Goal: Information Seeking & Learning: Learn about a topic

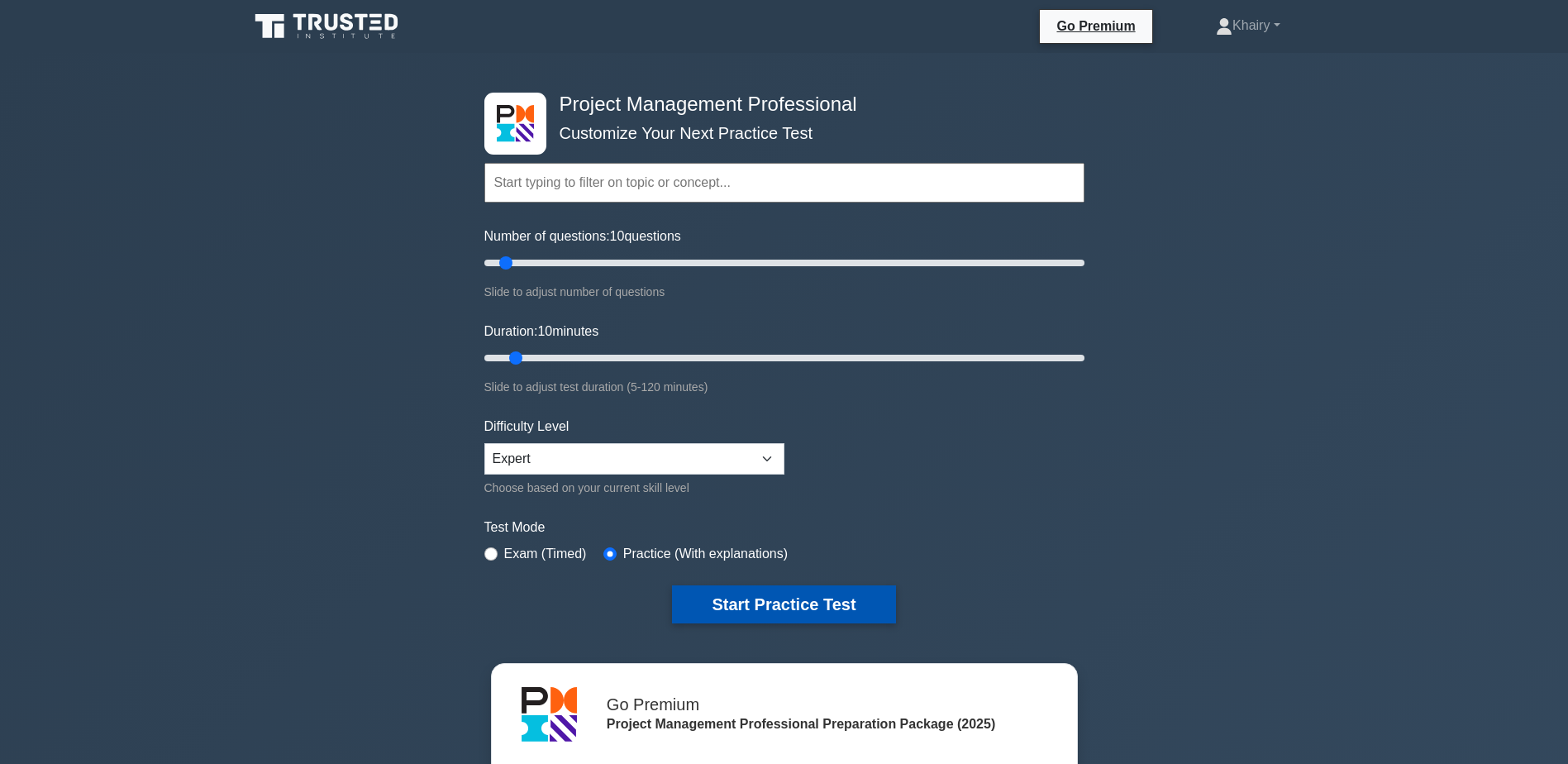
click at [762, 592] on button "Start Practice Test" at bounding box center [783, 605] width 223 height 38
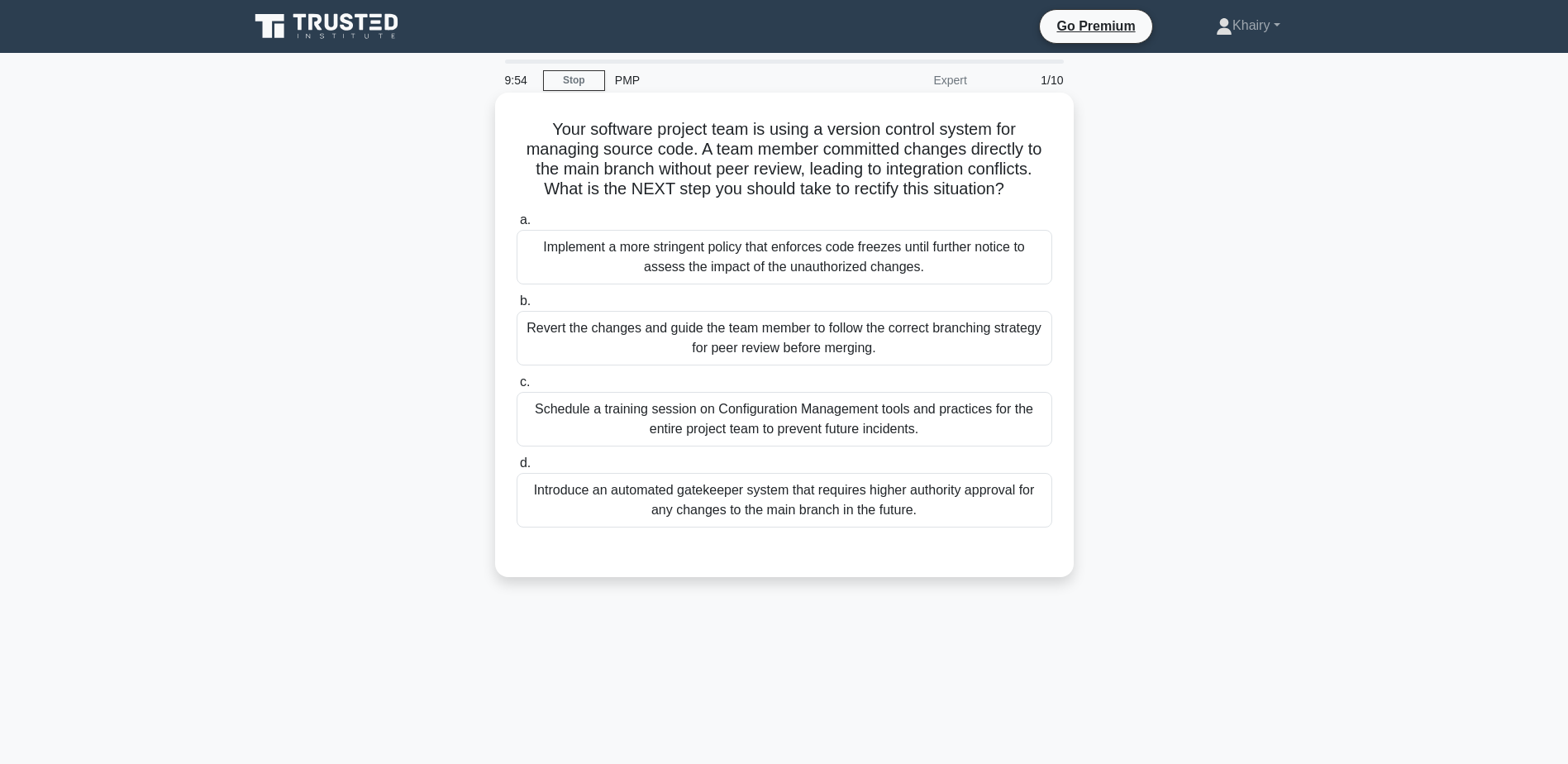
drag, startPoint x: 535, startPoint y: 125, endPoint x: 1013, endPoint y: 197, distance: 483.4
click at [1013, 197] on h5 "Your software project team is using a version control system for managing sourc…" at bounding box center [784, 159] width 539 height 81
copy h5 "Your software project team is using a version control system for managing sourc…"
click at [1032, 255] on div "Implement a more stringent policy that enforces code freezes until further noti…" at bounding box center [784, 257] width 536 height 54
click at [517, 226] on input "a. Implement a more stringent policy that enforces code freezes until further n…" at bounding box center [517, 221] width 0 height 10
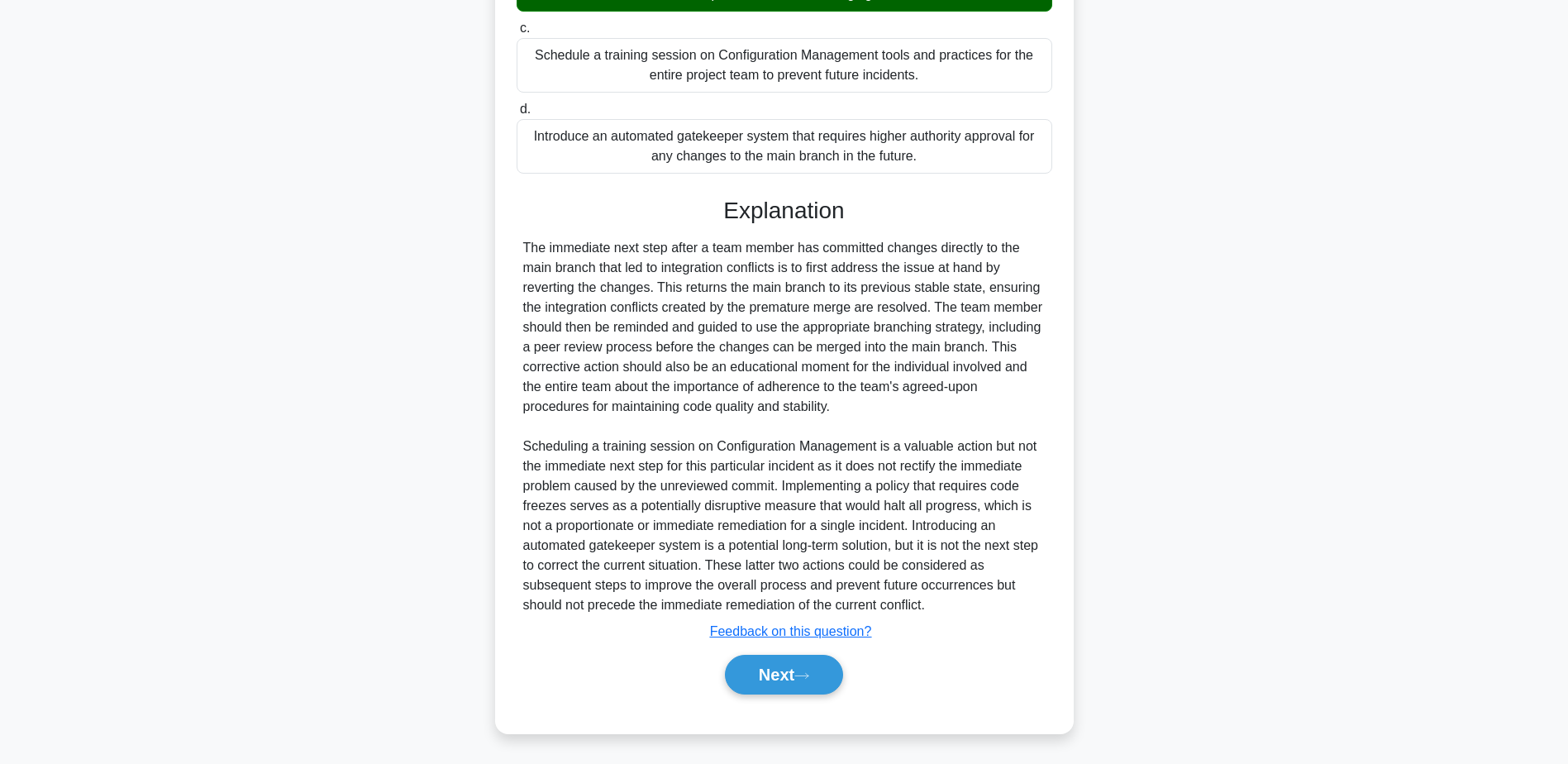
scroll to position [357, 0]
click at [778, 665] on button "Next" at bounding box center [784, 674] width 118 height 40
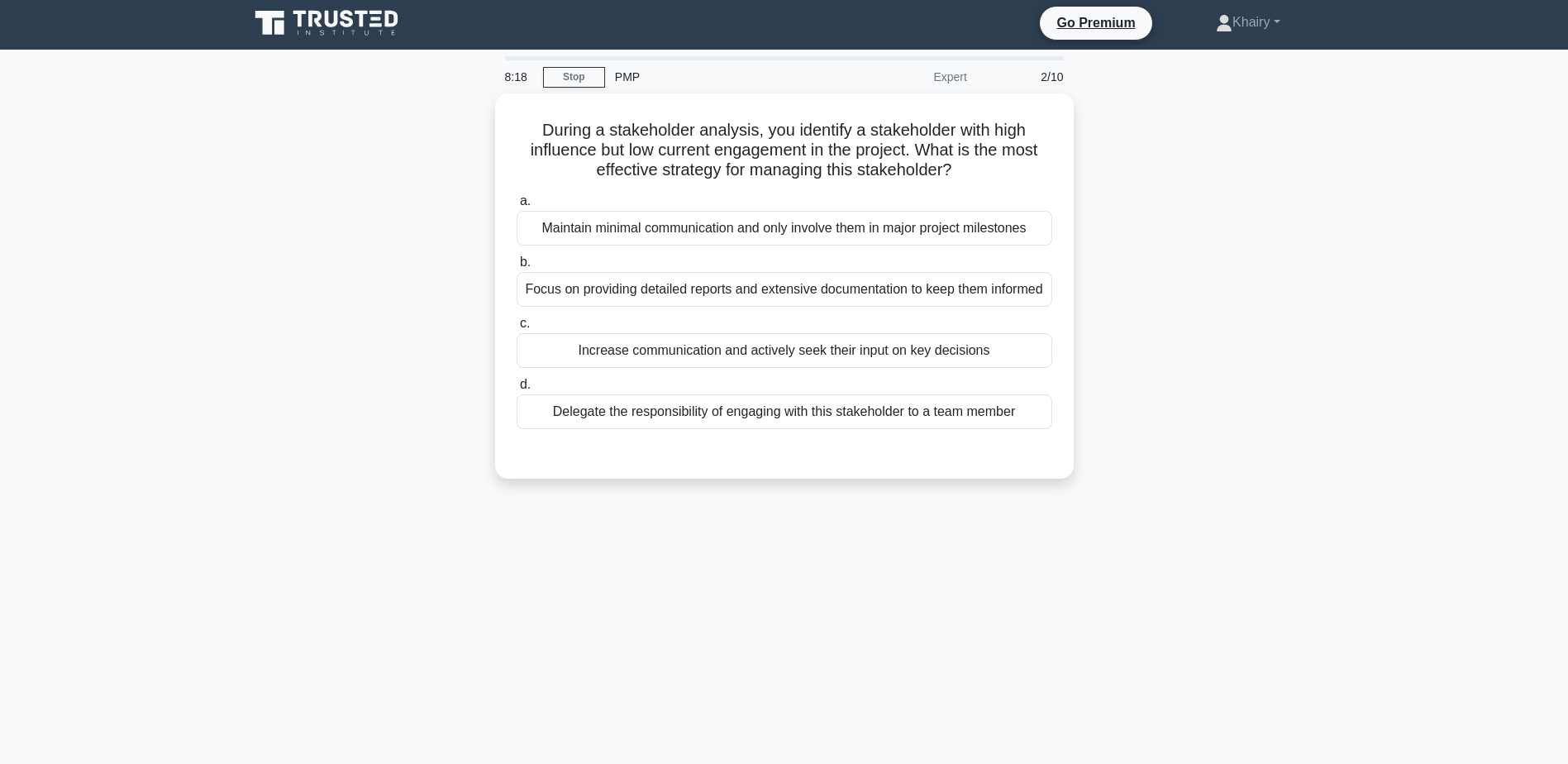
scroll to position [0, 0]
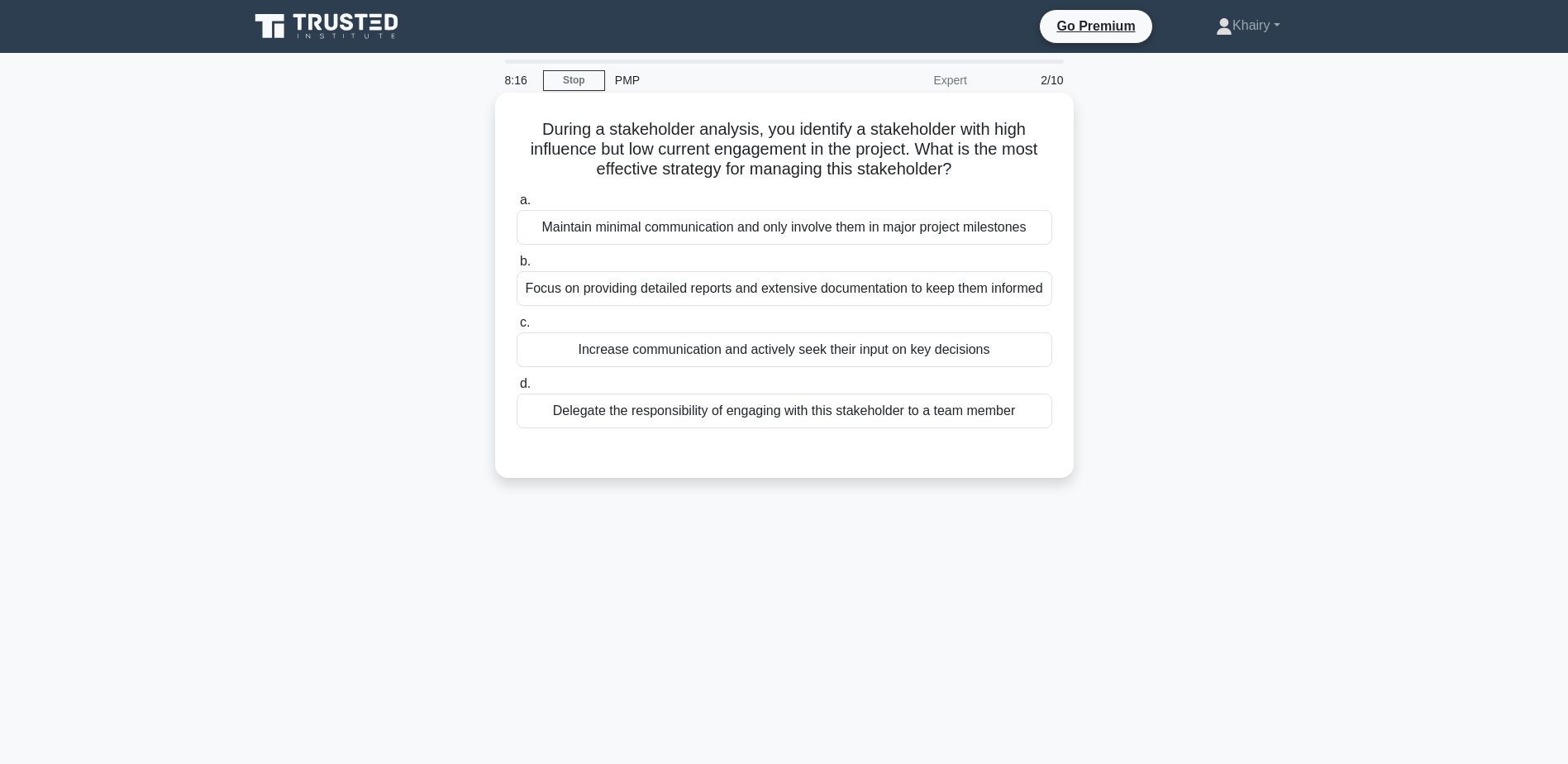
drag, startPoint x: 521, startPoint y: 121, endPoint x: 980, endPoint y: 173, distance: 461.9
click at [980, 173] on h5 "During a stakeholder analysis, you identify a stakeholder with high influence b…" at bounding box center [784, 149] width 539 height 61
copy h5 "During a stakeholder analysis, you identify a stakeholder with high influence b…"
click at [996, 367] on div "Increase communication and actively seek their input on key decisions" at bounding box center [784, 350] width 536 height 34
click at [517, 328] on input "c. Increase communication and actively seek their input on key decisions" at bounding box center [517, 323] width 0 height 10
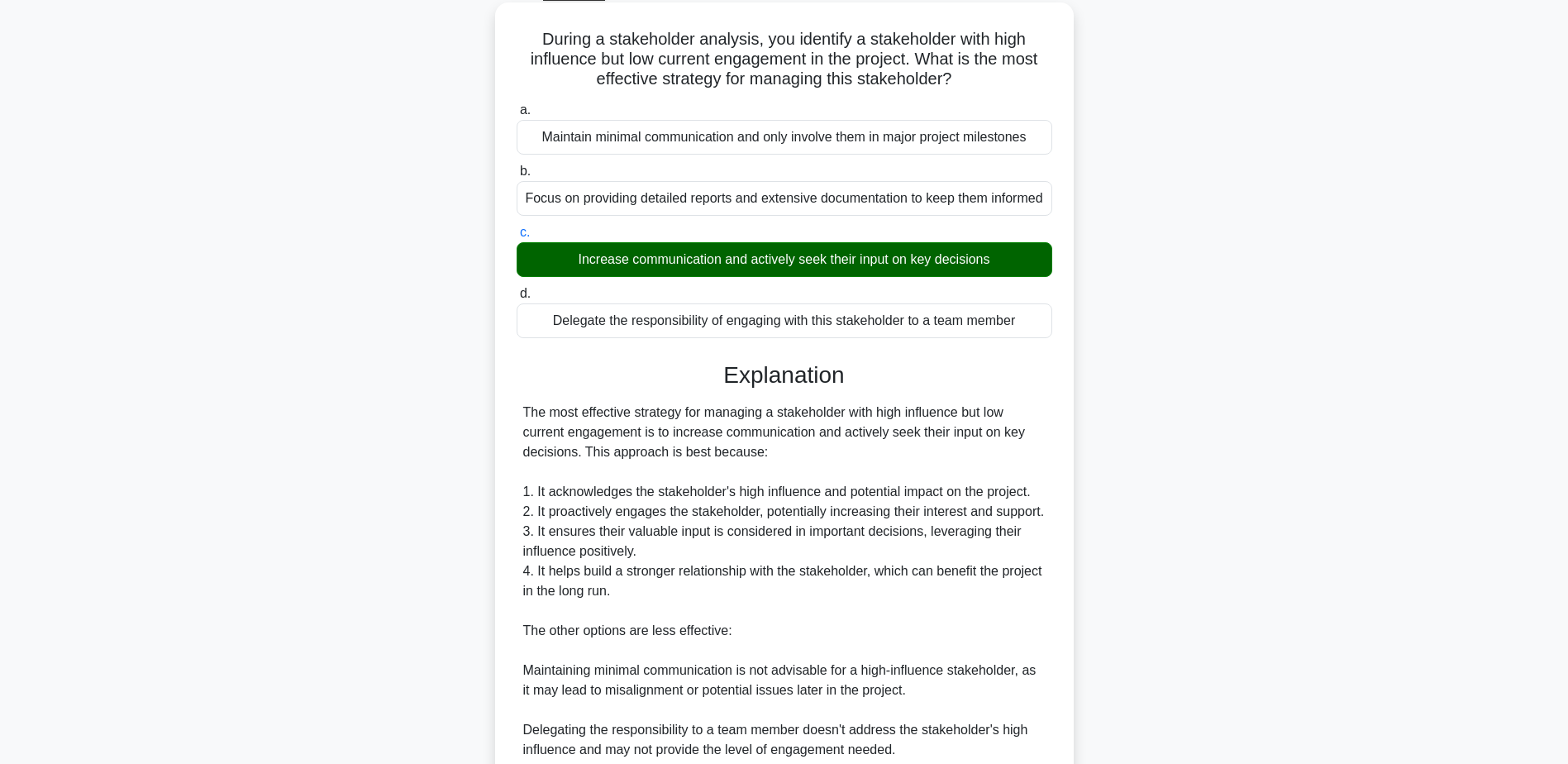
scroll to position [316, 0]
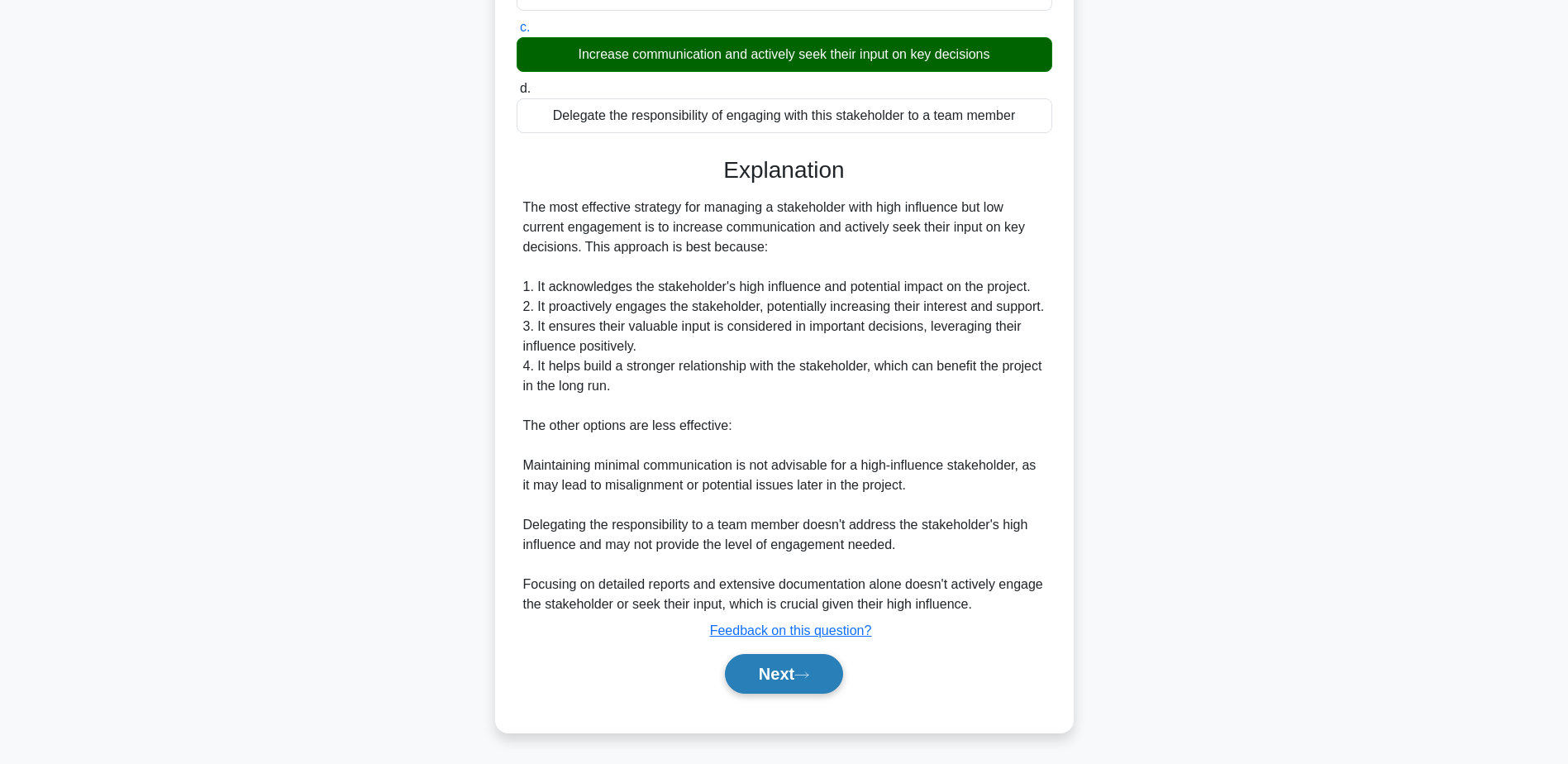
click at [773, 670] on button "Next" at bounding box center [784, 674] width 118 height 40
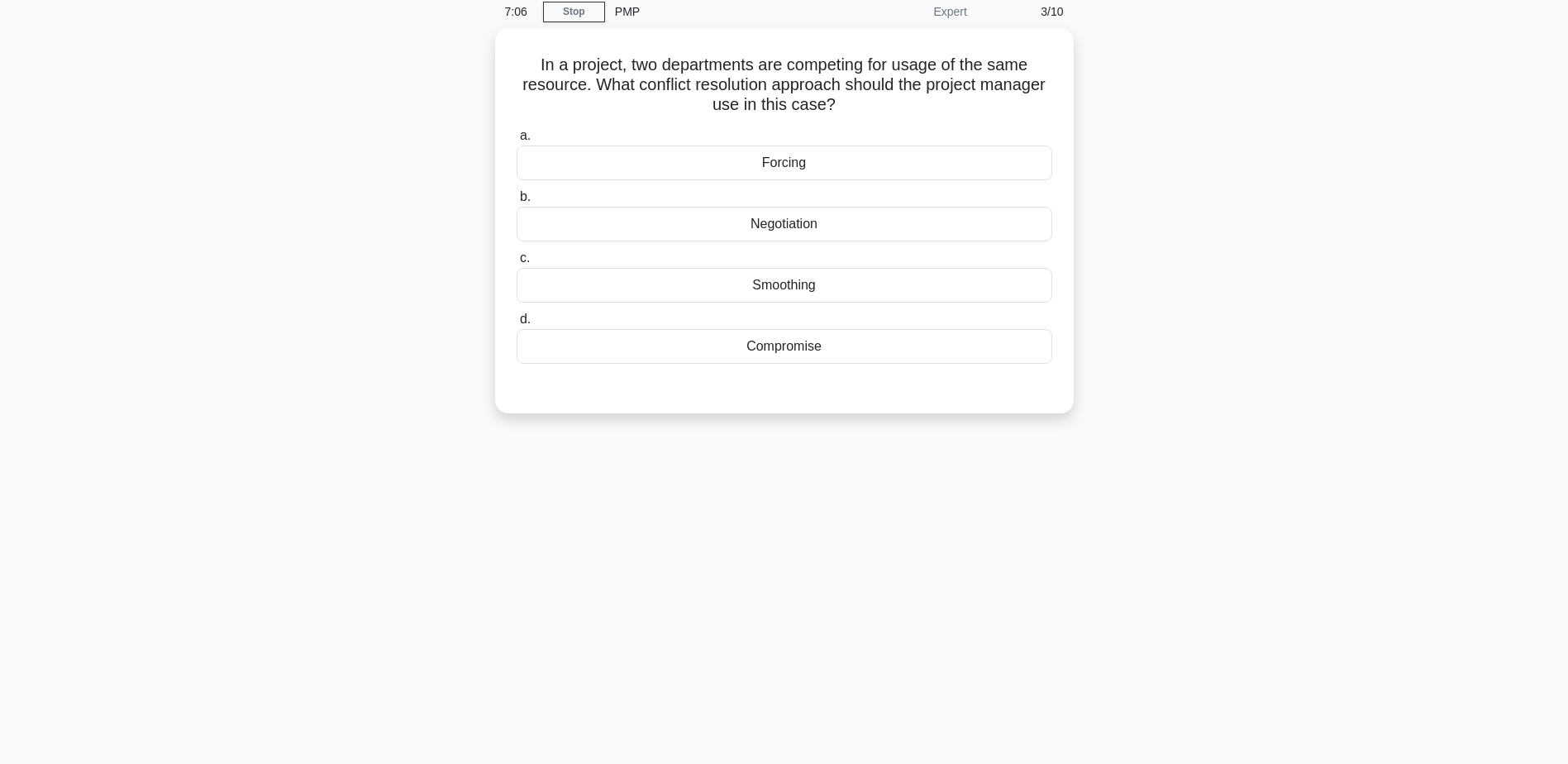
scroll to position [0, 0]
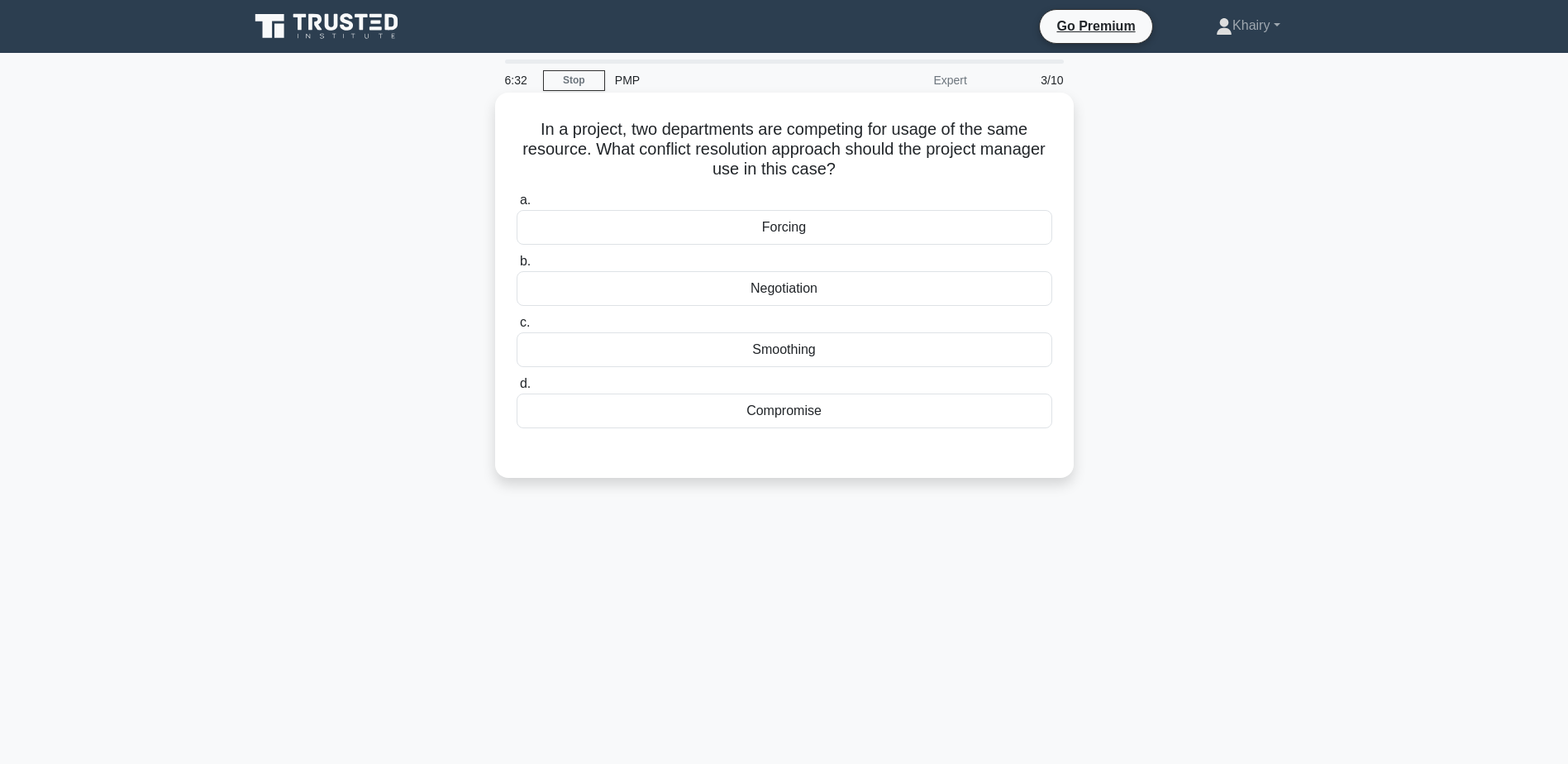
click at [799, 418] on div "Compromise" at bounding box center [784, 411] width 536 height 34
click at [517, 389] on input "d. Compromise" at bounding box center [517, 384] width 0 height 10
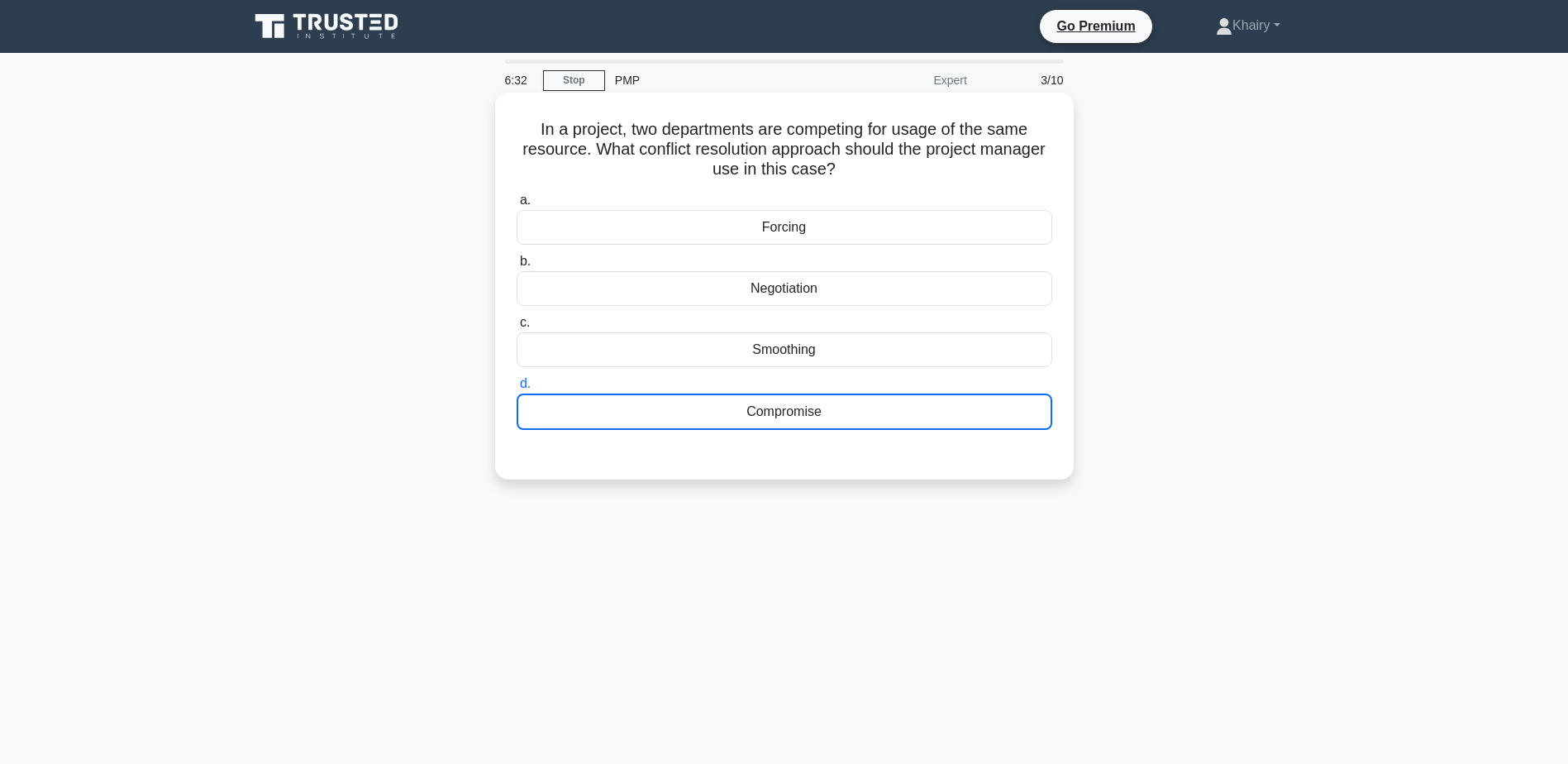
click at [799, 418] on div "Compromise" at bounding box center [784, 412] width 536 height 36
click at [517, 389] on input "d. Compromise" at bounding box center [517, 384] width 0 height 10
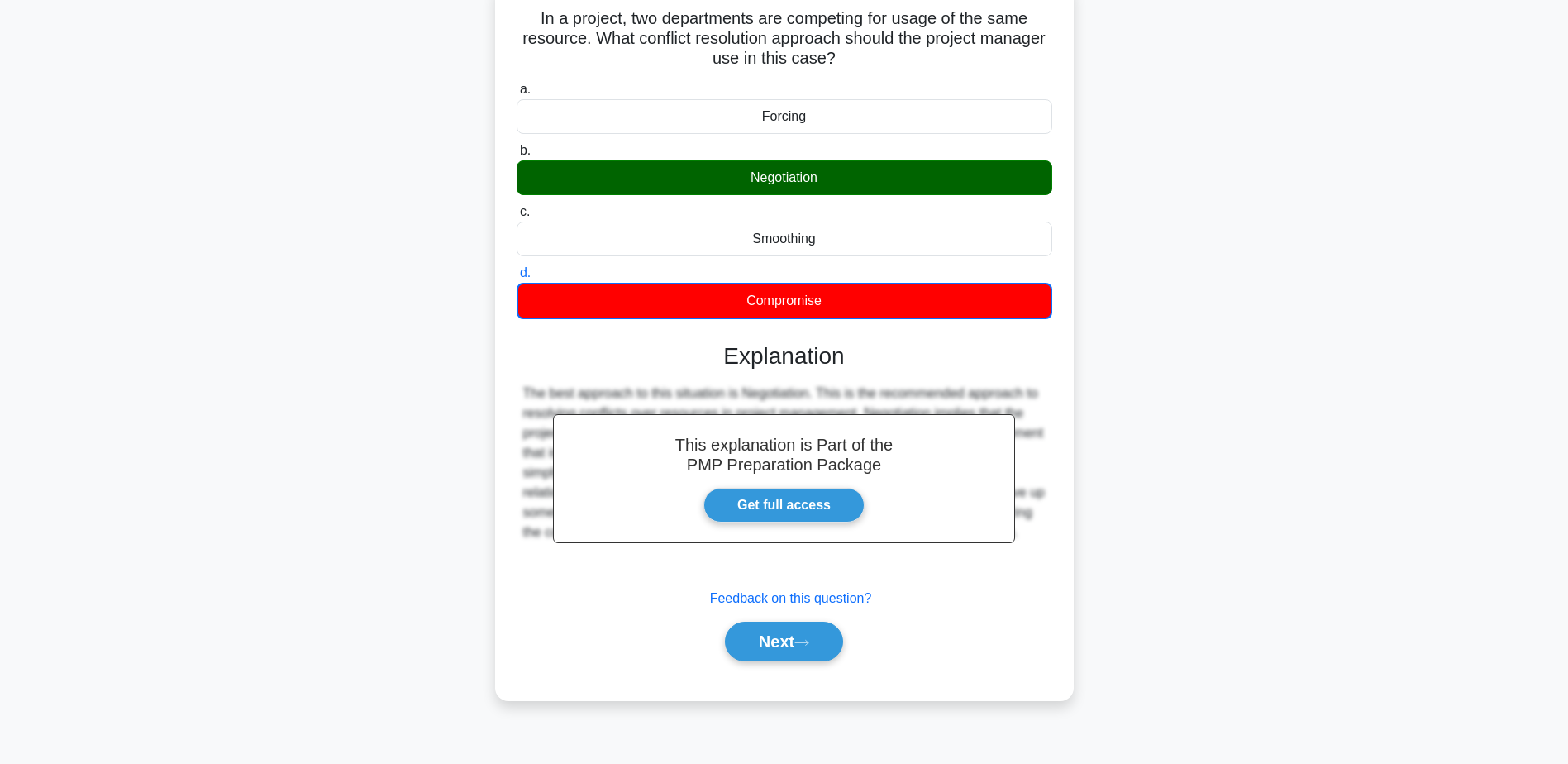
scroll to position [129, 0]
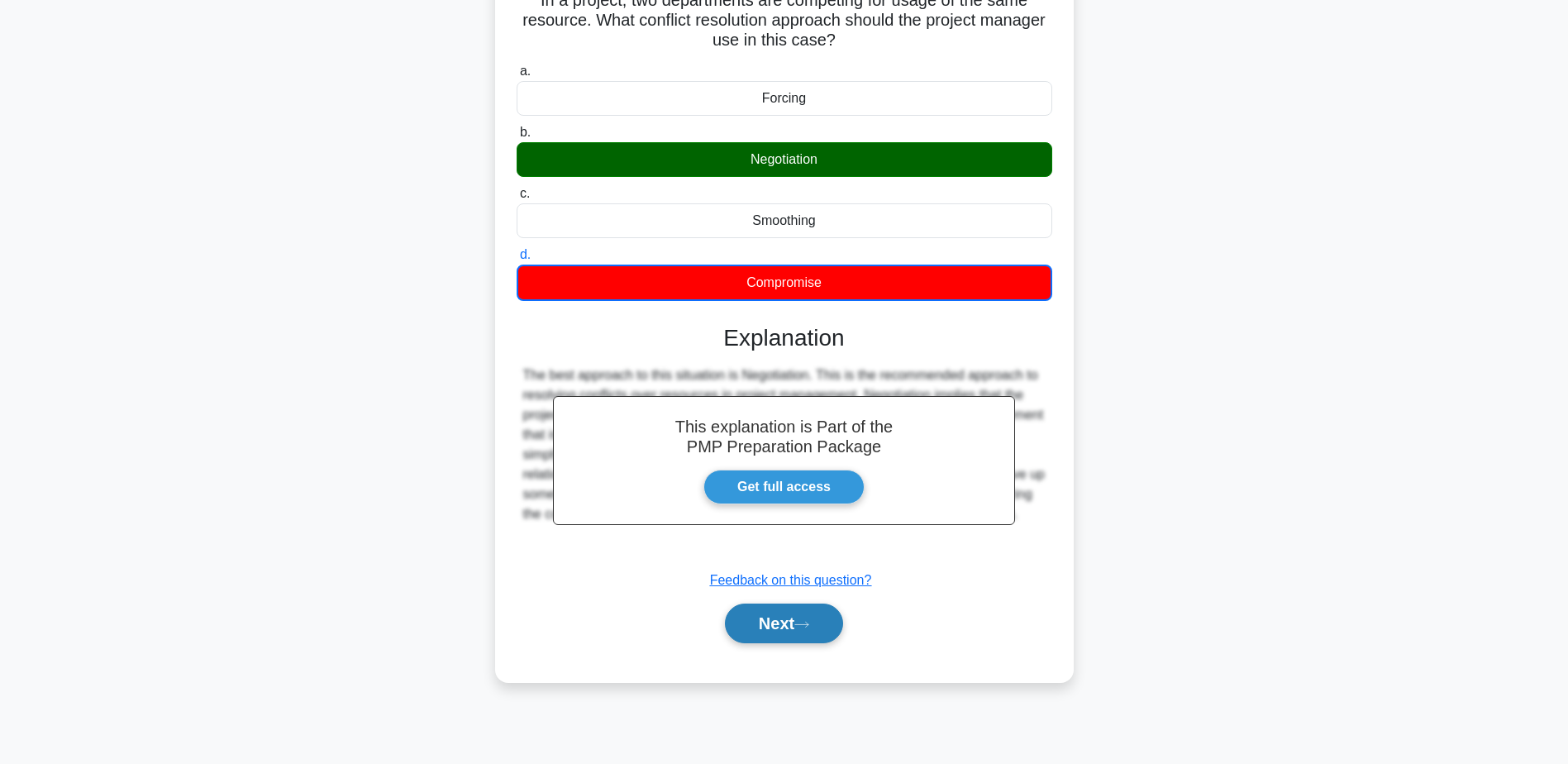
click at [796, 627] on button "Next" at bounding box center [784, 624] width 118 height 40
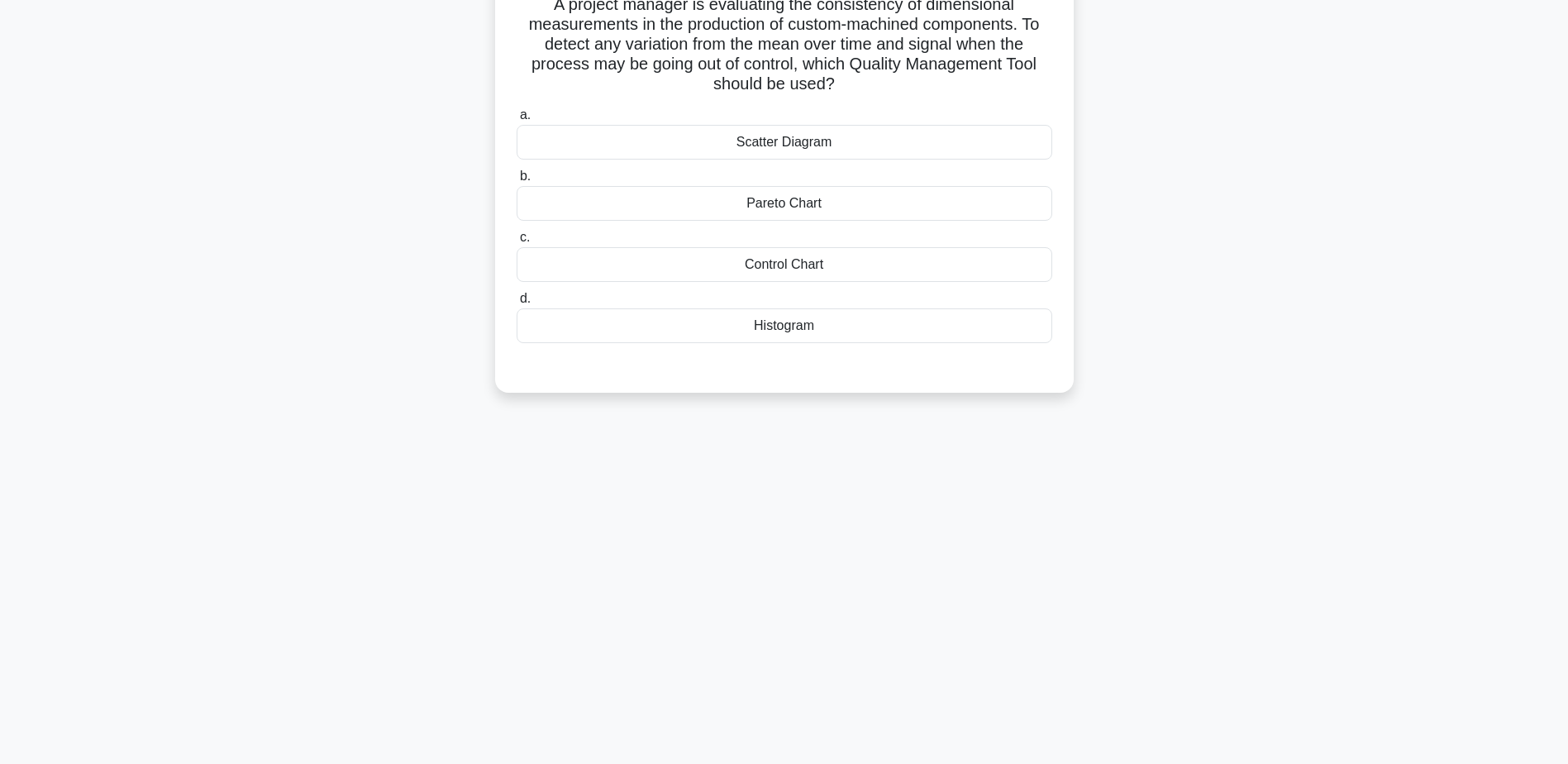
scroll to position [0, 0]
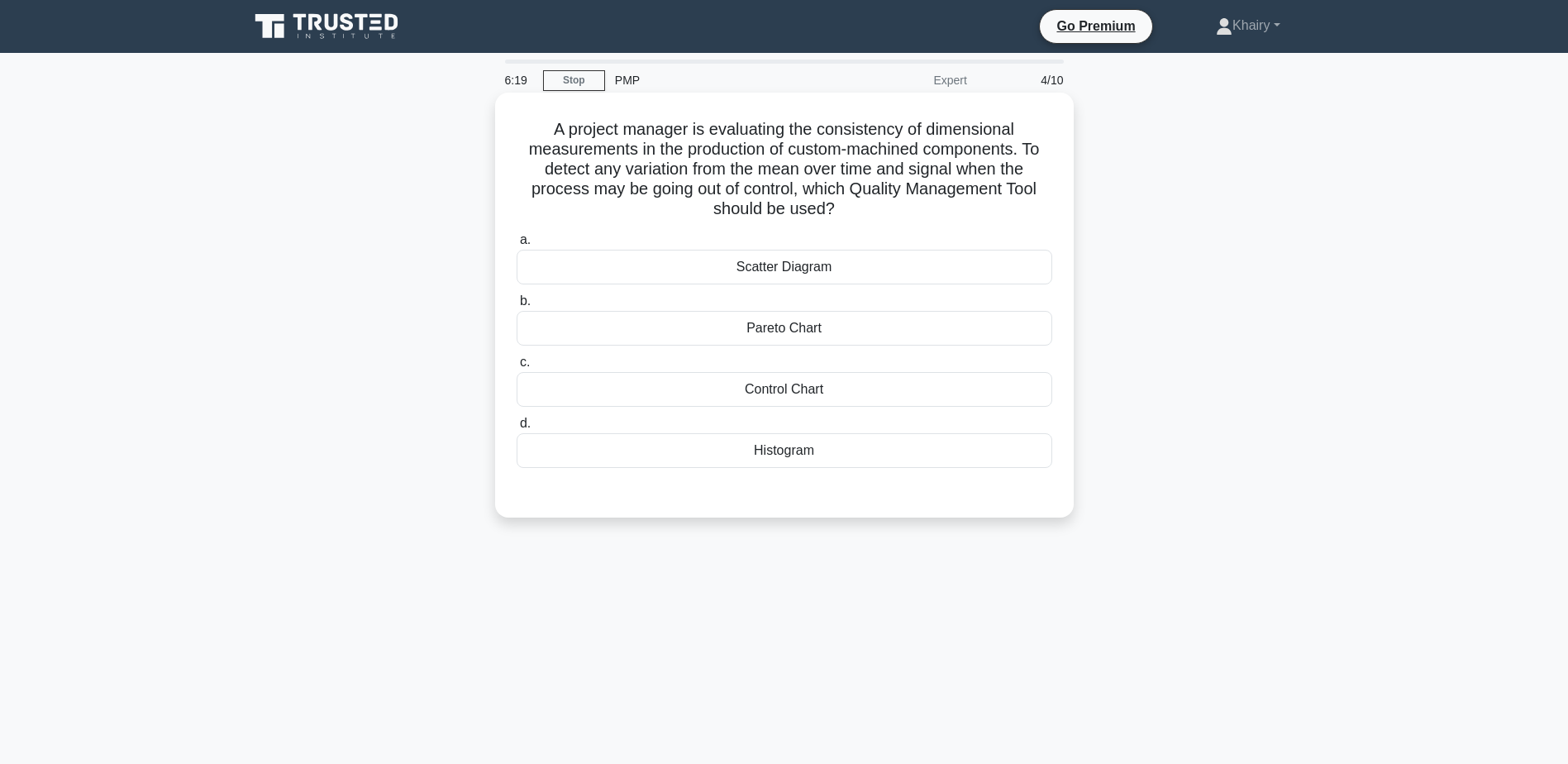
drag, startPoint x: 538, startPoint y: 122, endPoint x: 1009, endPoint y: 205, distance: 478.3
click at [1009, 205] on h5 "A project manager is evaluating the consistency of dimensional measurements in …" at bounding box center [784, 169] width 539 height 101
copy h5 "A project manager is evaluating the consistency of dimensional measurements in …"
click at [777, 394] on div "Control Chart" at bounding box center [784, 389] width 536 height 34
click at [517, 368] on input "c. Control Chart" at bounding box center [517, 363] width 0 height 10
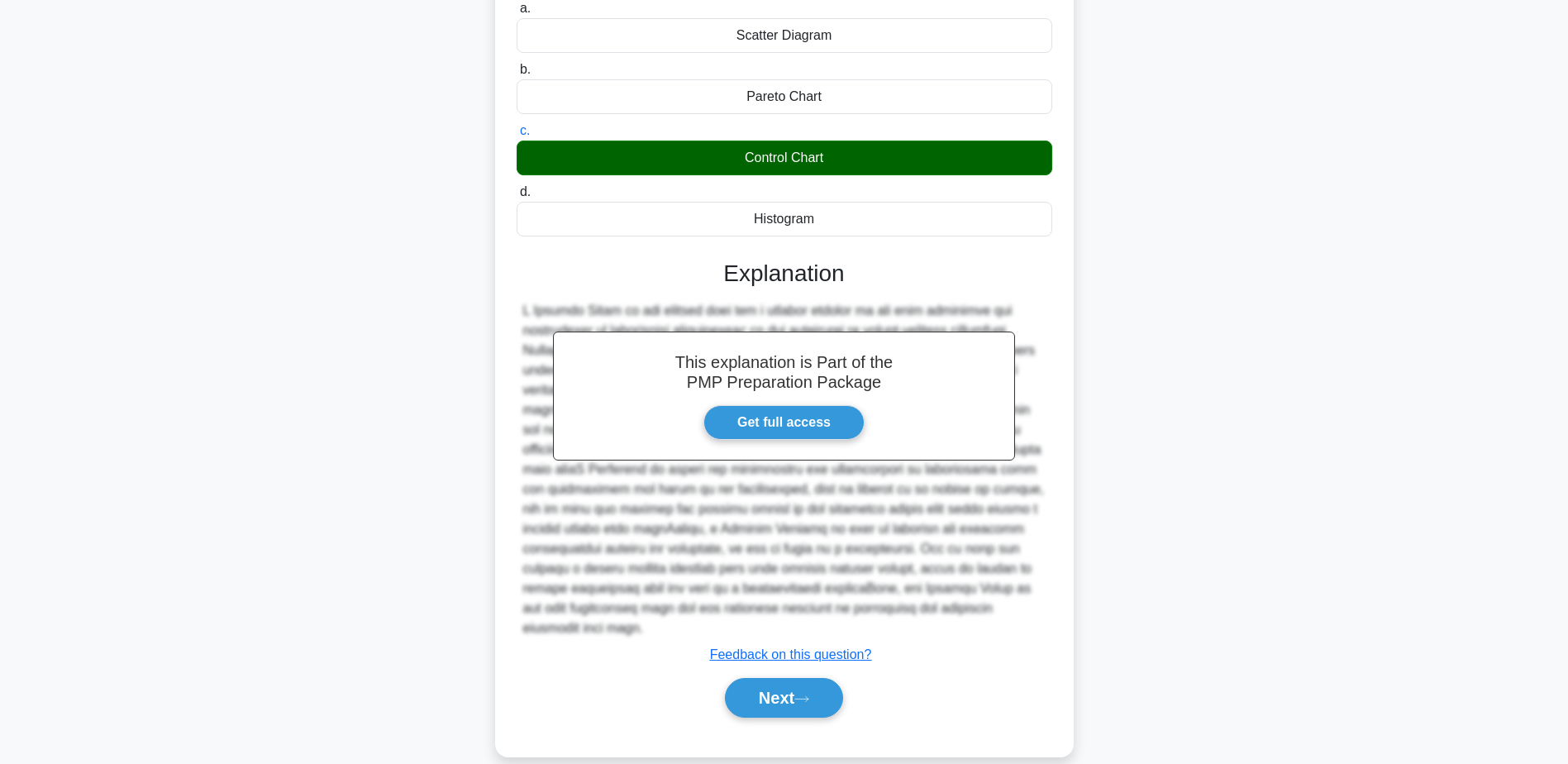
scroll to position [257, 0]
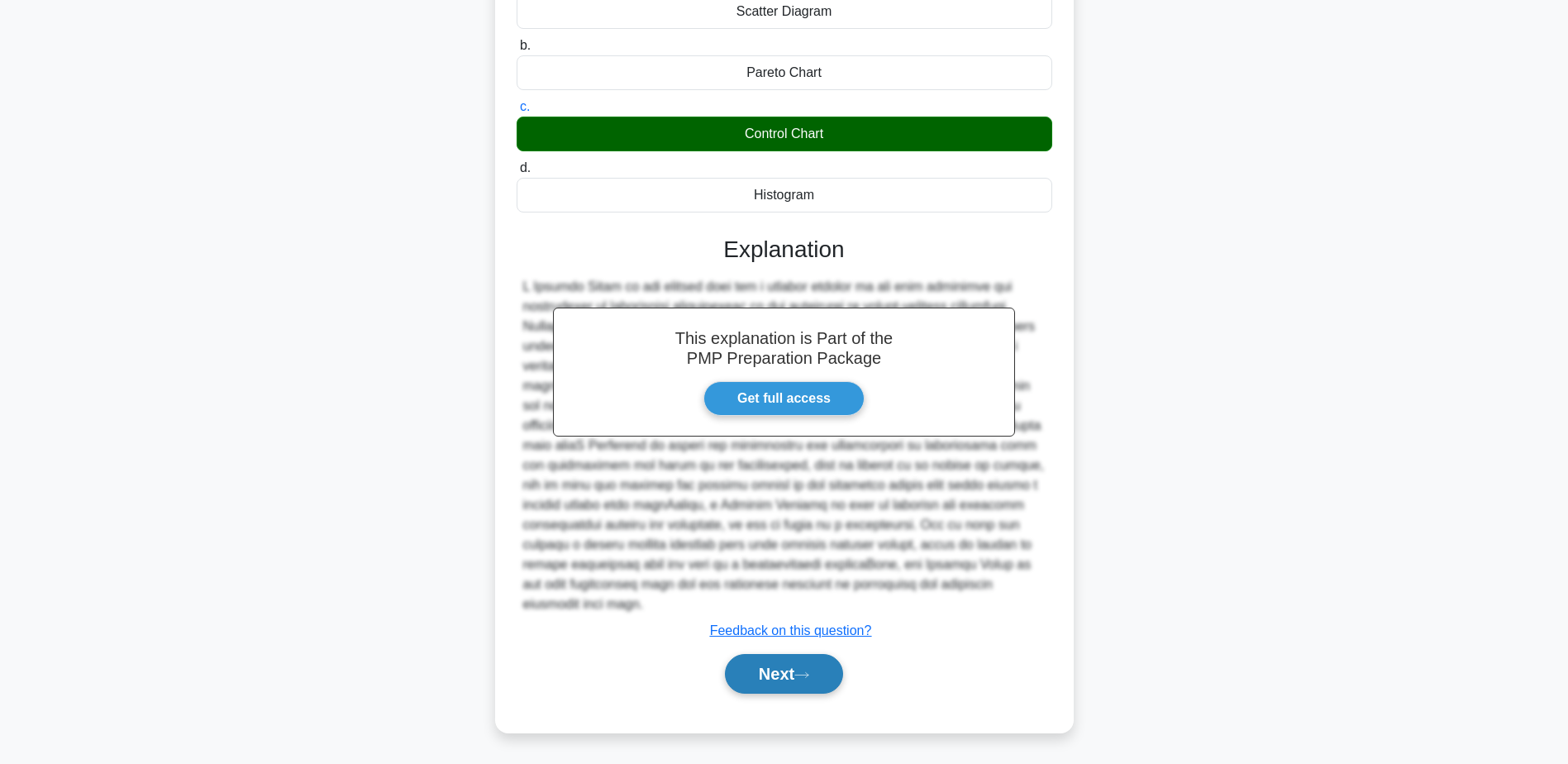
click at [778, 676] on button "Next" at bounding box center [784, 674] width 118 height 40
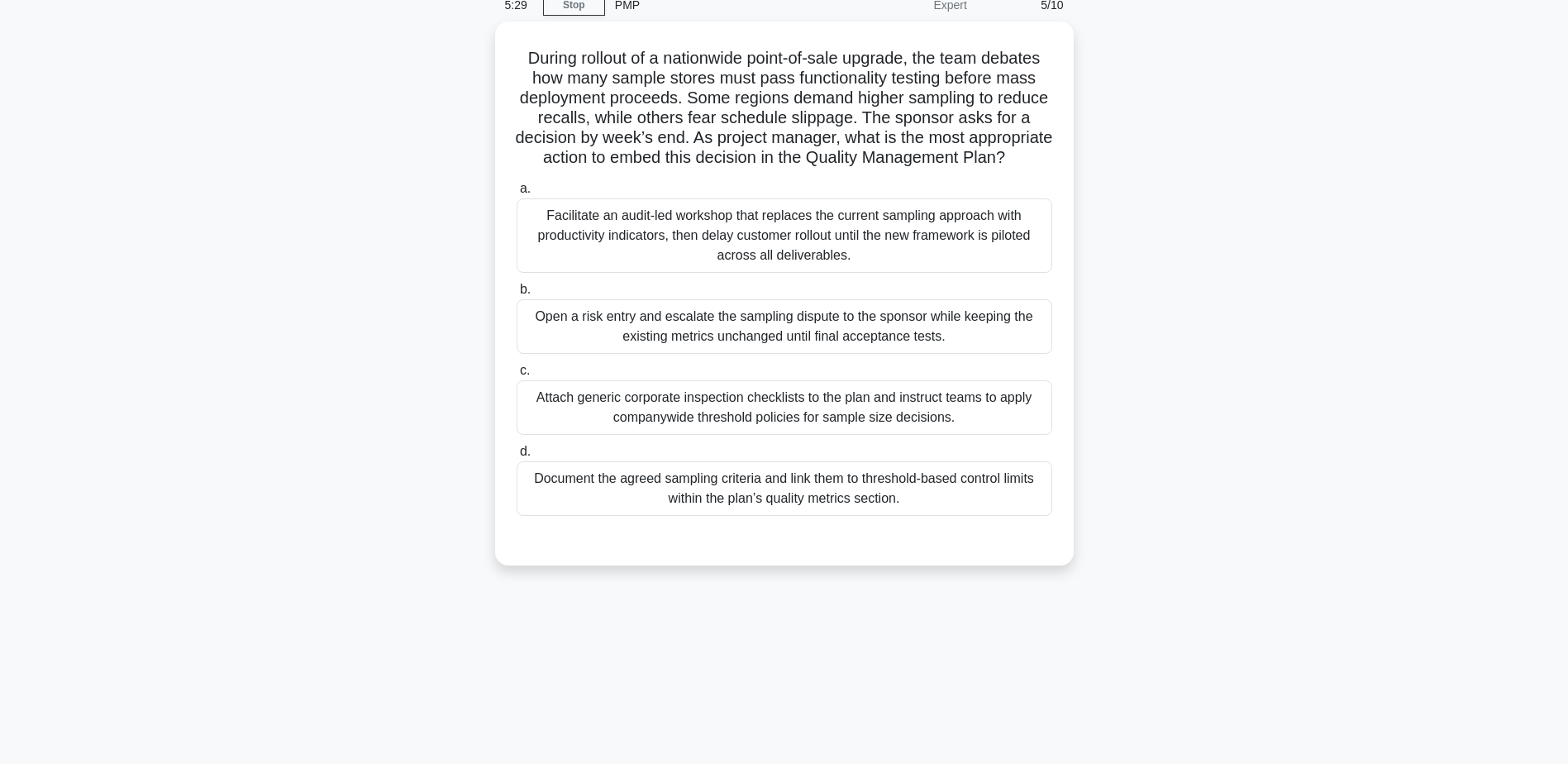
scroll to position [47, 0]
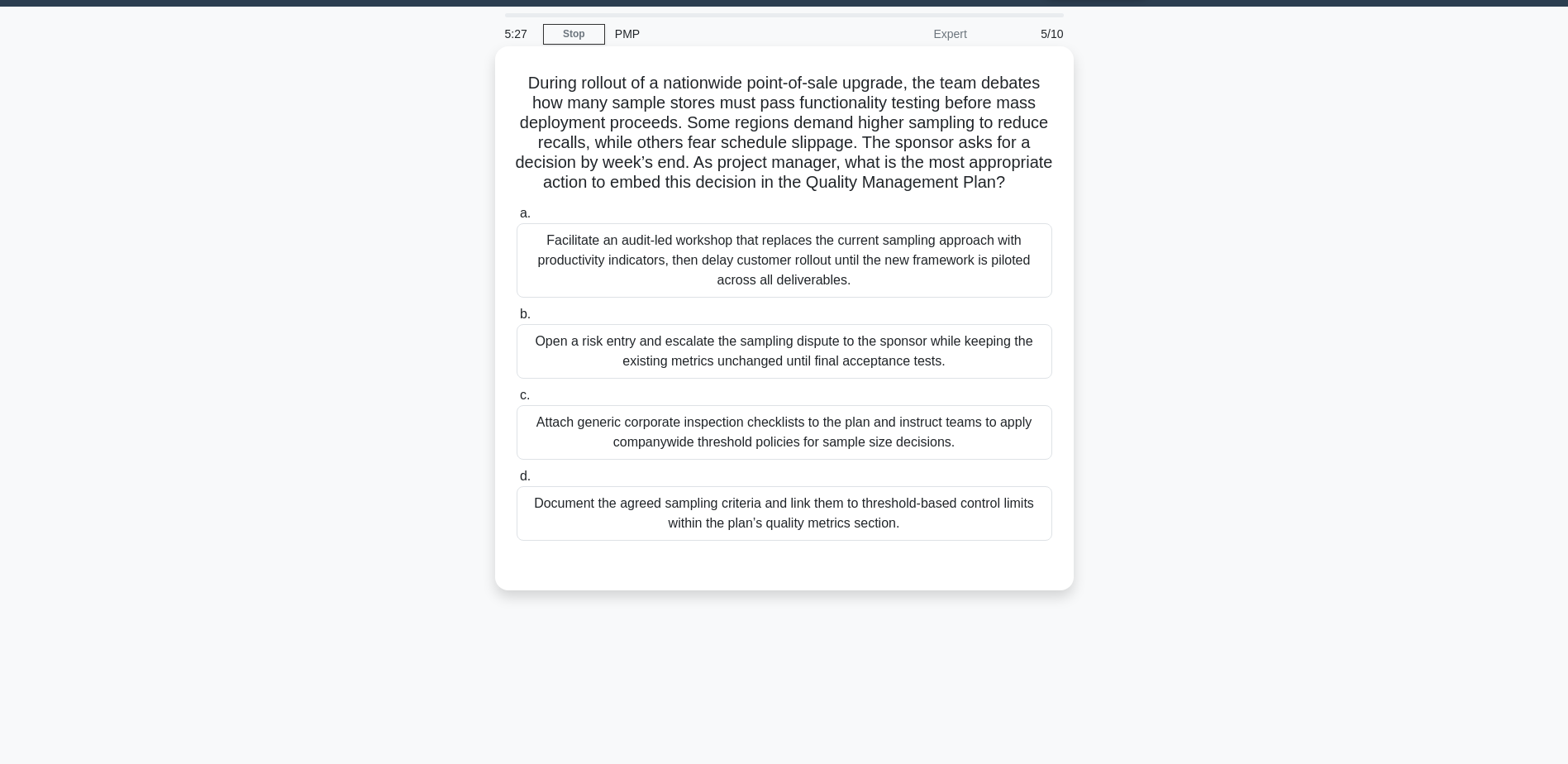
click at [647, 283] on div "Facilitate an audit-led workshop that replaces the current sampling approach wi…" at bounding box center [784, 260] width 536 height 74
click at [517, 219] on input "a. Facilitate an audit-led workshop that replaces the current sampling approach…" at bounding box center [517, 214] width 0 height 10
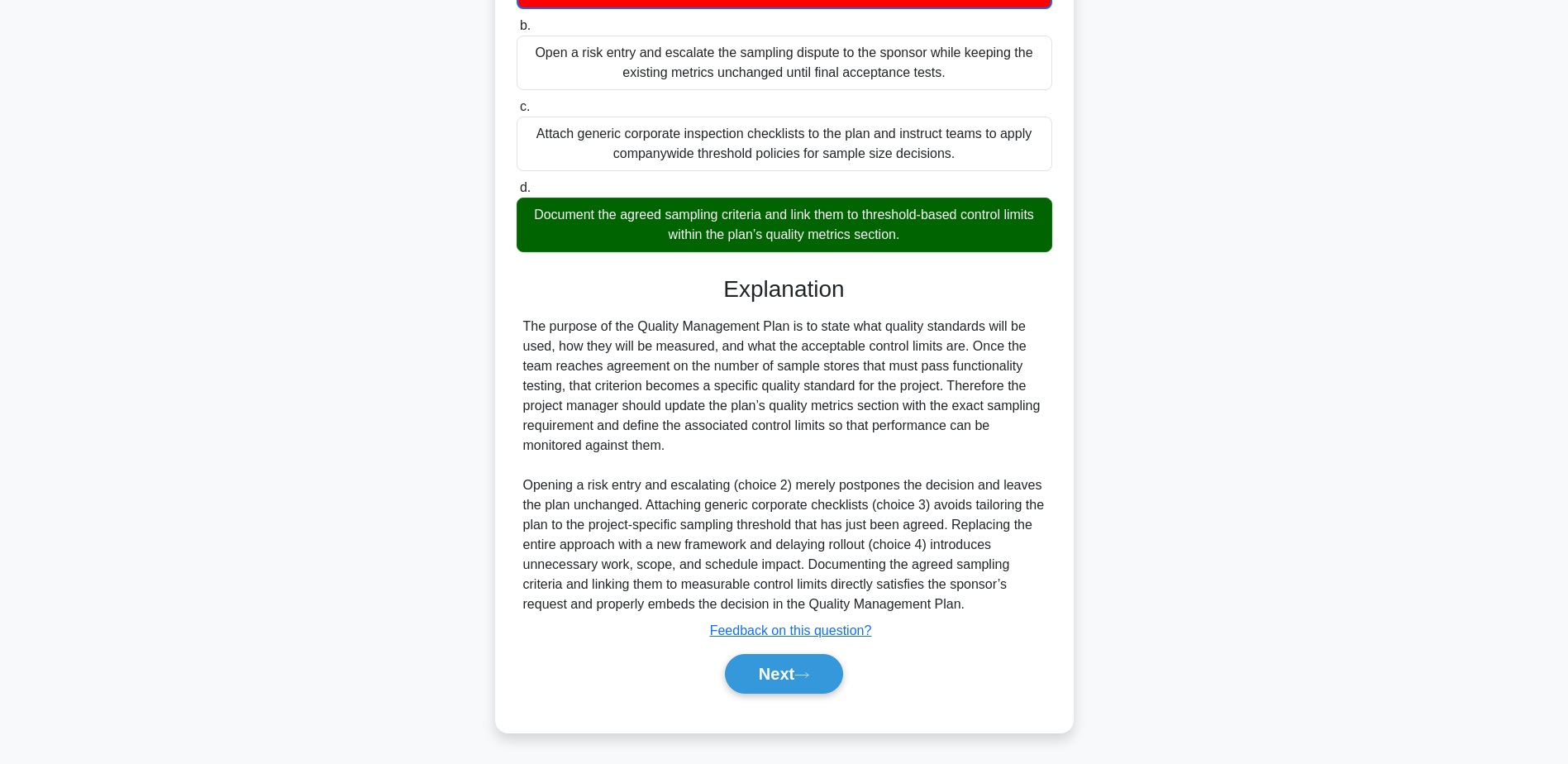
scroll to position [357, 0]
click at [805, 678] on icon at bounding box center [801, 674] width 15 height 9
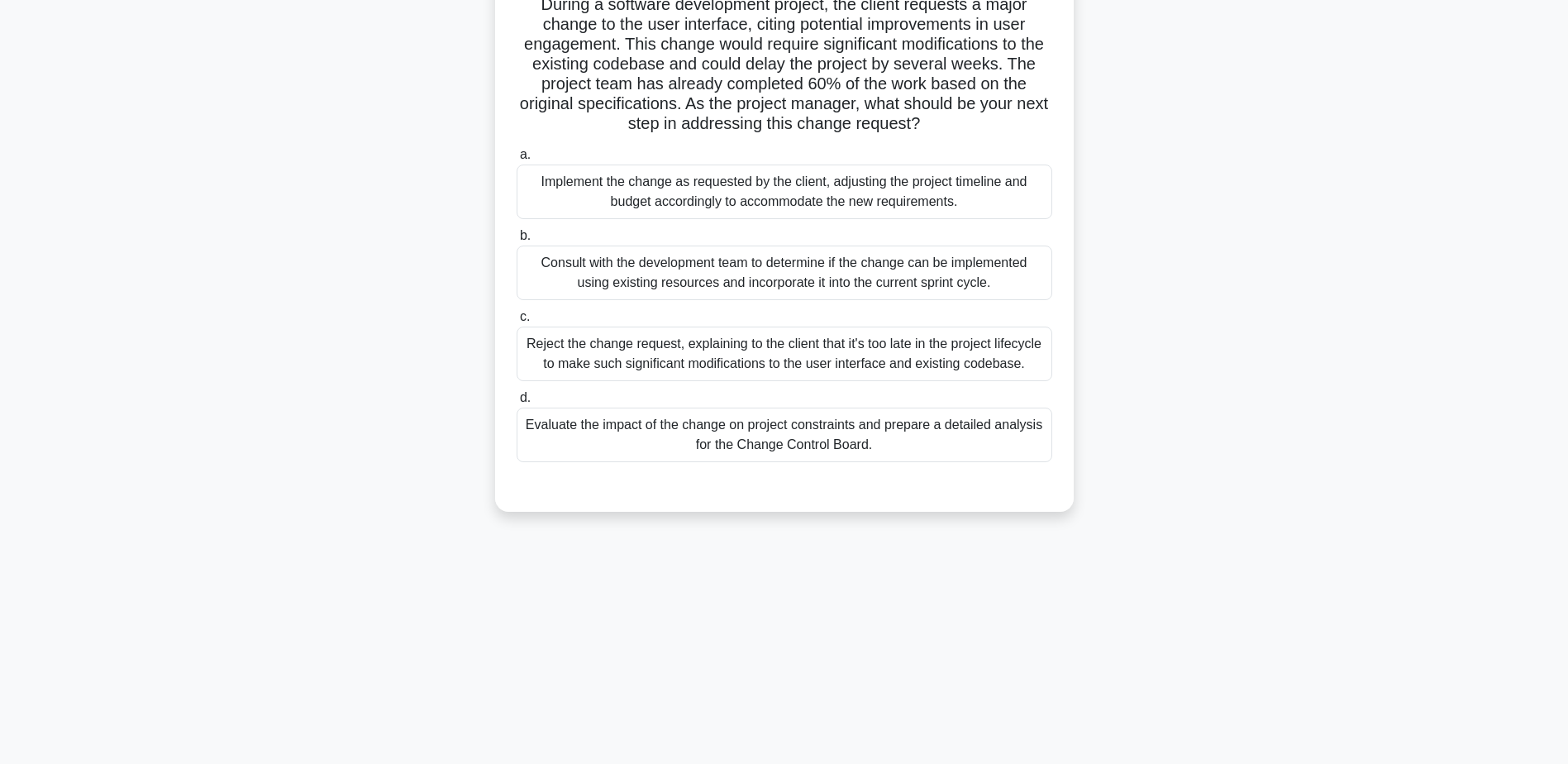
scroll to position [0, 0]
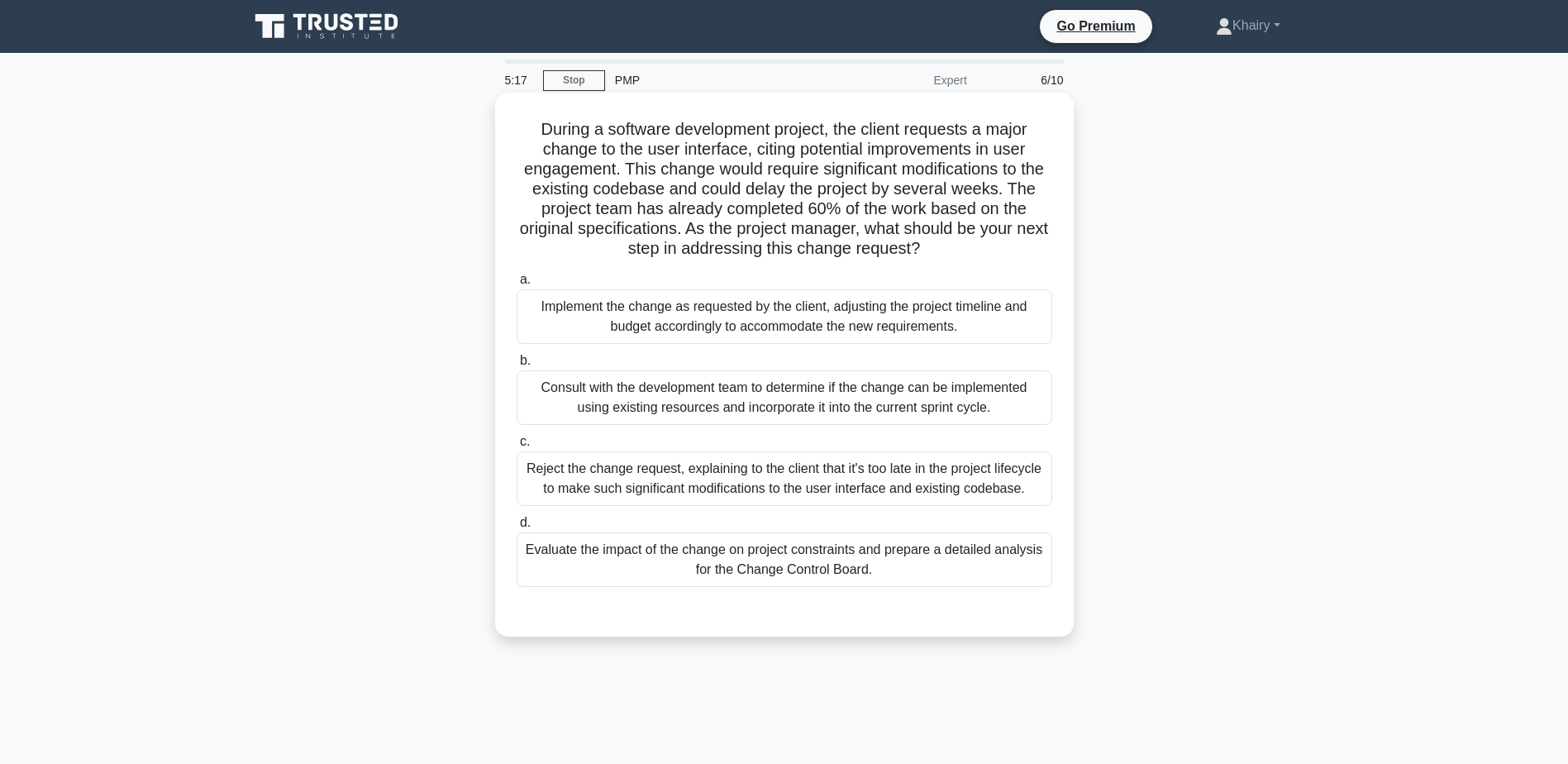
drag, startPoint x: 525, startPoint y: 126, endPoint x: 970, endPoint y: 247, distance: 461.2
click at [970, 247] on h5 "During a software development project, the client requests a major change to th…" at bounding box center [784, 189] width 539 height 140
copy h5 "During a software development project, the client requests a major change to th…"
click at [721, 569] on div "Evaluate the impact of the change on project constraints and prepare a detailed…" at bounding box center [784, 559] width 536 height 54
click at [517, 528] on input "d. Evaluate the impact of the change on project constraints and prepare a detai…" at bounding box center [517, 523] width 0 height 10
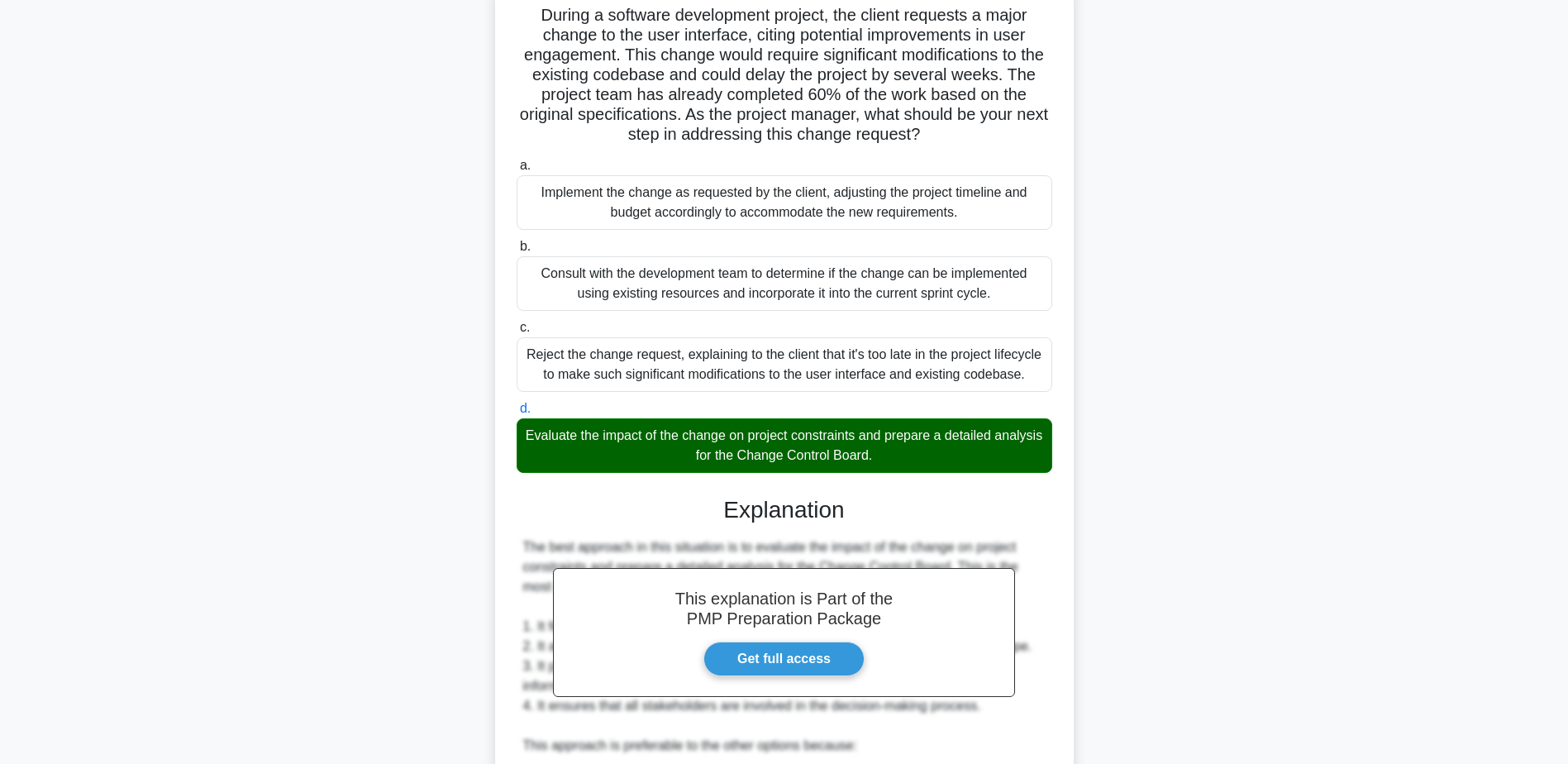
scroll to position [514, 0]
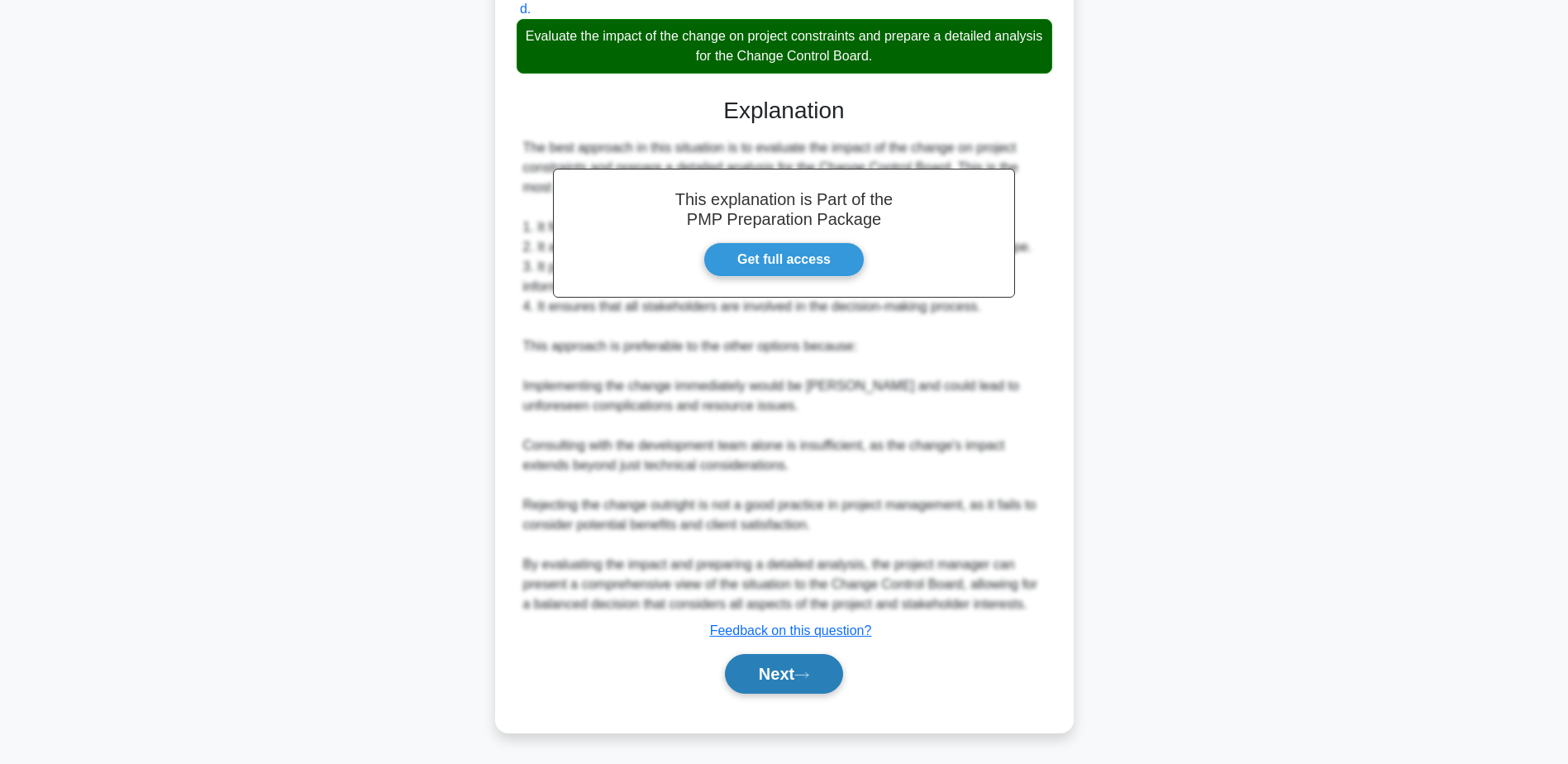
click at [766, 667] on button "Next" at bounding box center [784, 674] width 118 height 40
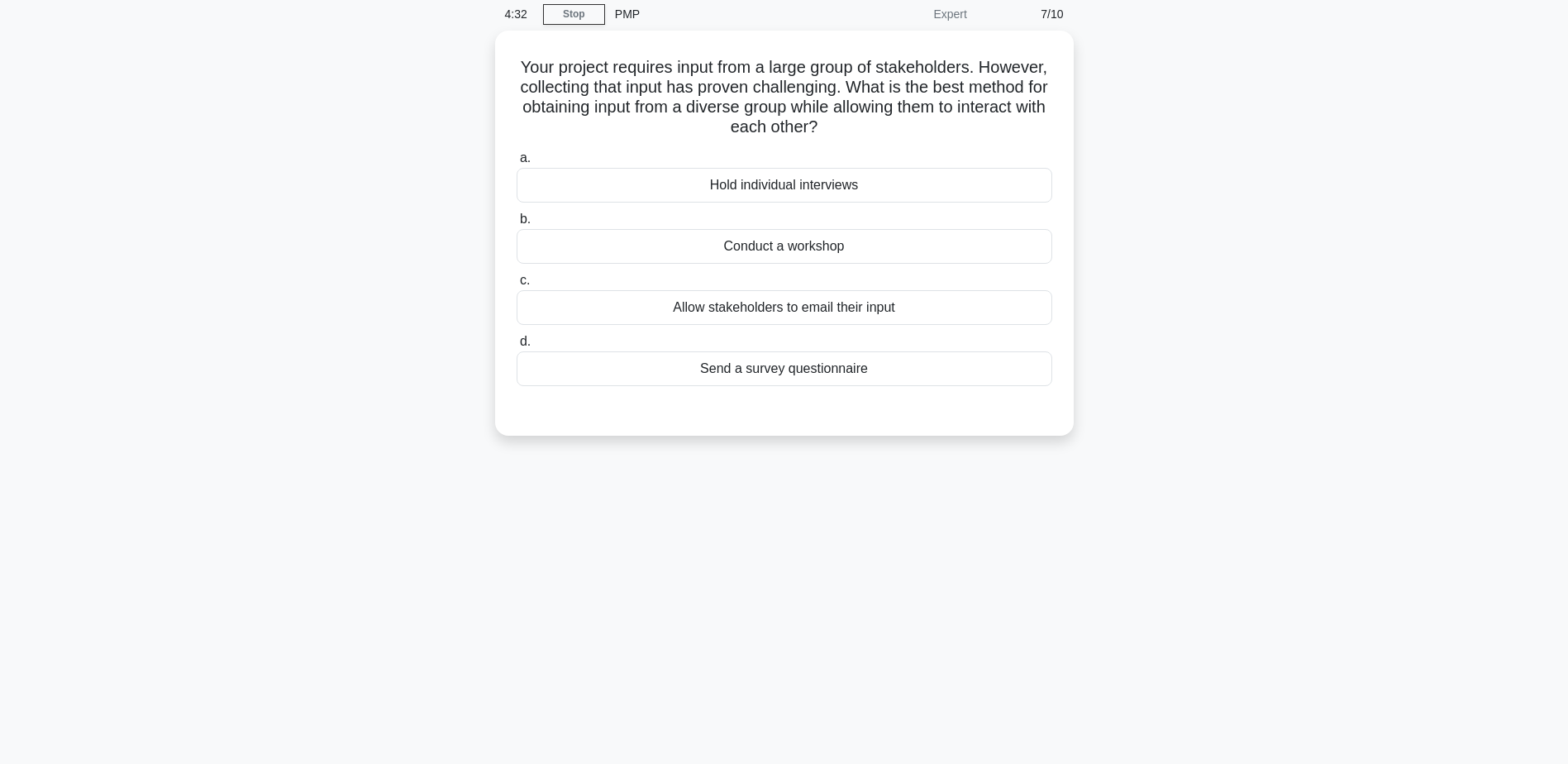
scroll to position [0, 0]
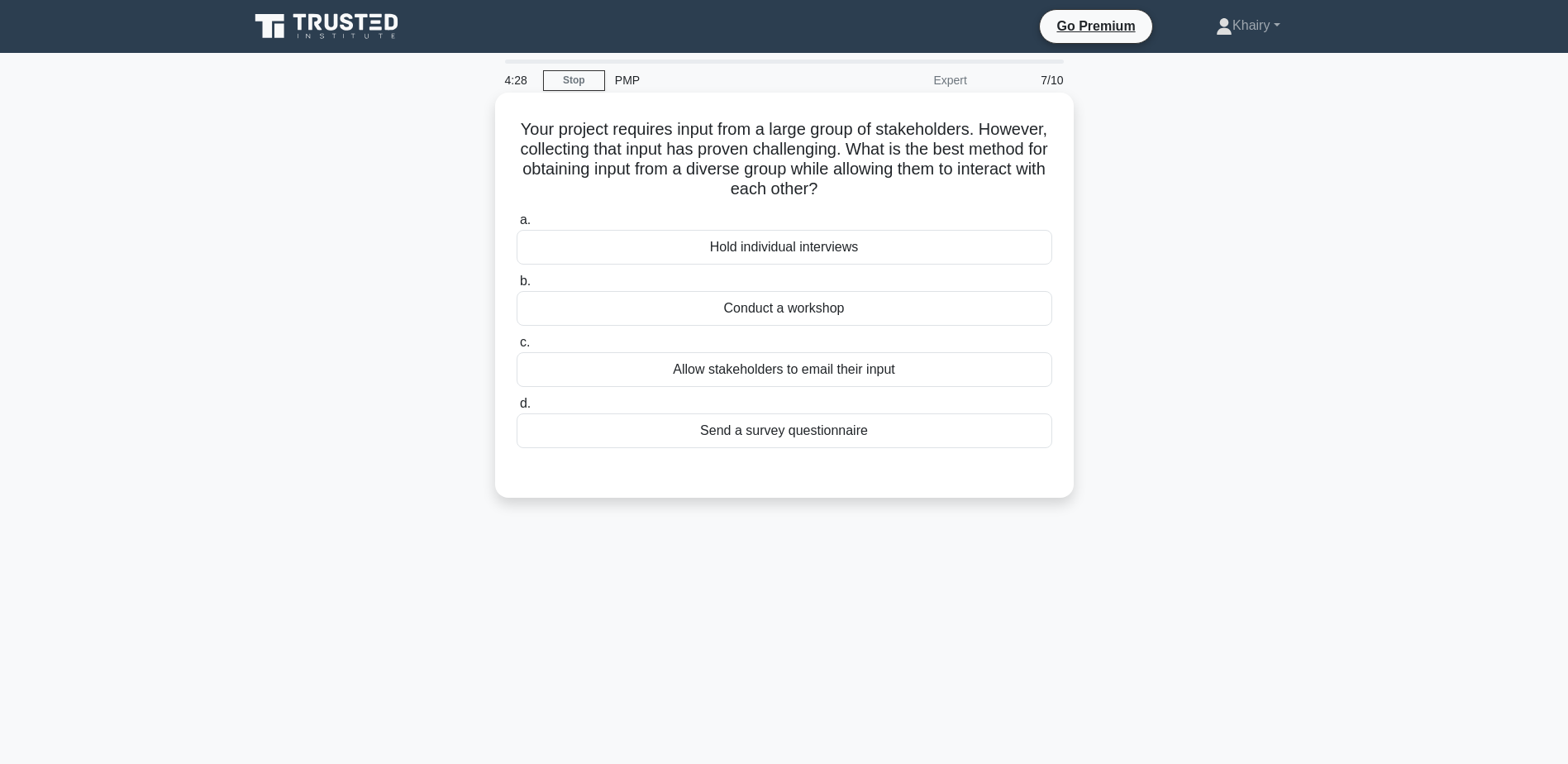
drag, startPoint x: 527, startPoint y: 123, endPoint x: 957, endPoint y: 195, distance: 436.0
click at [957, 195] on h5 "Your project requires input from a large group of stakeholders. However, collec…" at bounding box center [784, 159] width 539 height 81
copy h5 "Your project requires input from a large group of stakeholders. However, collec…"
click at [827, 309] on div "Conduct a workshop" at bounding box center [784, 308] width 536 height 34
click at [517, 287] on input "b. Conduct a workshop" at bounding box center [517, 282] width 0 height 10
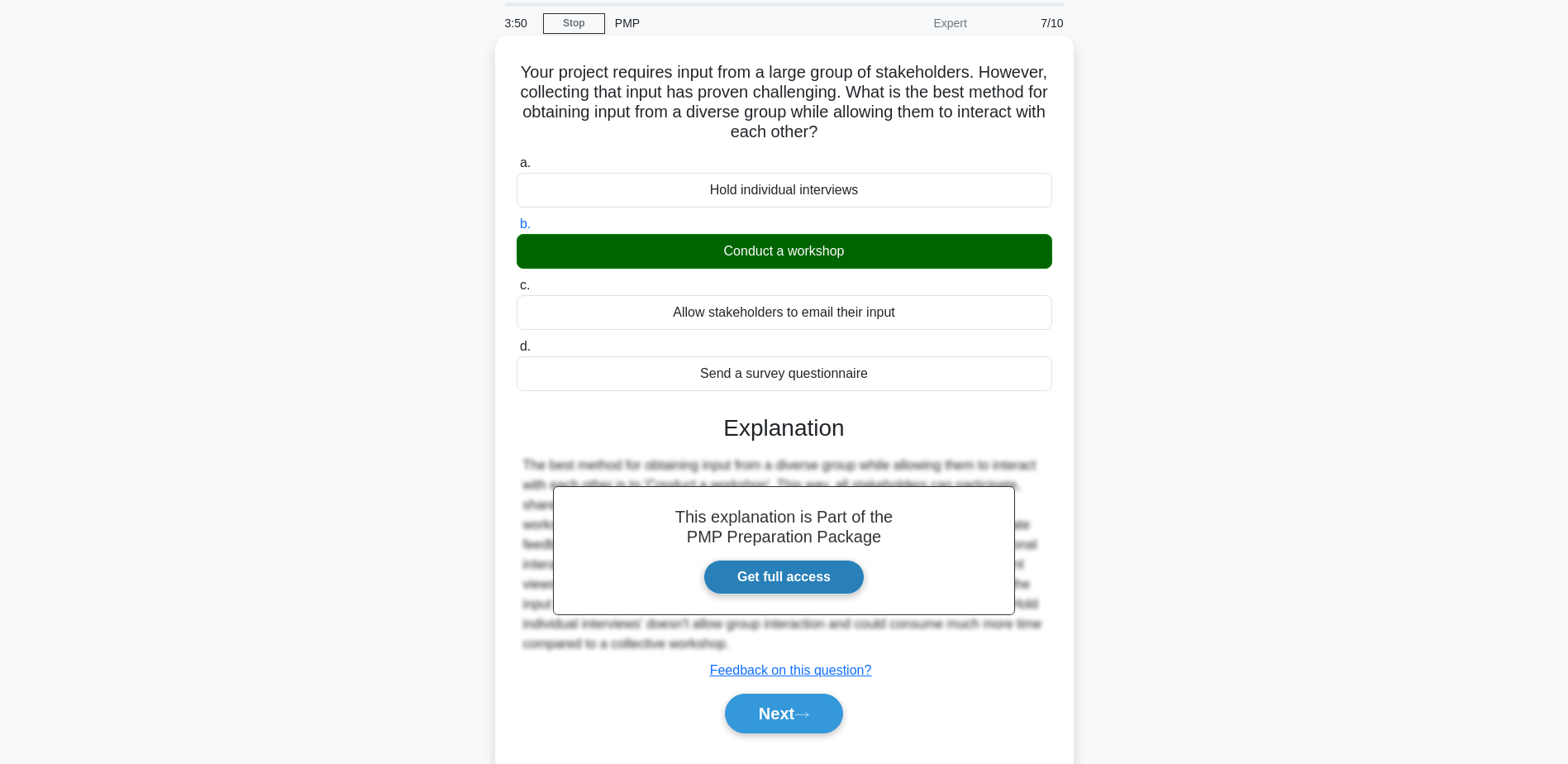
scroll to position [129, 0]
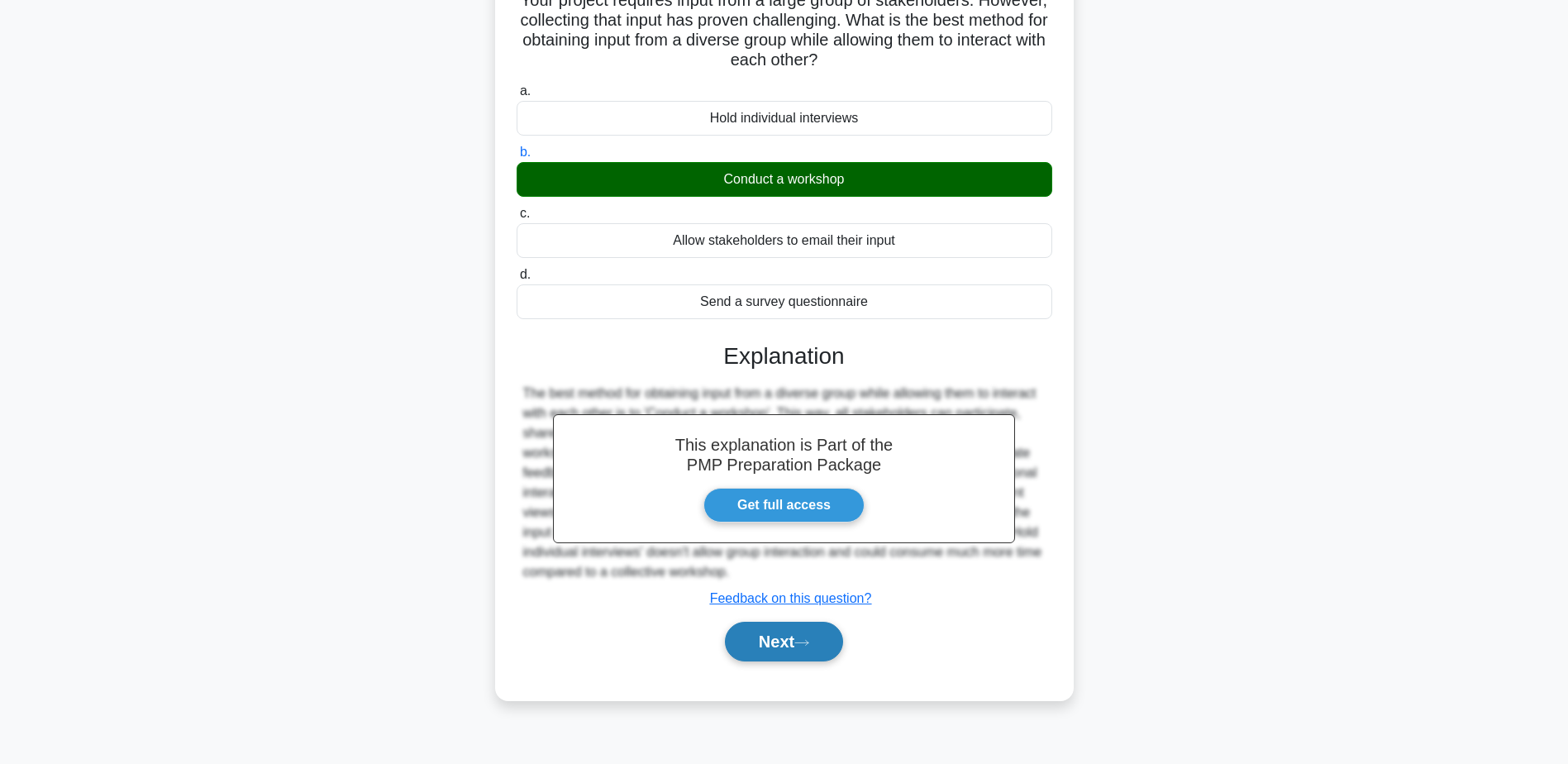
click at [758, 640] on button "Next" at bounding box center [784, 642] width 118 height 40
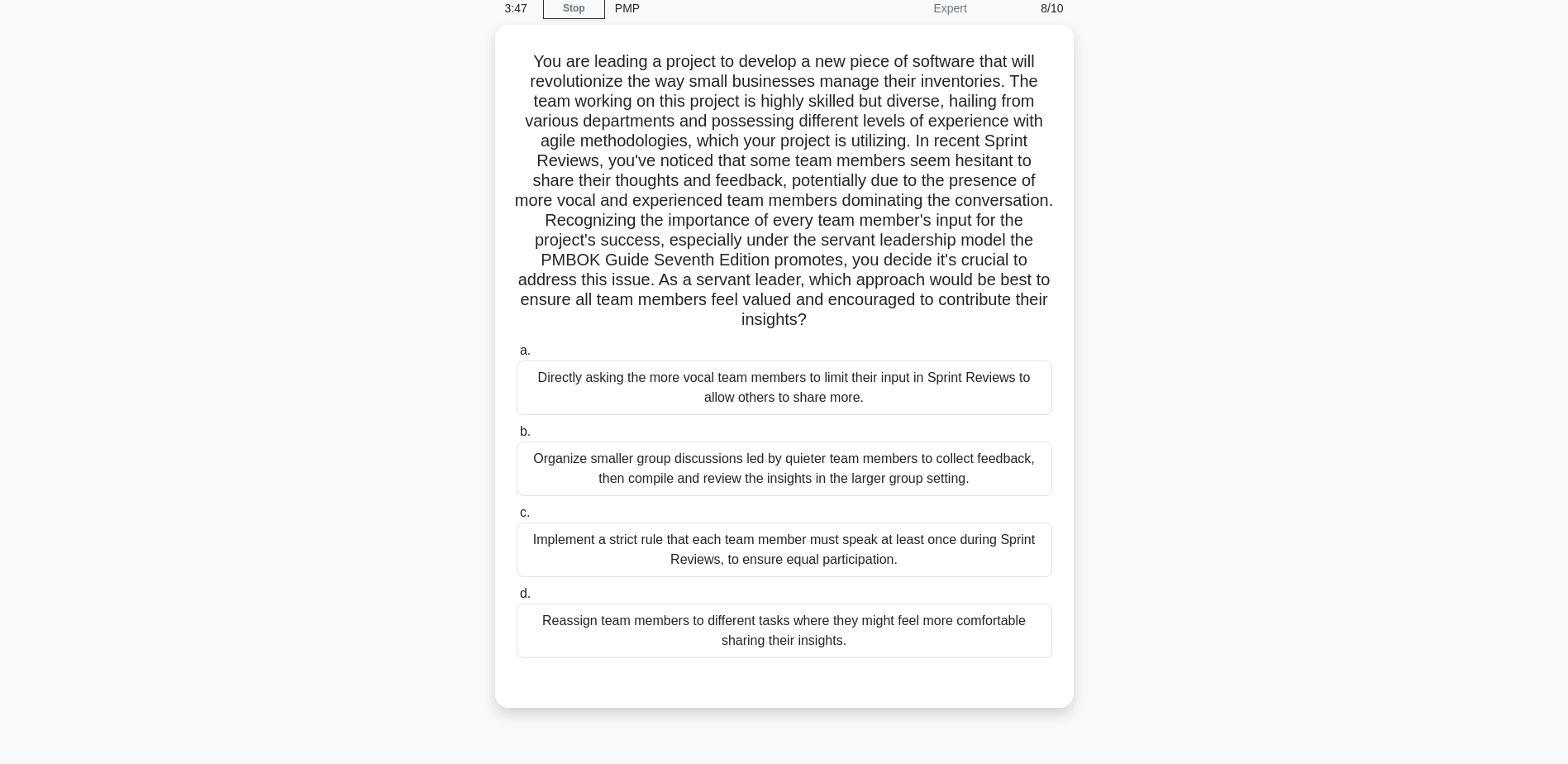
scroll to position [0, 0]
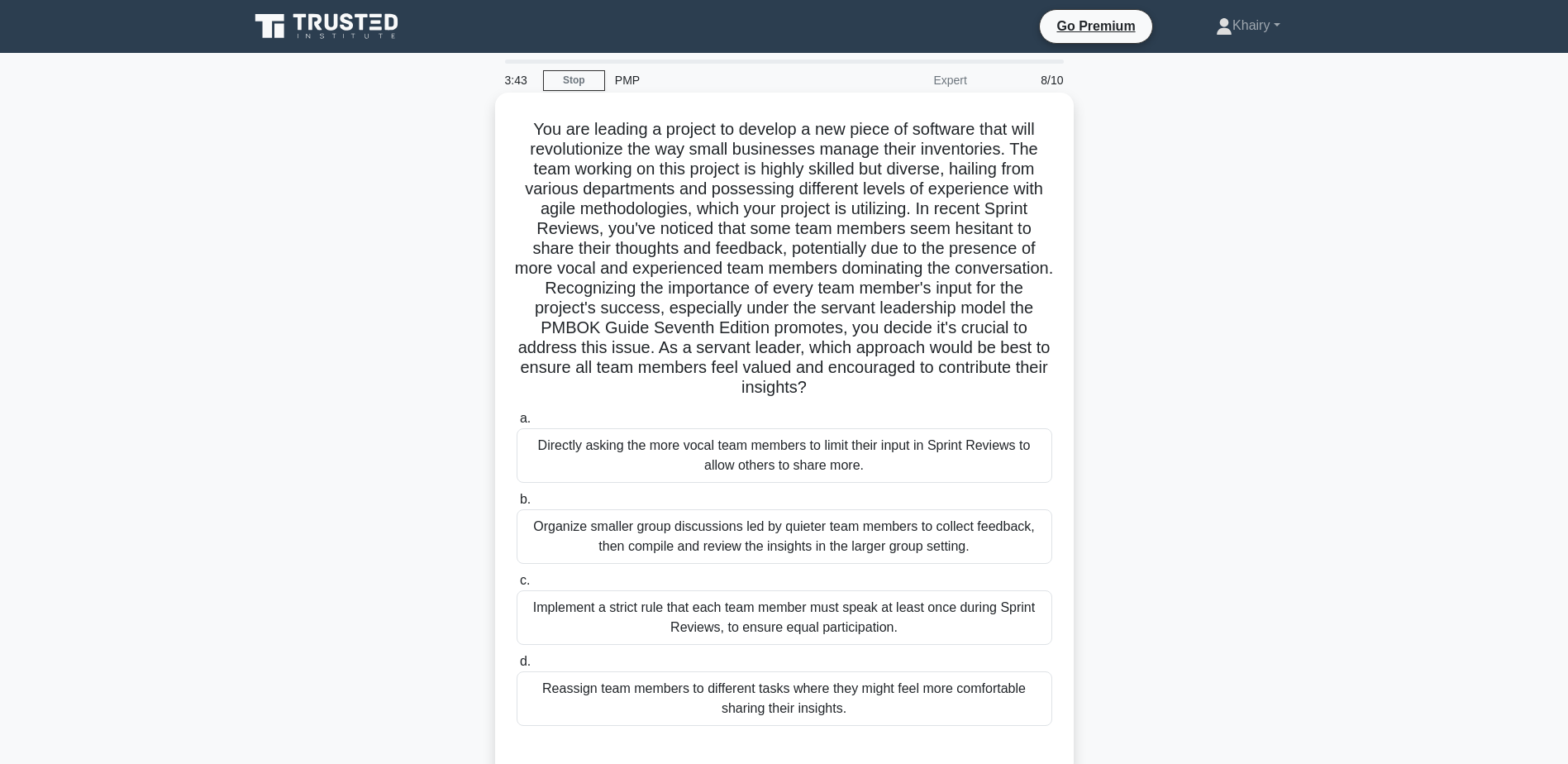
drag, startPoint x: 520, startPoint y: 123, endPoint x: 1001, endPoint y: 387, distance: 548.7
click at [1001, 387] on h5 "You are leading a project to develop a new piece of software that will revoluti…" at bounding box center [784, 258] width 539 height 279
copy h5 "You are leading a project to develop a new piece of software that will revoluti…"
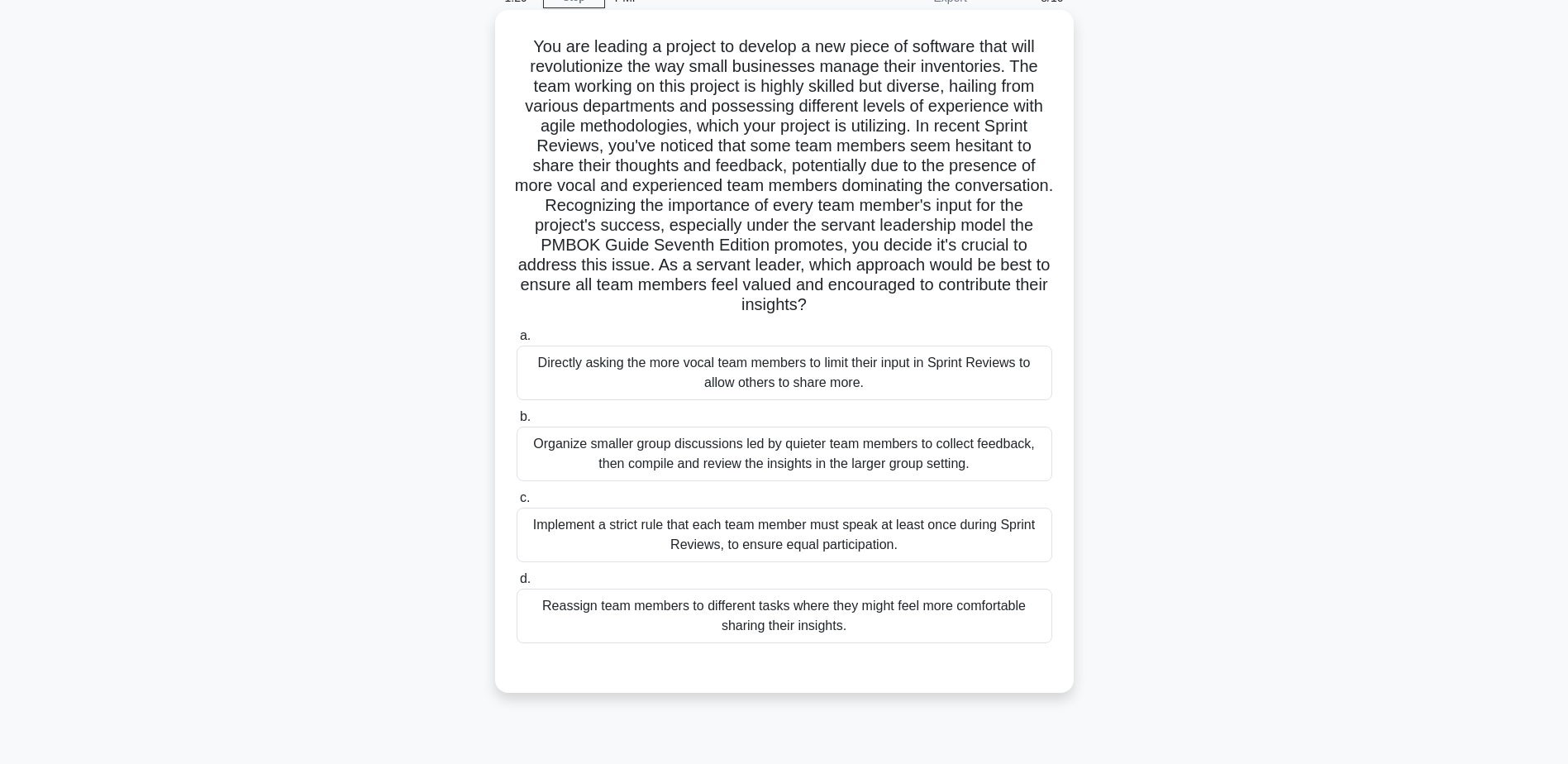
click at [883, 540] on div "Implement a strict rule that each team member must speak at least once during S…" at bounding box center [784, 534] width 536 height 54
click at [517, 504] on input "c. Implement a strict rule that each team member must speak at least once durin…" at bounding box center [517, 498] width 0 height 10
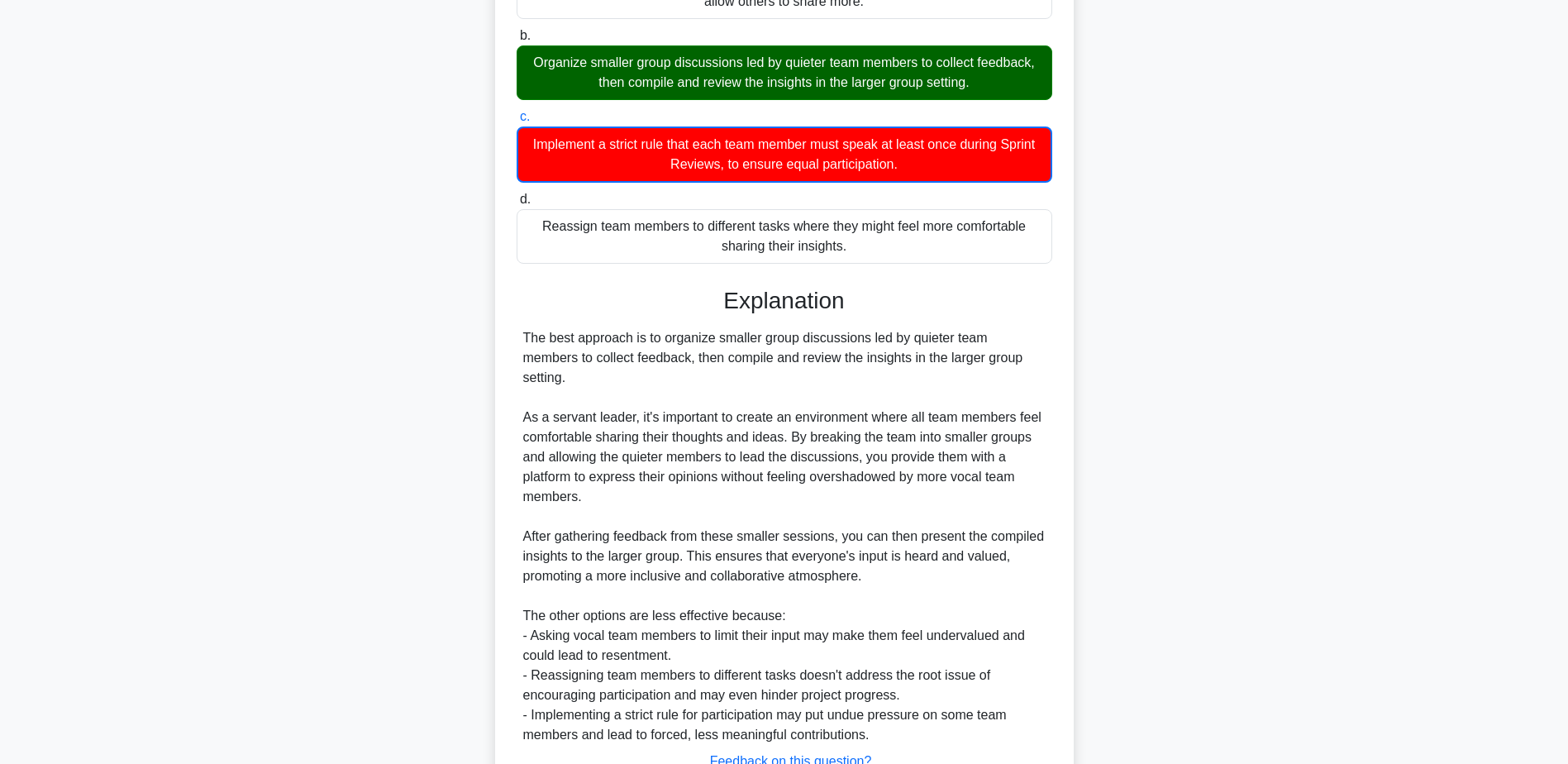
scroll to position [575, 0]
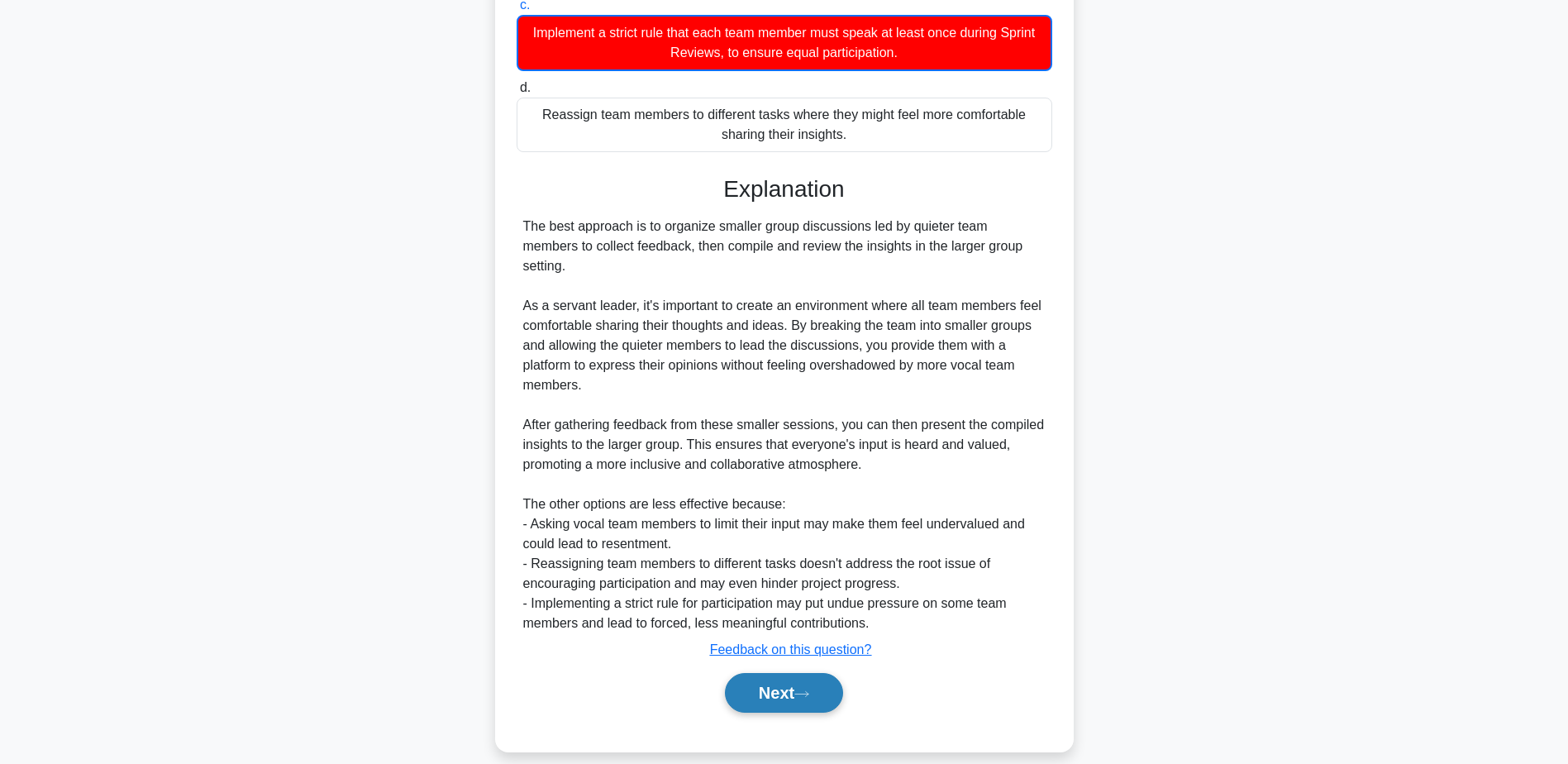
click at [802, 690] on icon at bounding box center [801, 694] width 15 height 9
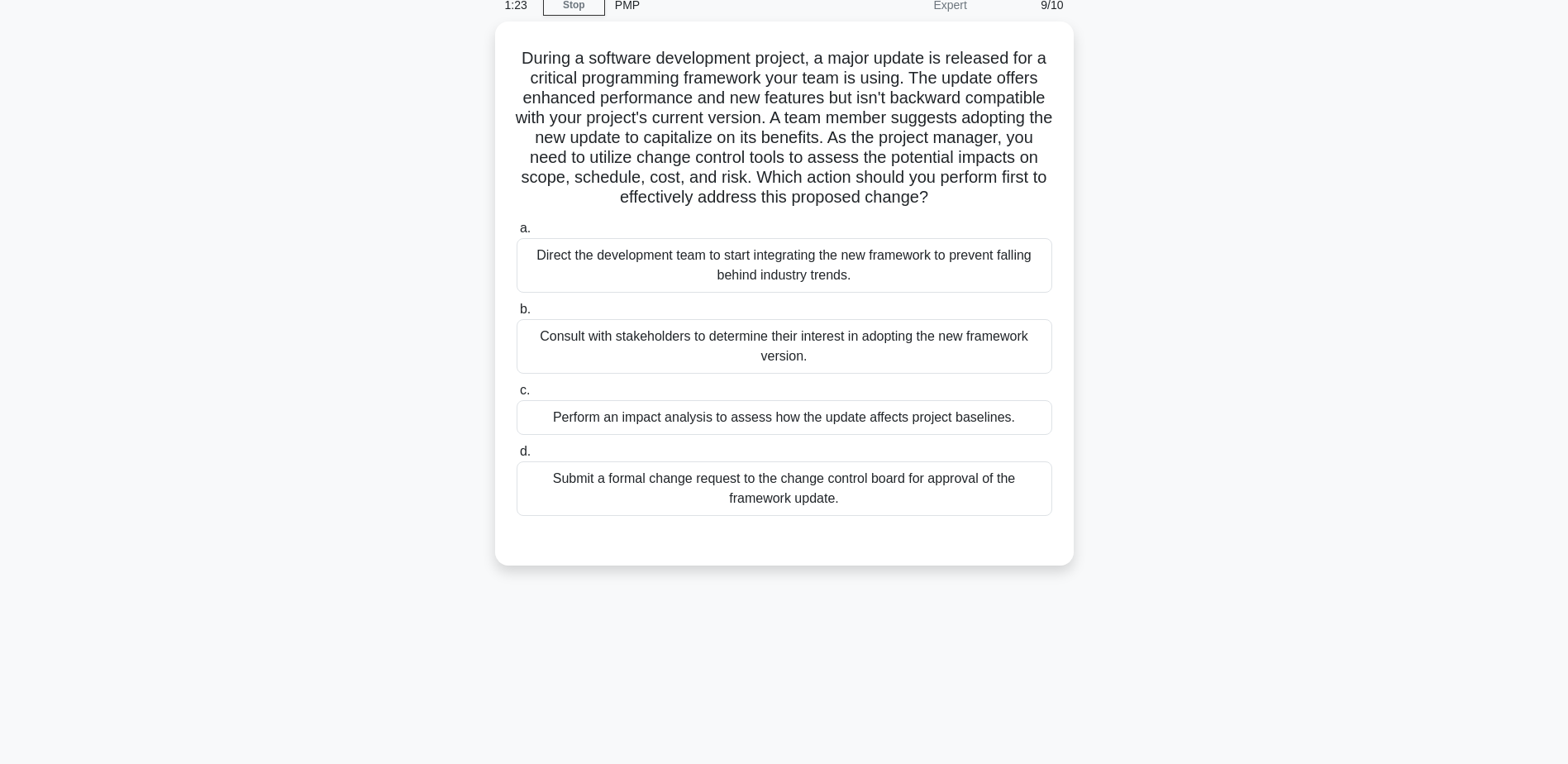
scroll to position [0, 0]
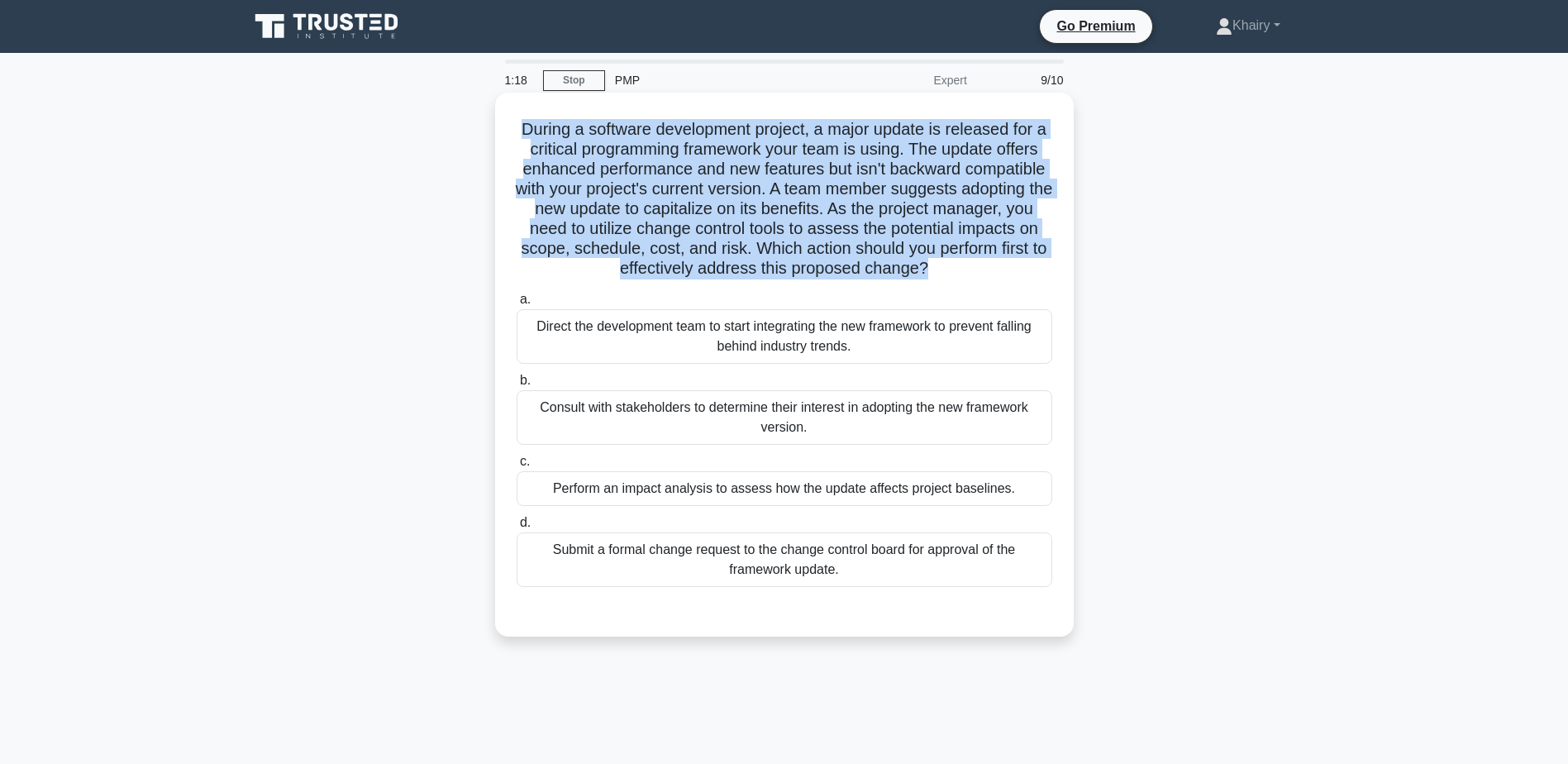
drag, startPoint x: 514, startPoint y: 128, endPoint x: 1057, endPoint y: 259, distance: 558.6
click at [1057, 259] on div "During a software development project, a major update is released for a critica…" at bounding box center [784, 364] width 566 height 531
copy h5 "During a software development project, a major update is released for a critica…"
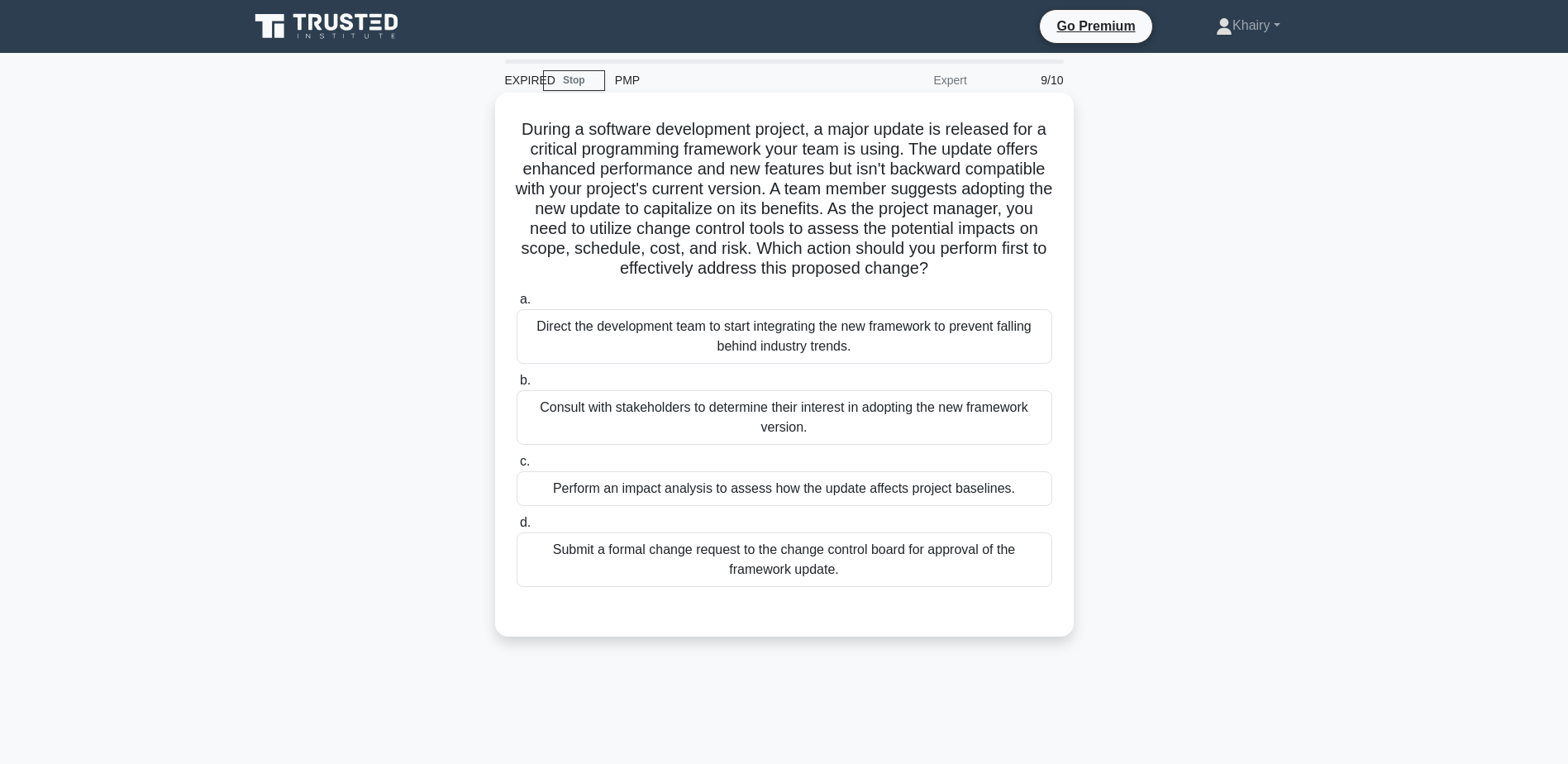
click at [783, 506] on div "Perform an impact analysis to assess how the update affects project baselines." at bounding box center [784, 488] width 536 height 34
click at [517, 467] on input "c. Perform an impact analysis to assess how the update affects project baseline…" at bounding box center [517, 462] width 0 height 10
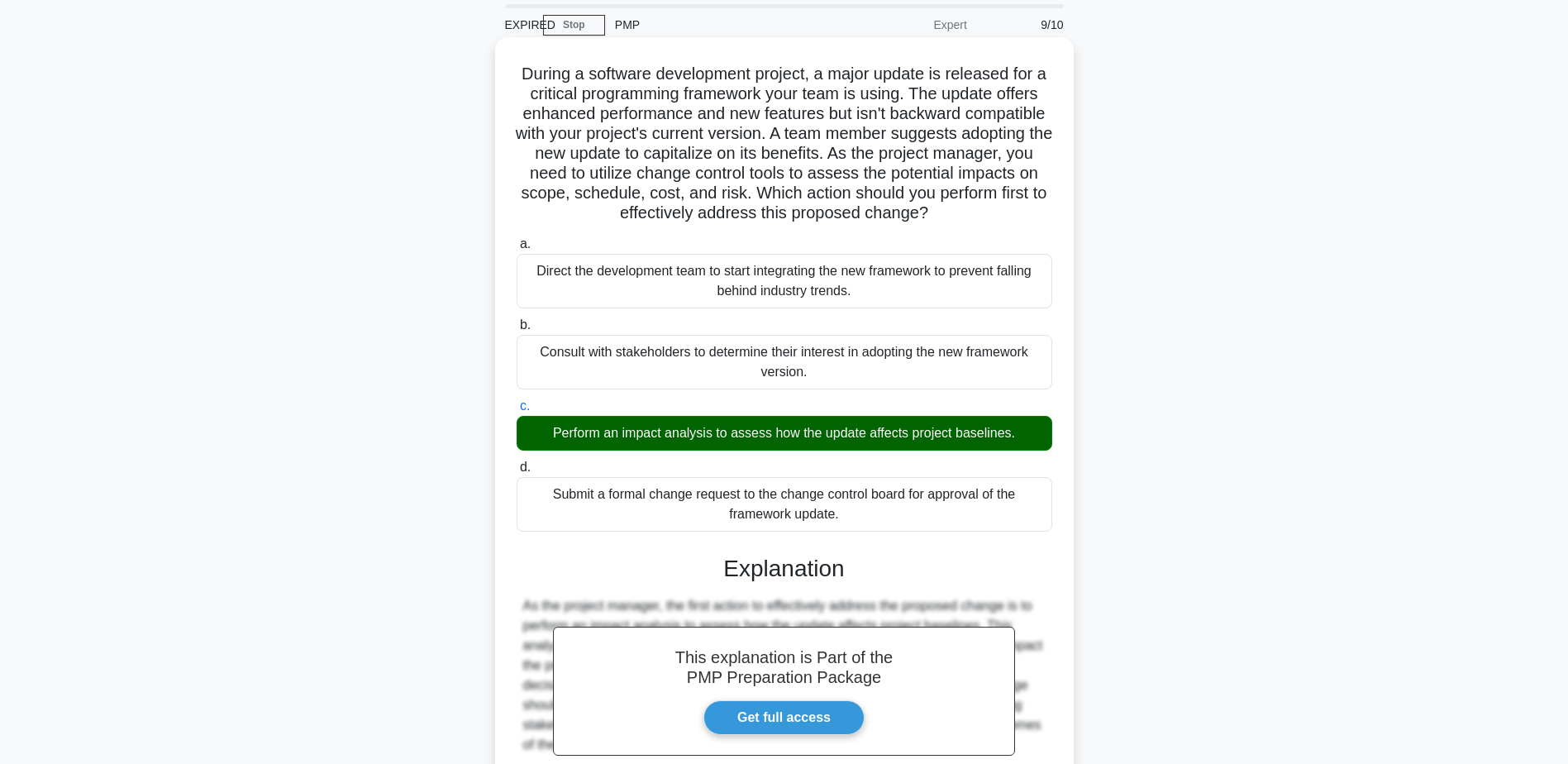
scroll to position [210, 0]
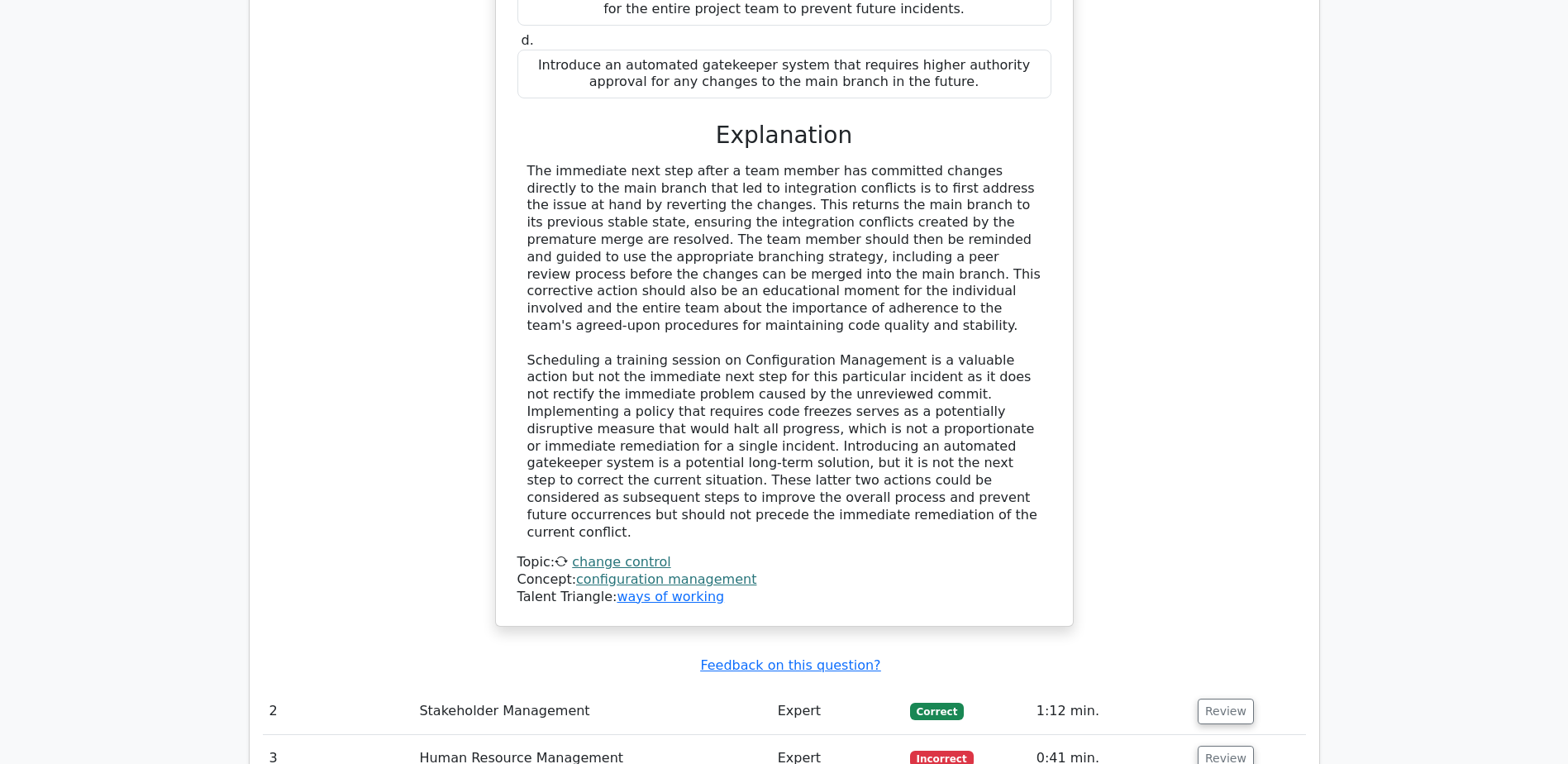
scroll to position [1985, 0]
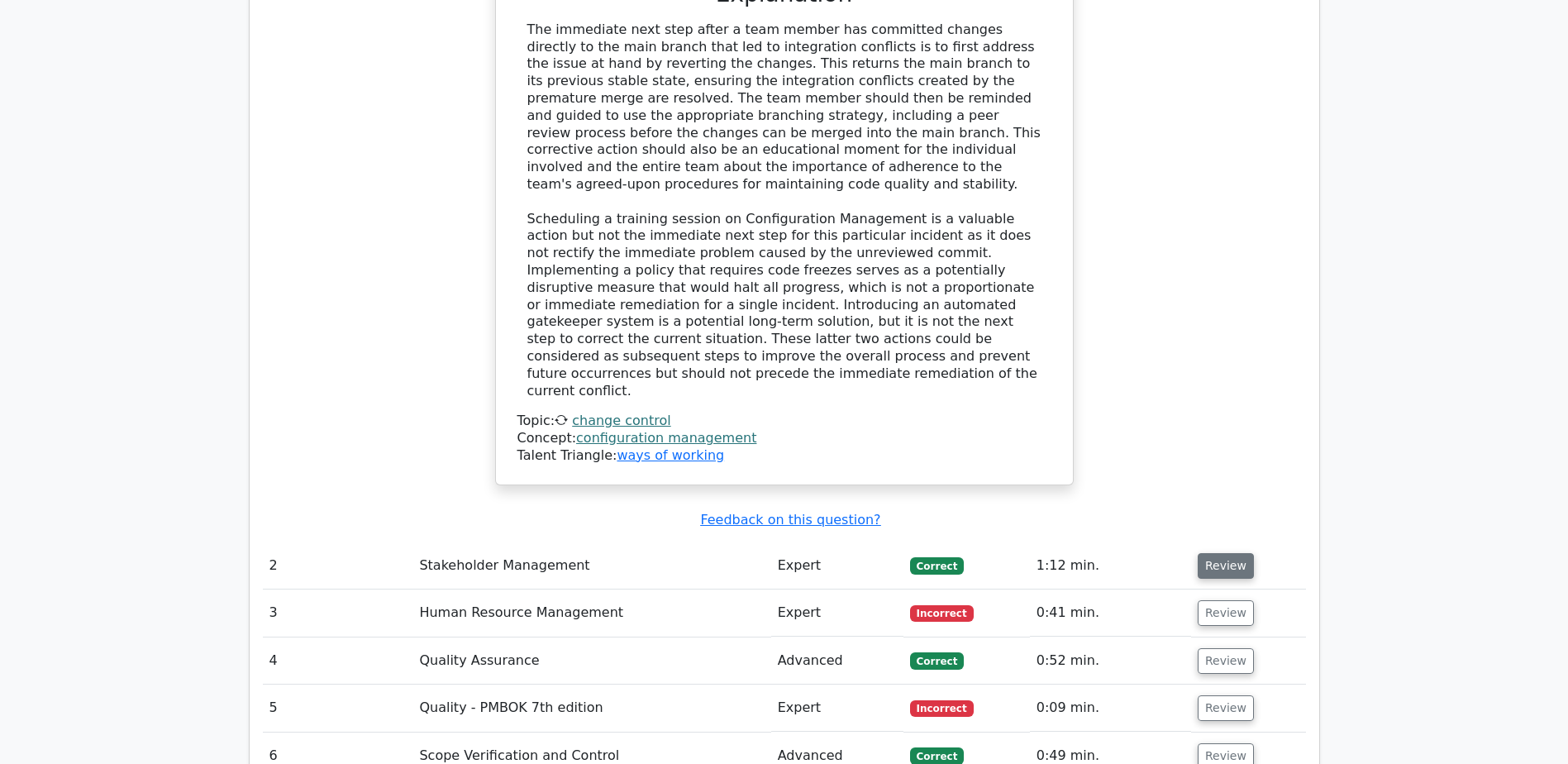
click at [1212, 553] on button "Review" at bounding box center [1225, 566] width 56 height 26
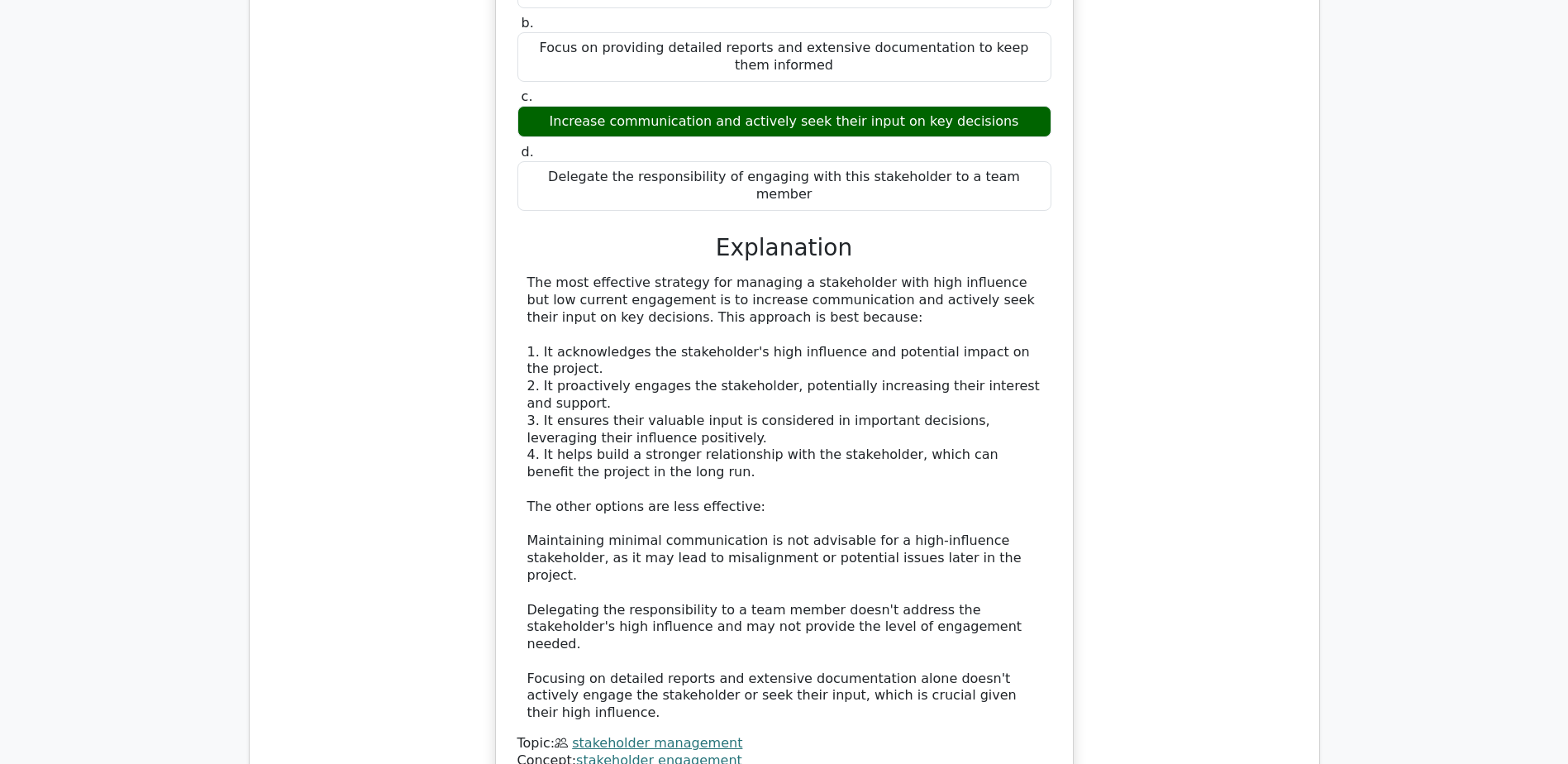
scroll to position [2894, 0]
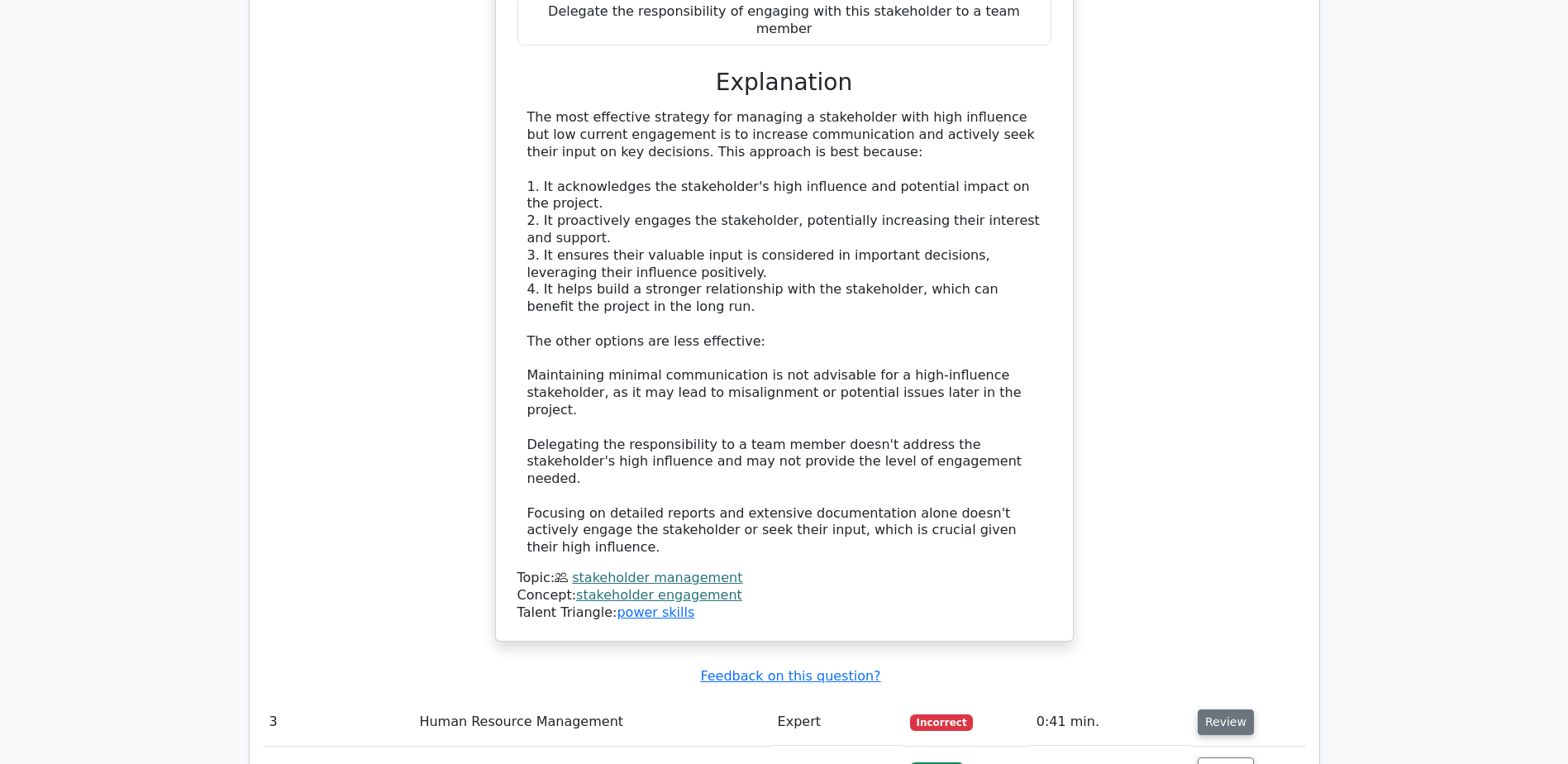
click at [1212, 710] on button "Review" at bounding box center [1225, 723] width 56 height 26
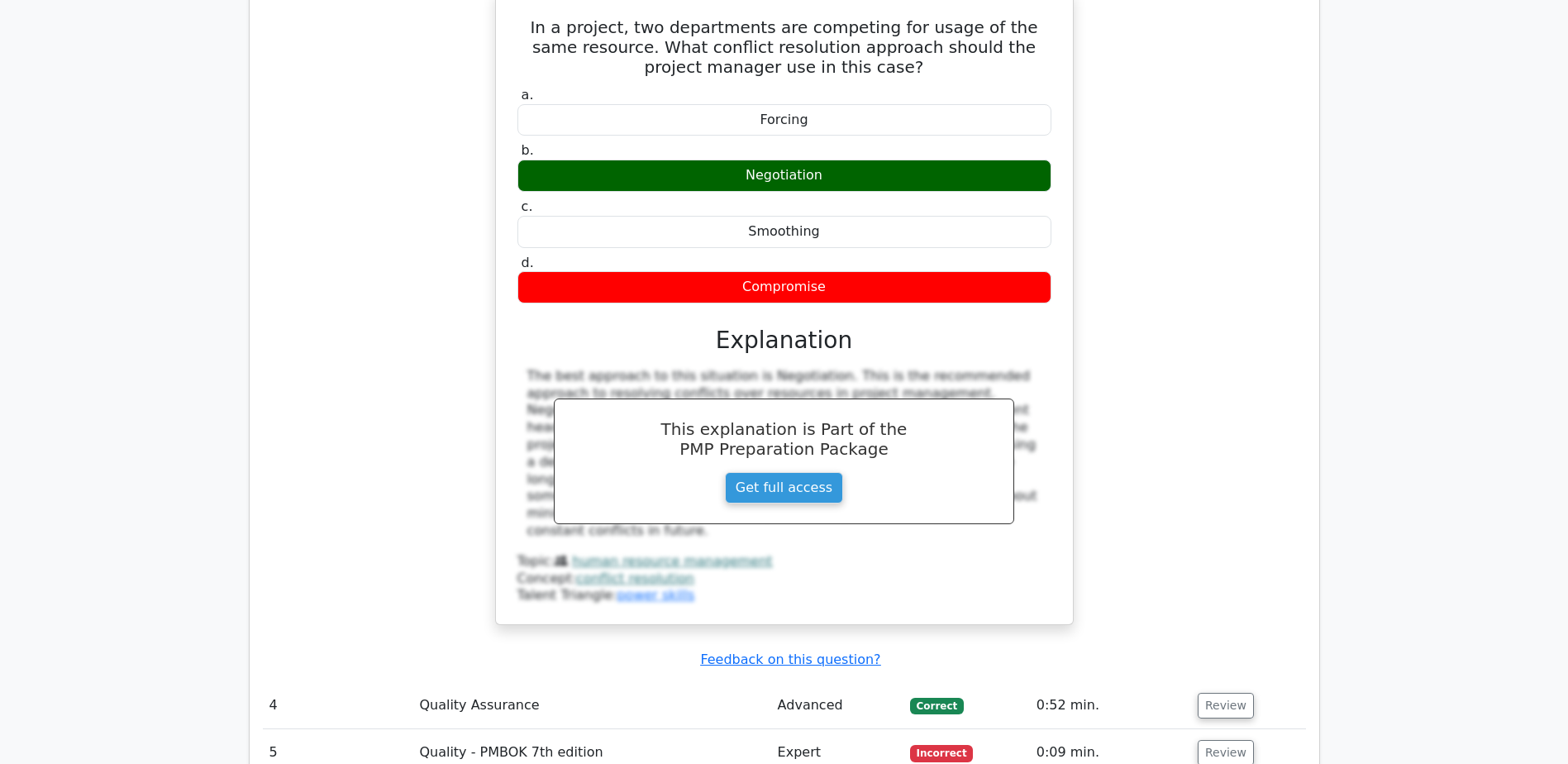
scroll to position [3721, 0]
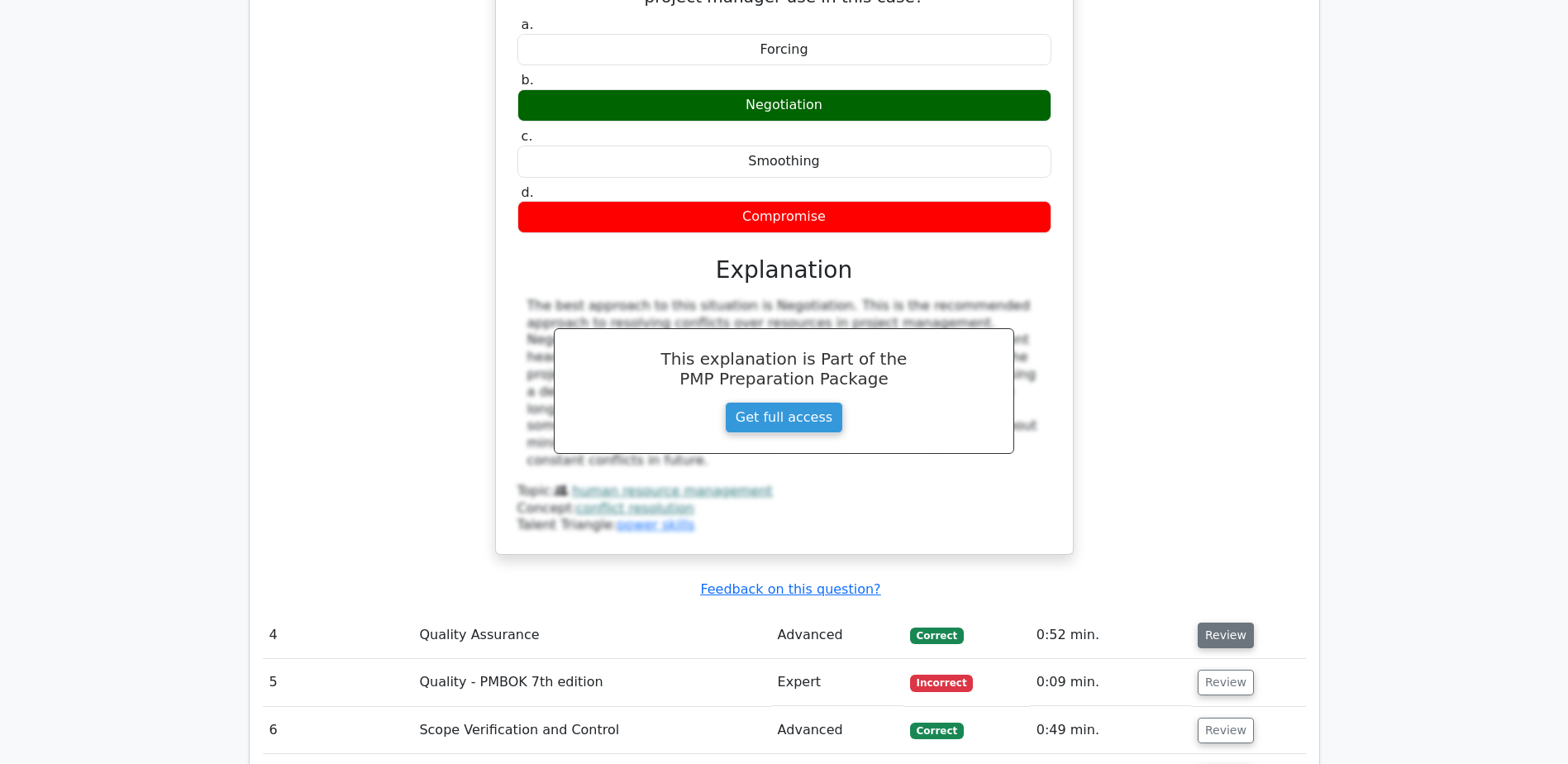
click at [1221, 623] on button "Review" at bounding box center [1225, 636] width 56 height 26
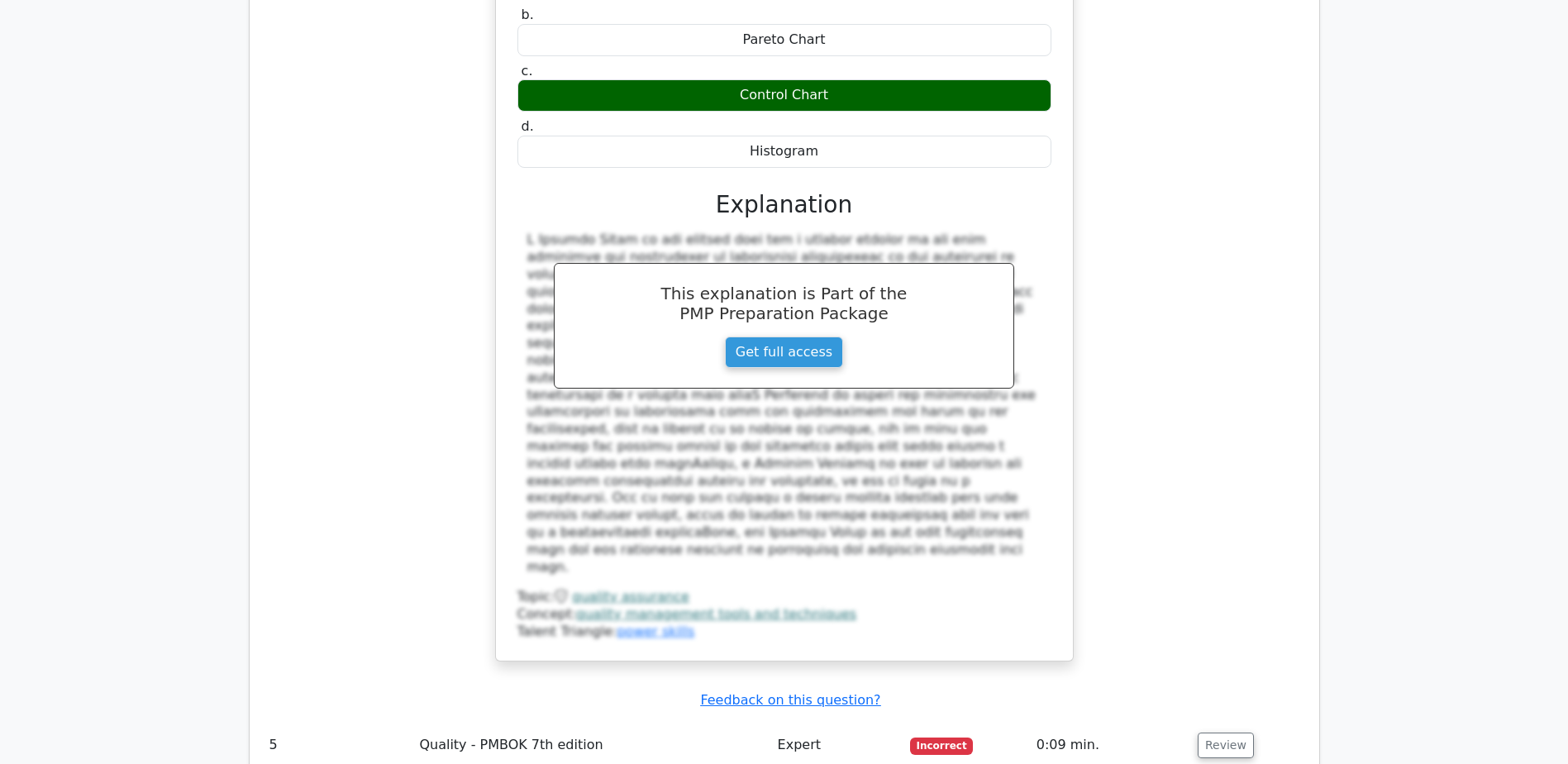
scroll to position [4713, 0]
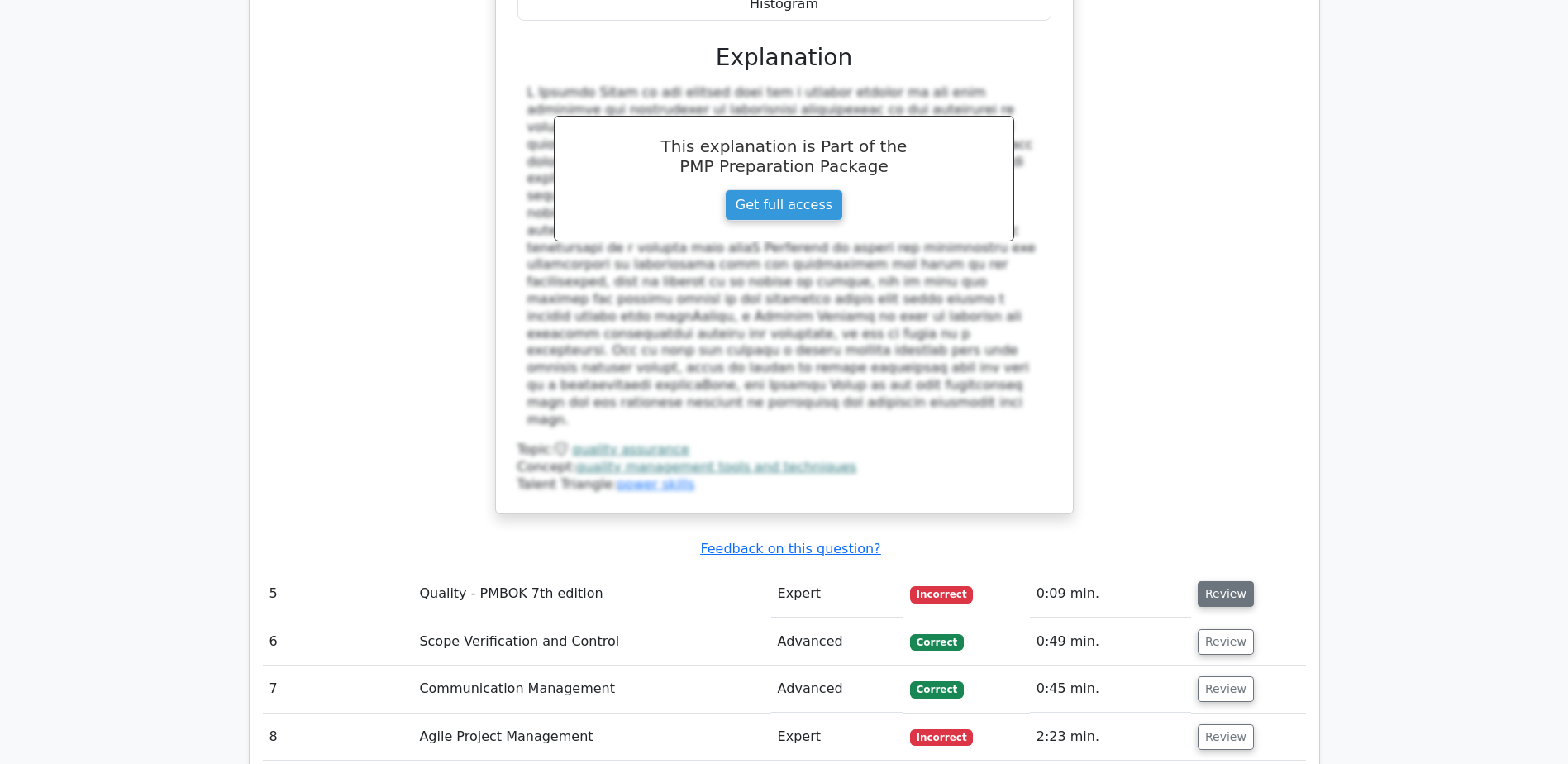
click at [1218, 581] on button "Review" at bounding box center [1225, 594] width 56 height 26
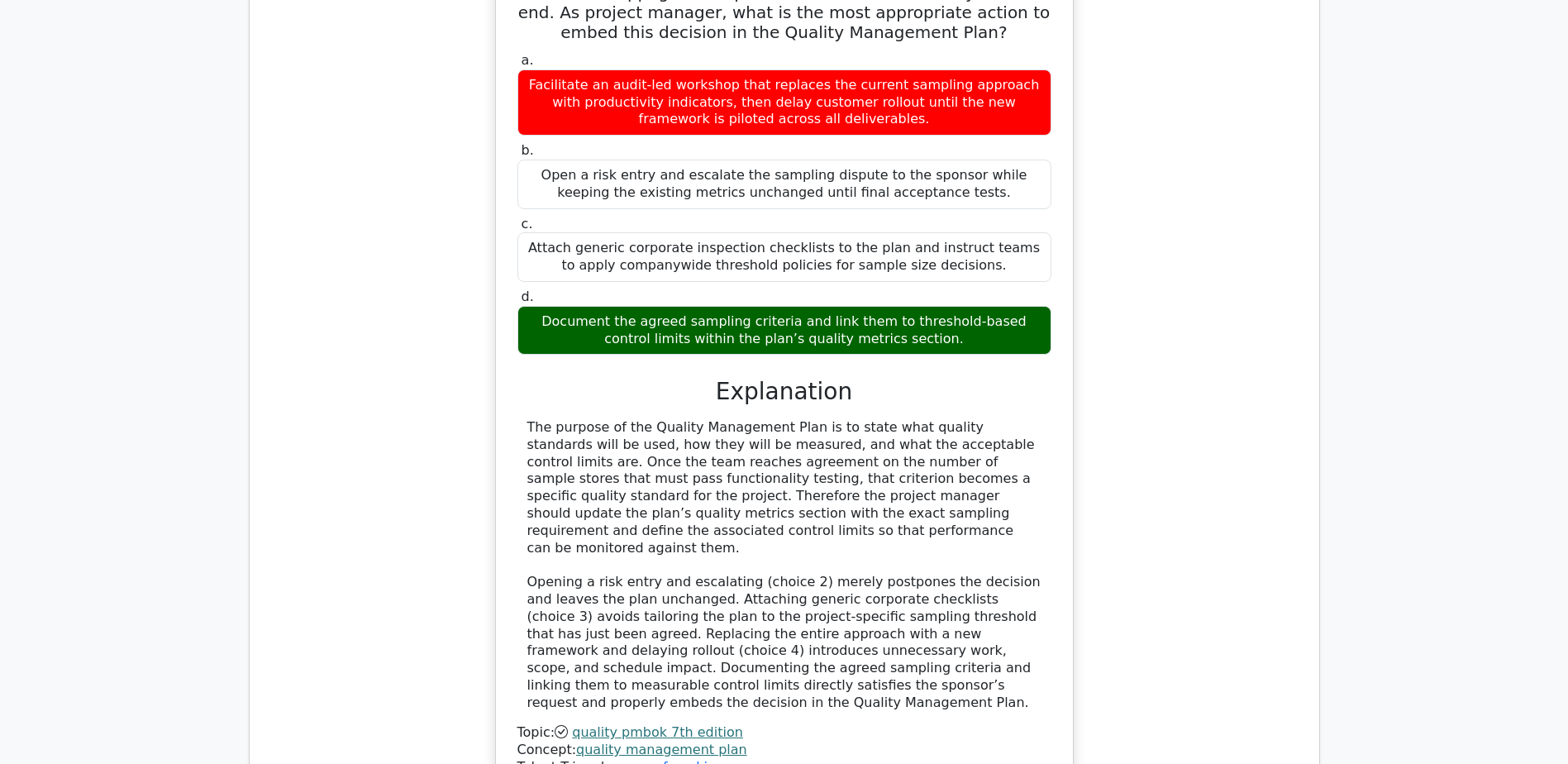
scroll to position [5457, 0]
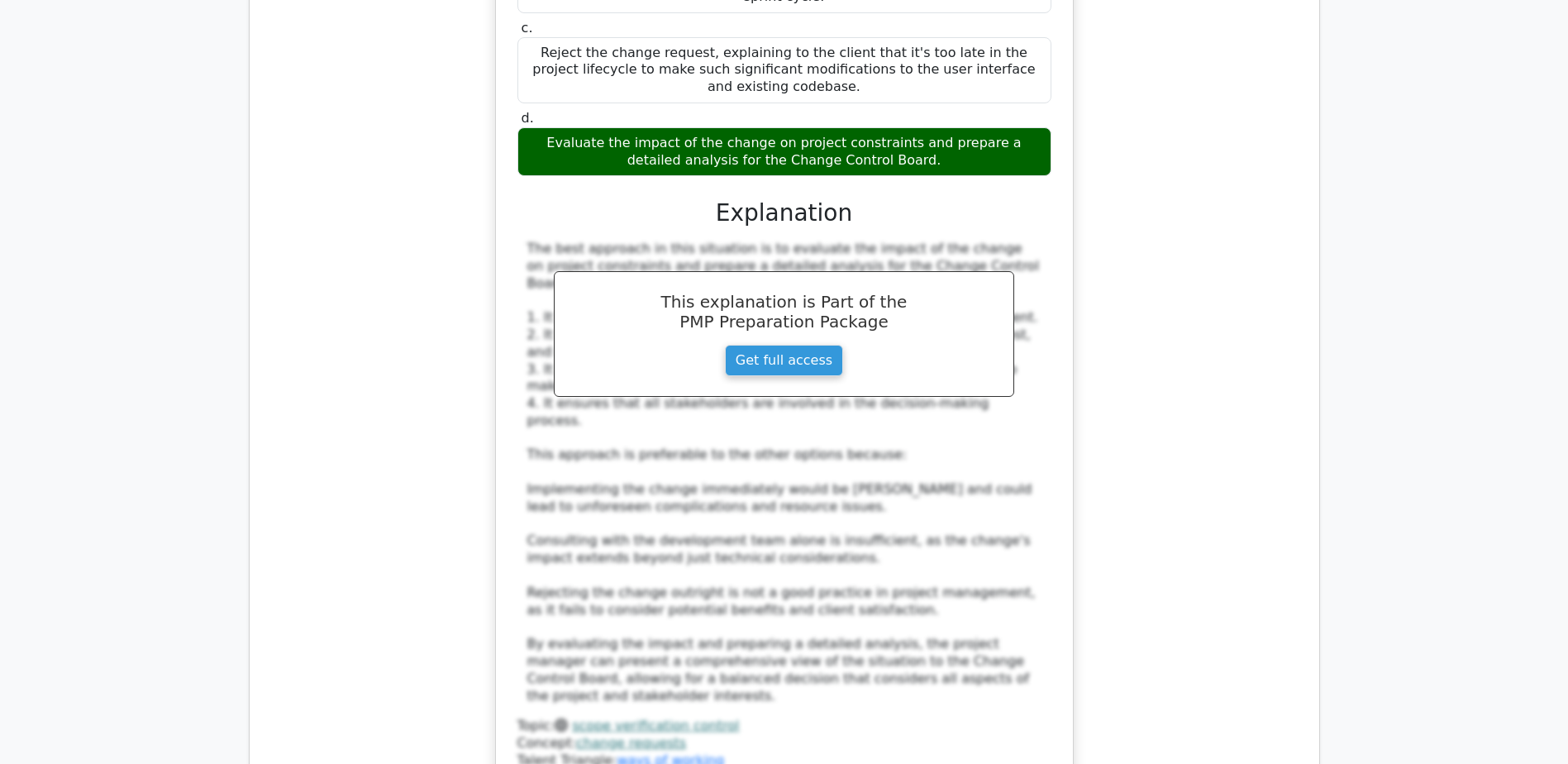
scroll to position [6697, 0]
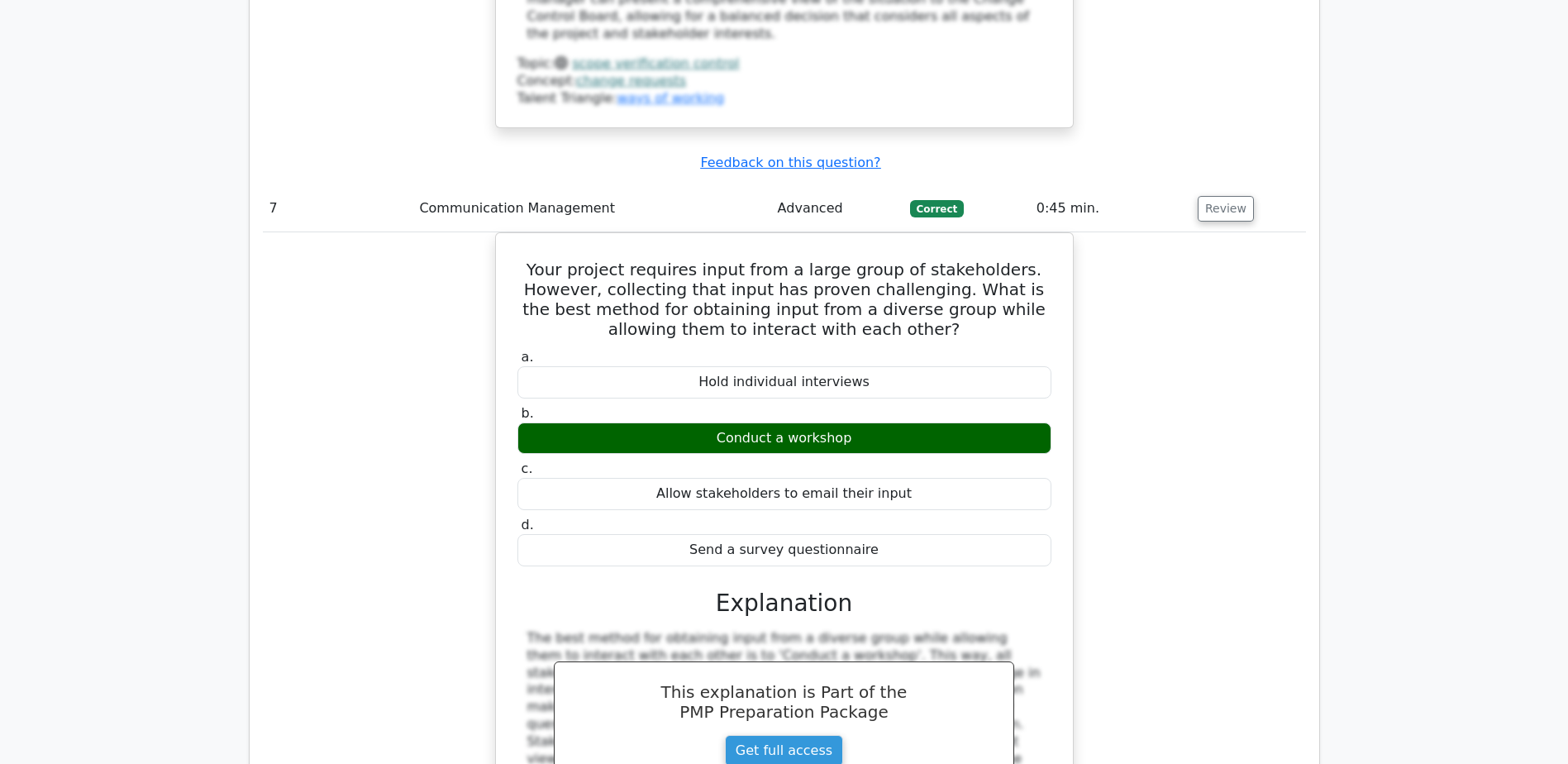
scroll to position [7441, 0]
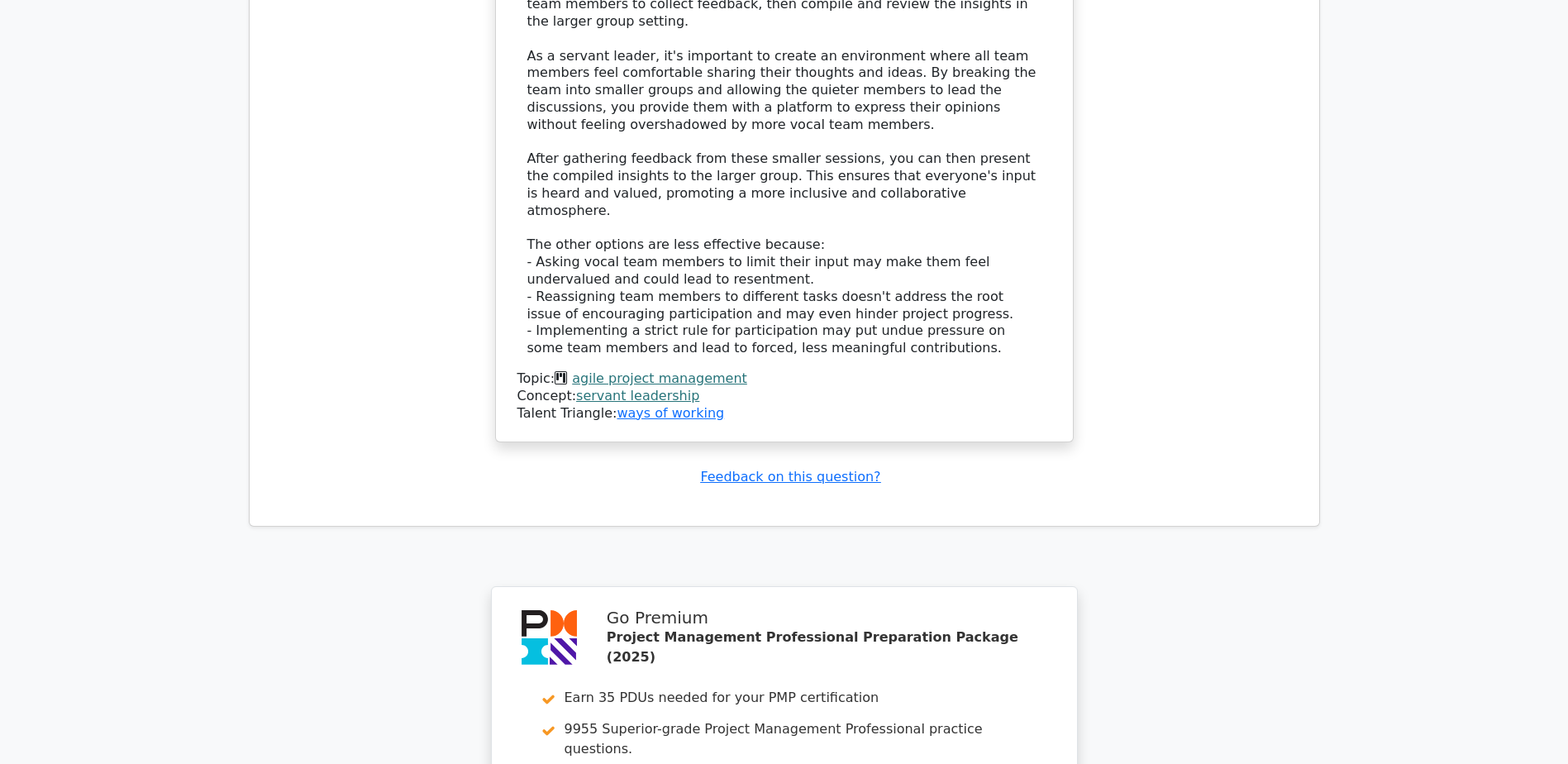
scroll to position [9146, 0]
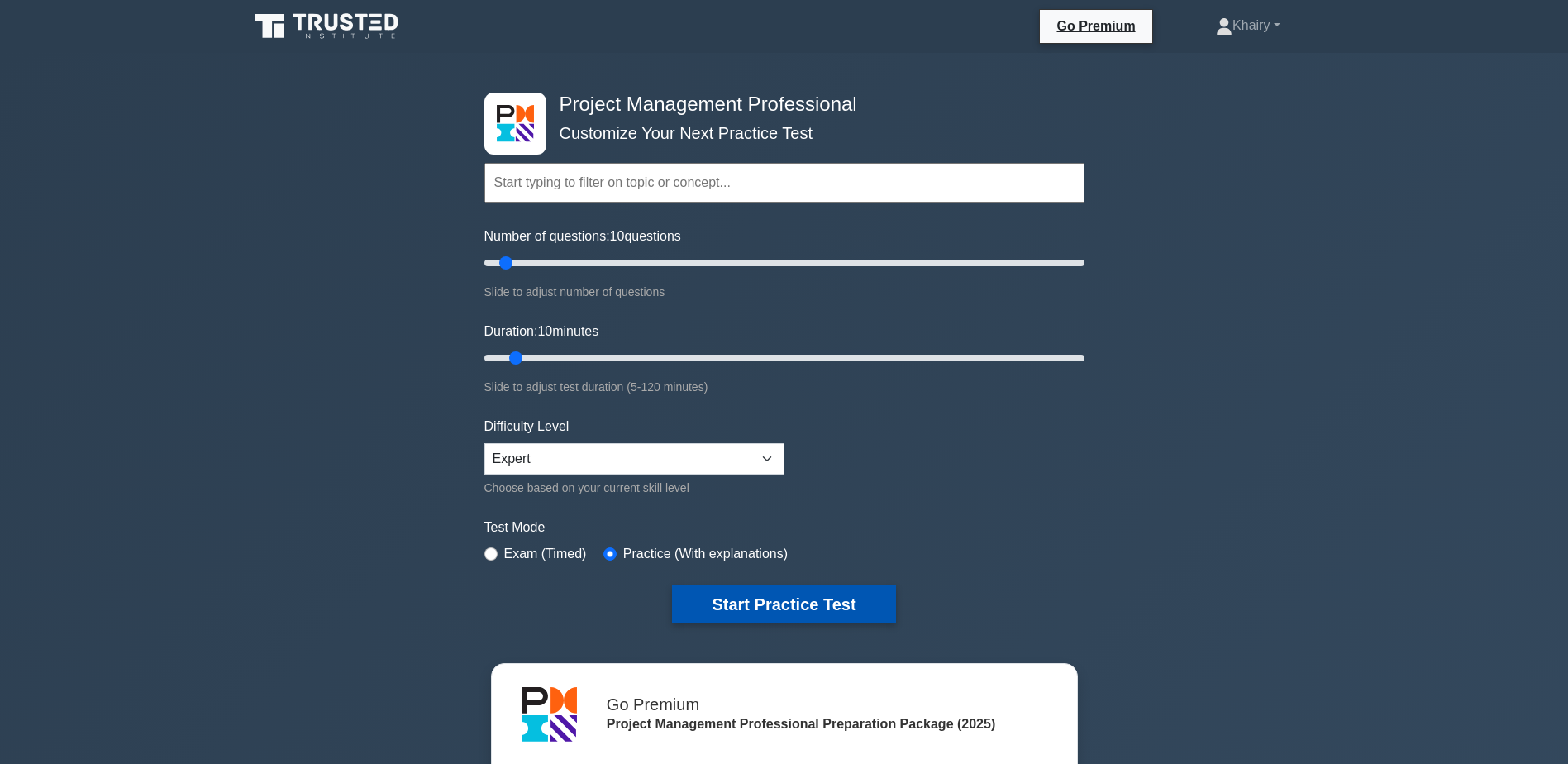
click at [777, 604] on button "Start Practice Test" at bounding box center [783, 605] width 223 height 38
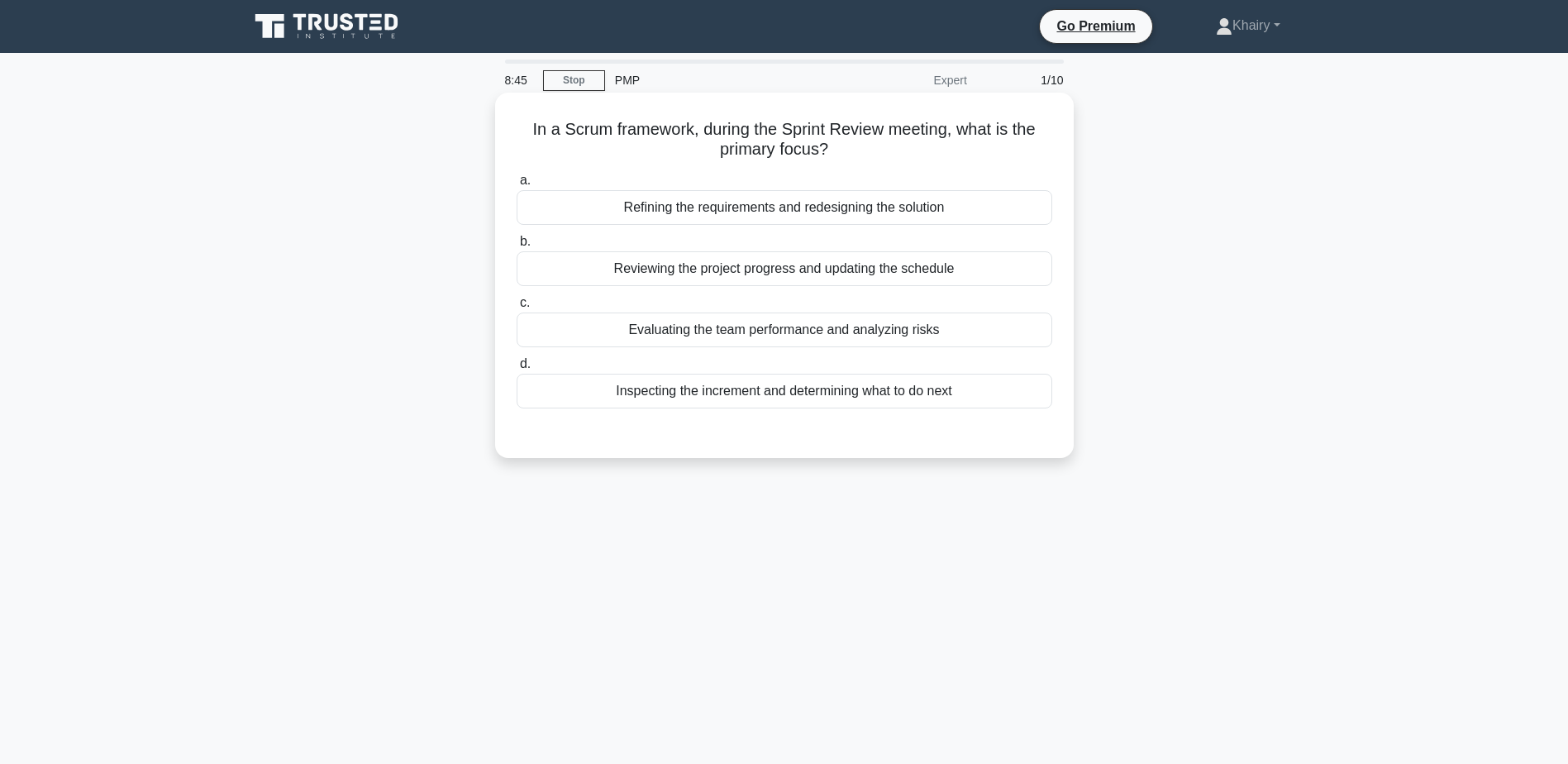
click at [821, 401] on div "Inspecting the increment and determining what to do next" at bounding box center [784, 391] width 536 height 34
click at [517, 370] on input "d. Inspecting the increment and determining what to do next" at bounding box center [517, 364] width 0 height 10
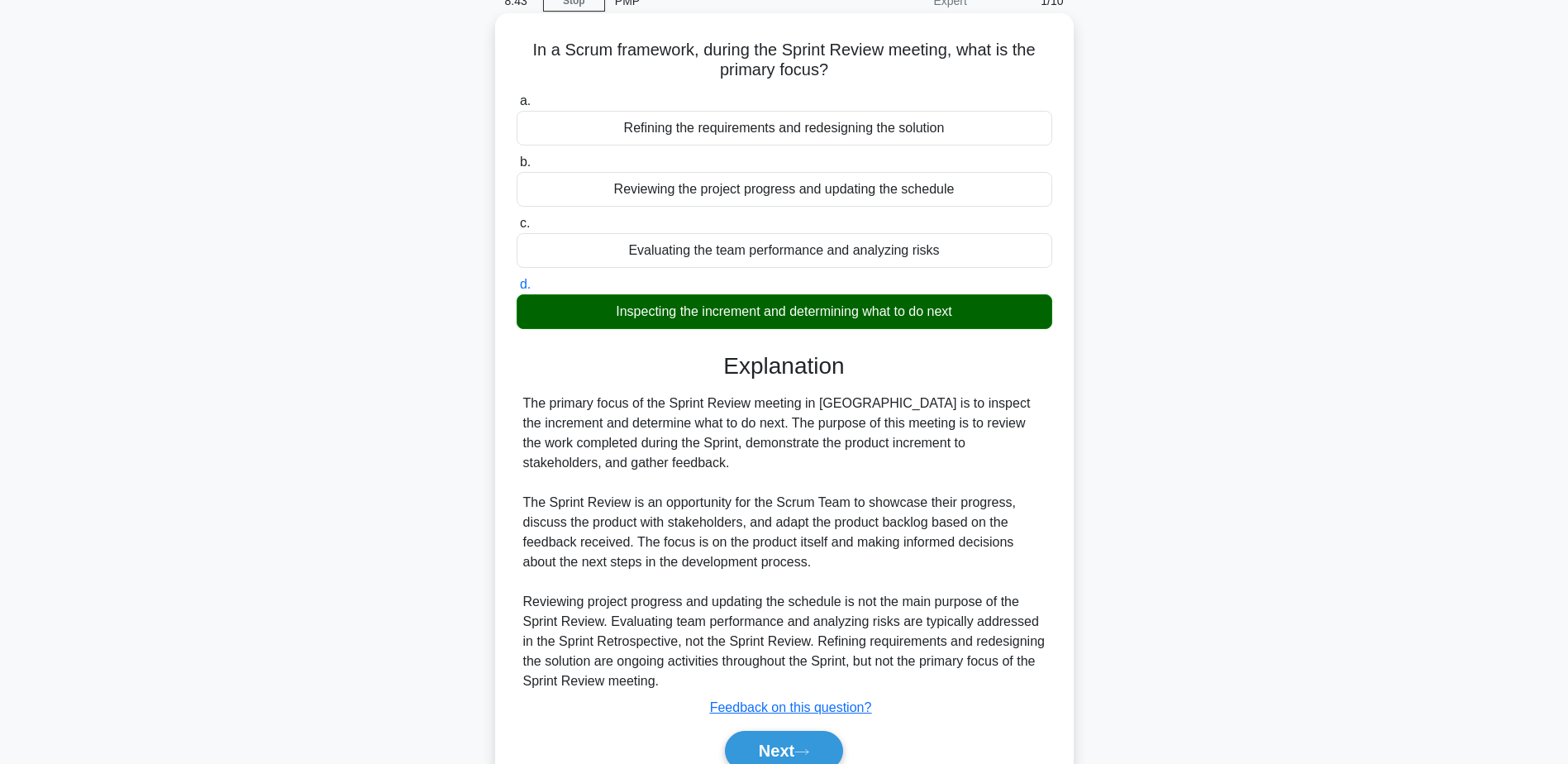
scroll to position [157, 0]
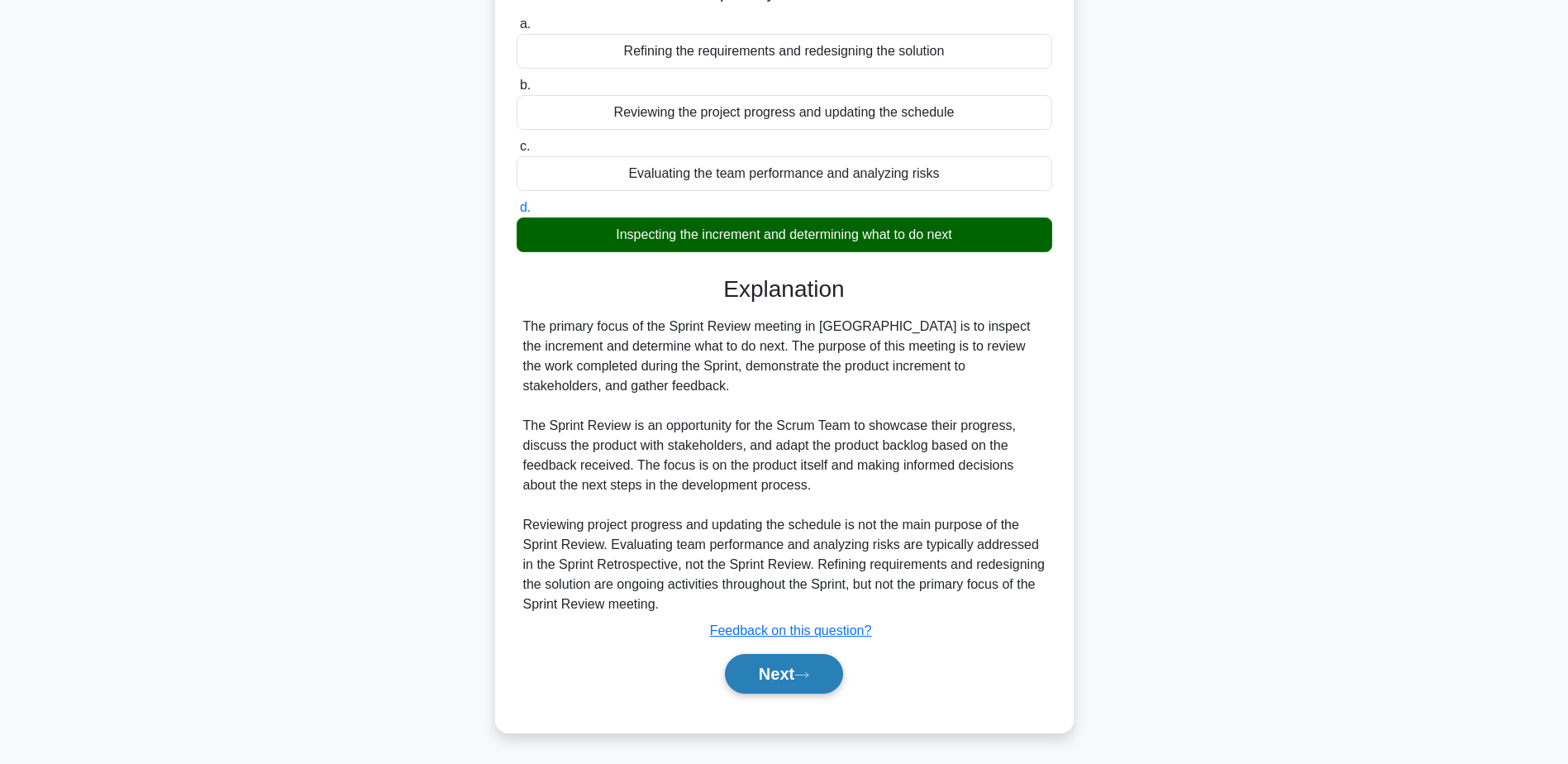
click at [782, 671] on button "Next" at bounding box center [784, 674] width 118 height 40
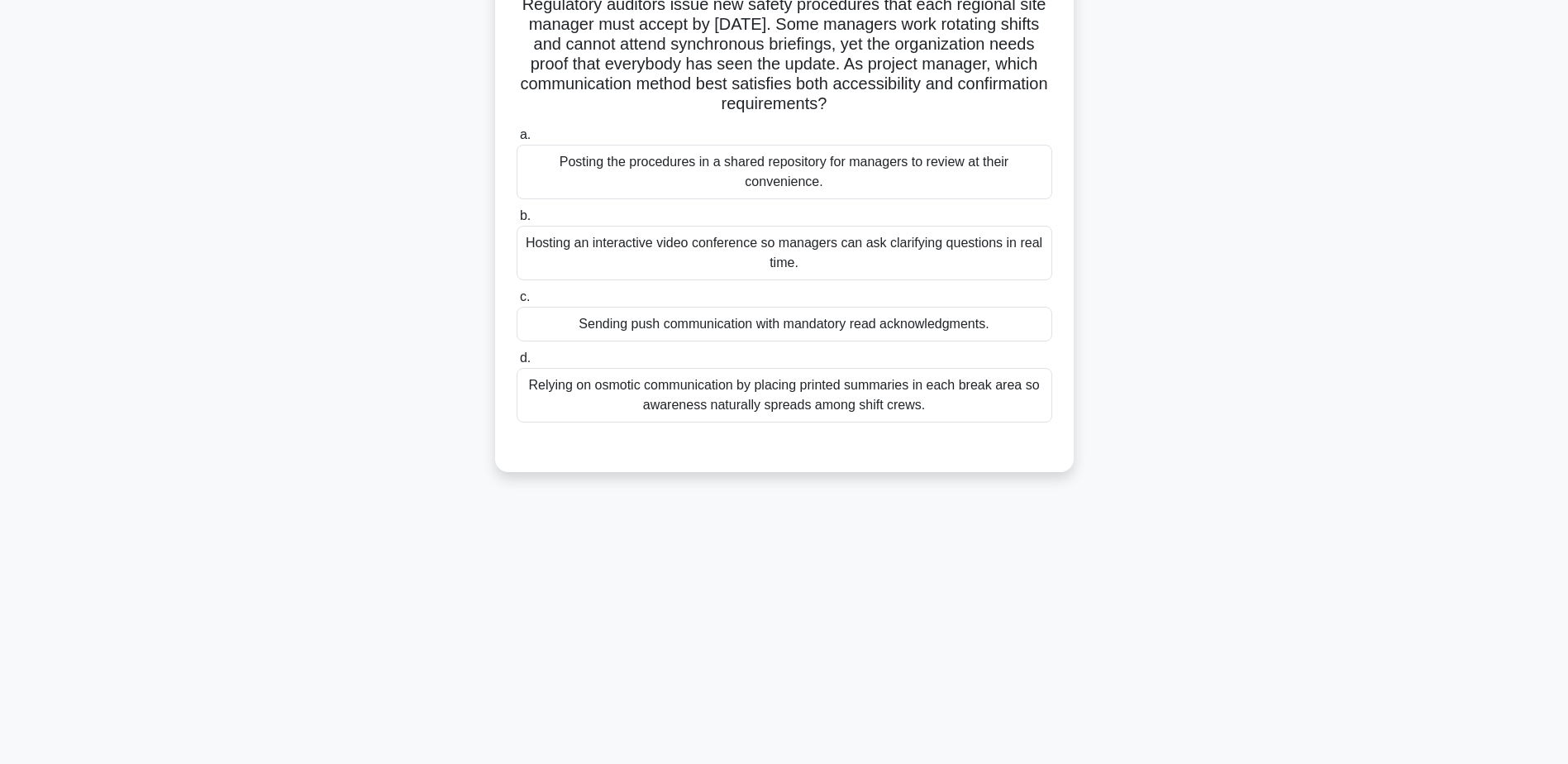
scroll to position [0, 0]
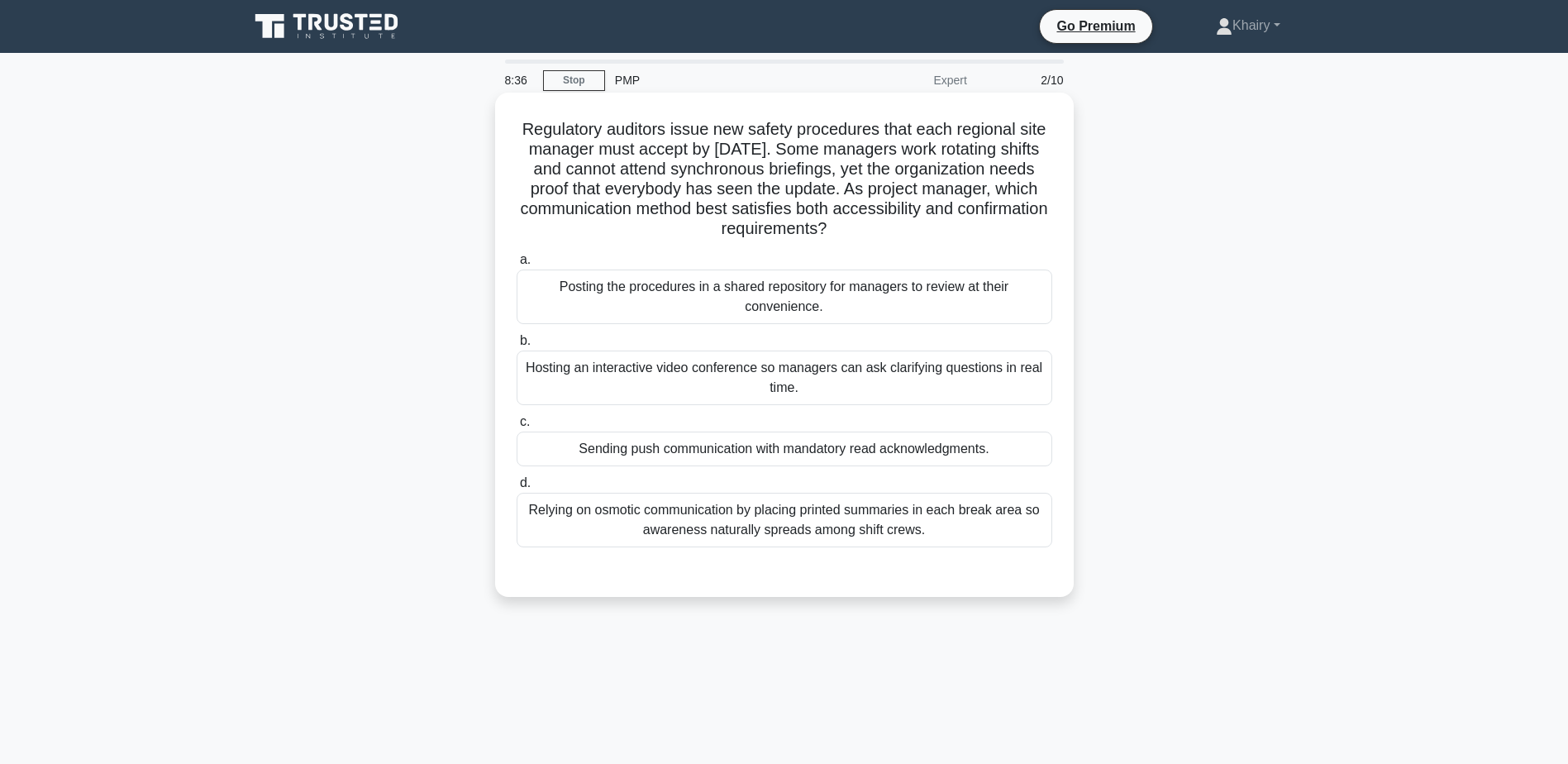
drag, startPoint x: 515, startPoint y: 127, endPoint x: 927, endPoint y: 230, distance: 424.7
click at [927, 230] on h5 "Regulatory auditors issue new safety procedures that each regional site manager…" at bounding box center [784, 179] width 539 height 121
drag, startPoint x: 504, startPoint y: 120, endPoint x: 980, endPoint y: 233, distance: 489.2
click at [980, 233] on div "Regulatory auditors issue new safety procedures that each regional site manager…" at bounding box center [784, 345] width 566 height 491
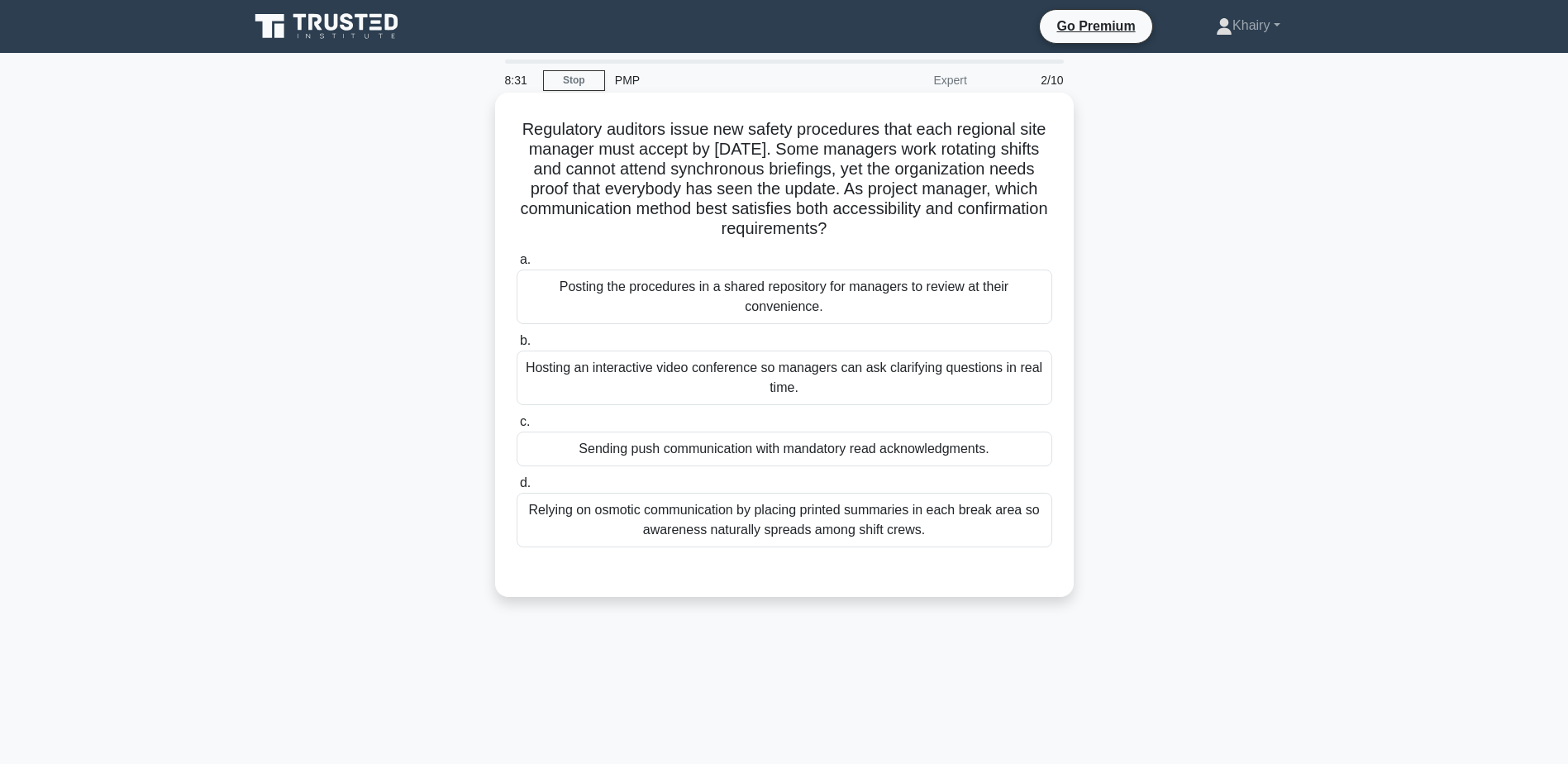
copy h5 "Regulatory auditors issue new safety procedures that each regional site manager…"
click at [964, 368] on div "Hosting an interactive video conference so managers can ask clarifying question…" at bounding box center [784, 377] width 536 height 54
click at [517, 346] on input "b. Hosting an interactive video conference so managers can ask clarifying quest…" at bounding box center [517, 341] width 0 height 10
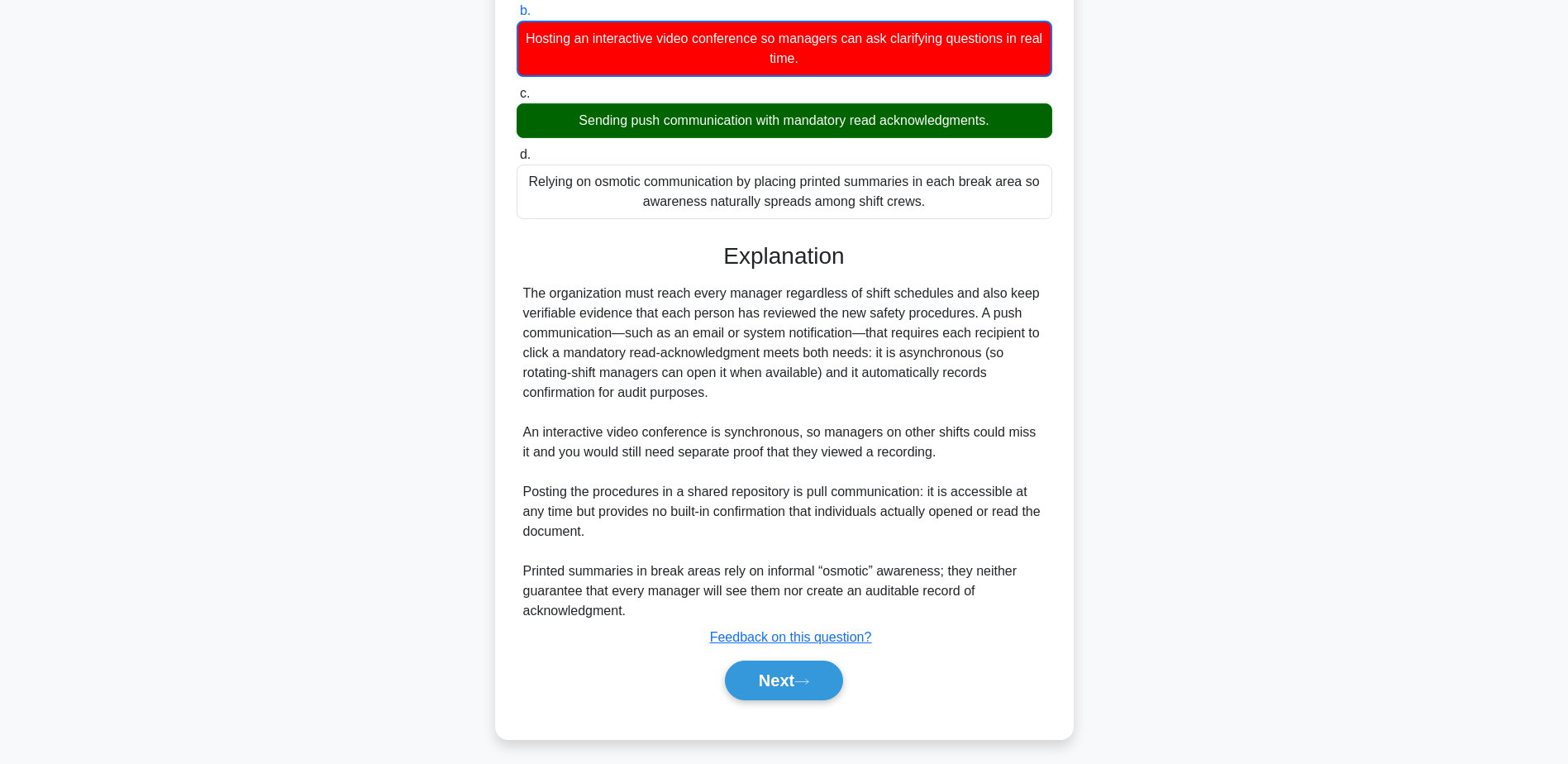
scroll to position [338, 0]
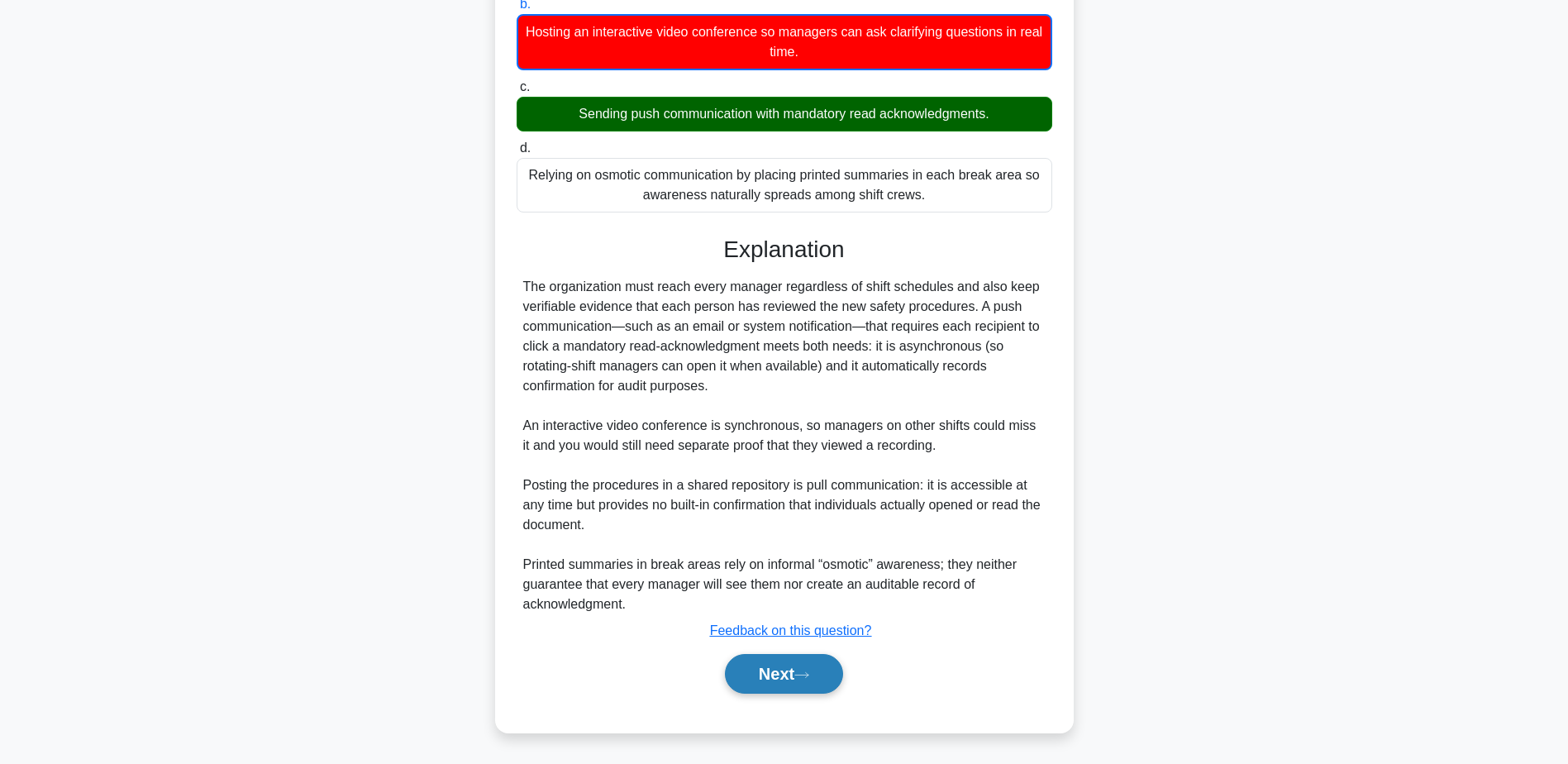
click at [769, 672] on button "Next" at bounding box center [784, 674] width 118 height 40
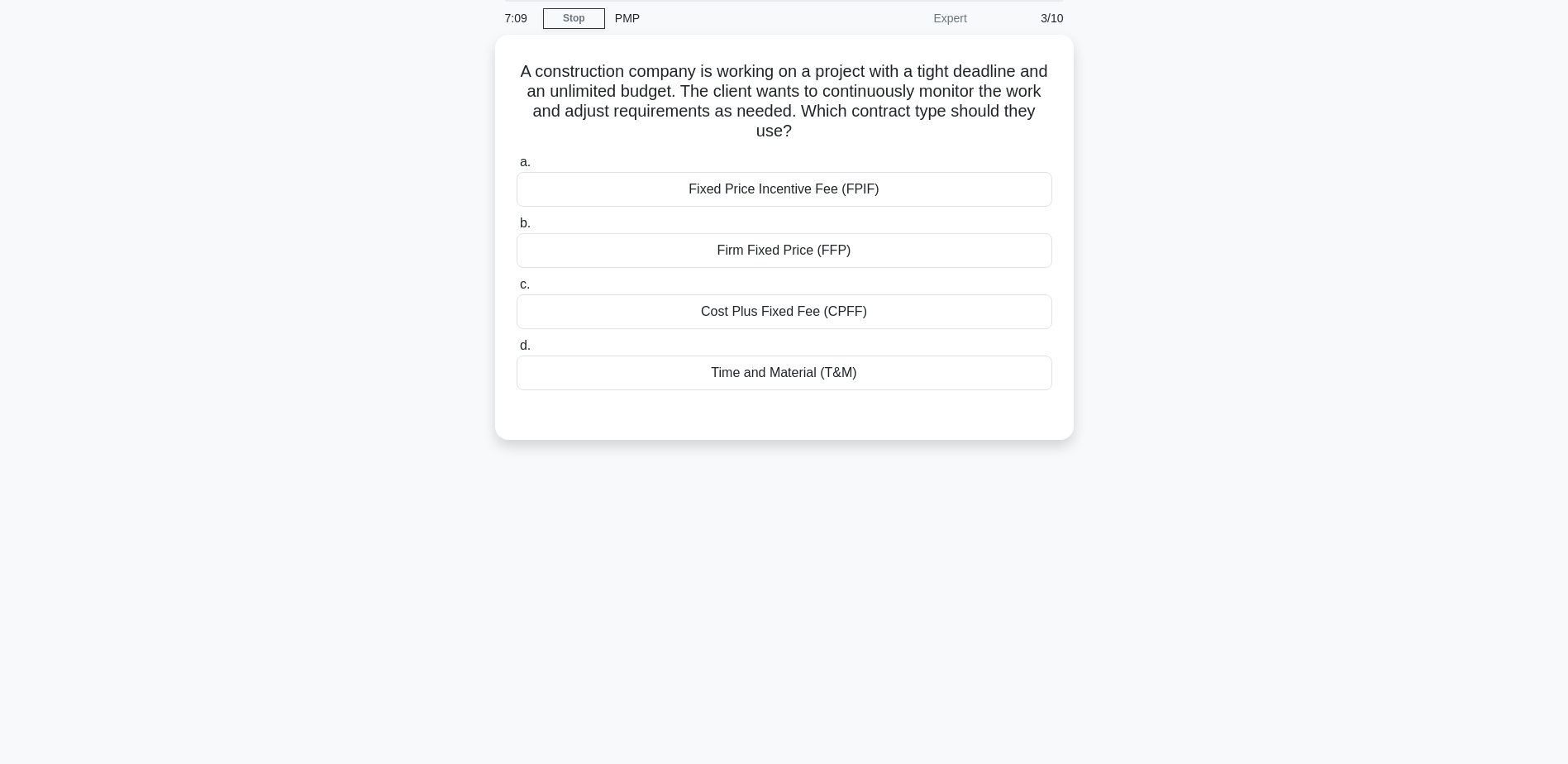
scroll to position [0, 0]
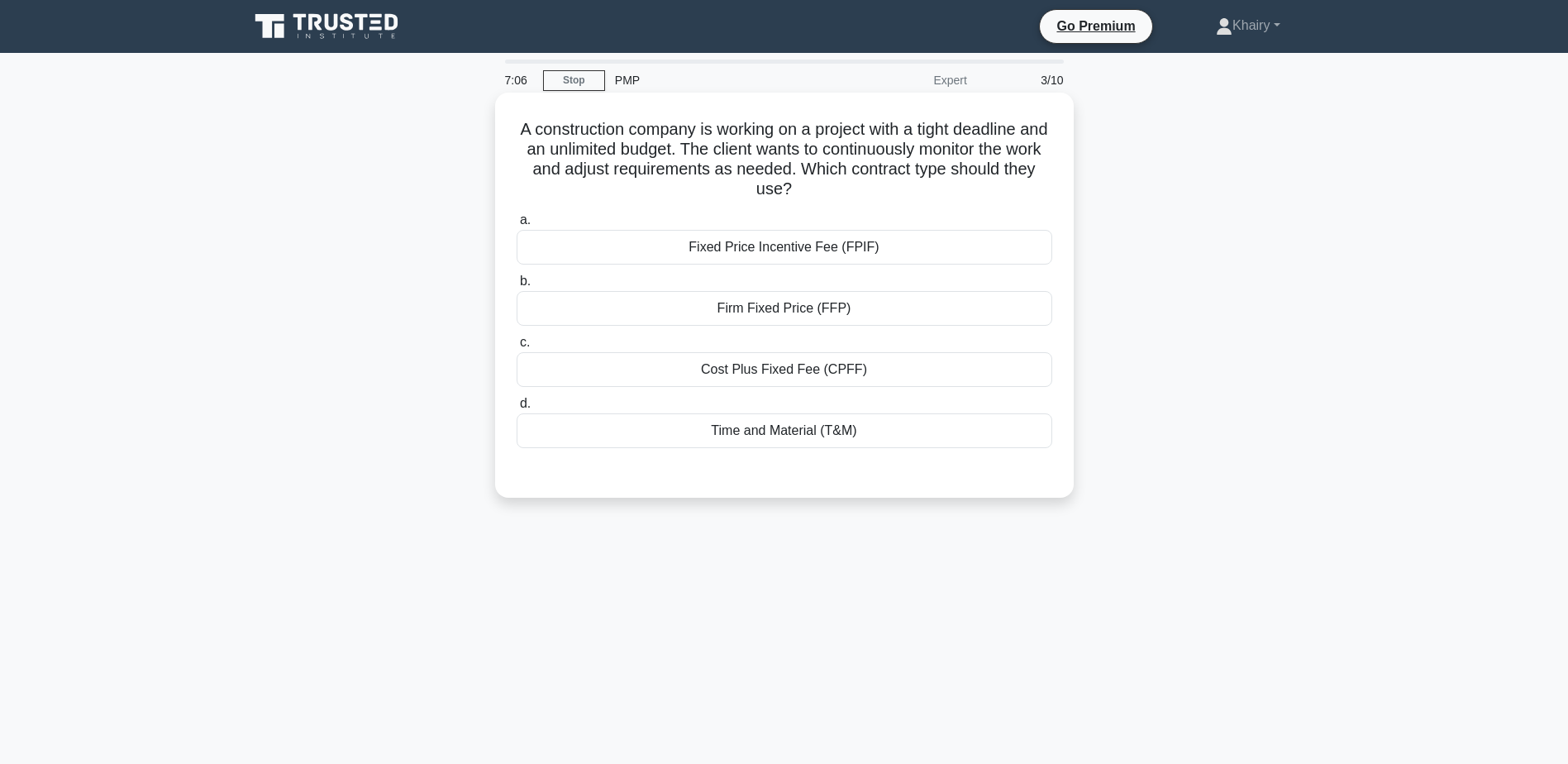
drag, startPoint x: 532, startPoint y: 119, endPoint x: 945, endPoint y: 194, distance: 419.8
click at [945, 194] on div "A construction company is working on a project with a tight deadline and an unl…" at bounding box center [784, 295] width 566 height 392
copy h5 "A construction company is working on a project with a tight deadline and an unl…"
click at [758, 429] on div "Time and Material (T&M)" at bounding box center [784, 431] width 536 height 34
click at [517, 409] on input "d. Time and Material (T&M)" at bounding box center [517, 404] width 0 height 10
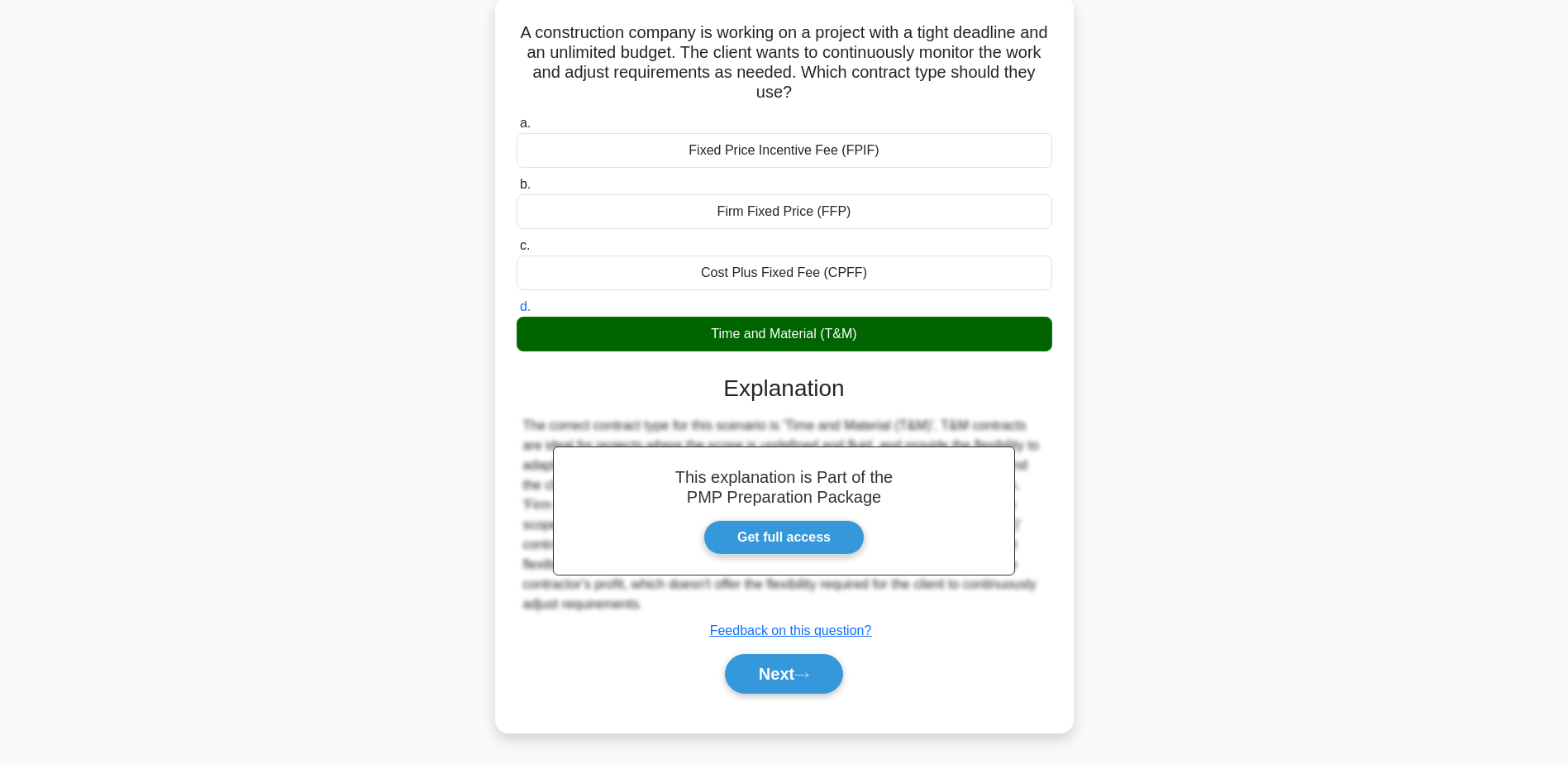
scroll to position [129, 0]
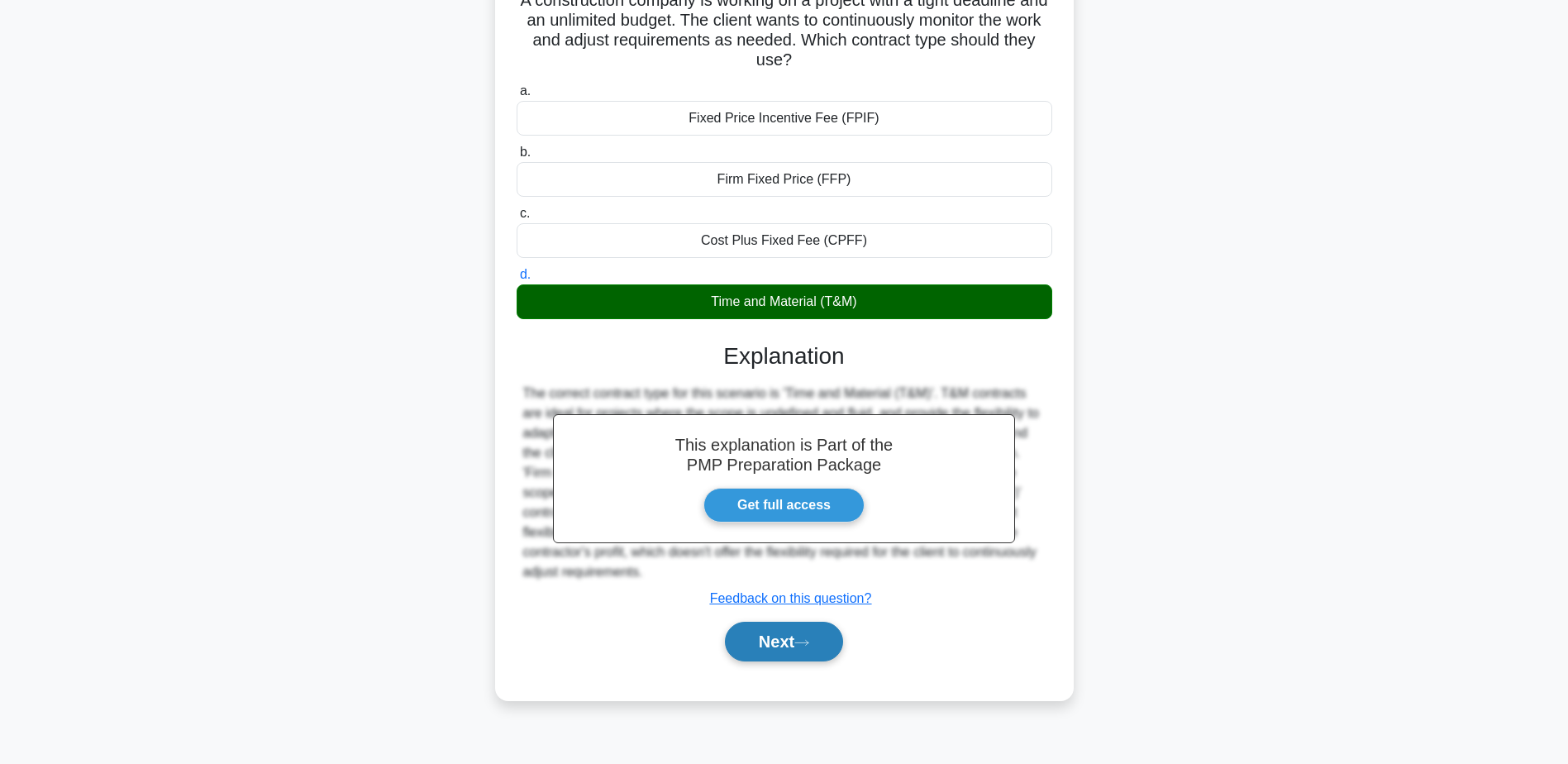
click at [754, 635] on button "Next" at bounding box center [784, 642] width 118 height 40
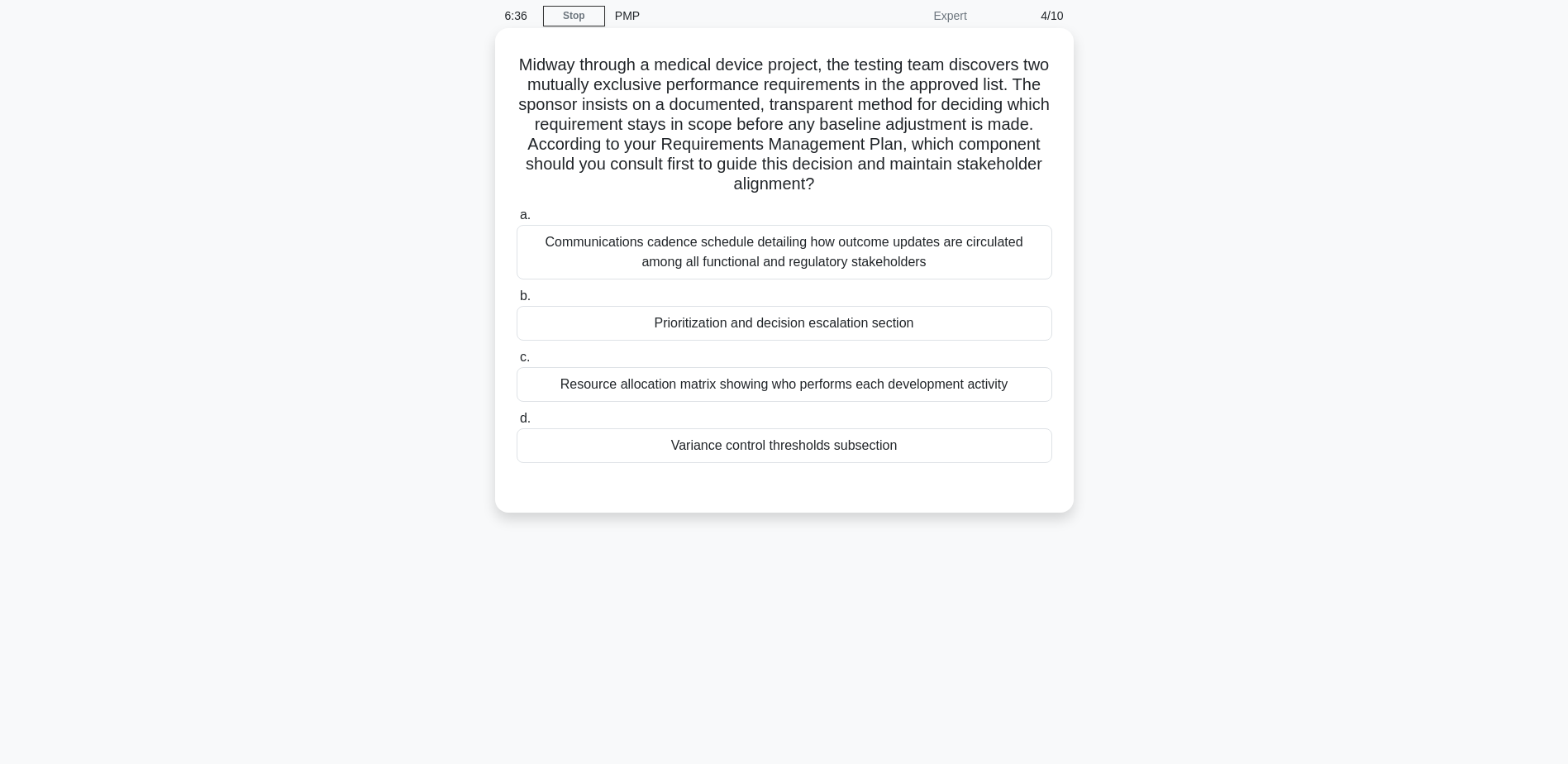
scroll to position [0, 0]
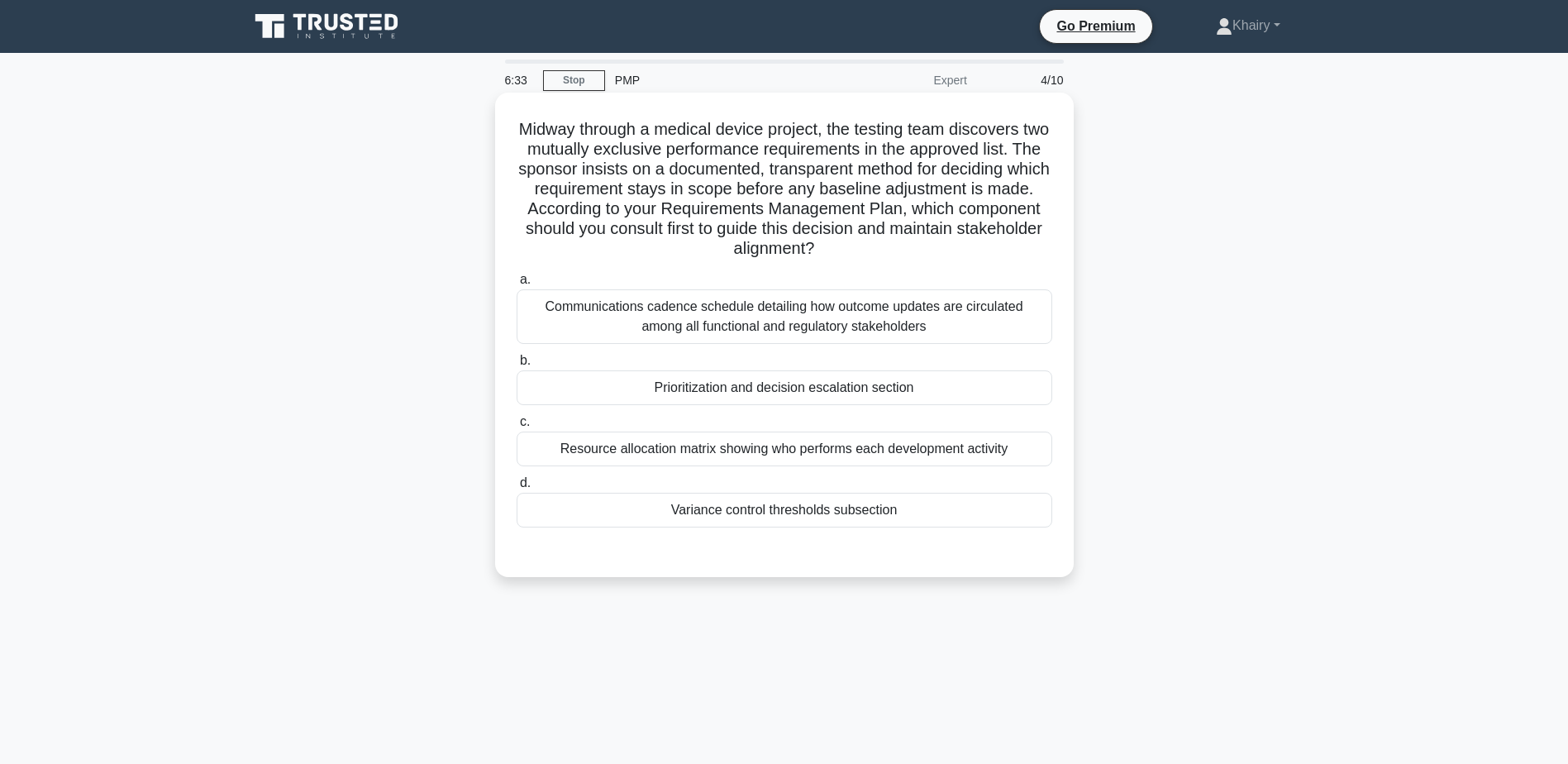
drag, startPoint x: 522, startPoint y: 125, endPoint x: 918, endPoint y: 245, distance: 413.8
click at [918, 245] on h5 "Midway through a medical device project, the testing team discovers two mutuall…" at bounding box center [784, 189] width 539 height 140
copy h5 "Midway through a medical device project, the testing team discovers two mutuall…"
click at [808, 317] on div "Communications cadence schedule detailing how outcome updates are circulated am…" at bounding box center [784, 316] width 536 height 54
click at [517, 285] on input "a. Communications cadence schedule detailing how outcome updates are circulated…" at bounding box center [517, 280] width 0 height 10
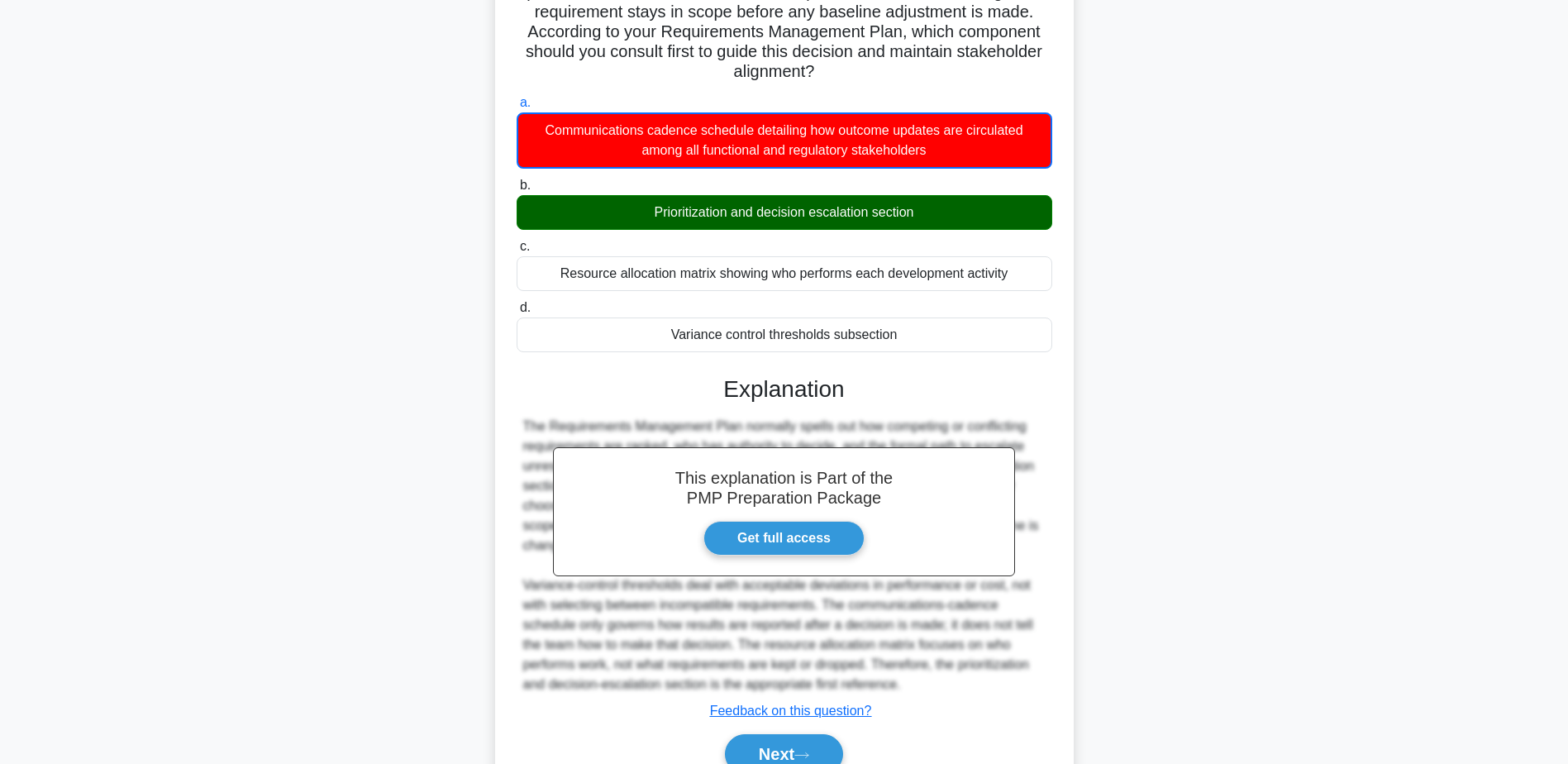
scroll to position [258, 0]
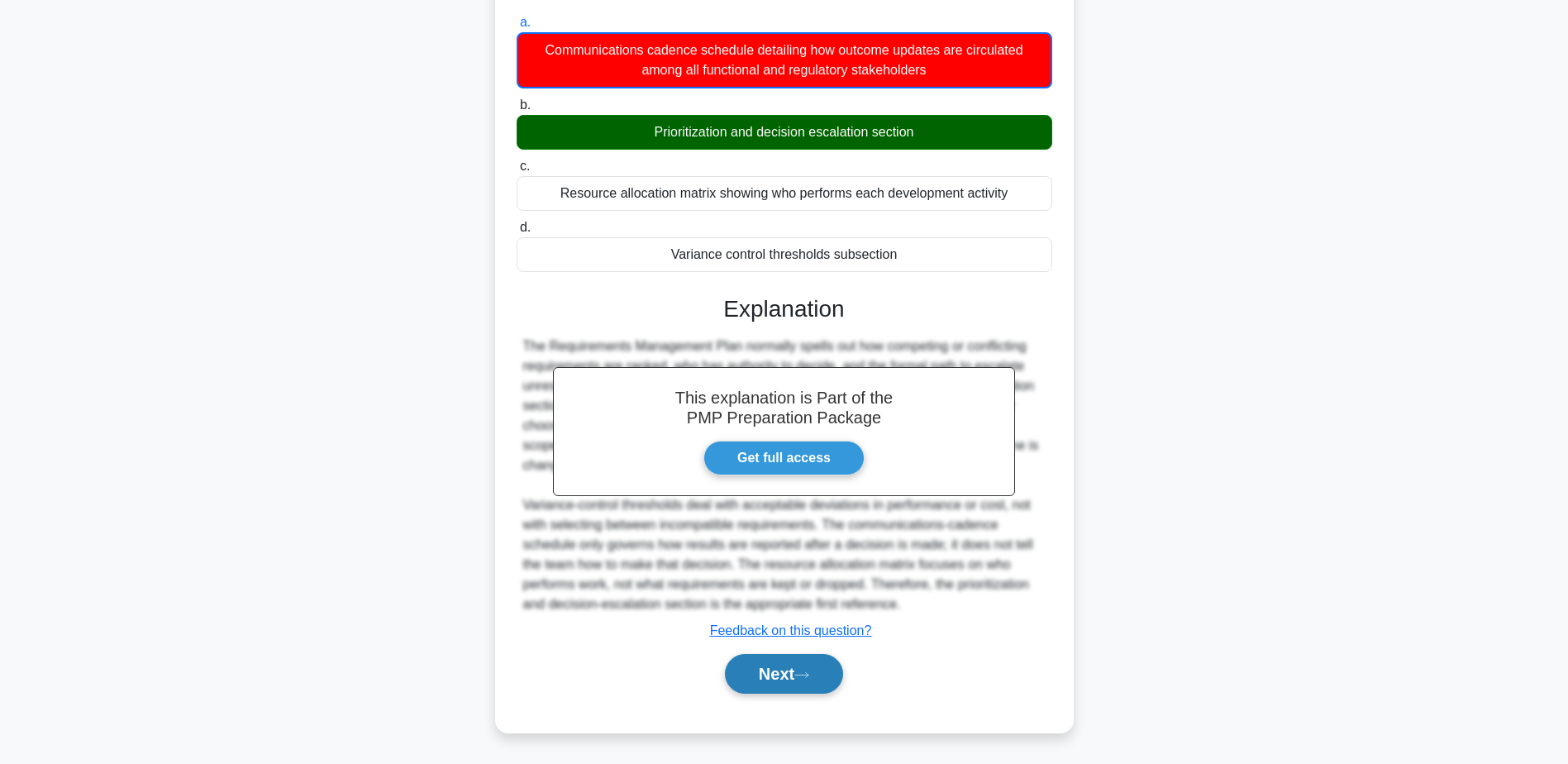
click at [762, 668] on button "Next" at bounding box center [784, 674] width 118 height 40
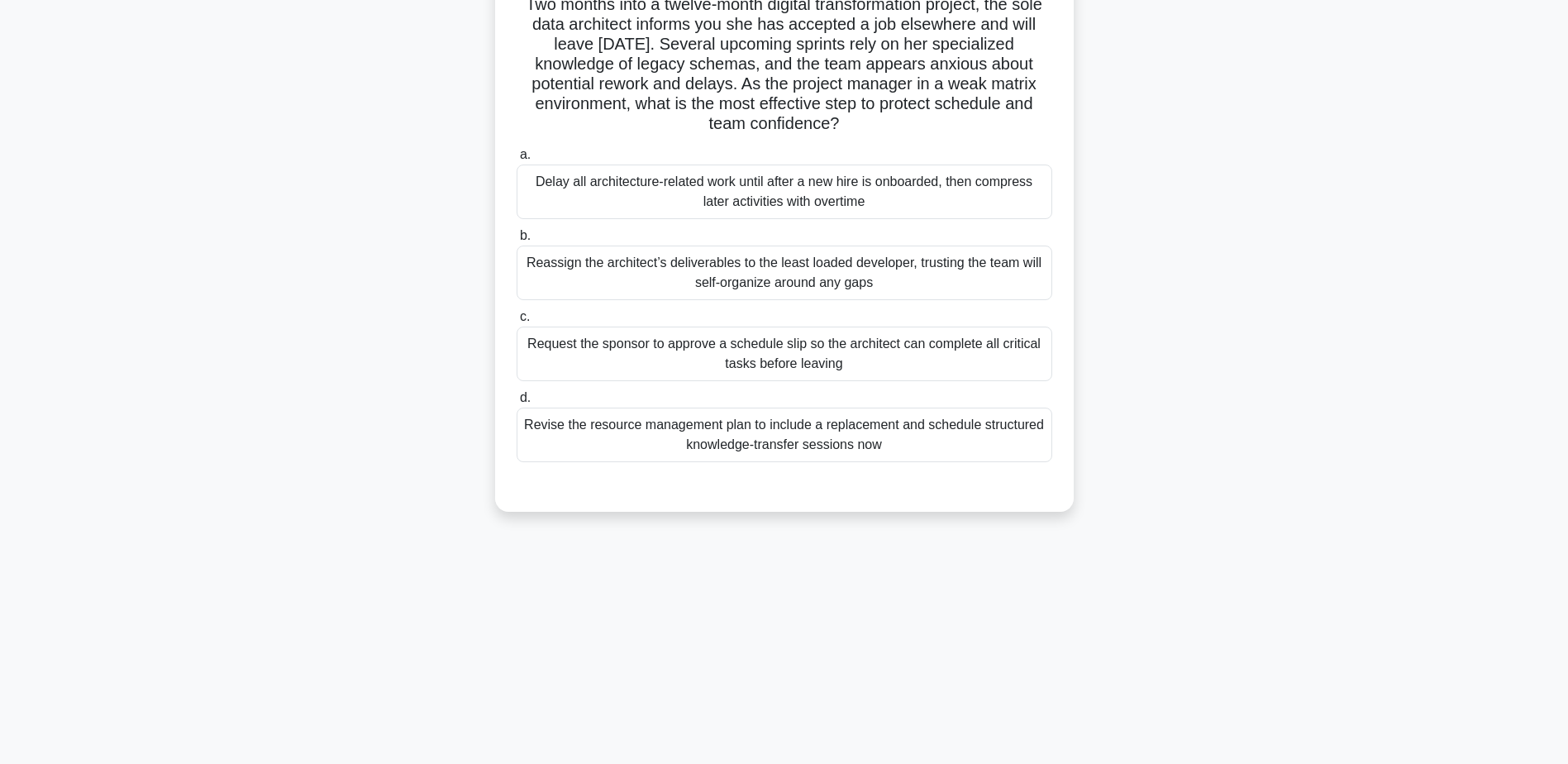
scroll to position [0, 0]
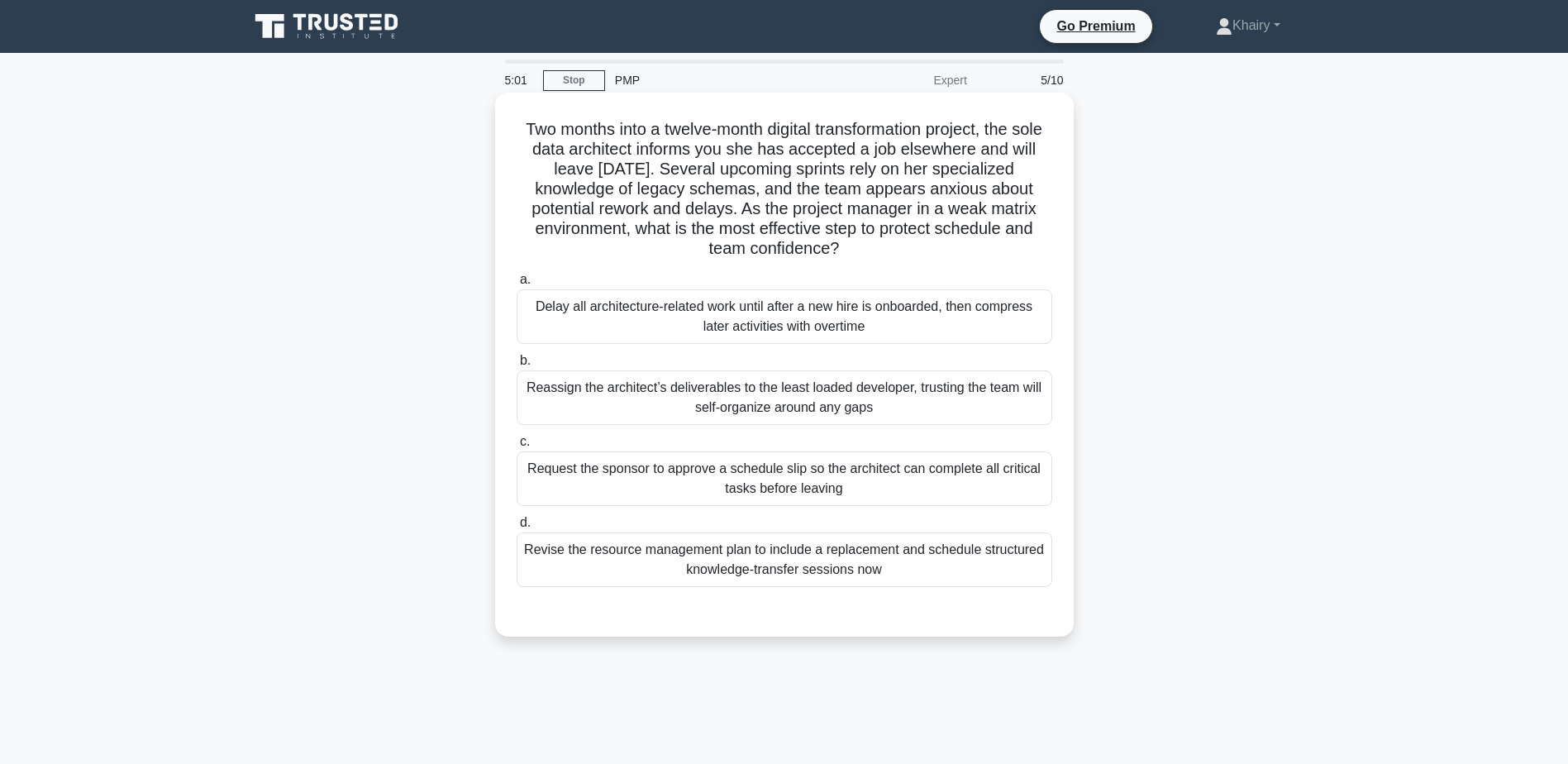
drag, startPoint x: 511, startPoint y: 115, endPoint x: 1001, endPoint y: 240, distance: 505.7
click at [1001, 240] on div "Two months into a twelve-month digital transformation project, the sole data ar…" at bounding box center [784, 364] width 566 height 531
copy h5 "Two months into a twelve-month digital transformation project, the sole data ar…"
click at [958, 567] on div "Revise the resource management plan to include a replacement and schedule struc…" at bounding box center [784, 559] width 536 height 54
click at [517, 528] on input "d. Revise the resource management plan to include a replacement and schedule st…" at bounding box center [517, 523] width 0 height 10
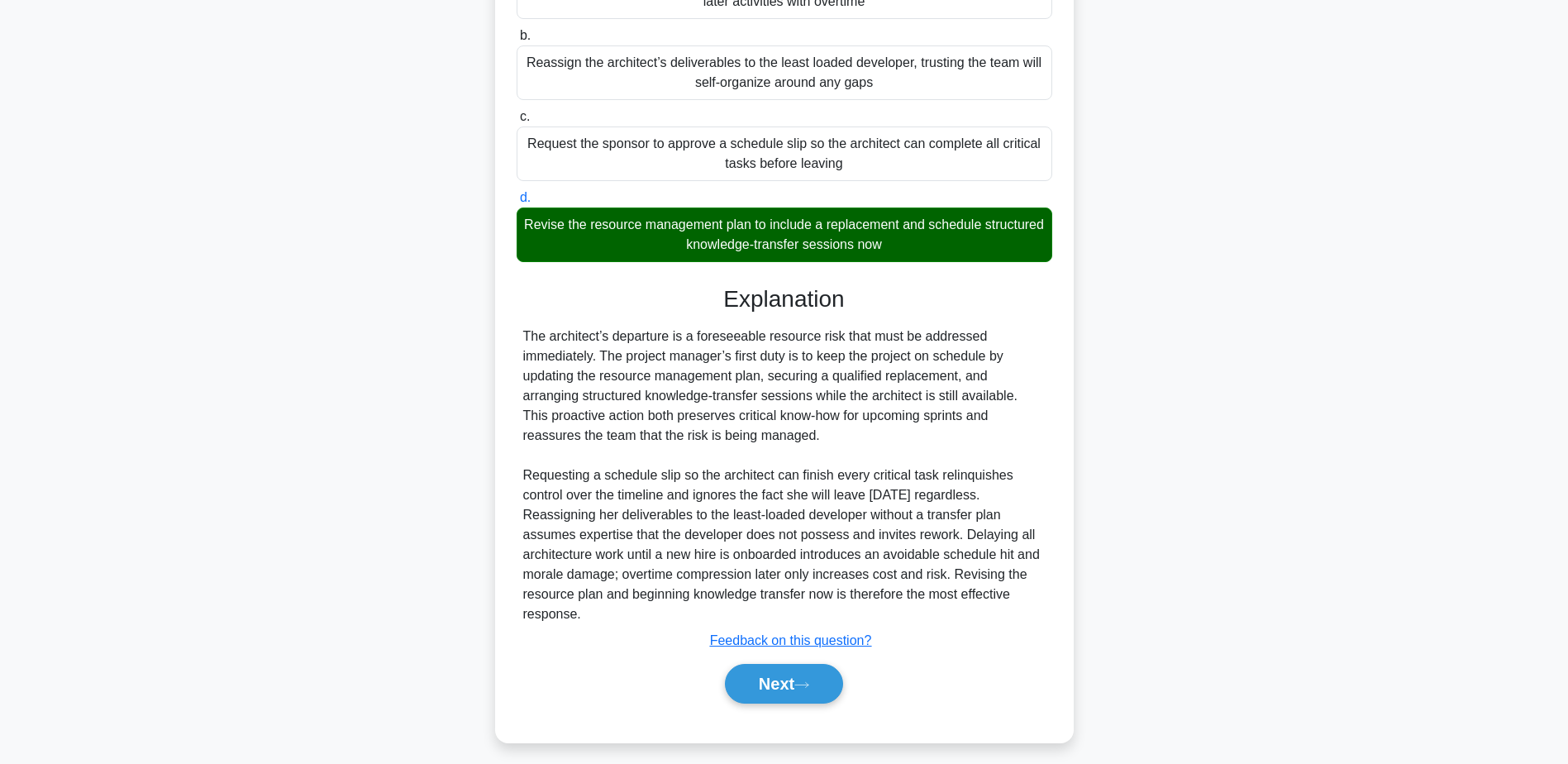
scroll to position [336, 0]
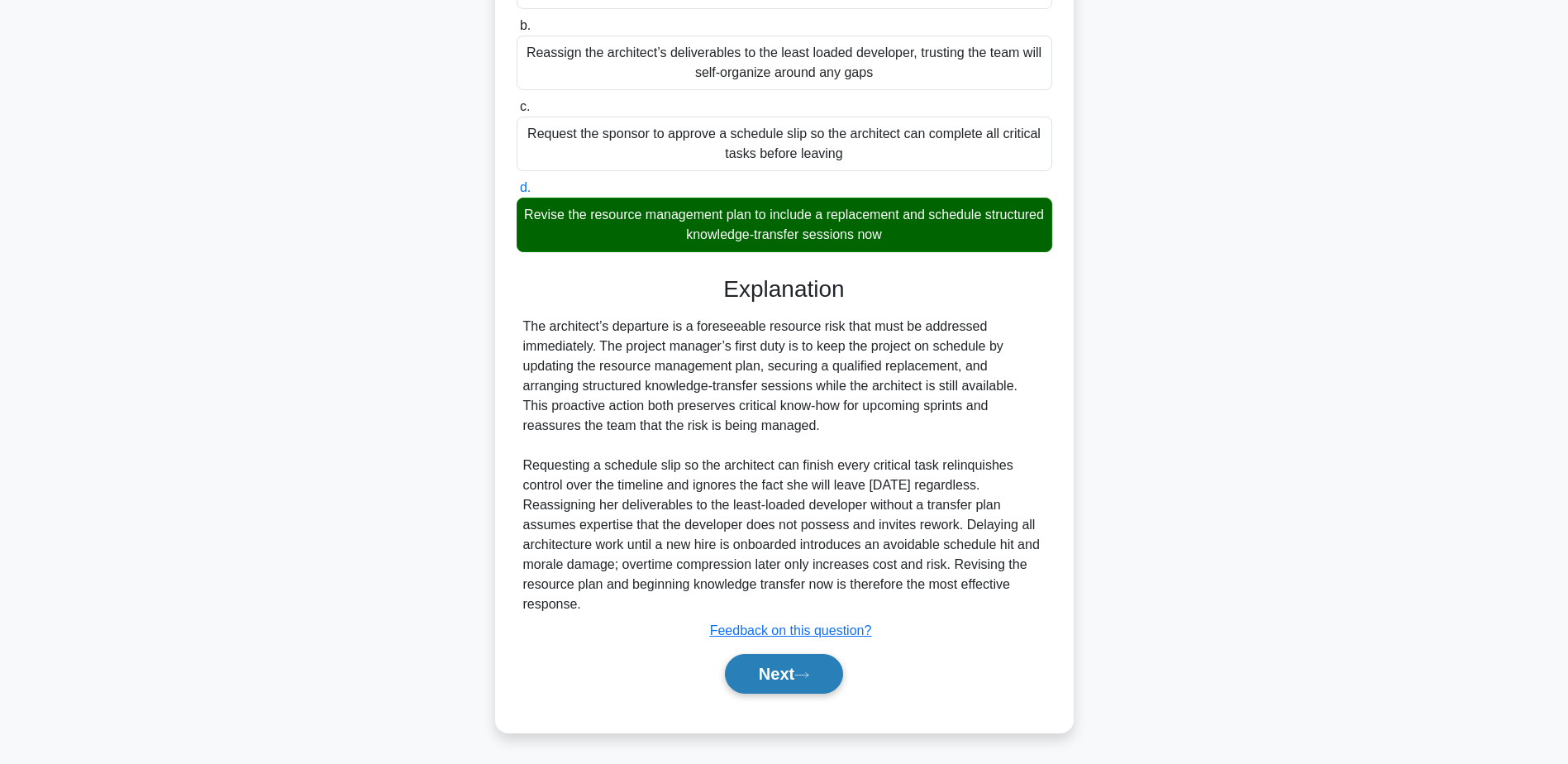
click at [778, 674] on button "Next" at bounding box center [784, 674] width 118 height 40
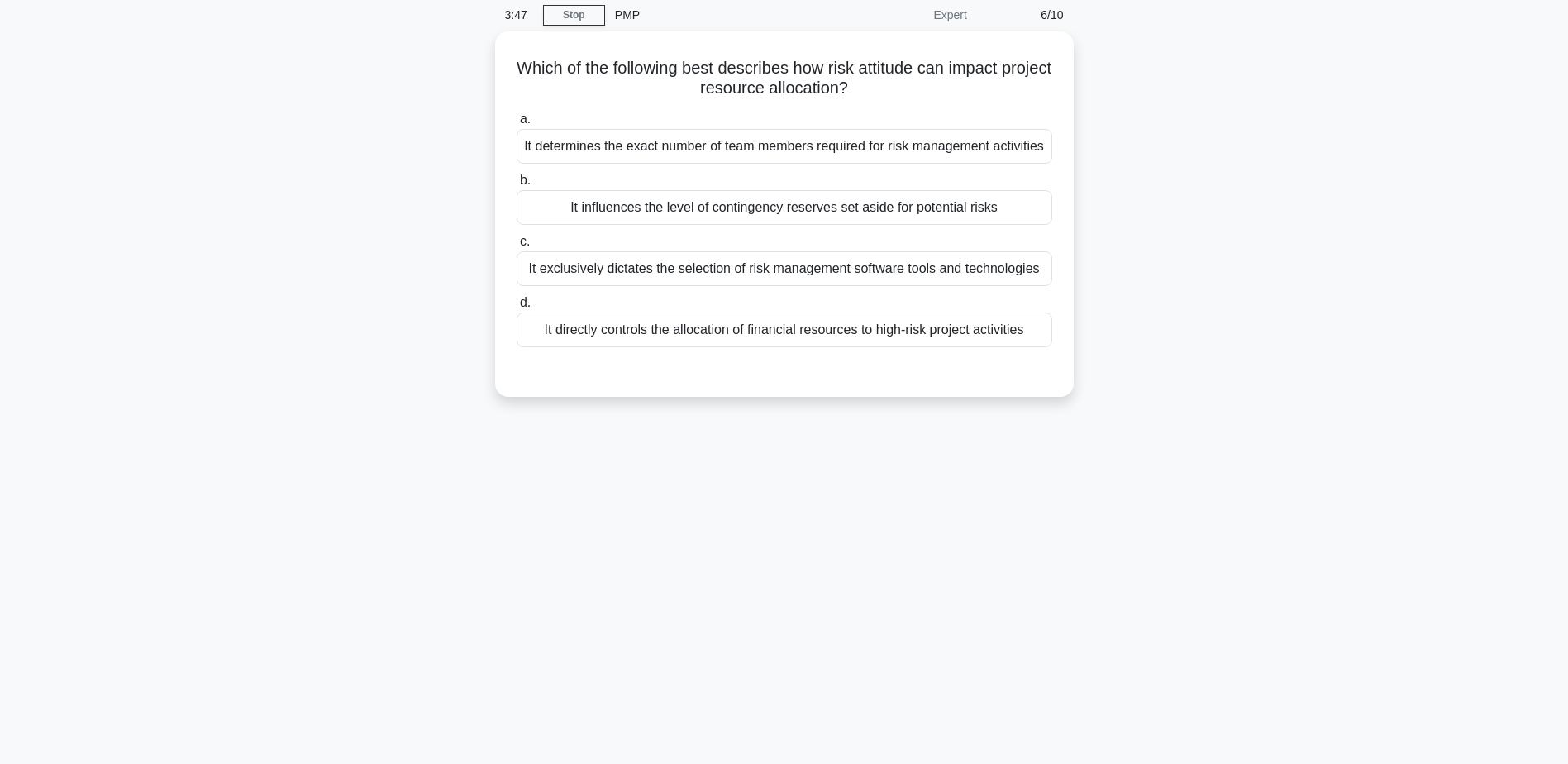
scroll to position [0, 0]
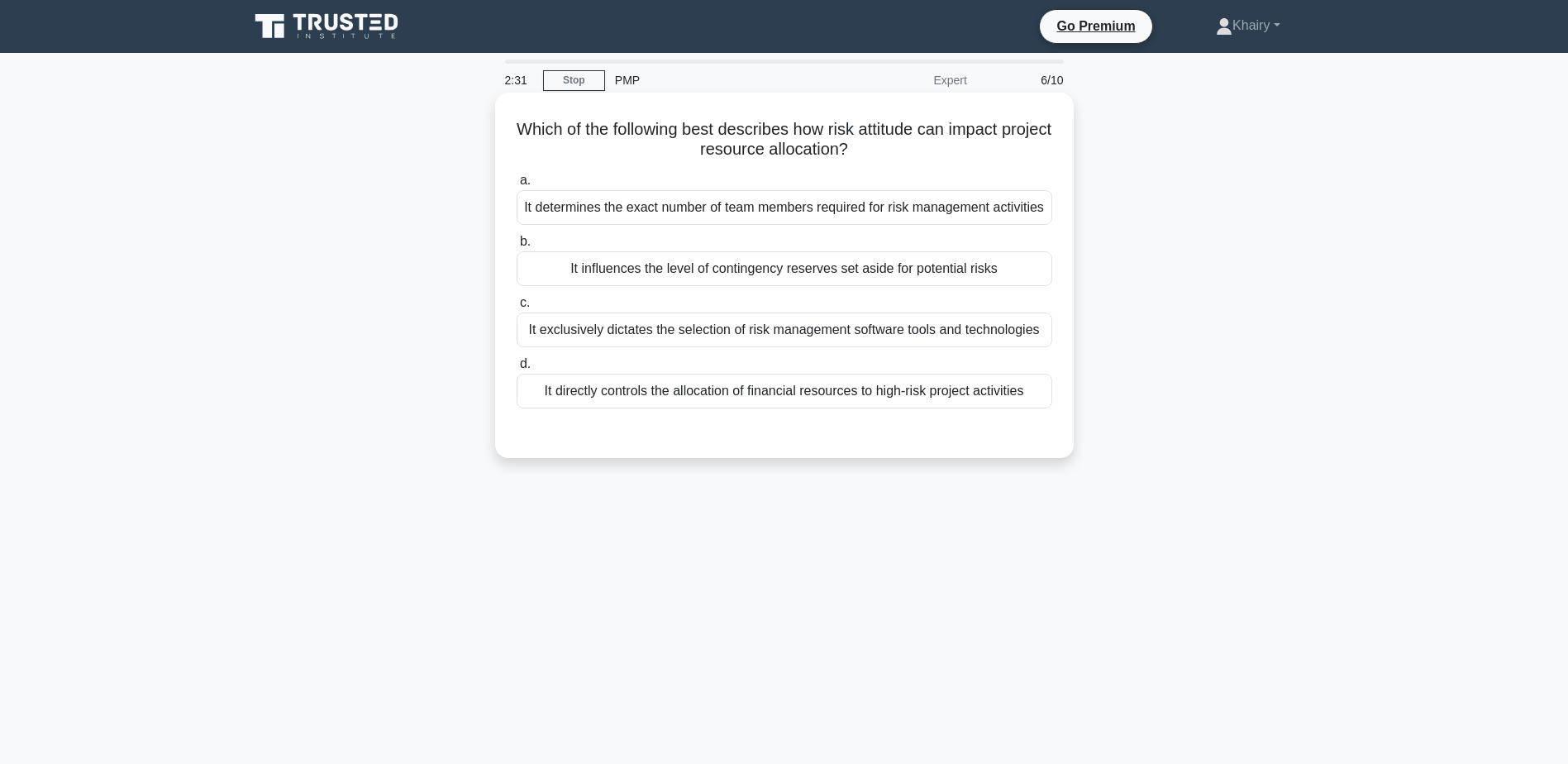
click at [877, 286] on div "It influences the level of contingency reserves set aside for potential risks" at bounding box center [784, 269] width 536 height 34
click at [517, 247] on input "b. It influences the level of contingency reserves set aside for potential risks" at bounding box center [517, 242] width 0 height 10
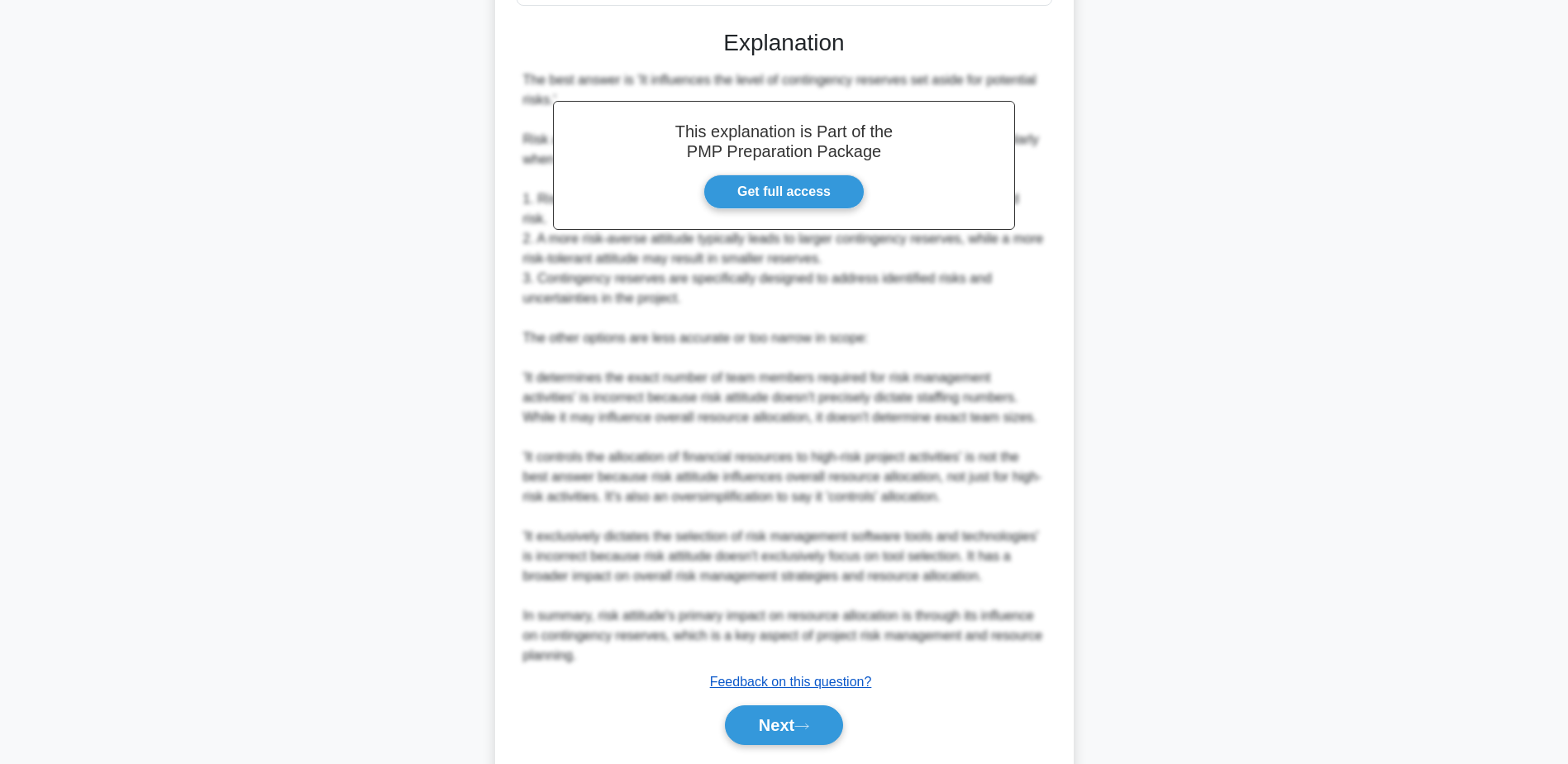
scroll to position [455, 0]
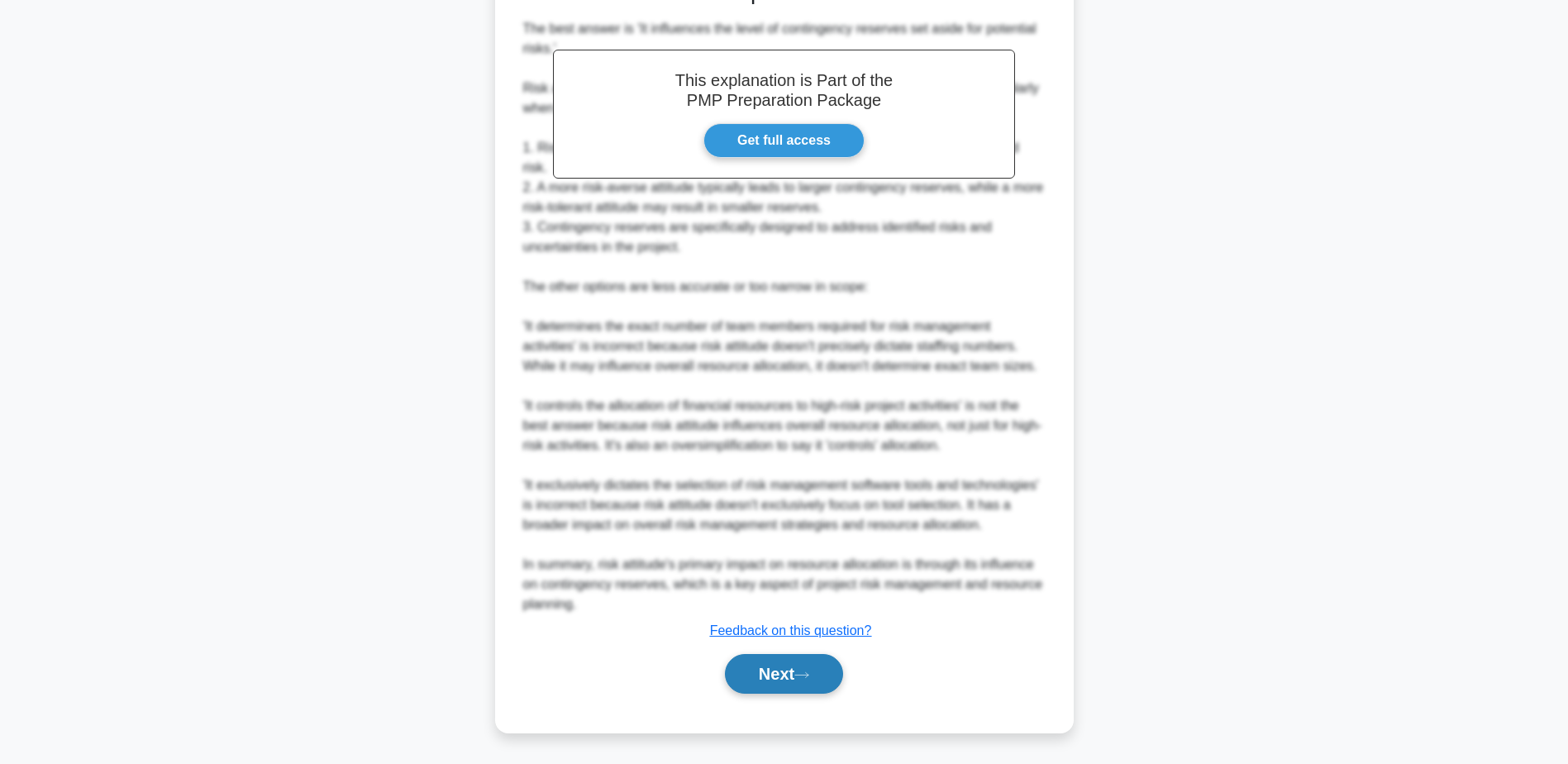
click at [794, 674] on button "Next" at bounding box center [784, 674] width 118 height 40
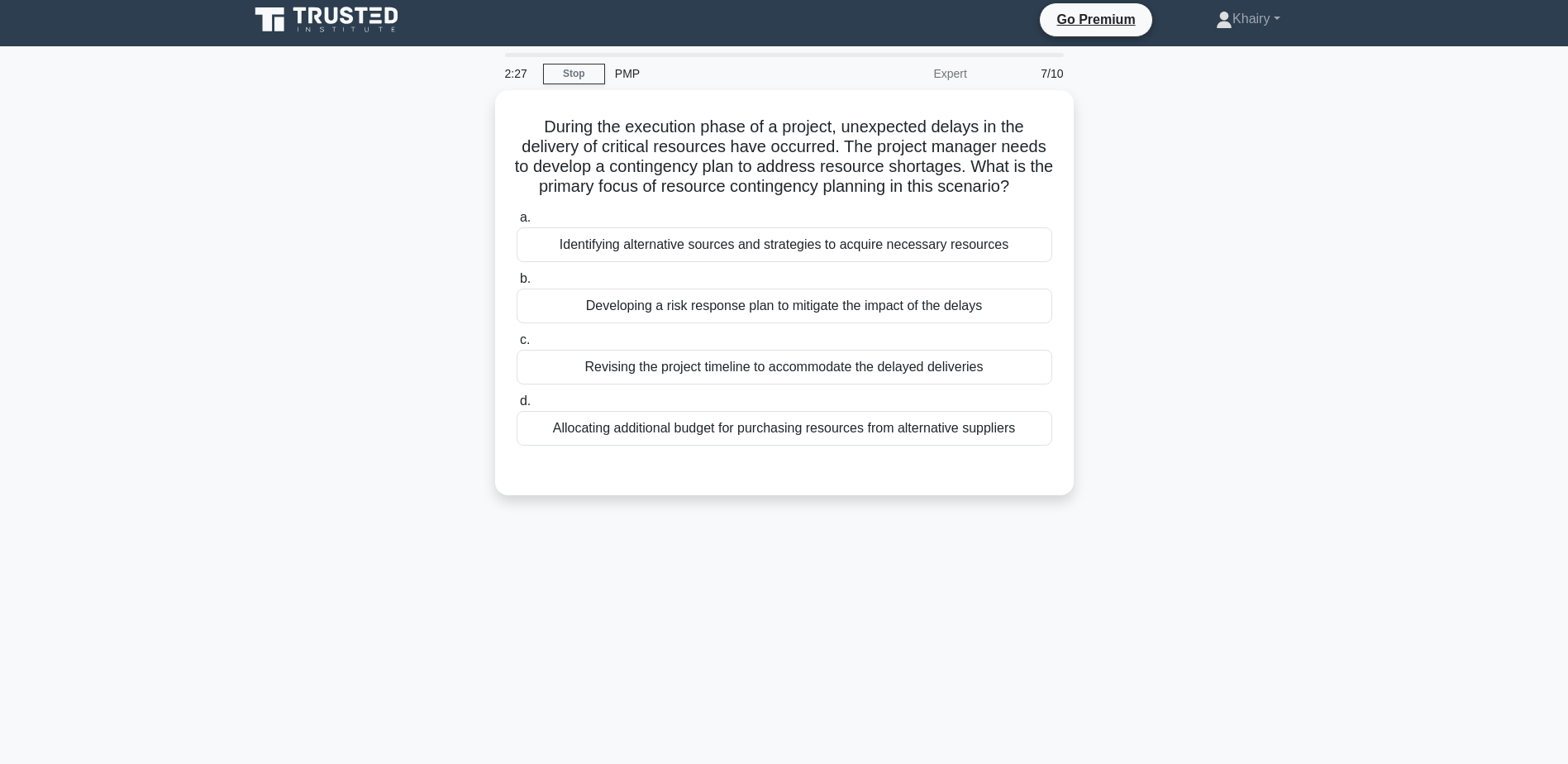
scroll to position [0, 0]
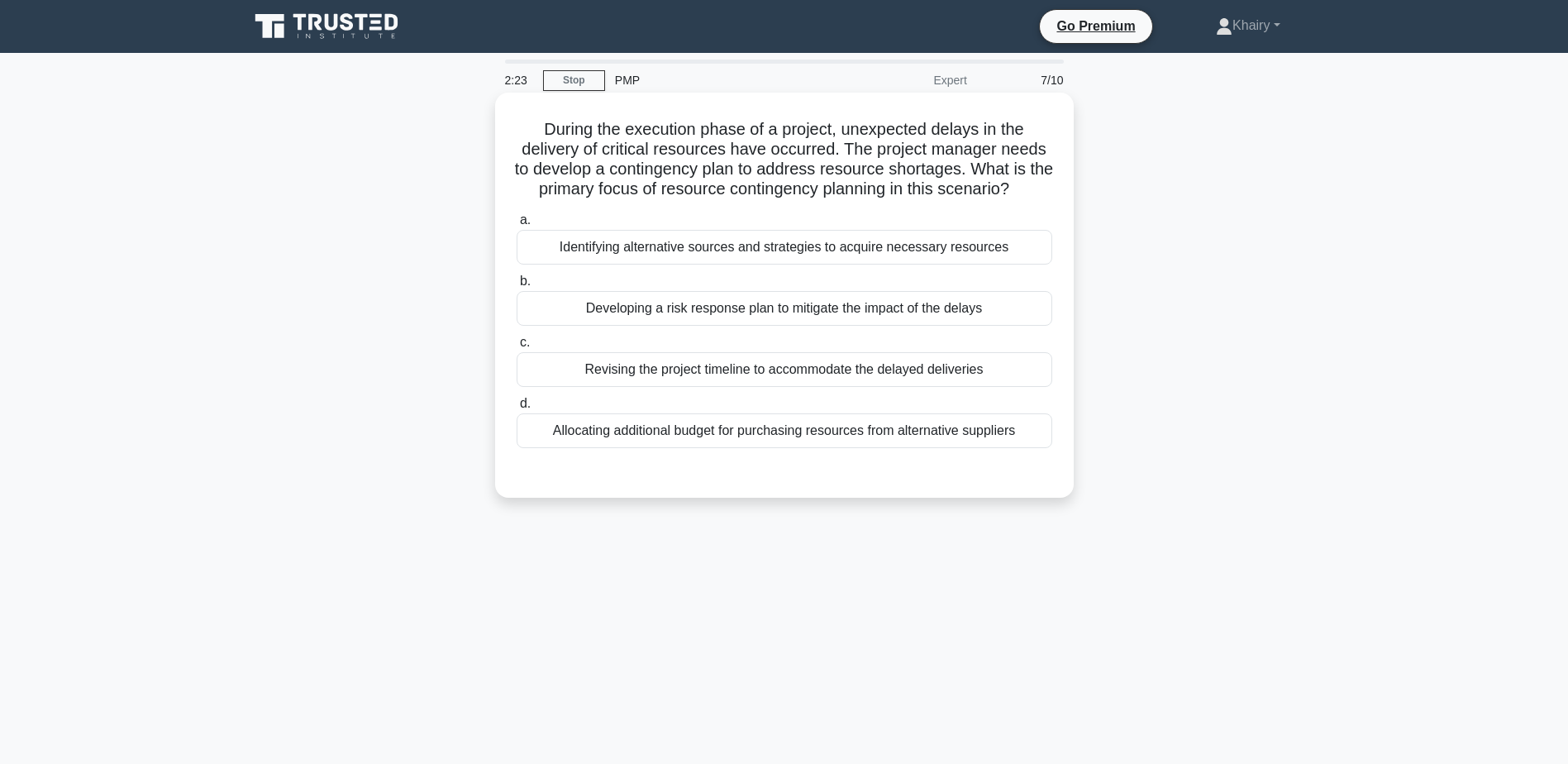
drag, startPoint x: 534, startPoint y: 121, endPoint x: 1038, endPoint y: 197, distance: 509.7
click at [1038, 197] on h5 "During the execution phase of a project, unexpected delays in the delivery of c…" at bounding box center [784, 159] width 539 height 81
copy h5 "During the execution phase of a project, unexpected delays in the delivery of c…"
click at [790, 310] on div "Developing a risk response plan to mitigate the impact of the delays" at bounding box center [784, 308] width 536 height 34
click at [517, 287] on input "b. Developing a risk response plan to mitigate the impact of the delays" at bounding box center [517, 282] width 0 height 10
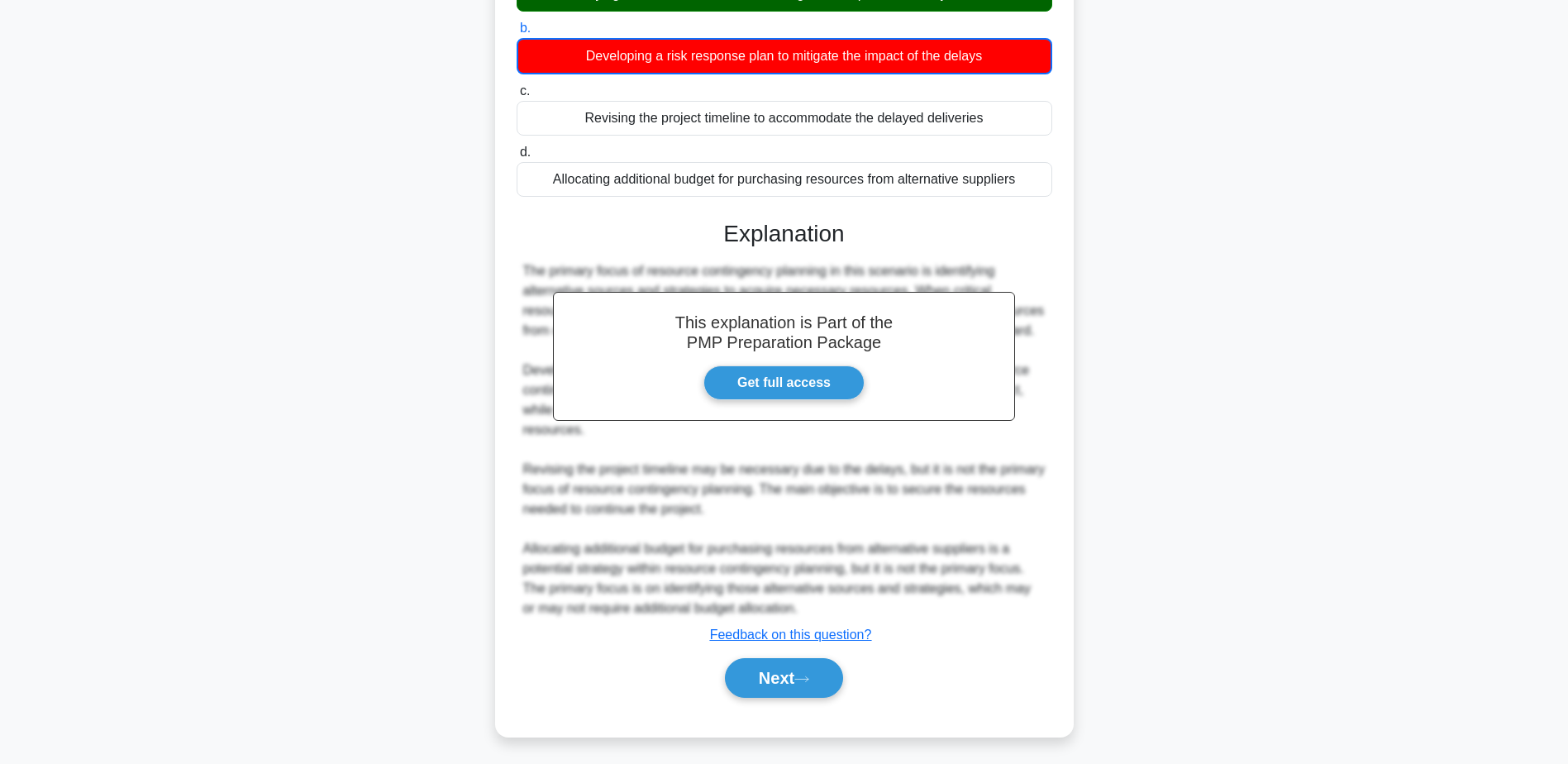
scroll to position [258, 0]
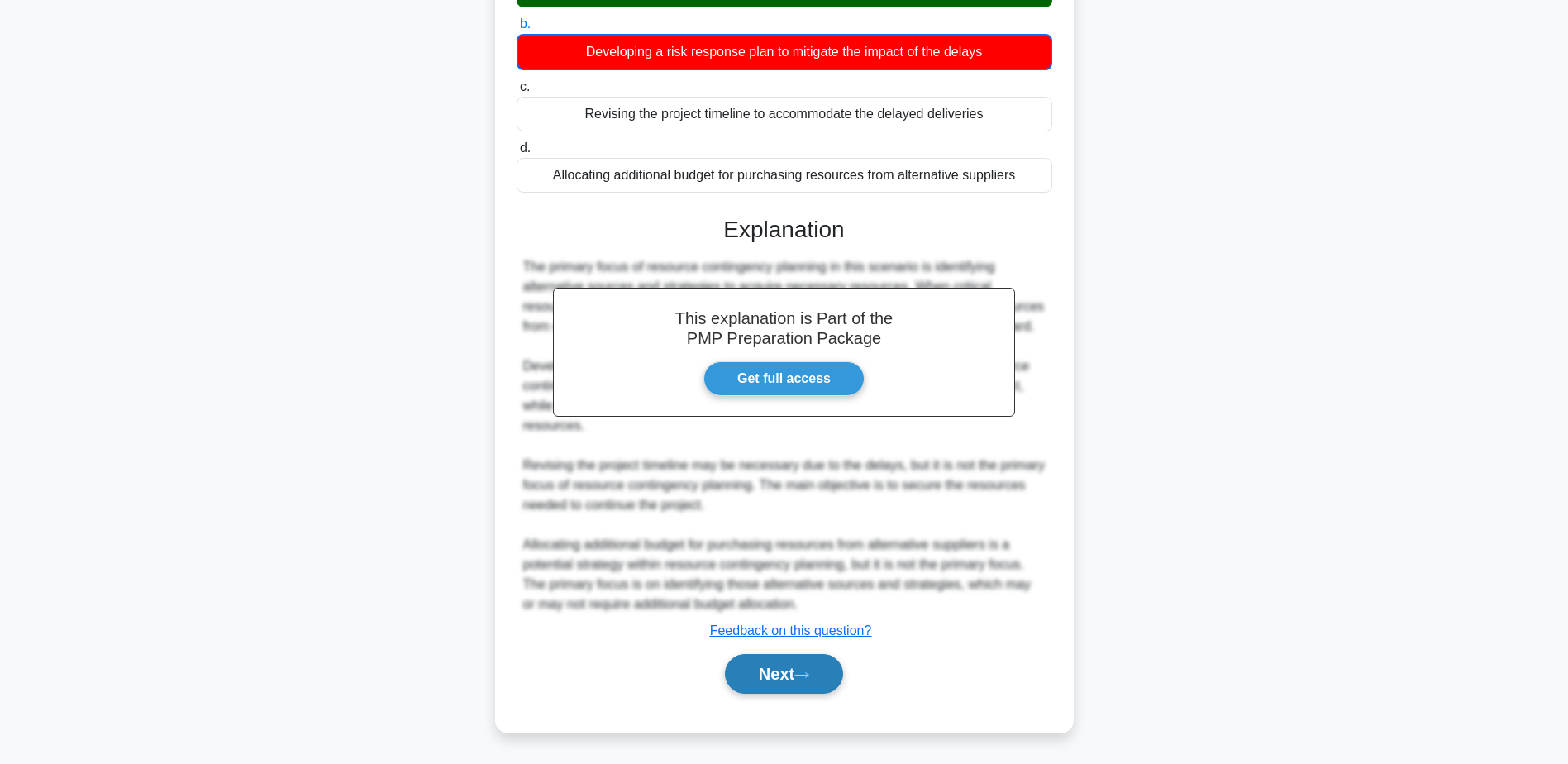
click at [753, 670] on button "Next" at bounding box center [784, 674] width 118 height 40
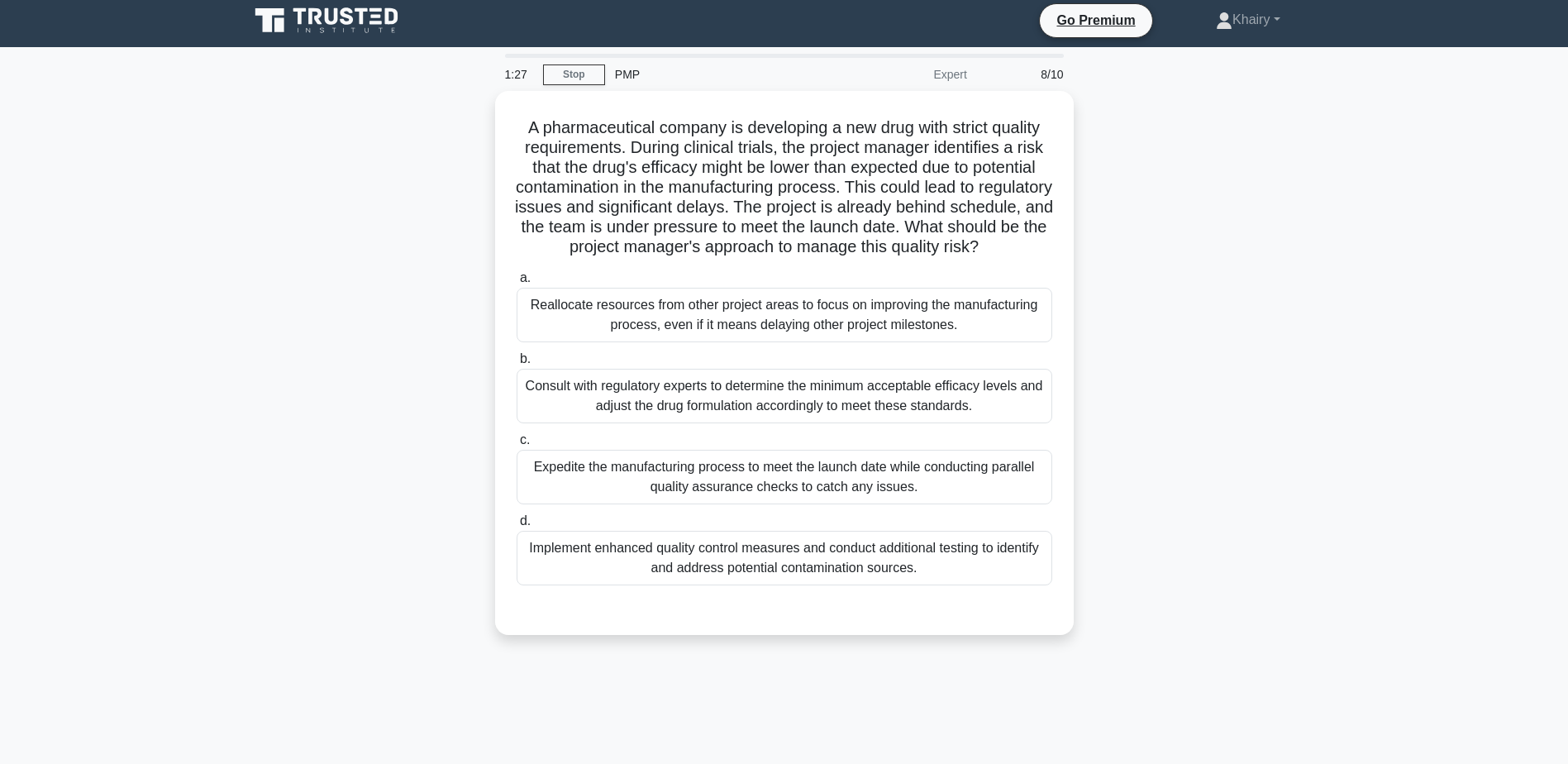
scroll to position [0, 0]
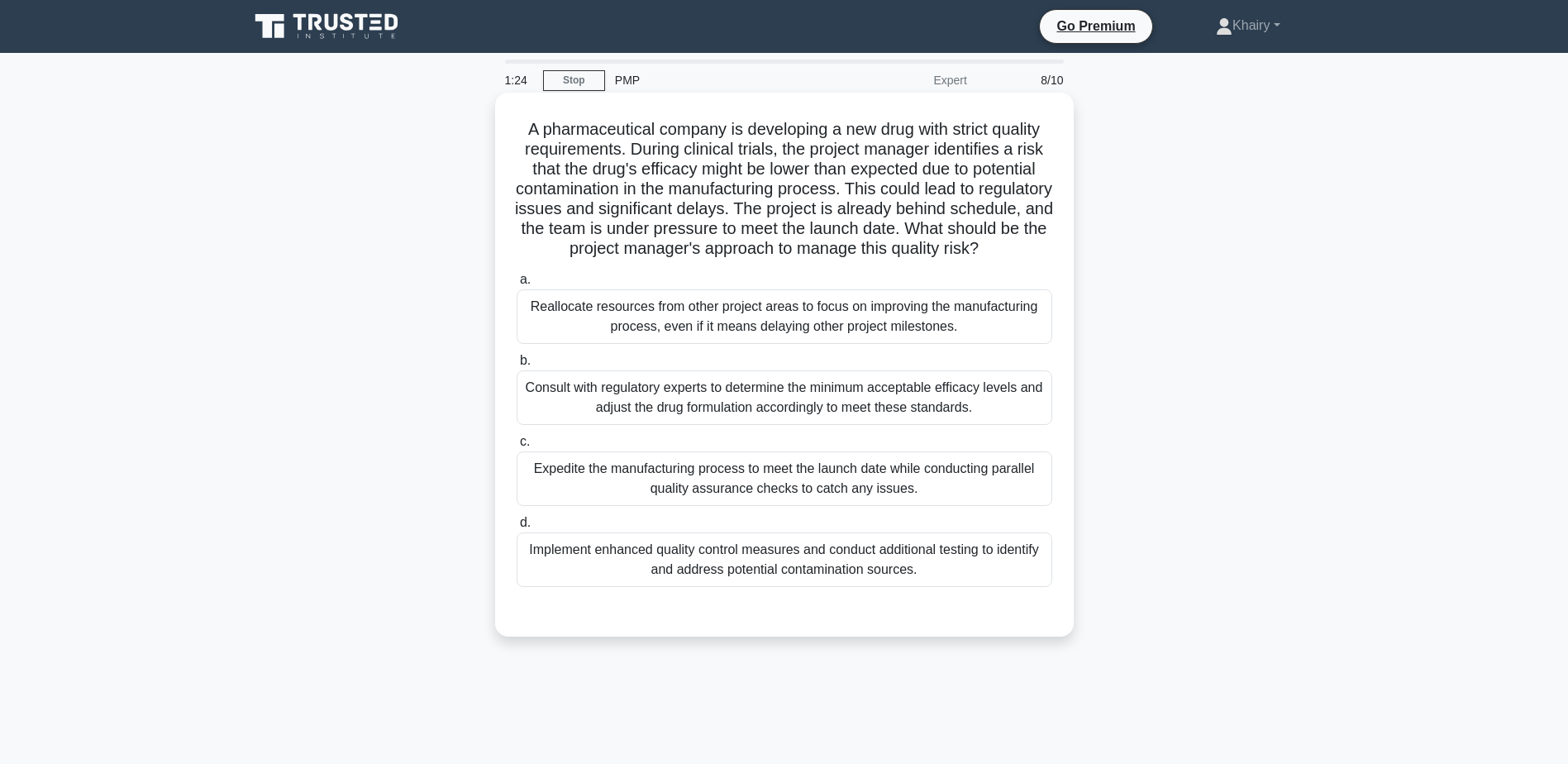
drag, startPoint x: 521, startPoint y: 118, endPoint x: 931, endPoint y: 274, distance: 438.7
click at [931, 259] on h5 "A pharmaceutical company is developing a new drug with strict quality requireme…" at bounding box center [784, 189] width 539 height 140
copy h5 "A pharmaceutical company is developing a new drug with strict quality requireme…"
click at [904, 415] on div "Consult with regulatory experts to determine the minimum acceptable efficacy le…" at bounding box center [784, 397] width 536 height 54
click at [517, 366] on input "b. Consult with regulatory experts to determine the minimum acceptable efficacy…" at bounding box center [517, 361] width 0 height 10
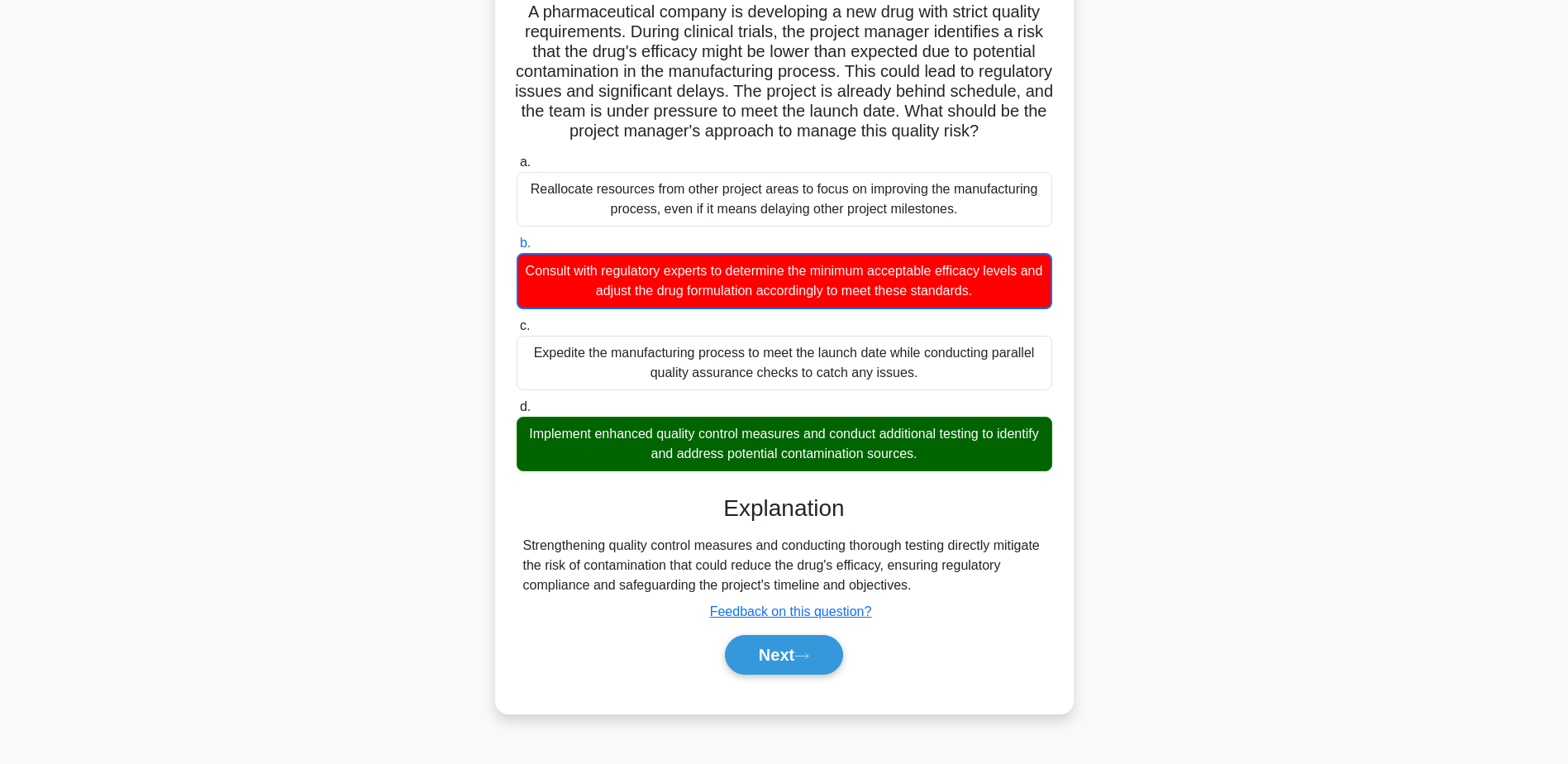
scroll to position [129, 0]
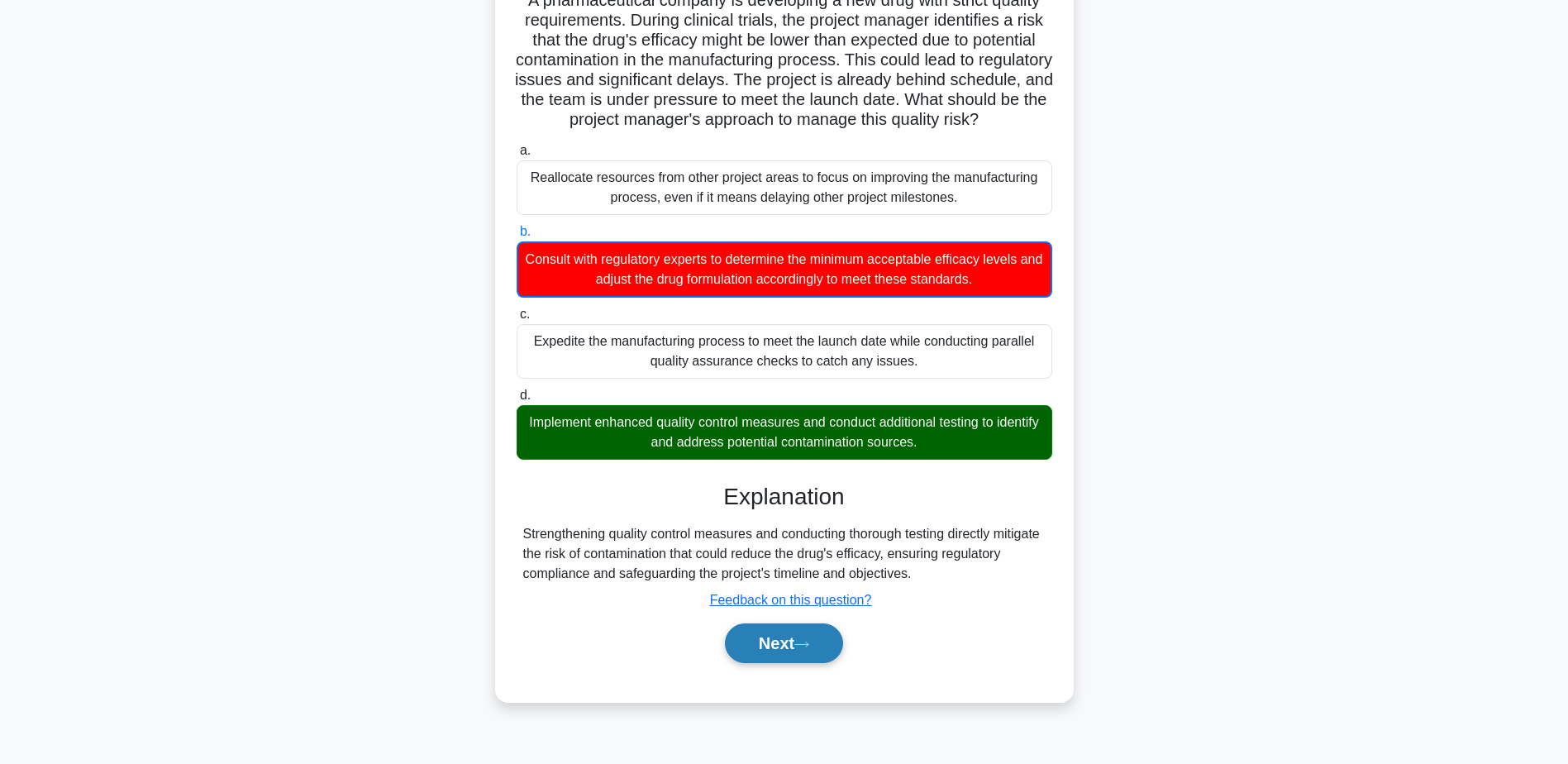
click at [794, 656] on button "Next" at bounding box center [784, 643] width 118 height 40
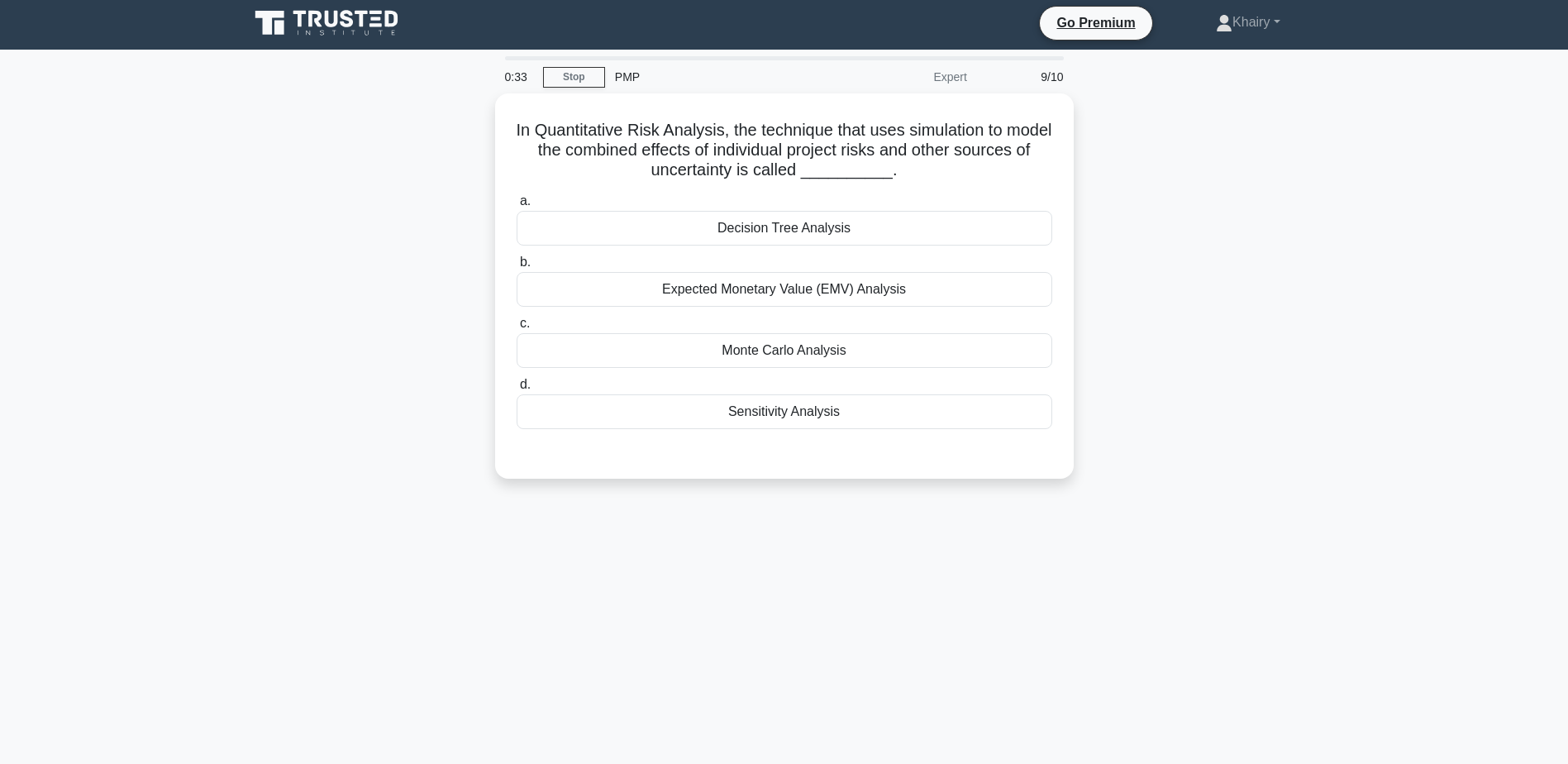
scroll to position [0, 0]
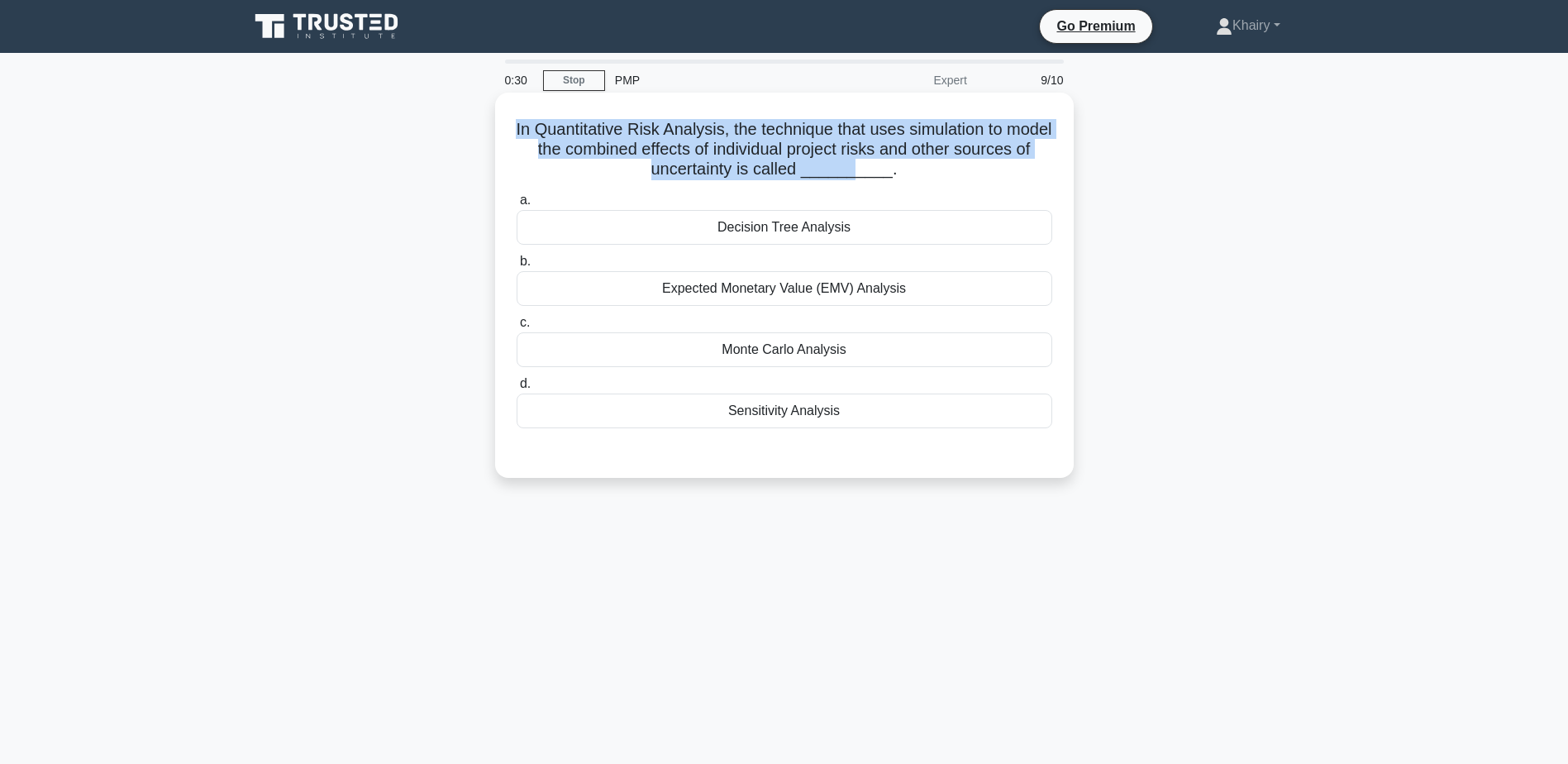
drag, startPoint x: 533, startPoint y: 124, endPoint x: 892, endPoint y: 178, distance: 363.0
click at [892, 178] on h5 "In Quantitative Risk Analysis, the technique that uses simulation to model the …" at bounding box center [784, 149] width 539 height 61
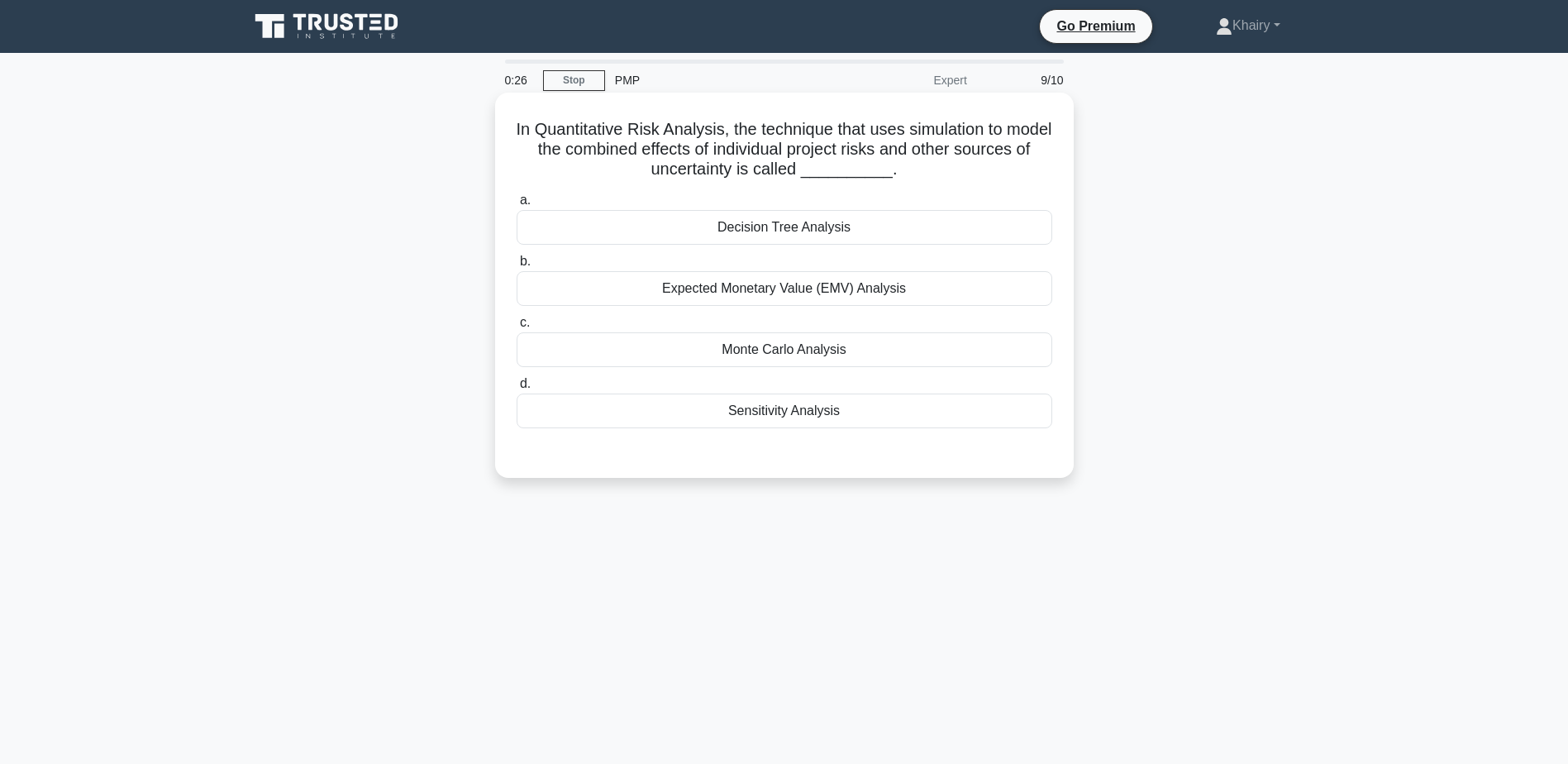
click at [745, 357] on div "Monte Carlo Analysis" at bounding box center [784, 350] width 536 height 34
click at [517, 328] on input "c. Monte Carlo Analysis" at bounding box center [517, 323] width 0 height 10
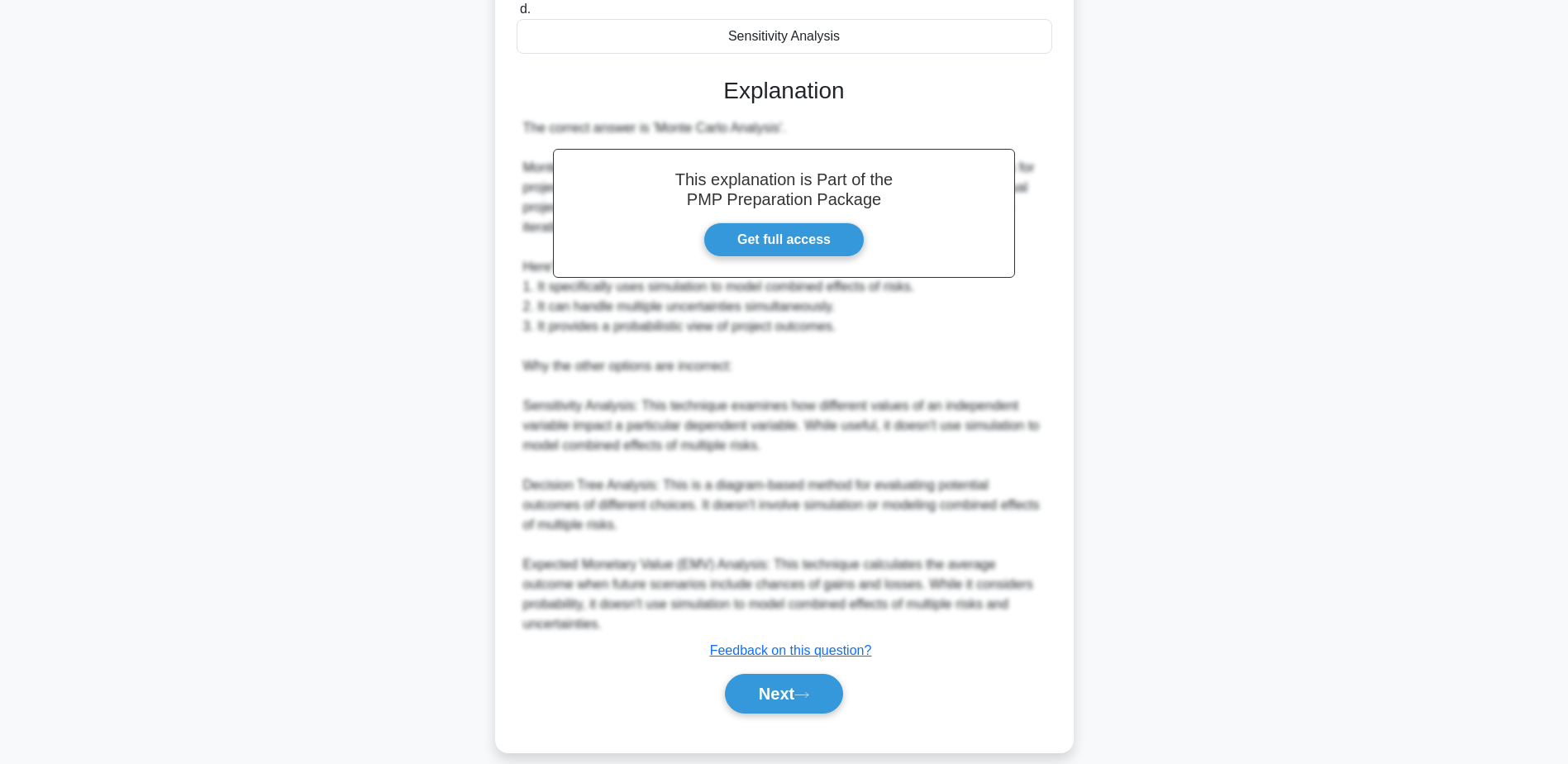
scroll to position [376, 0]
click at [785, 673] on button "Next" at bounding box center [784, 693] width 118 height 40
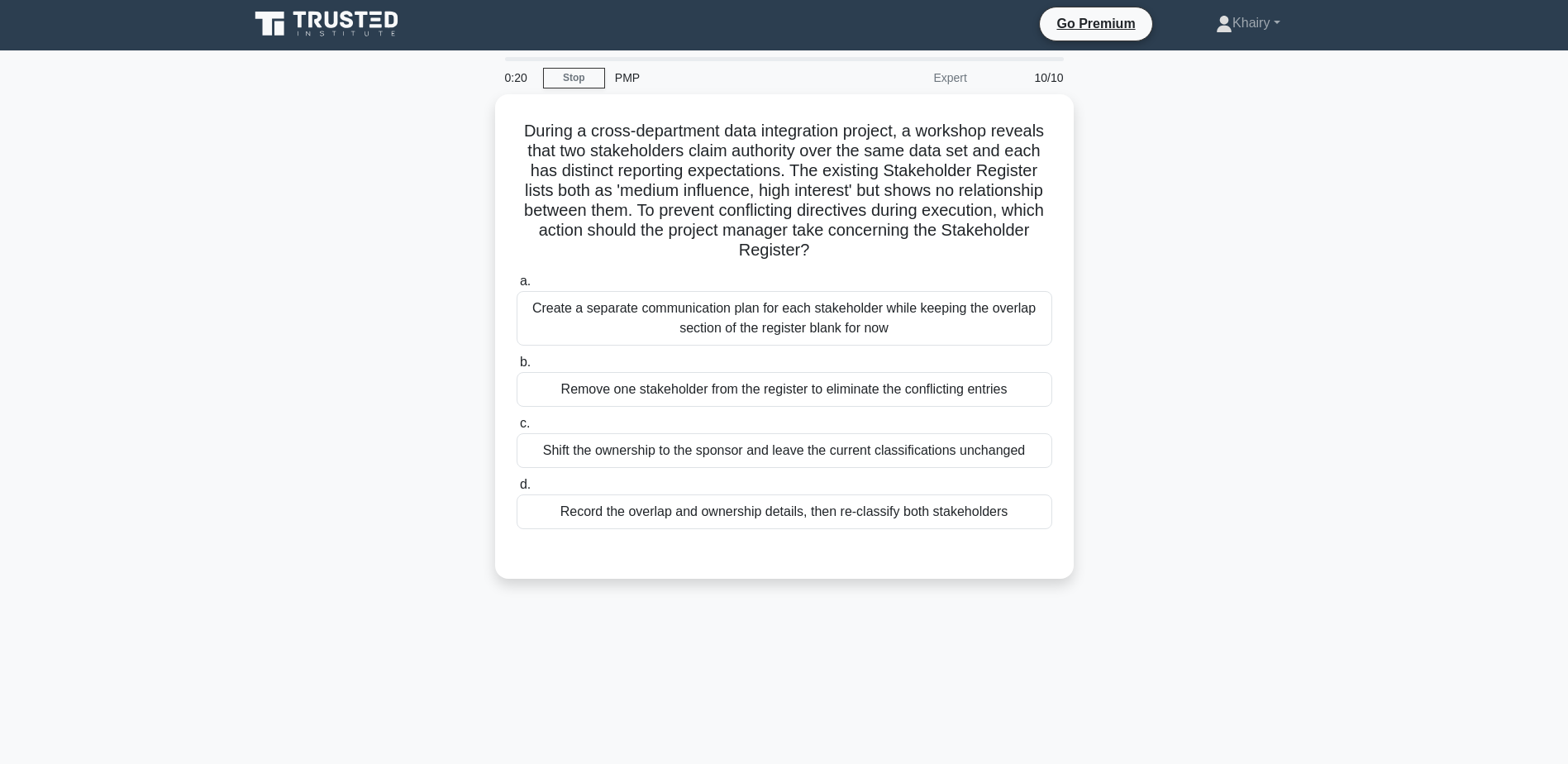
scroll to position [0, 0]
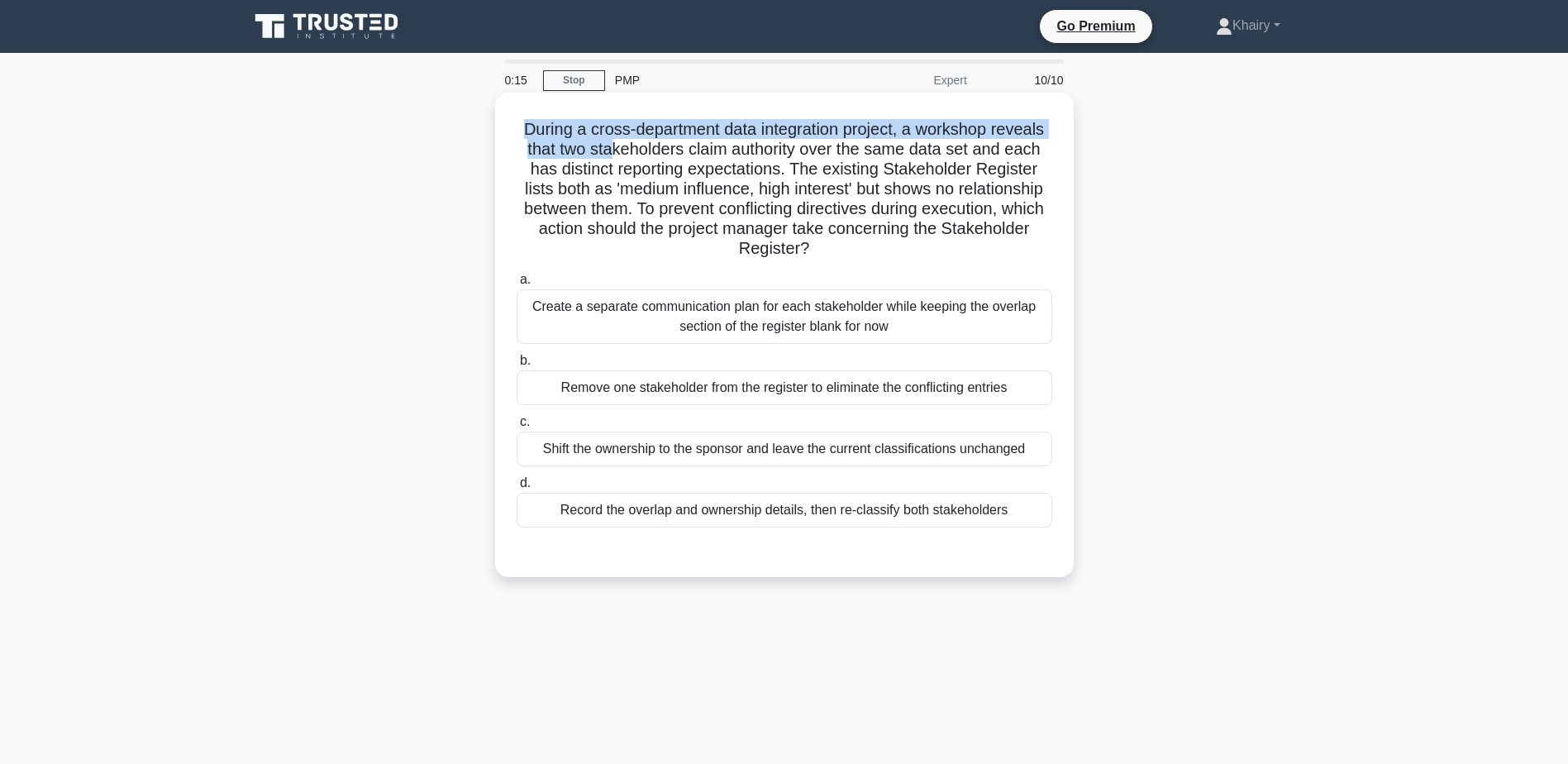
drag, startPoint x: 514, startPoint y: 118, endPoint x: 609, endPoint y: 145, distance: 98.8
click at [609, 145] on div "During a cross-department data integration project, a workshop reveals that two…" at bounding box center [784, 334] width 566 height 471
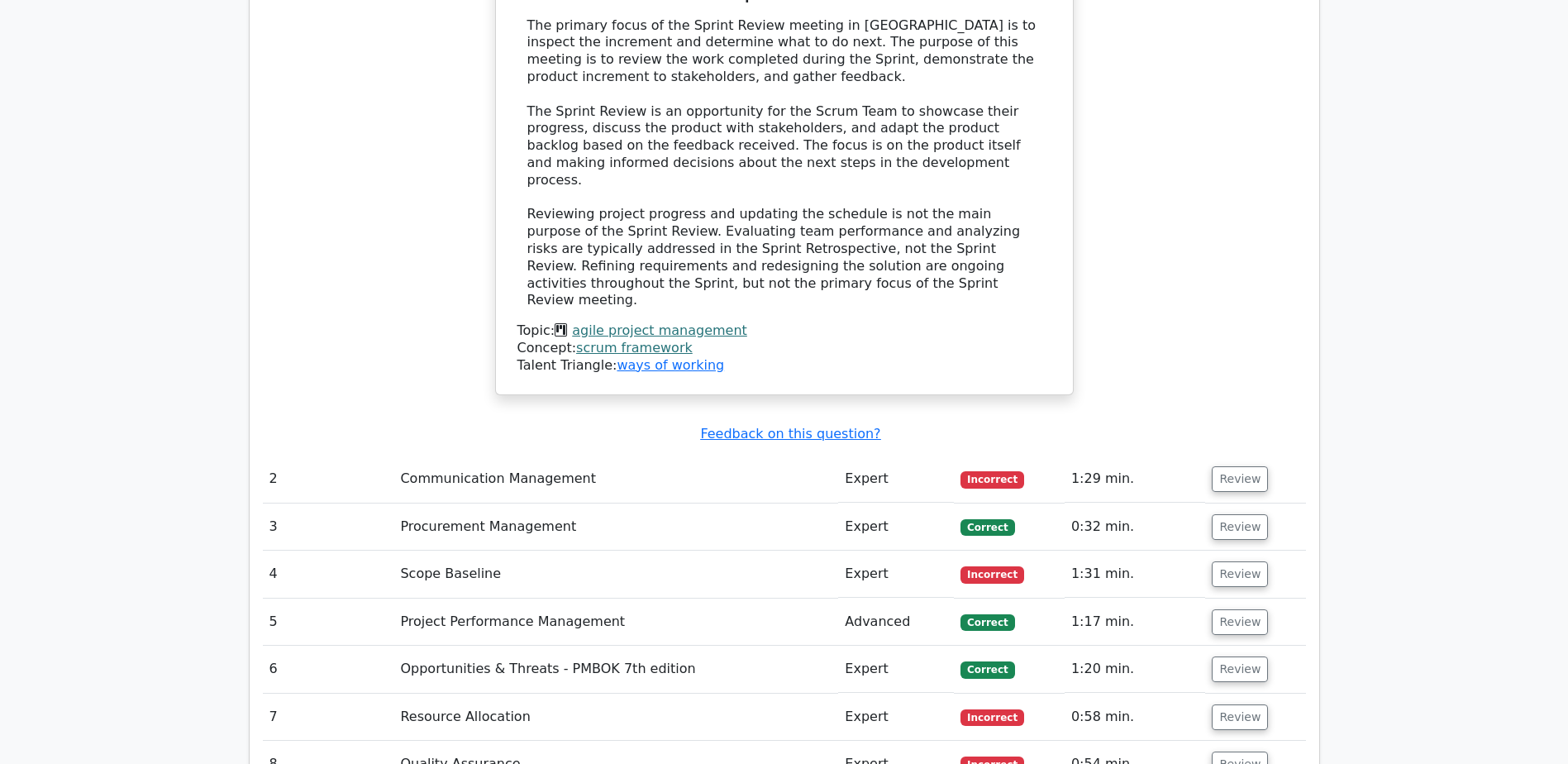
scroll to position [1902, 0]
click at [1248, 465] on button "Review" at bounding box center [1239, 478] width 56 height 26
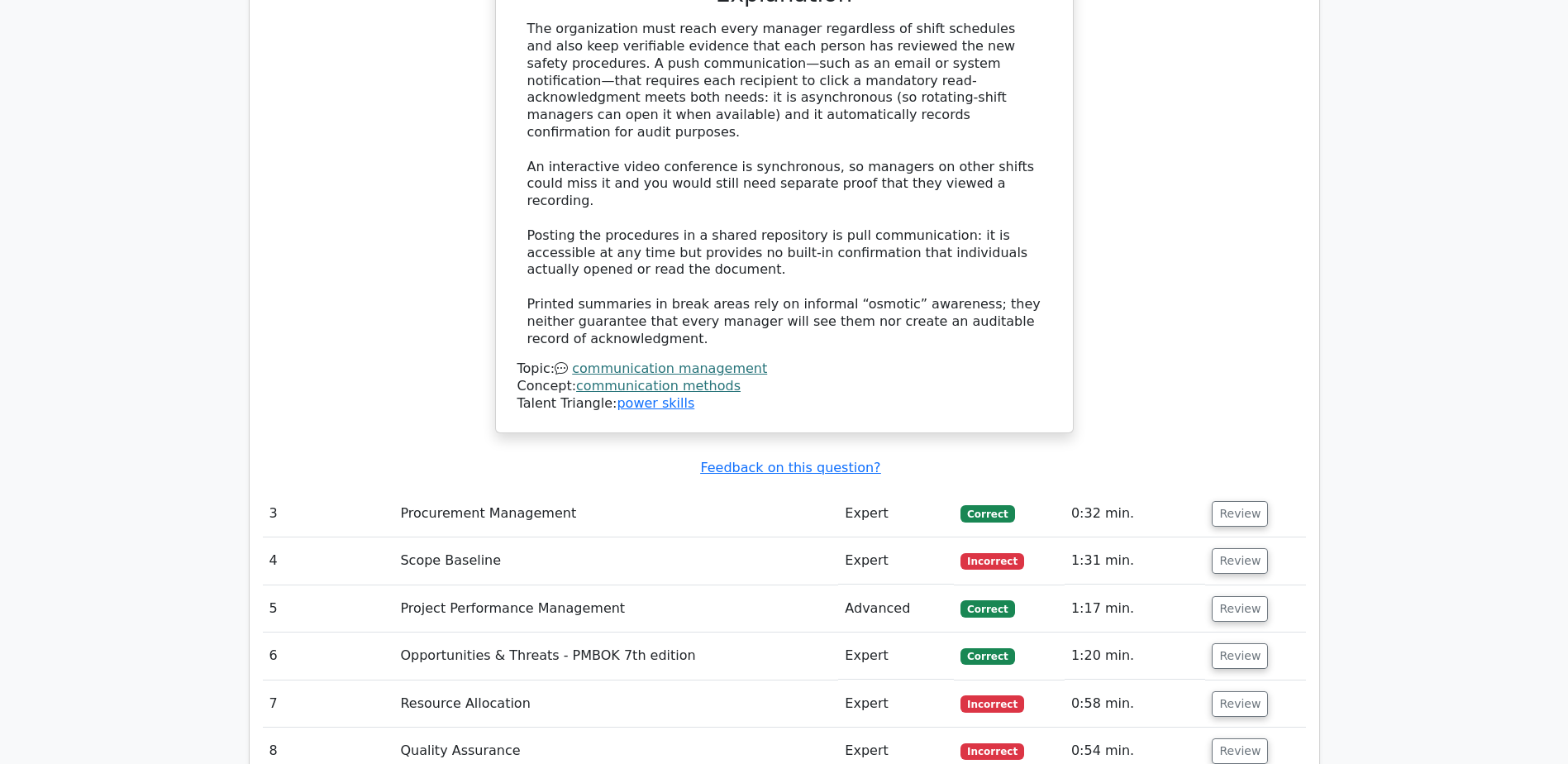
scroll to position [2894, 0]
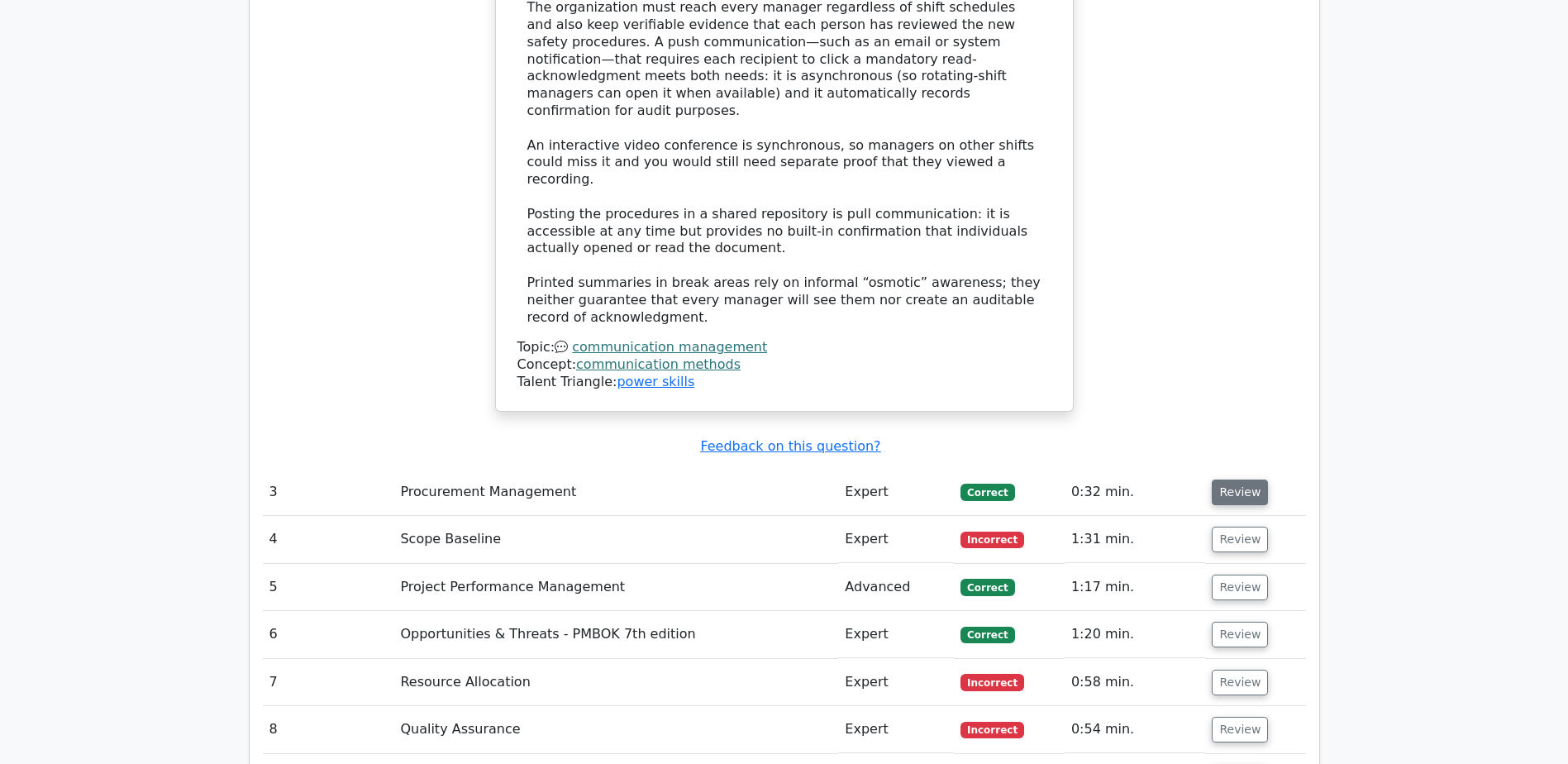
click at [1237, 480] on button "Review" at bounding box center [1239, 493] width 56 height 26
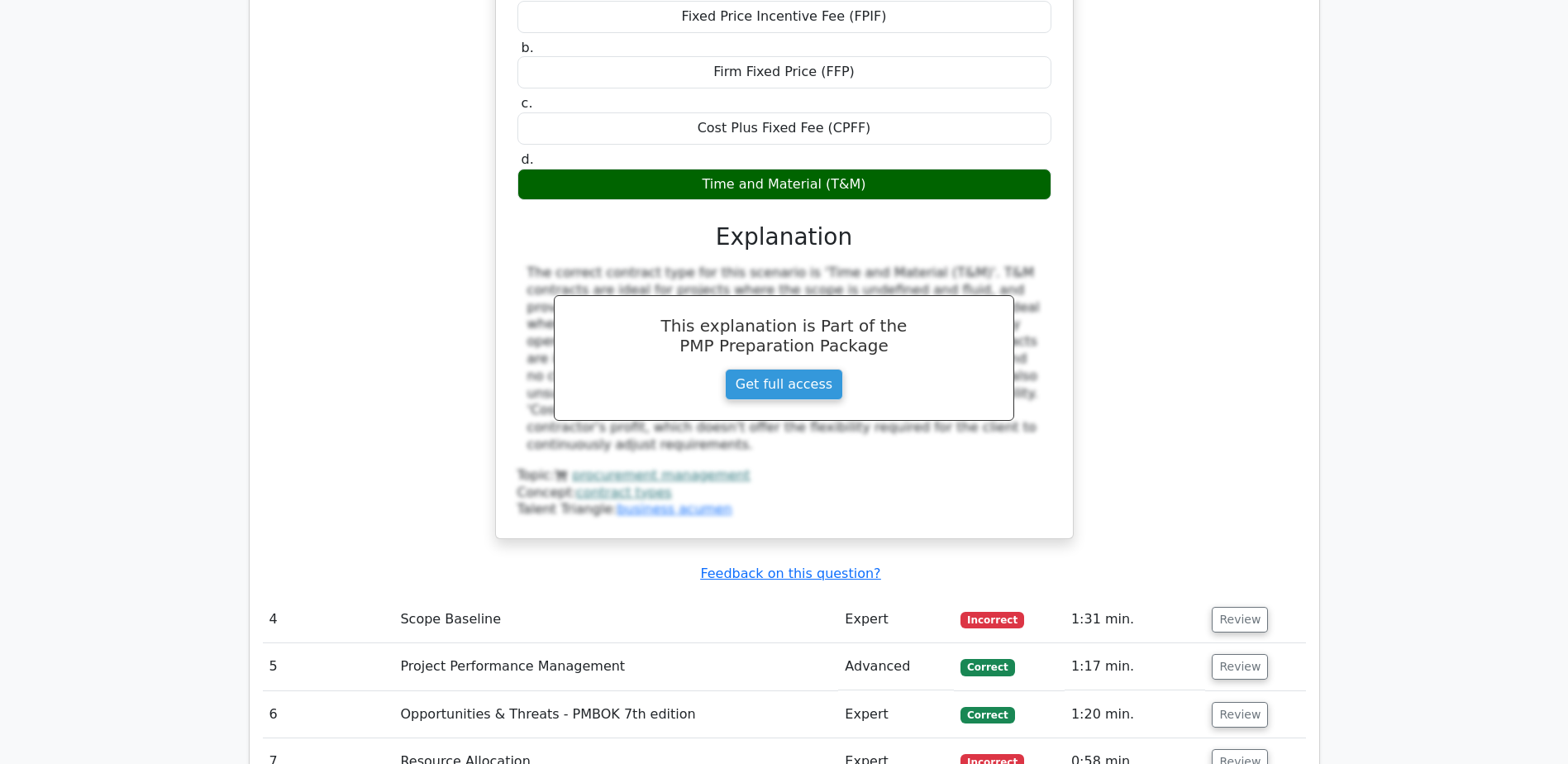
scroll to position [3556, 0]
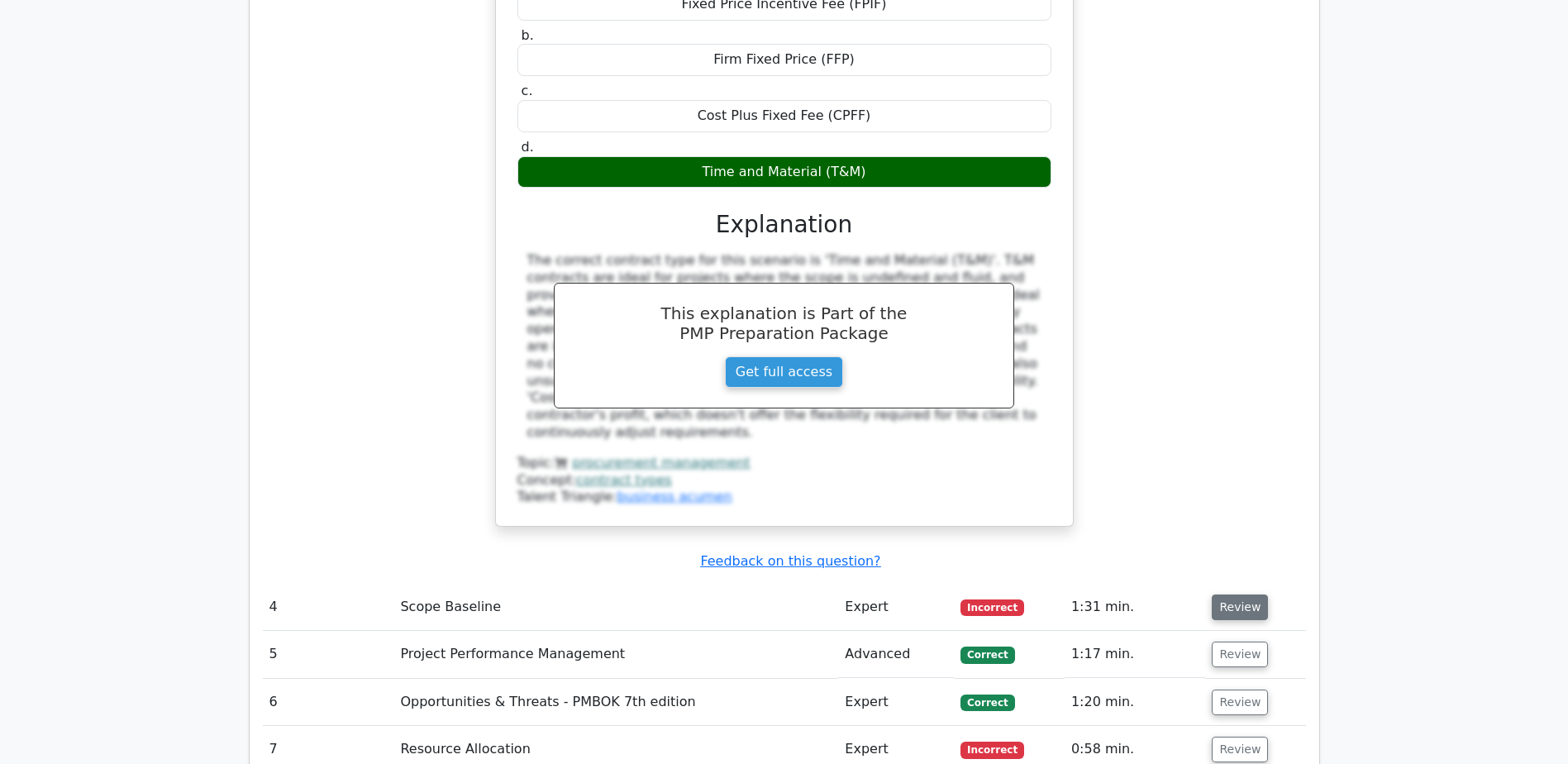
click at [1238, 594] on button "Review" at bounding box center [1239, 607] width 56 height 26
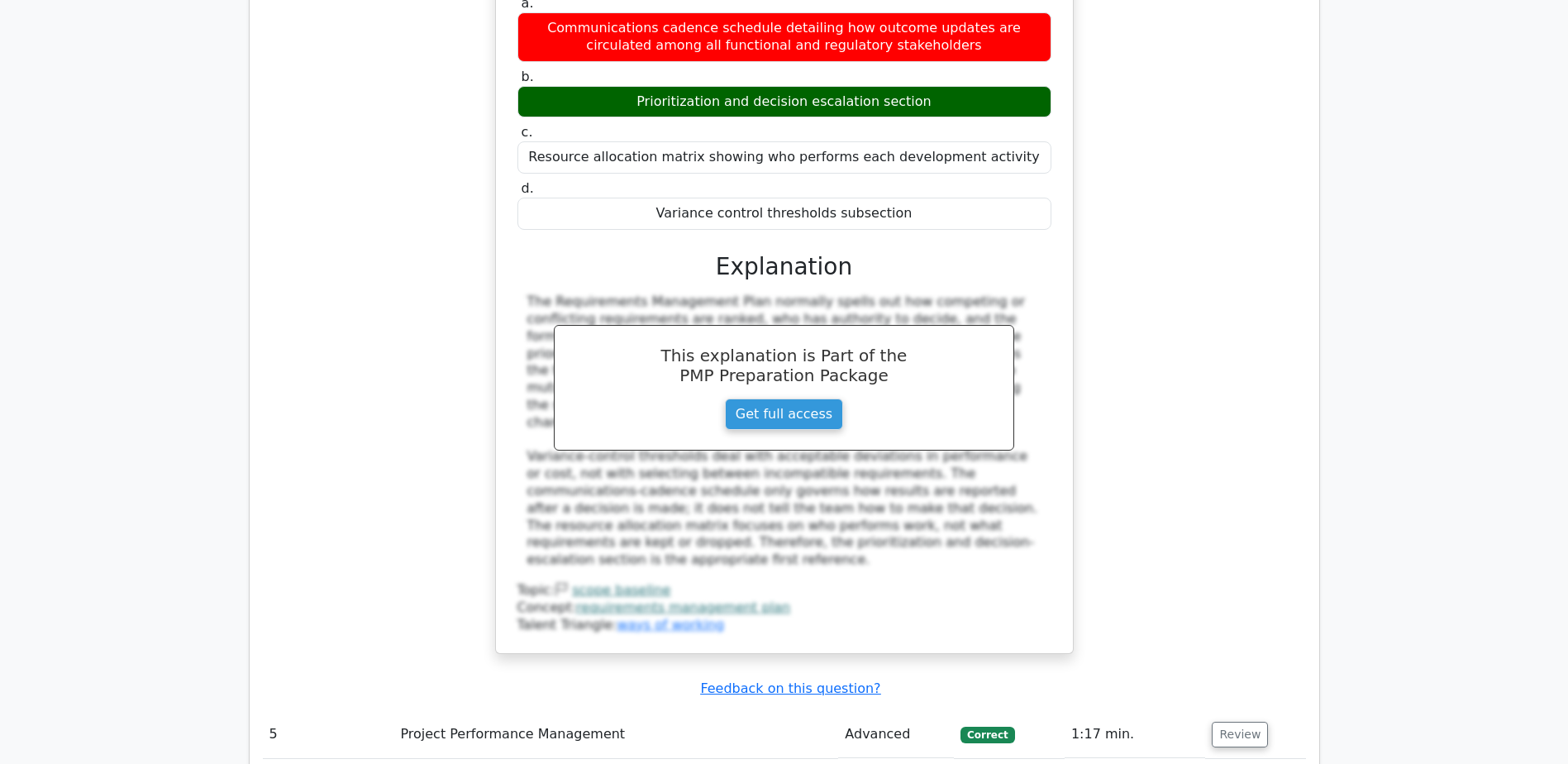
scroll to position [4465, 0]
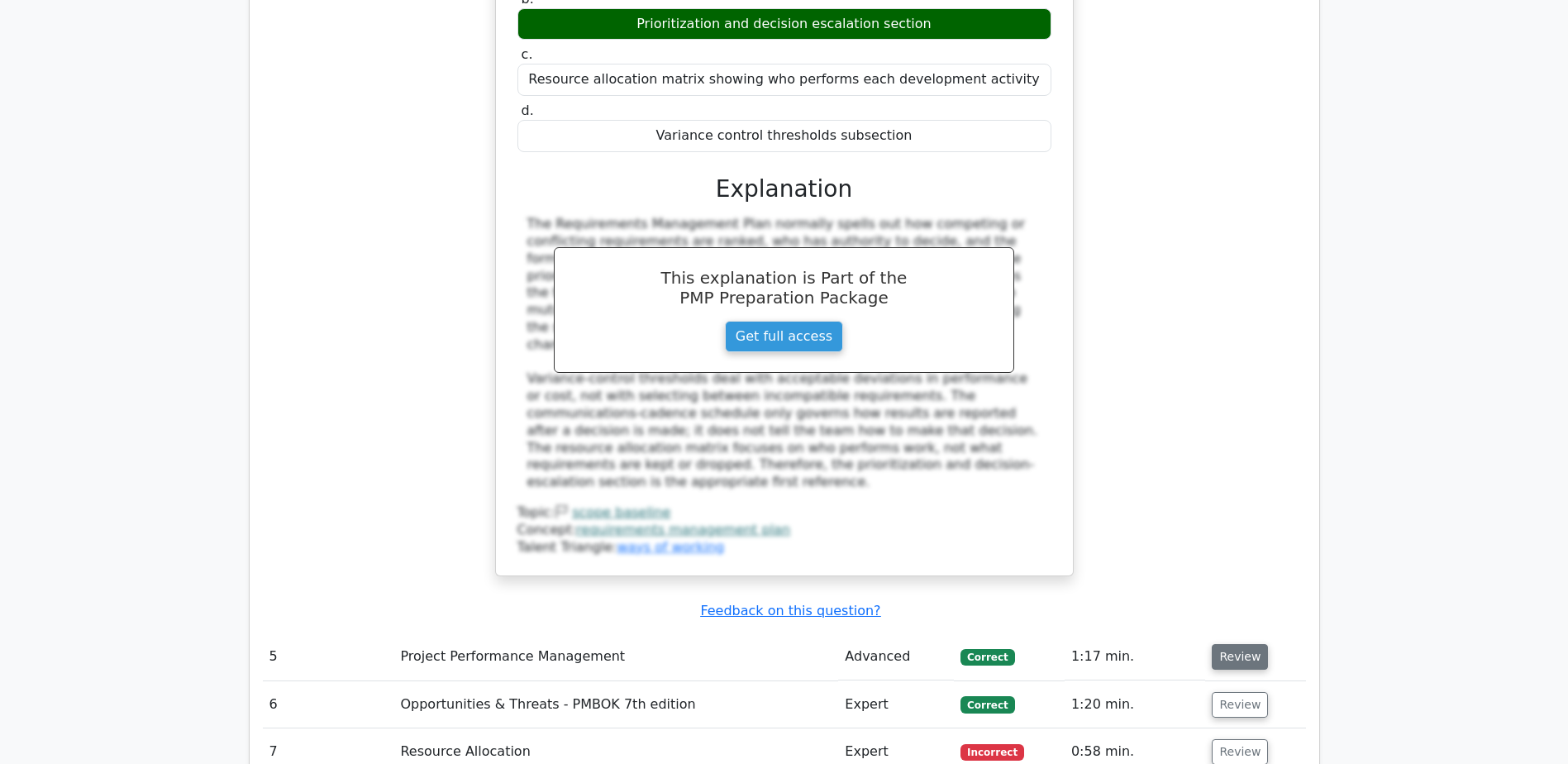
click at [1226, 644] on button "Review" at bounding box center [1239, 657] width 56 height 26
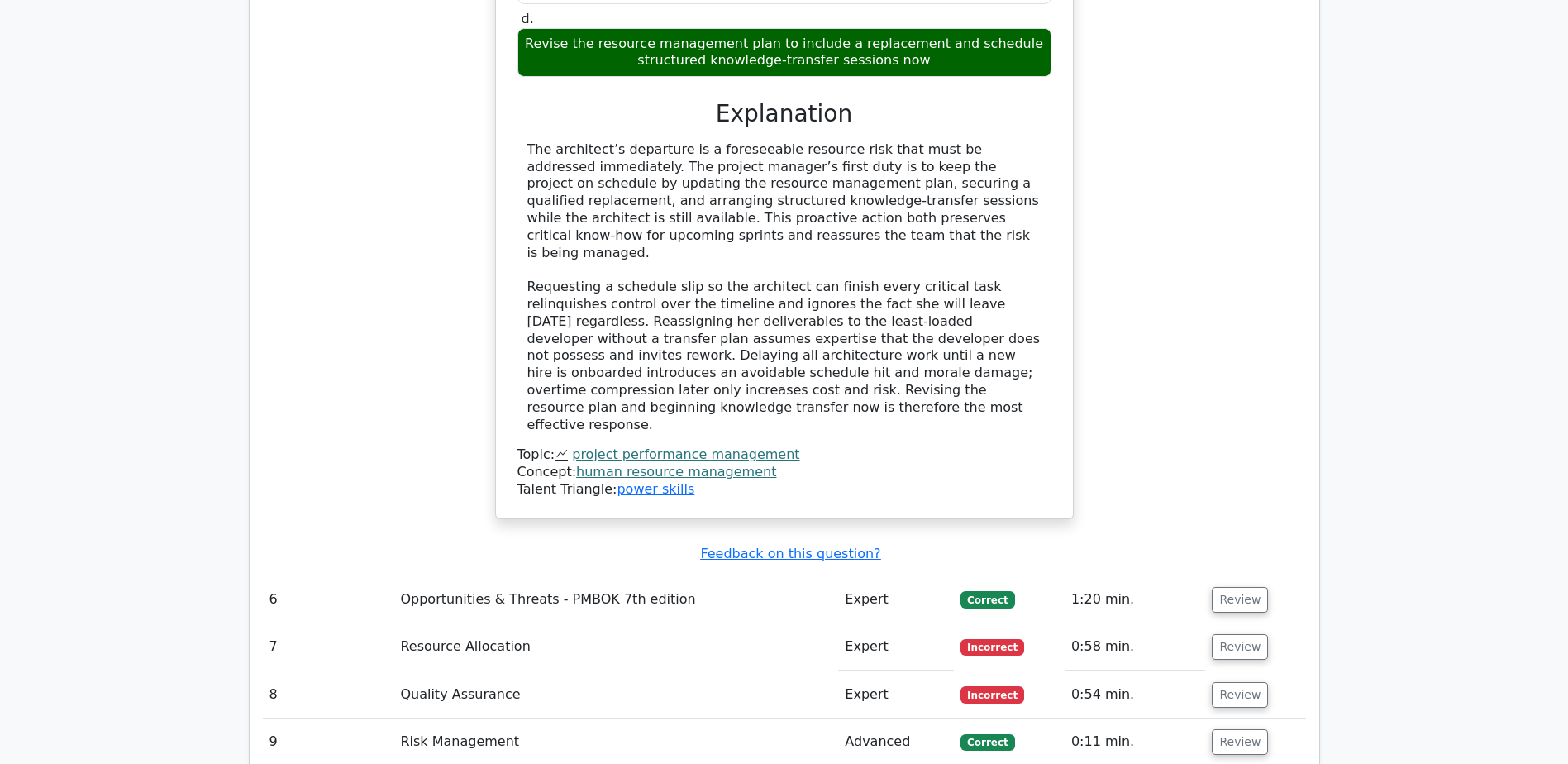
scroll to position [5539, 0]
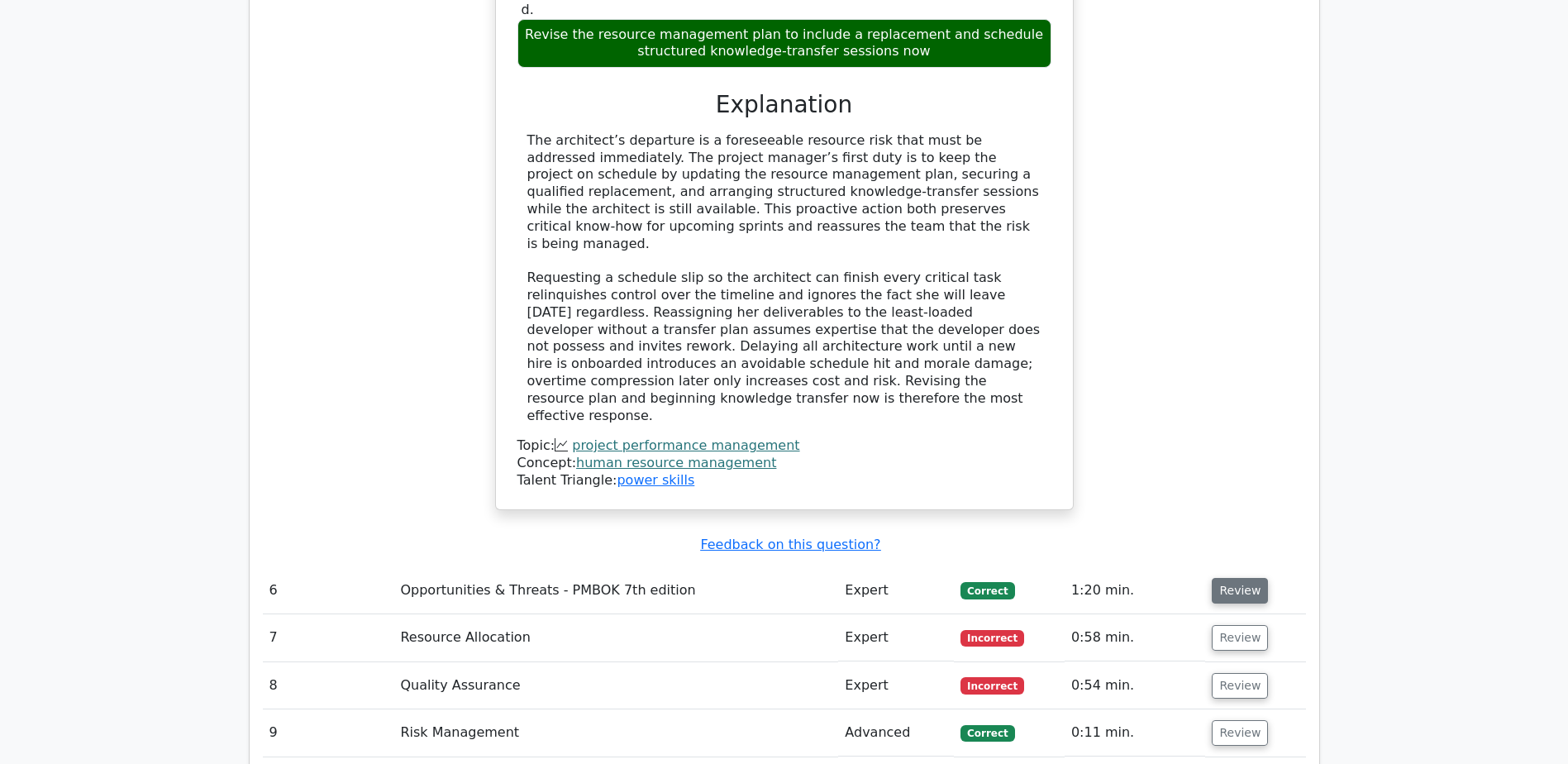
click at [1240, 578] on button "Review" at bounding box center [1239, 591] width 56 height 26
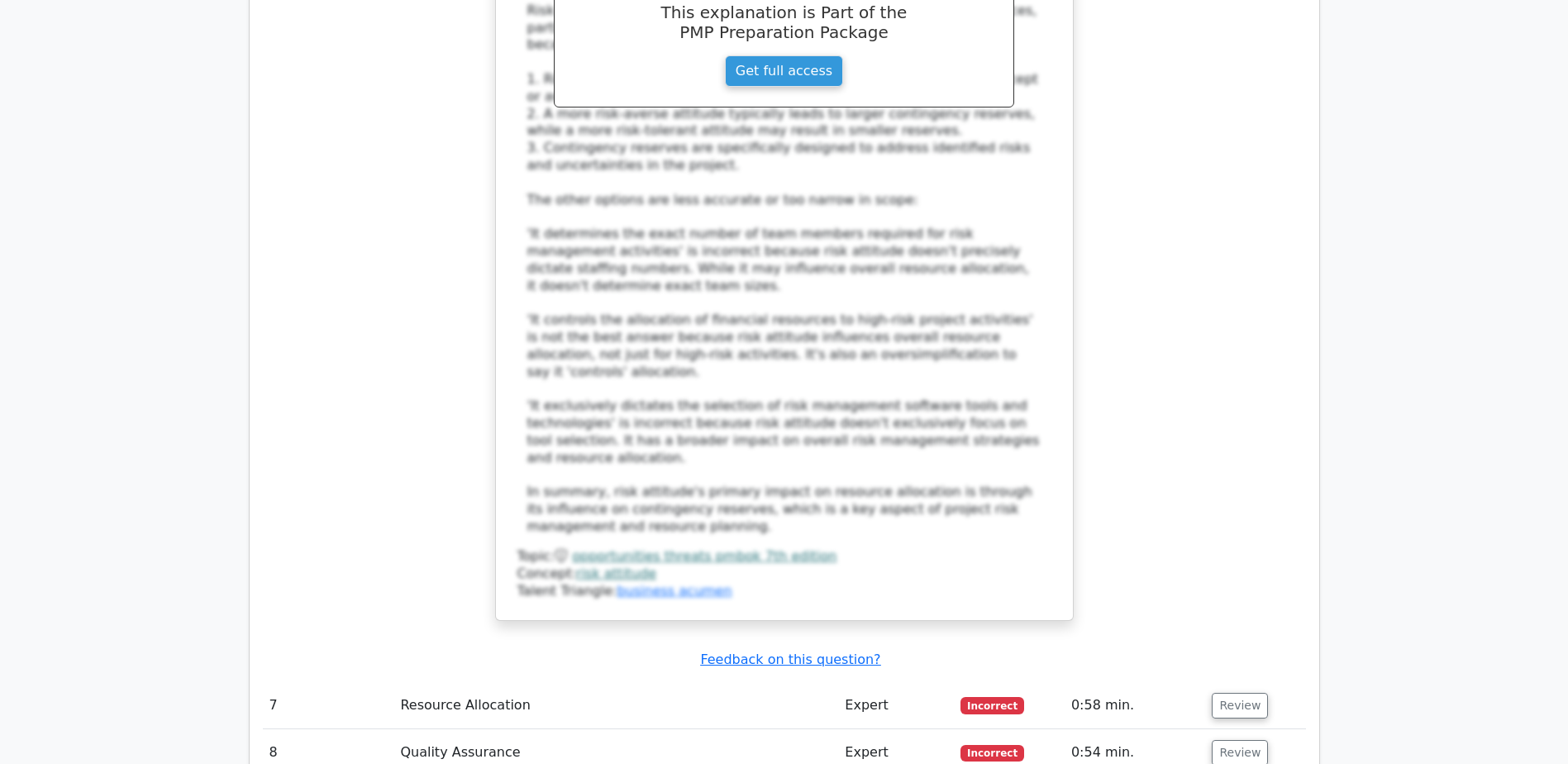
scroll to position [6614, 0]
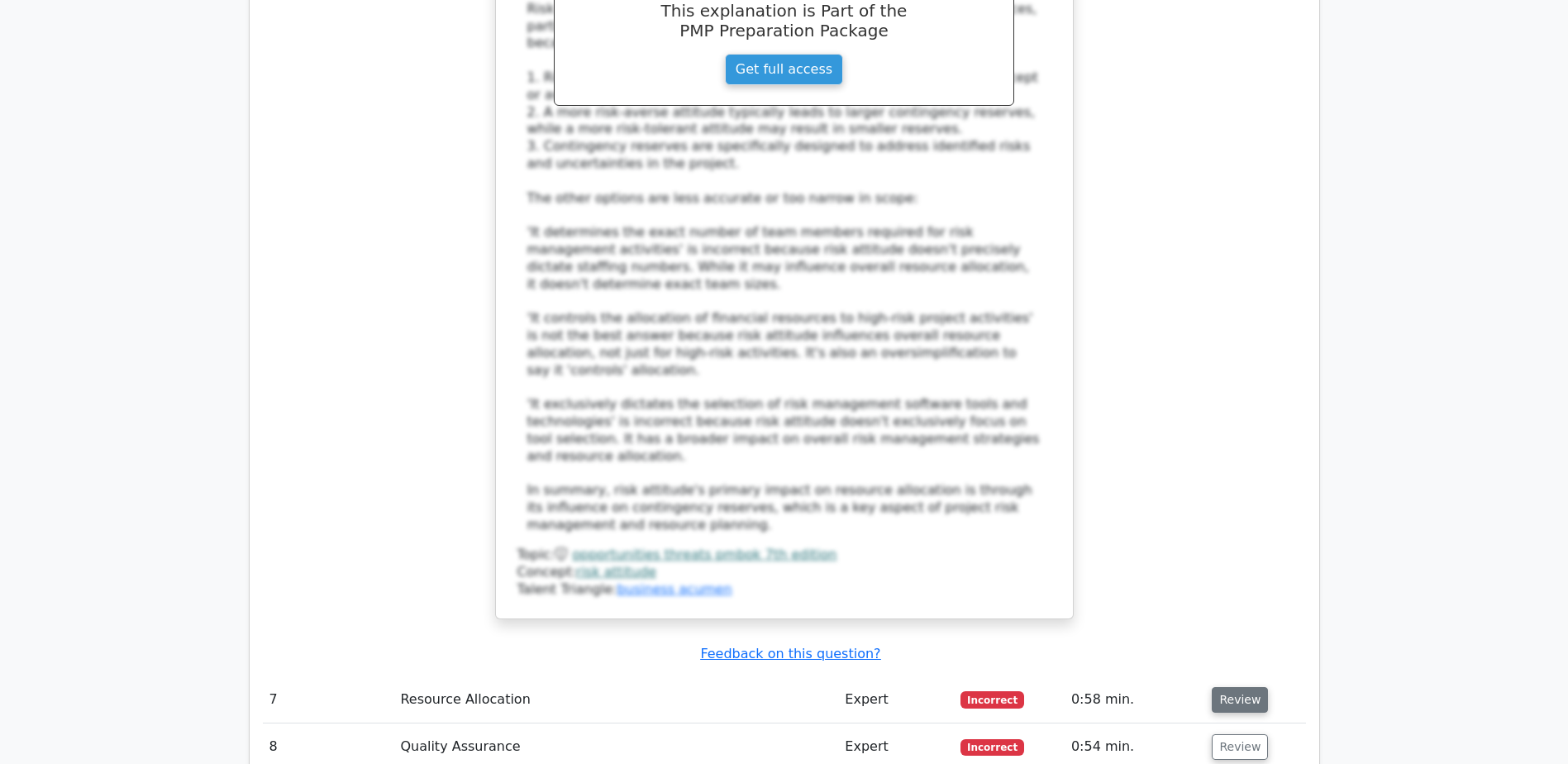
click at [1233, 687] on button "Review" at bounding box center [1239, 700] width 56 height 26
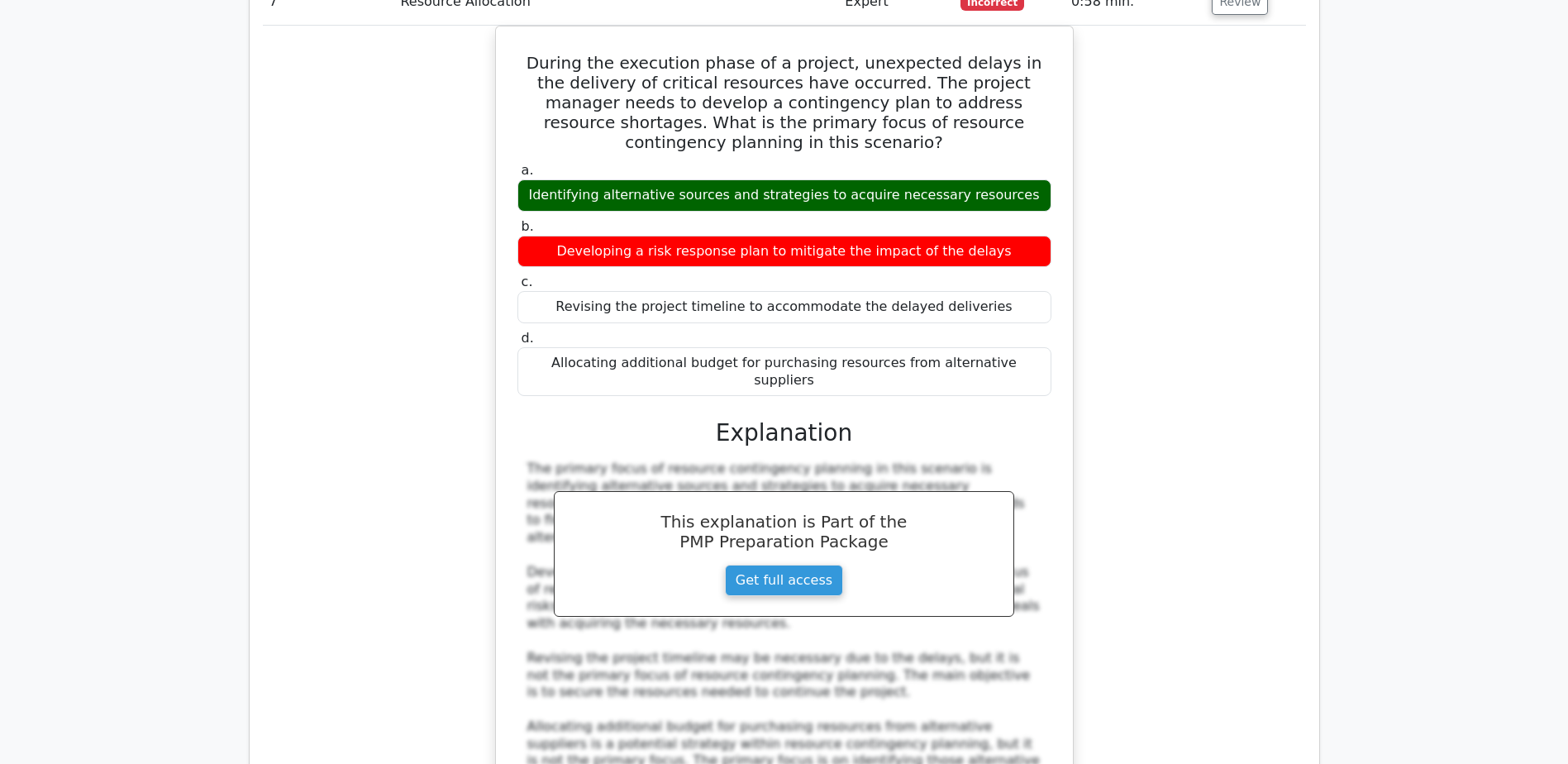
scroll to position [7358, 0]
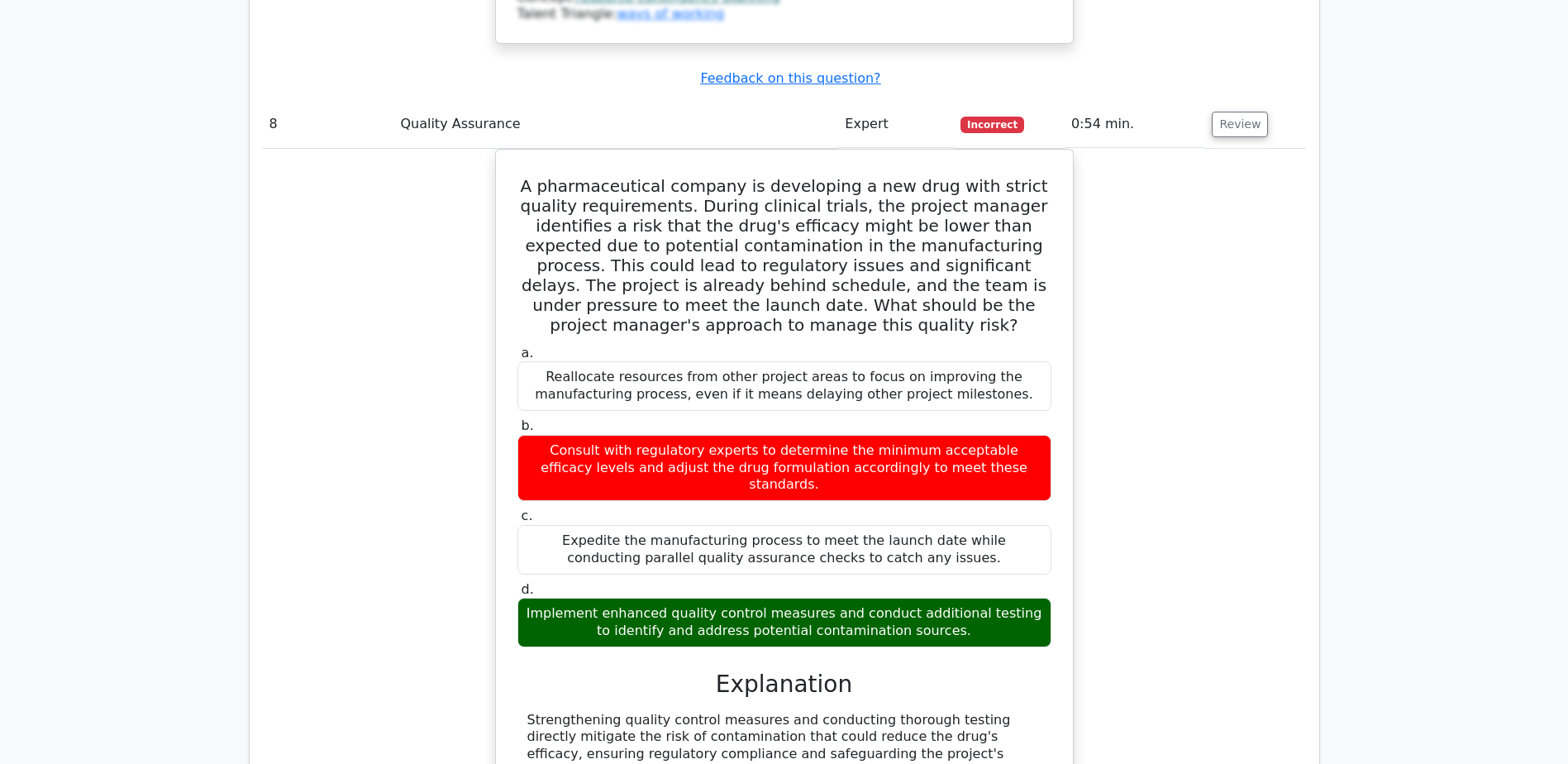
scroll to position [8268, 0]
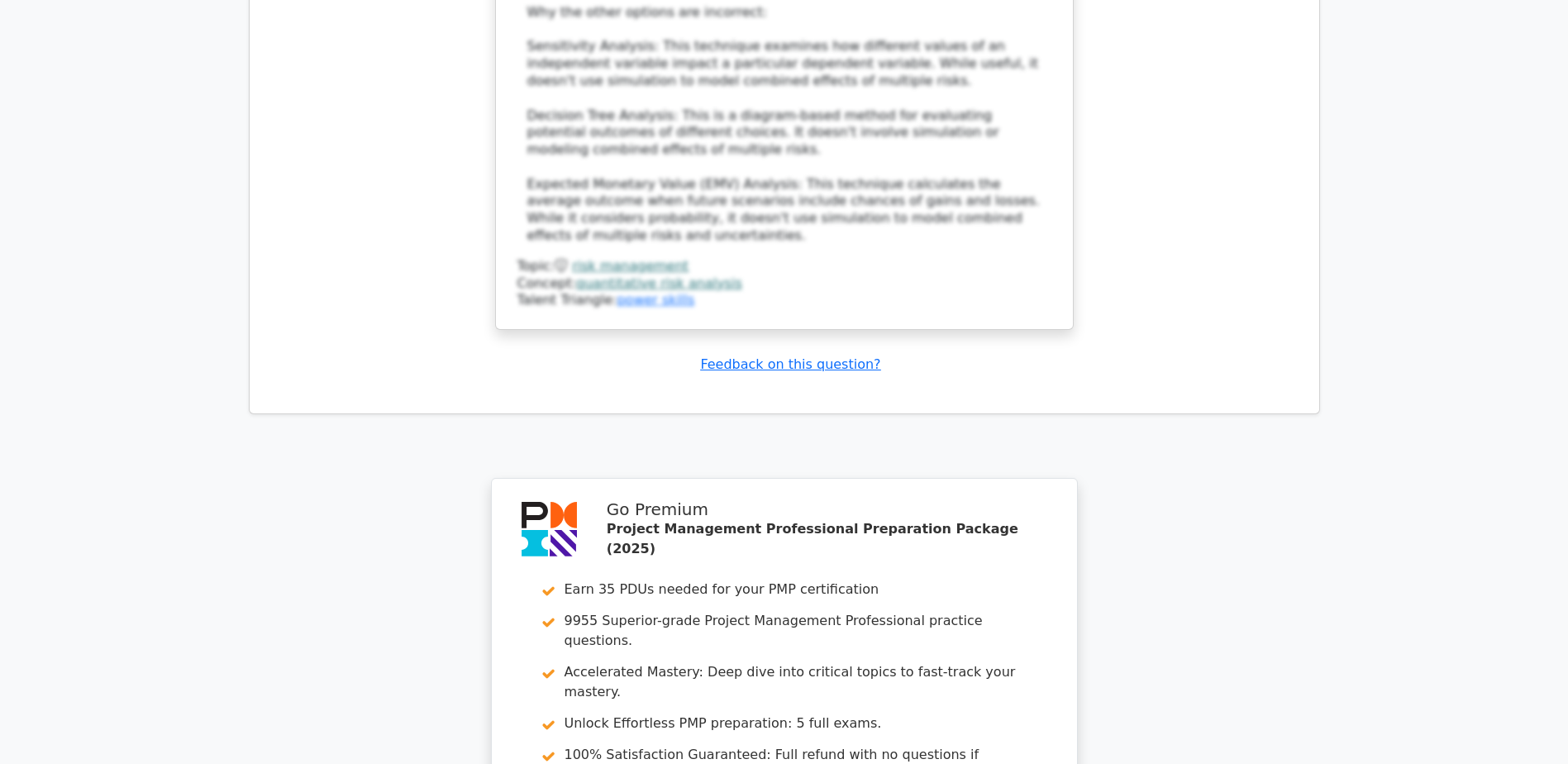
scroll to position [9728, 0]
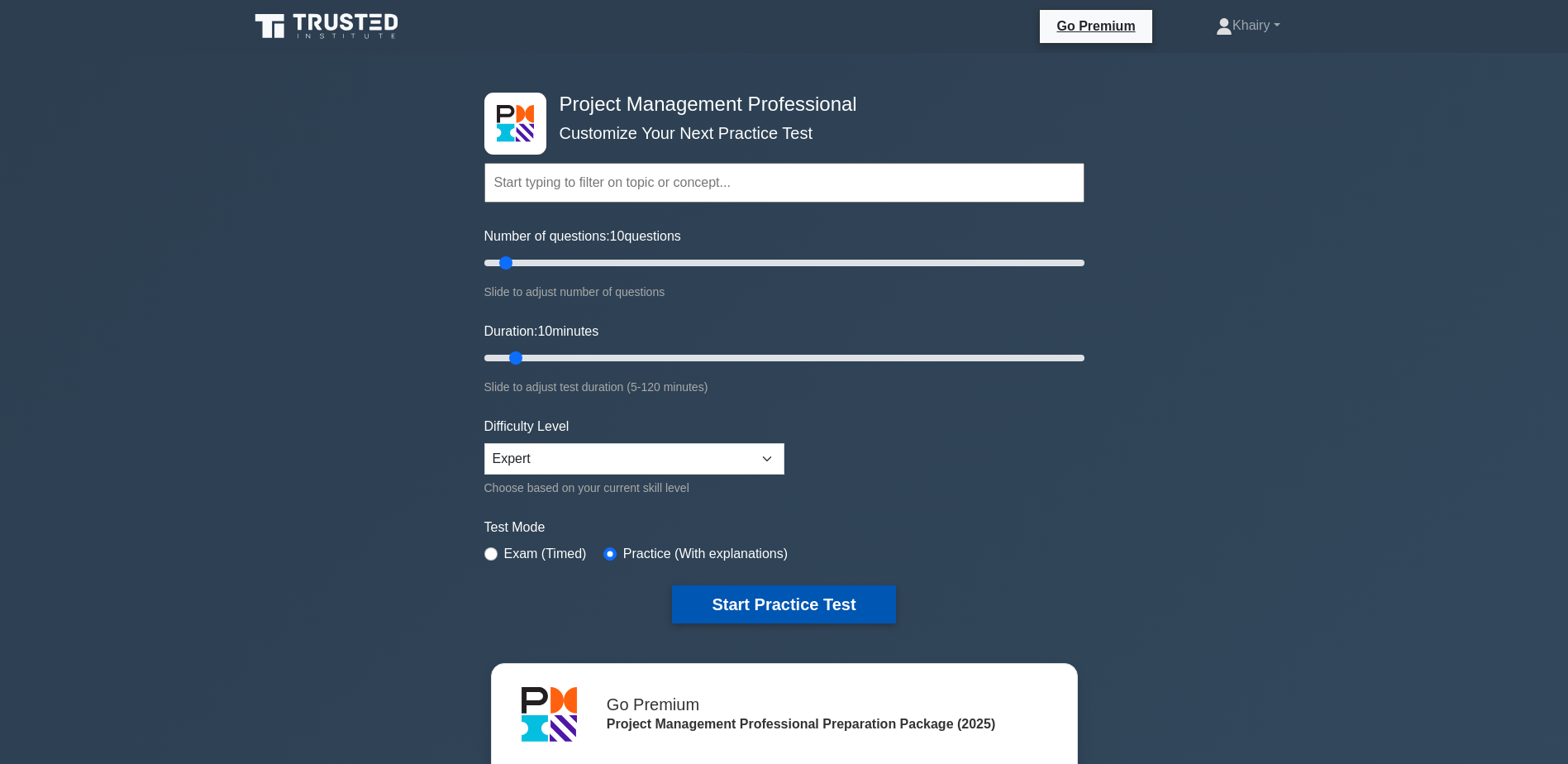
click at [741, 601] on button "Start Practice Test" at bounding box center [783, 605] width 223 height 38
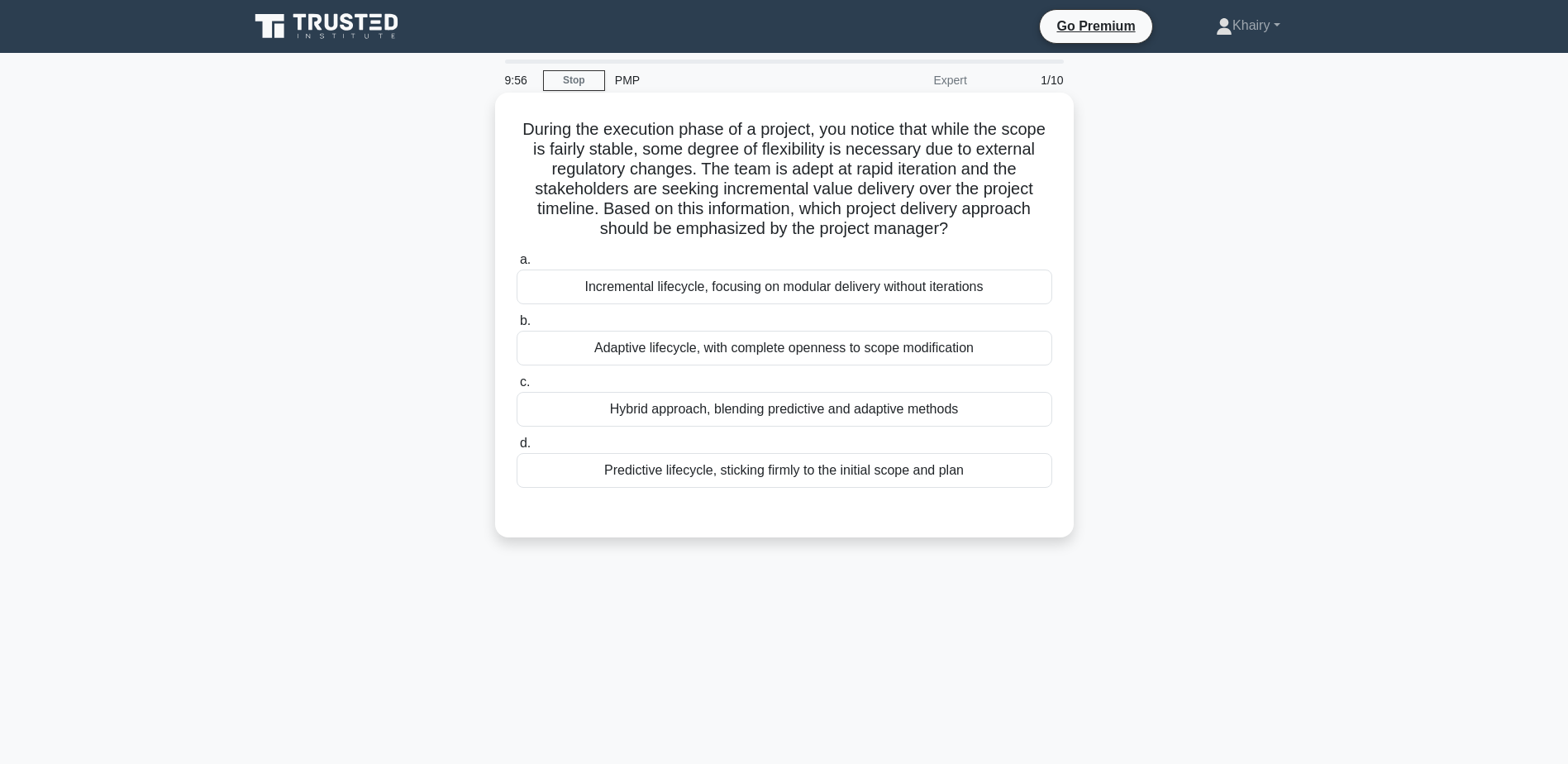
drag, startPoint x: 533, startPoint y: 125, endPoint x: 997, endPoint y: 225, distance: 474.7
click at [997, 225] on h5 "During the execution phase of a project, you notice that while the scope is fai…" at bounding box center [784, 179] width 539 height 121
copy h5 "During the execution phase of a project, you notice that while the scope is fai…"
click at [841, 292] on div "Incremental lifecycle, focusing on modular delivery without iterations" at bounding box center [784, 287] width 536 height 34
click at [517, 265] on input "a. Incremental lifecycle, focusing on modular delivery without iterations" at bounding box center [517, 260] width 0 height 10
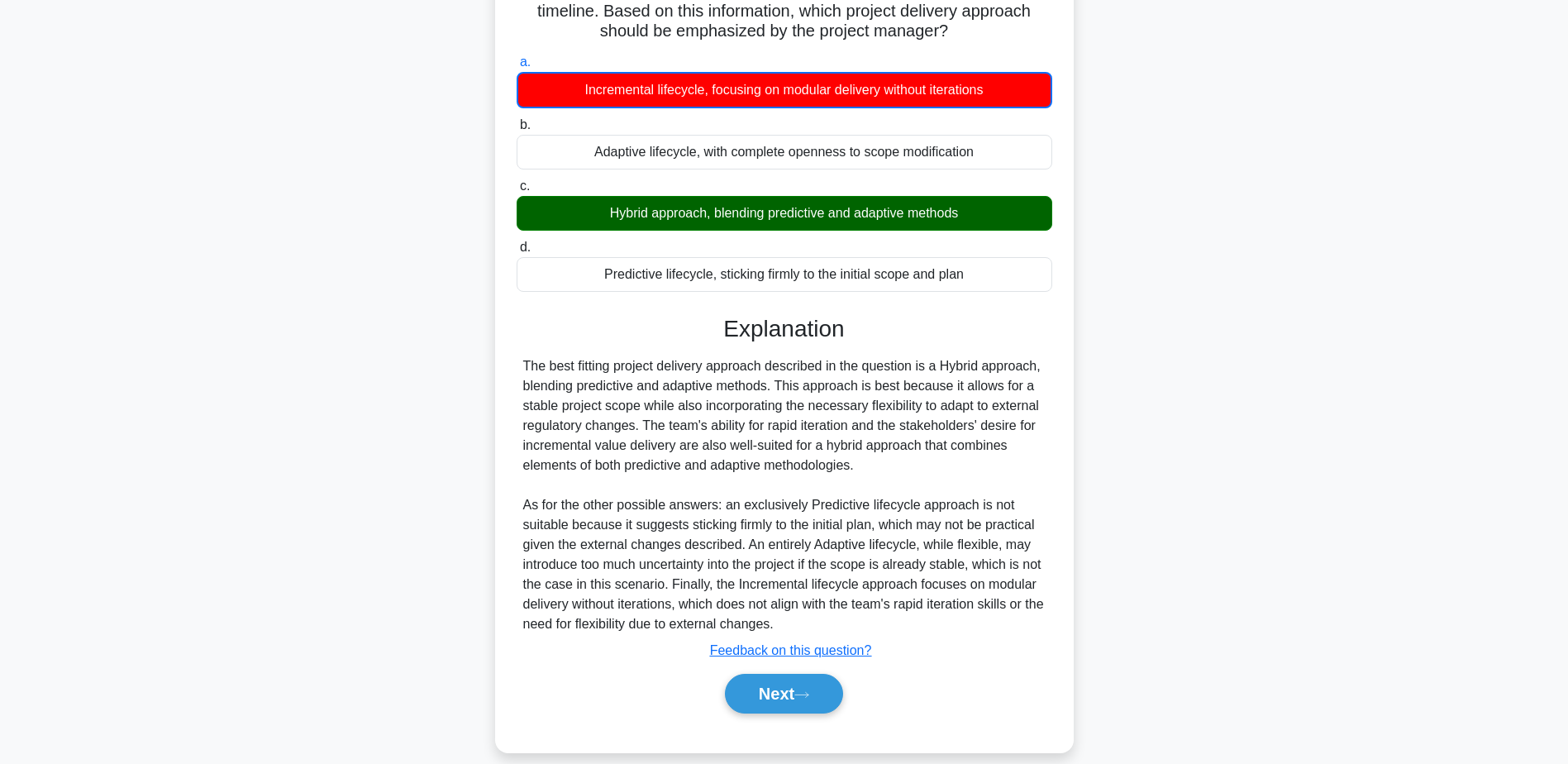
scroll to position [218, 0]
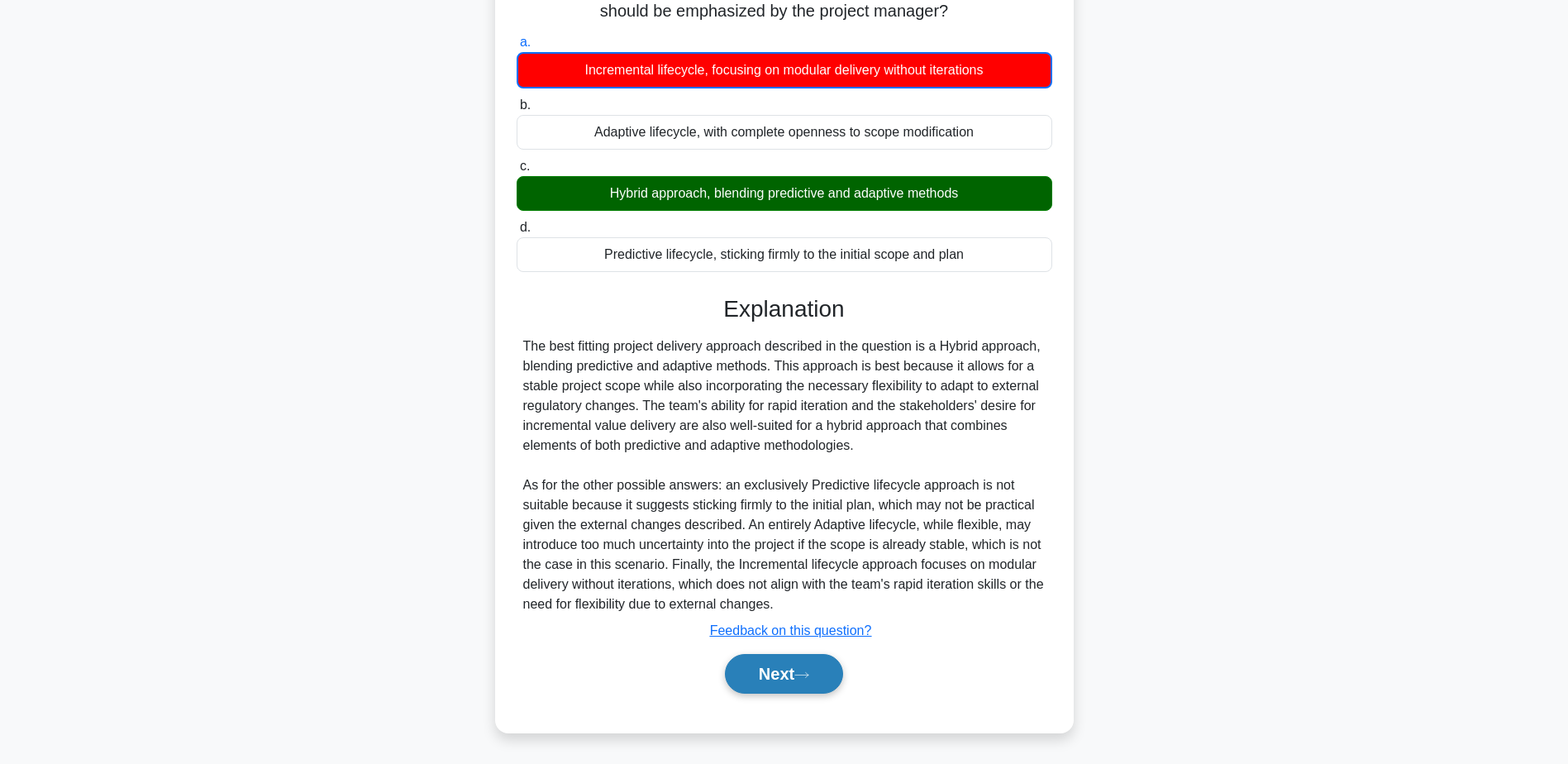
click at [770, 674] on button "Next" at bounding box center [784, 674] width 118 height 40
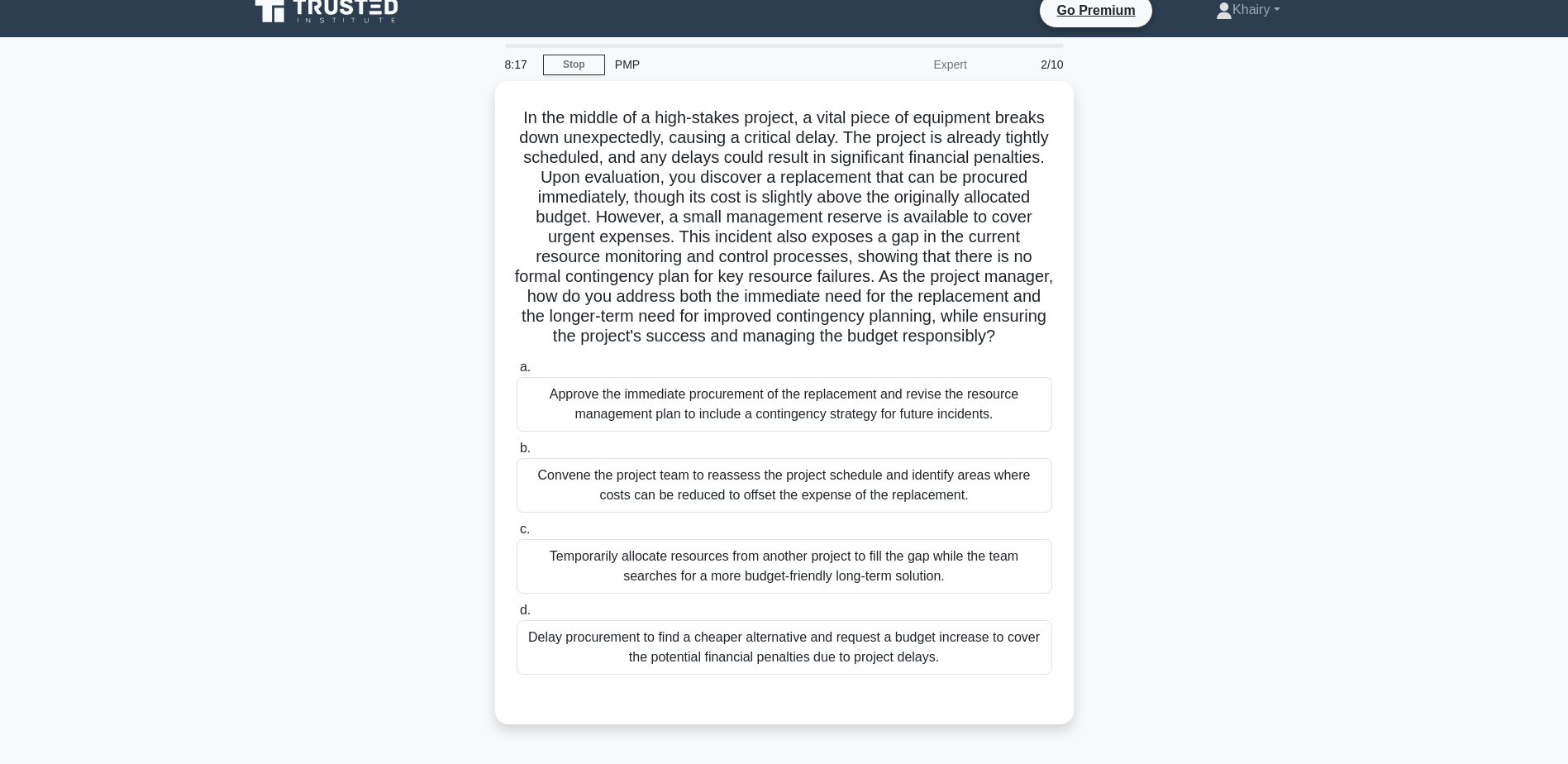
scroll to position [0, 0]
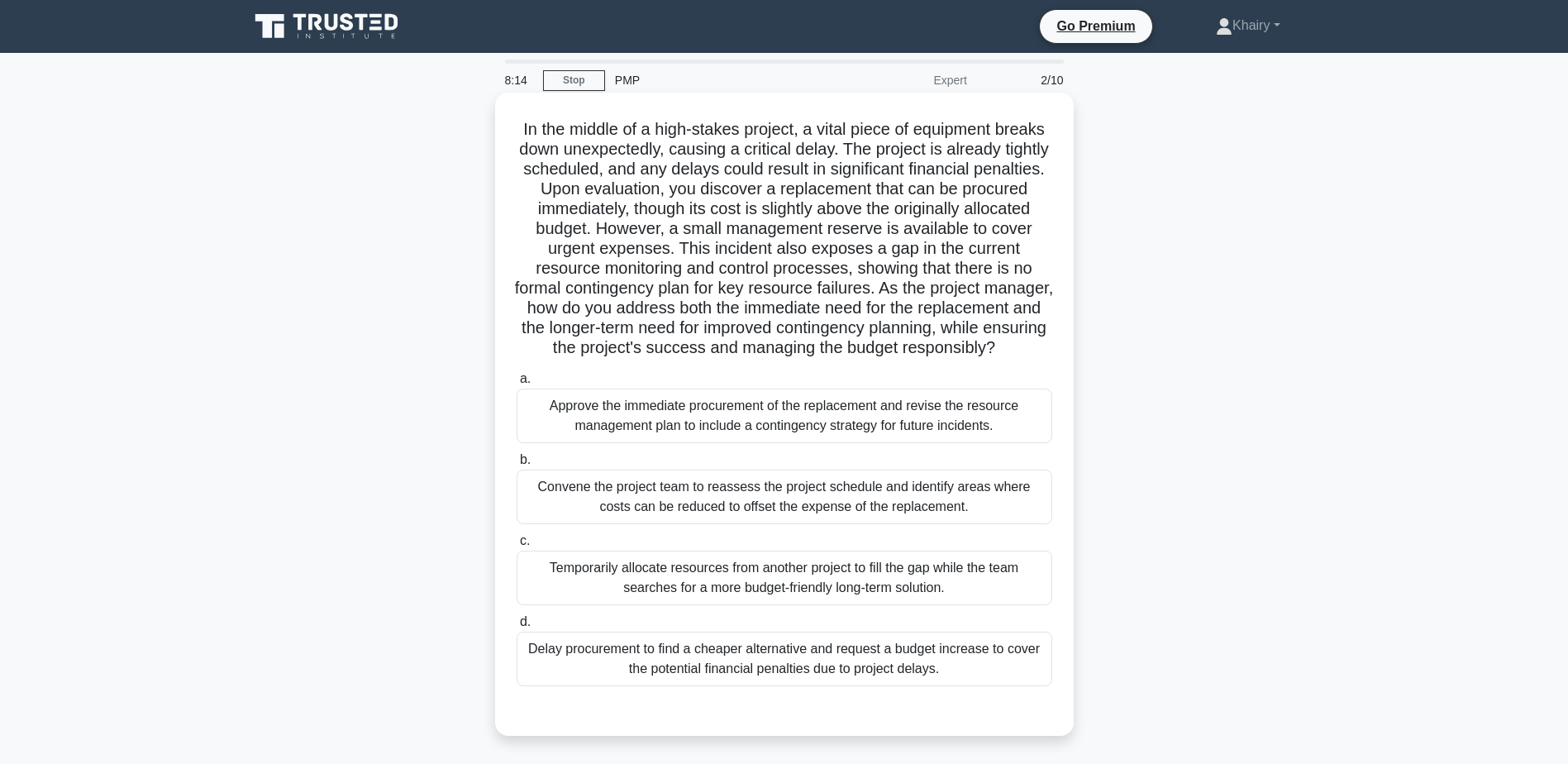
drag, startPoint x: 512, startPoint y: 126, endPoint x: 941, endPoint y: 370, distance: 493.5
click at [941, 370] on div "In the middle of a high-stakes project, a vital piece of equipment breaks down …" at bounding box center [784, 413] width 566 height 630
copy h5 "In the middle of a high-stakes project, a vital piece of equipment breaks down …"
click at [653, 443] on div "Approve the immediate procurement of the replacement and revise the resource ma…" at bounding box center [784, 415] width 536 height 54
click at [517, 384] on input "a. Approve the immediate procurement of the replacement and revise the resource…" at bounding box center [517, 379] width 0 height 10
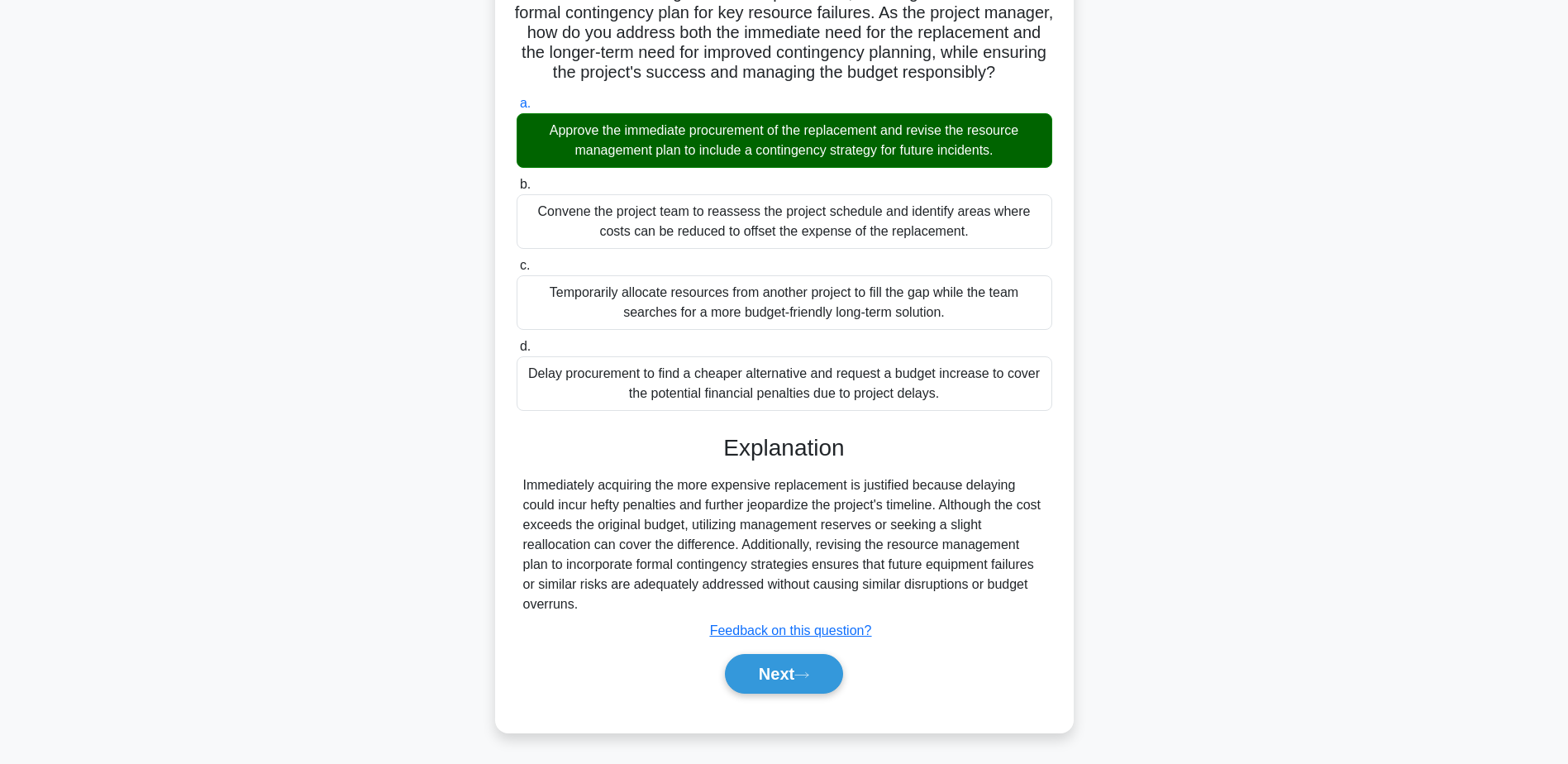
scroll to position [296, 0]
click at [788, 677] on button "Next" at bounding box center [784, 674] width 118 height 40
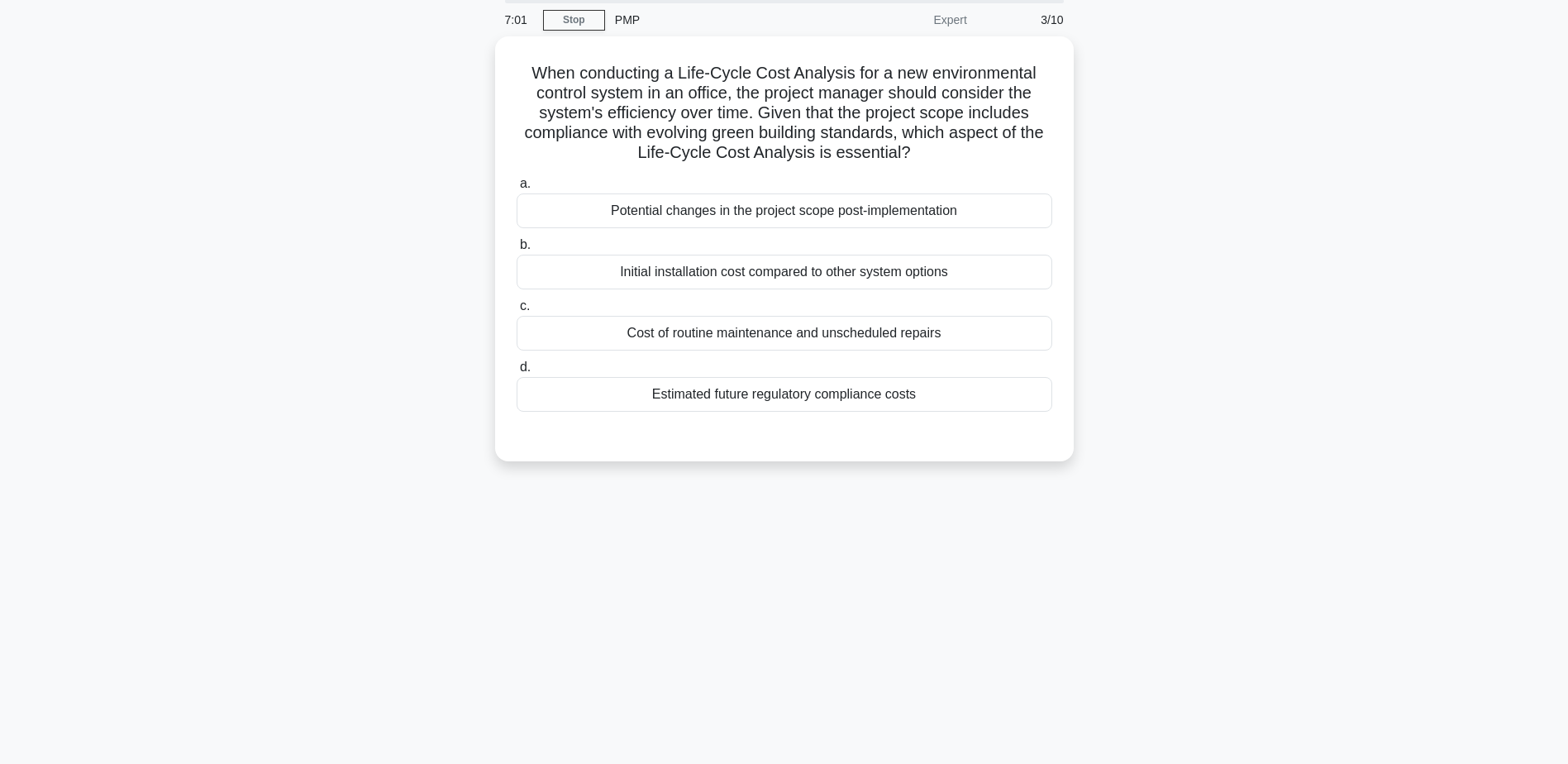
scroll to position [0, 0]
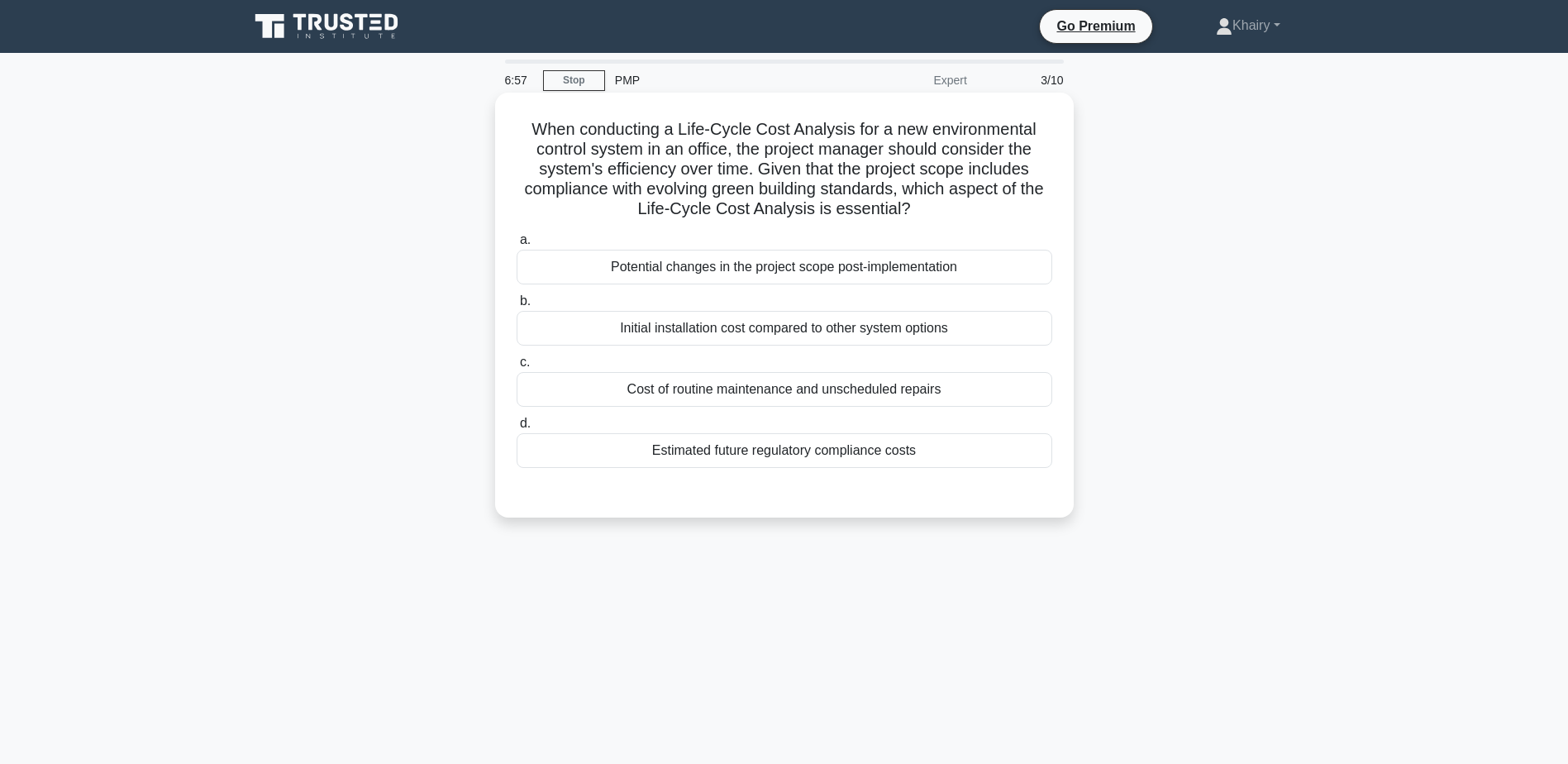
drag, startPoint x: 520, startPoint y: 128, endPoint x: 965, endPoint y: 214, distance: 453.2
click at [965, 214] on h5 "When conducting a Life-Cycle Cost Analysis for a new environmental control syst…" at bounding box center [784, 169] width 539 height 101
copy h5 "When conducting a Life-Cycle Cost Analysis for a new environmental control syst…"
click at [834, 457] on div "Estimated future regulatory compliance costs" at bounding box center [784, 450] width 536 height 34
click at [517, 429] on input "d. Estimated future regulatory compliance costs" at bounding box center [517, 424] width 0 height 10
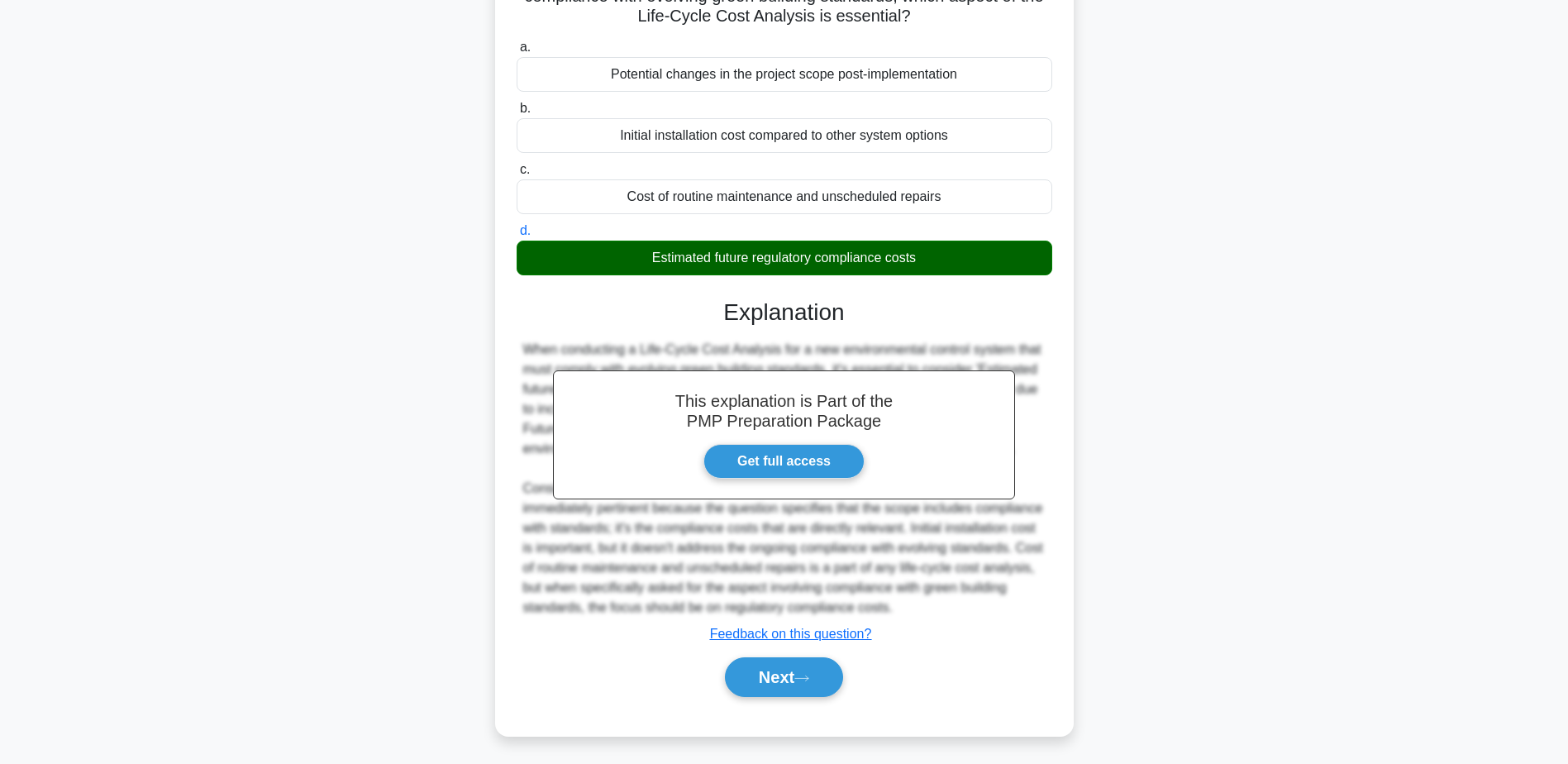
scroll to position [196, 0]
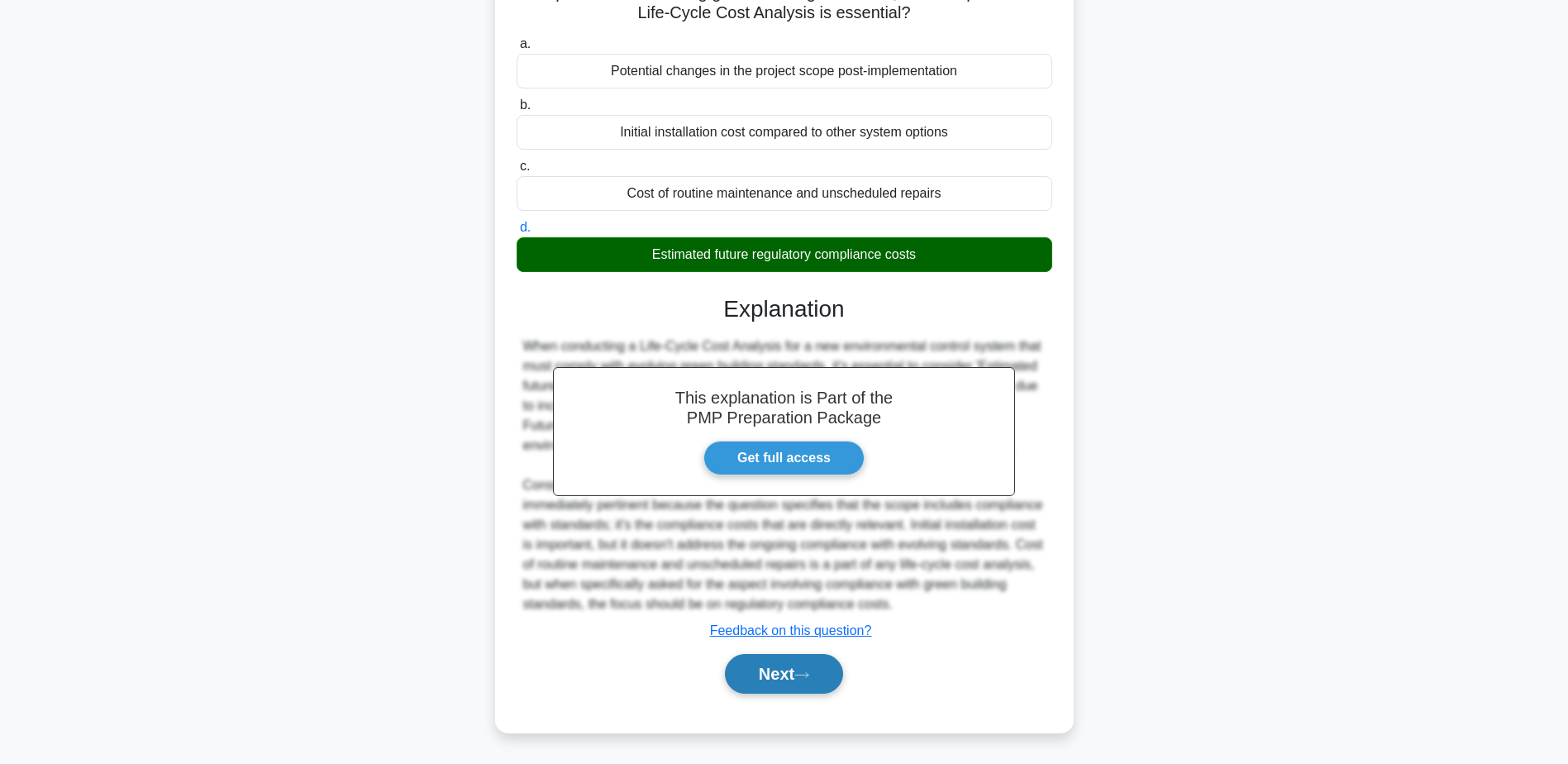
click at [792, 661] on button "Next" at bounding box center [784, 674] width 118 height 40
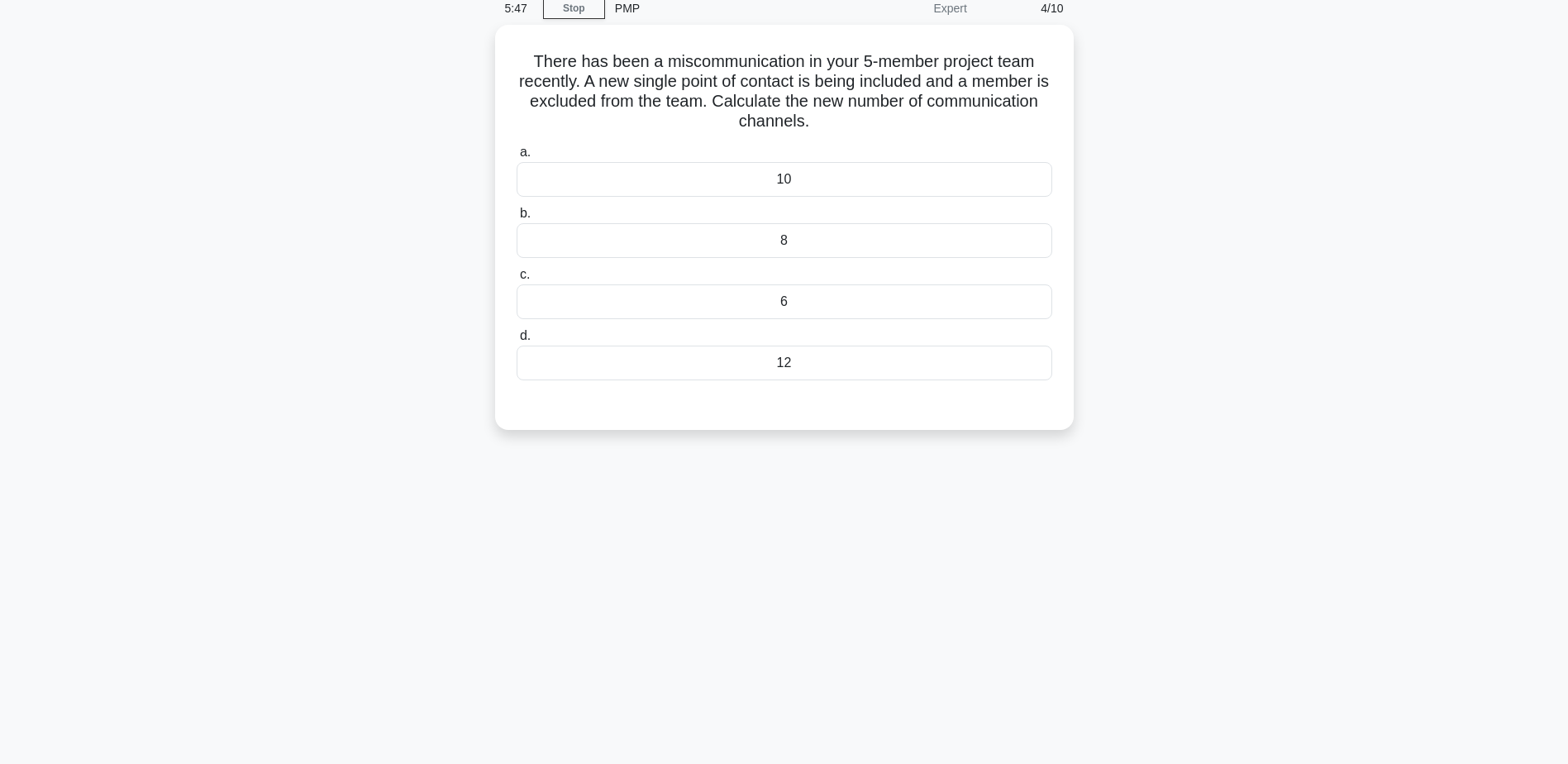
scroll to position [0, 0]
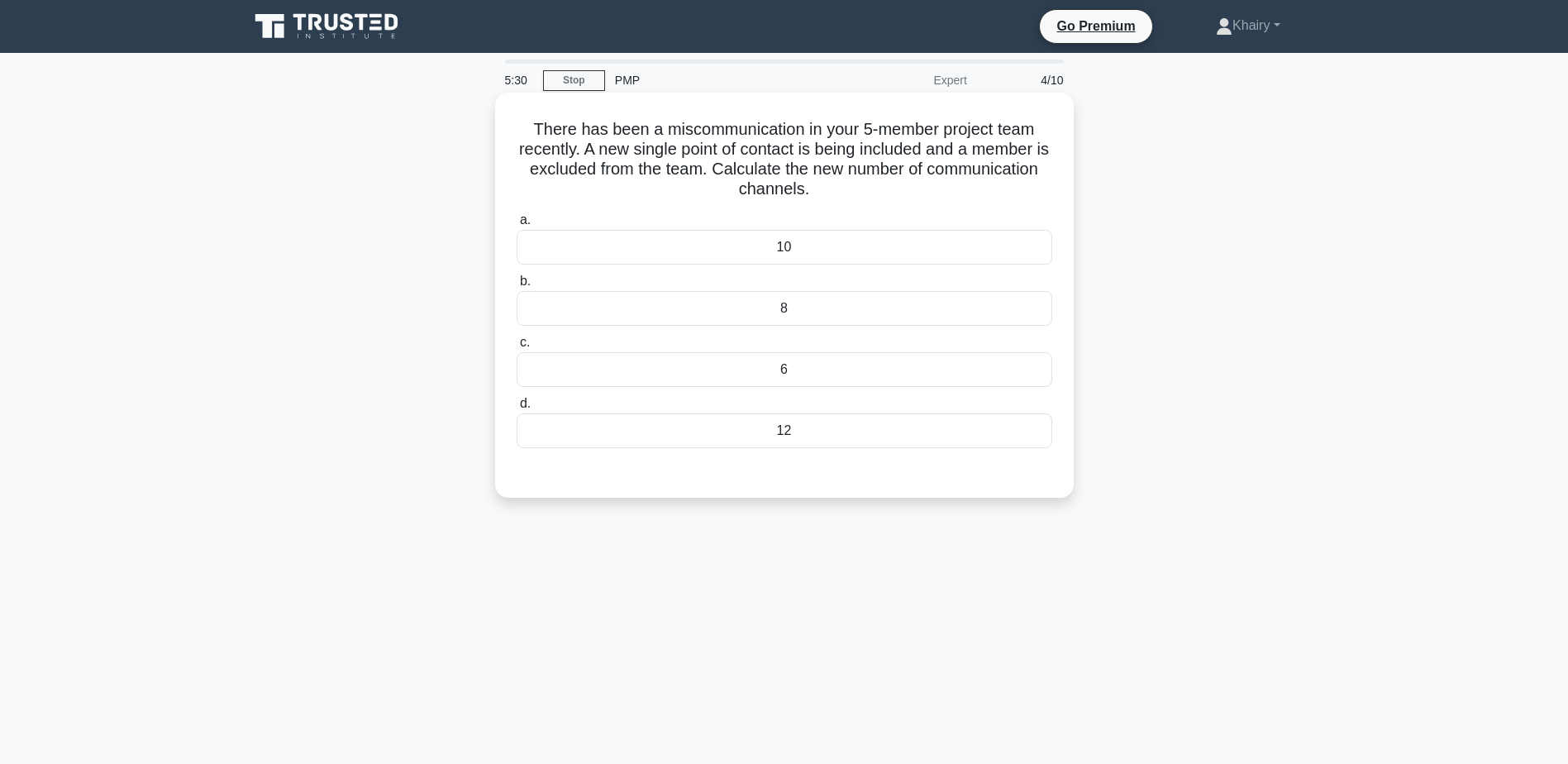
drag, startPoint x: 518, startPoint y: 115, endPoint x: 914, endPoint y: 188, distance: 402.7
click at [914, 188] on div "There has been a miscommunication in your 5-member project team recently. A new…" at bounding box center [784, 295] width 566 height 392
copy h5 "There has been a miscommunication in your 5-member project team recently. A new…"
click at [742, 246] on div "10" at bounding box center [784, 247] width 536 height 34
click at [517, 226] on input "a. 10" at bounding box center [517, 221] width 0 height 10
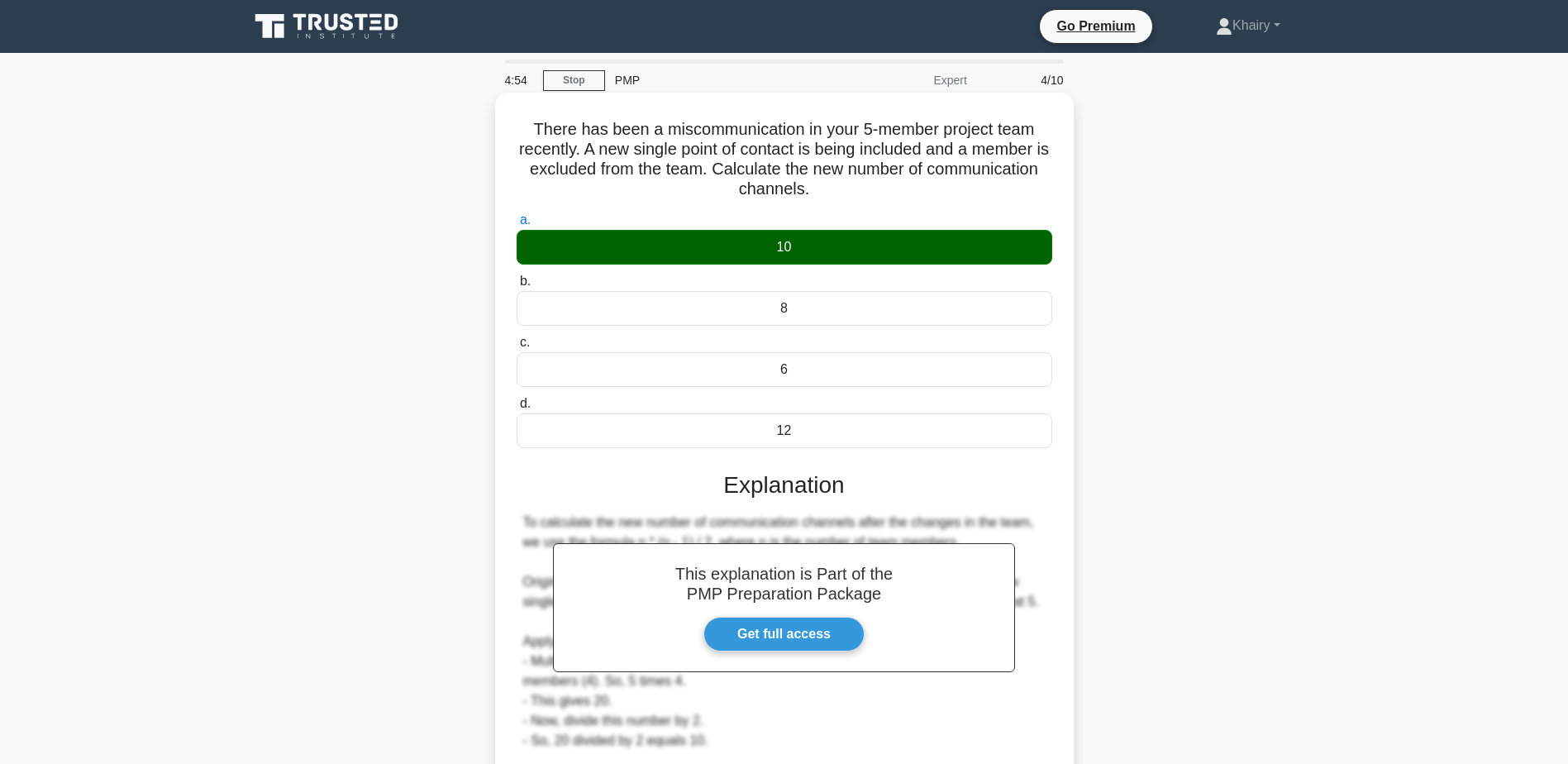
scroll to position [177, 0]
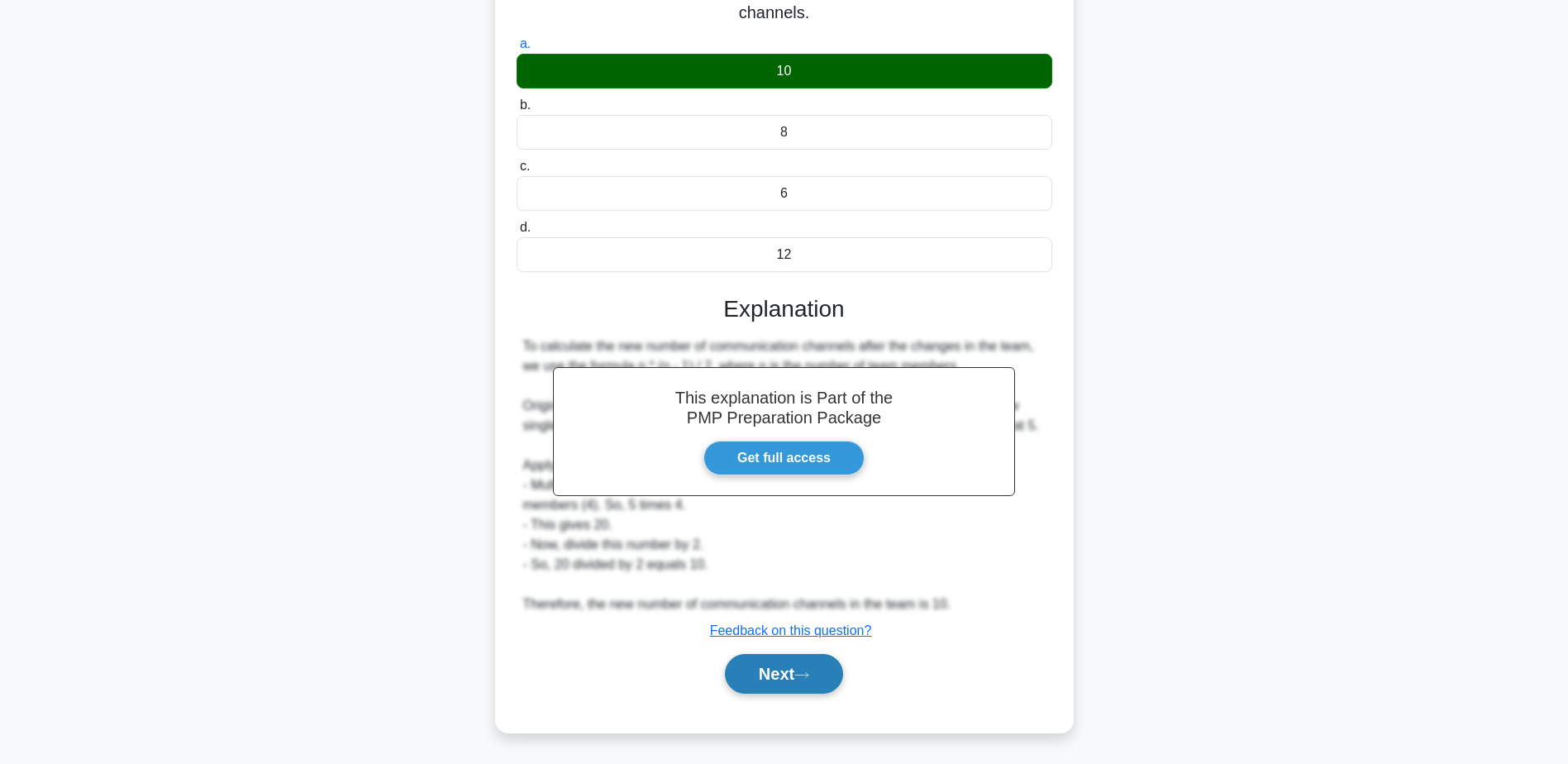
click at [772, 668] on button "Next" at bounding box center [784, 674] width 118 height 40
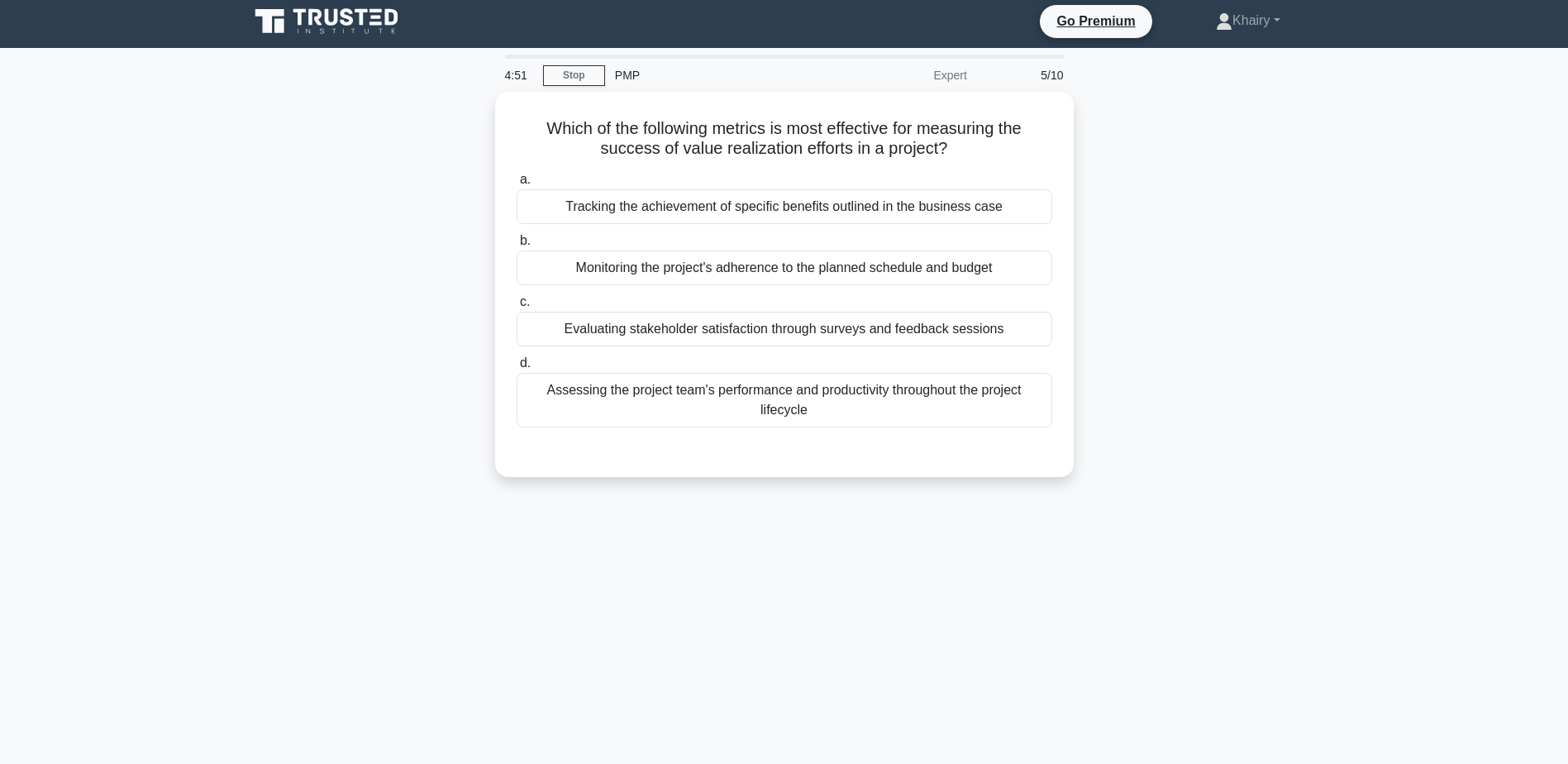
scroll to position [0, 0]
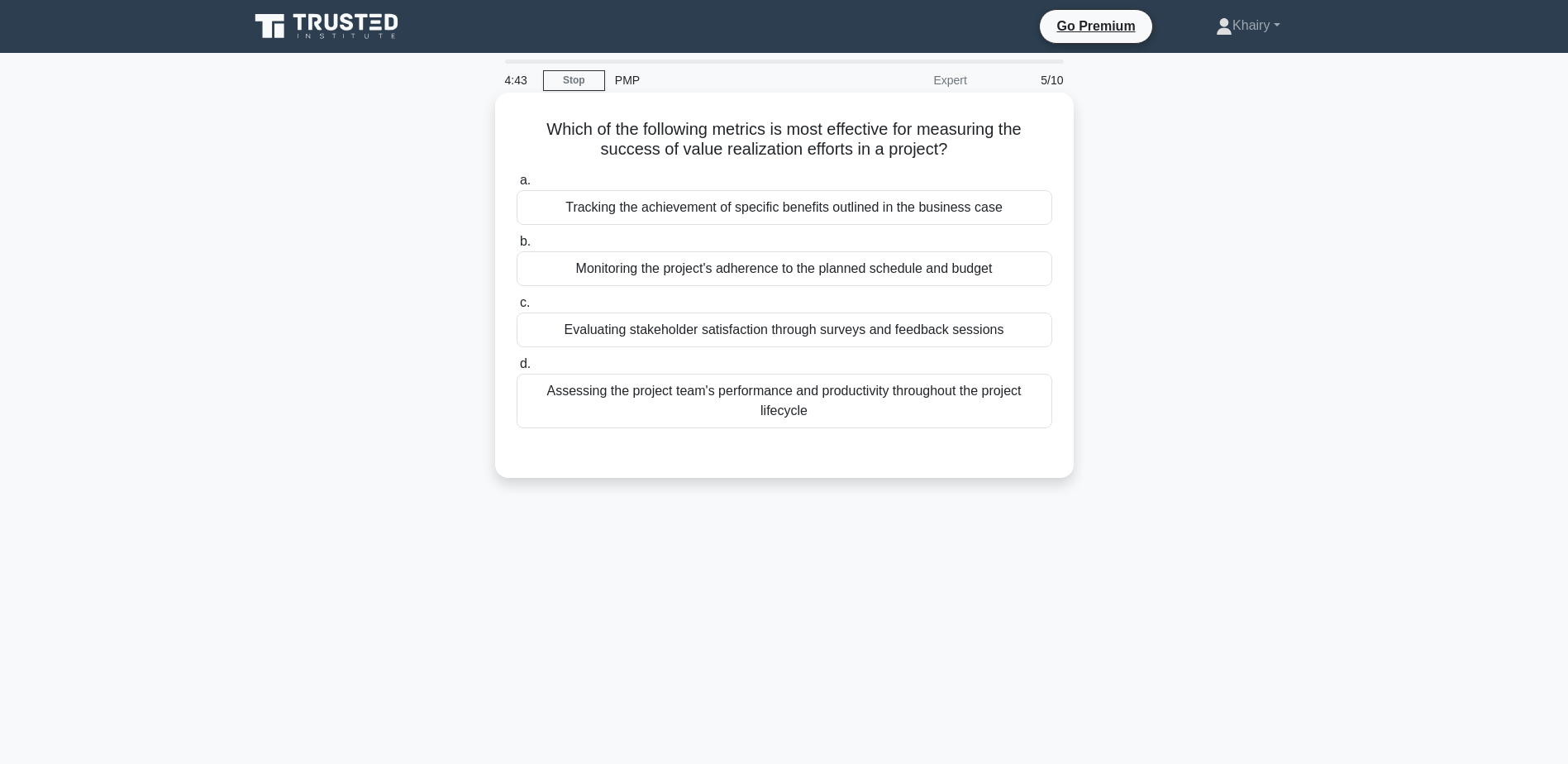
drag, startPoint x: 526, startPoint y: 125, endPoint x: 989, endPoint y: 160, distance: 464.3
click at [989, 160] on h5 "Which of the following metrics is most effective for measuring the success of v…" at bounding box center [784, 140] width 539 height 41
copy h5 "Which of the following metrics is most effective for measuring the success of v…"
click at [889, 328] on div "Evaluating stakeholder satisfaction through surveys and feedback sessions" at bounding box center [784, 330] width 536 height 34
click at [517, 308] on input "c. Evaluating stakeholder satisfaction through surveys and feedback sessions" at bounding box center [517, 303] width 0 height 10
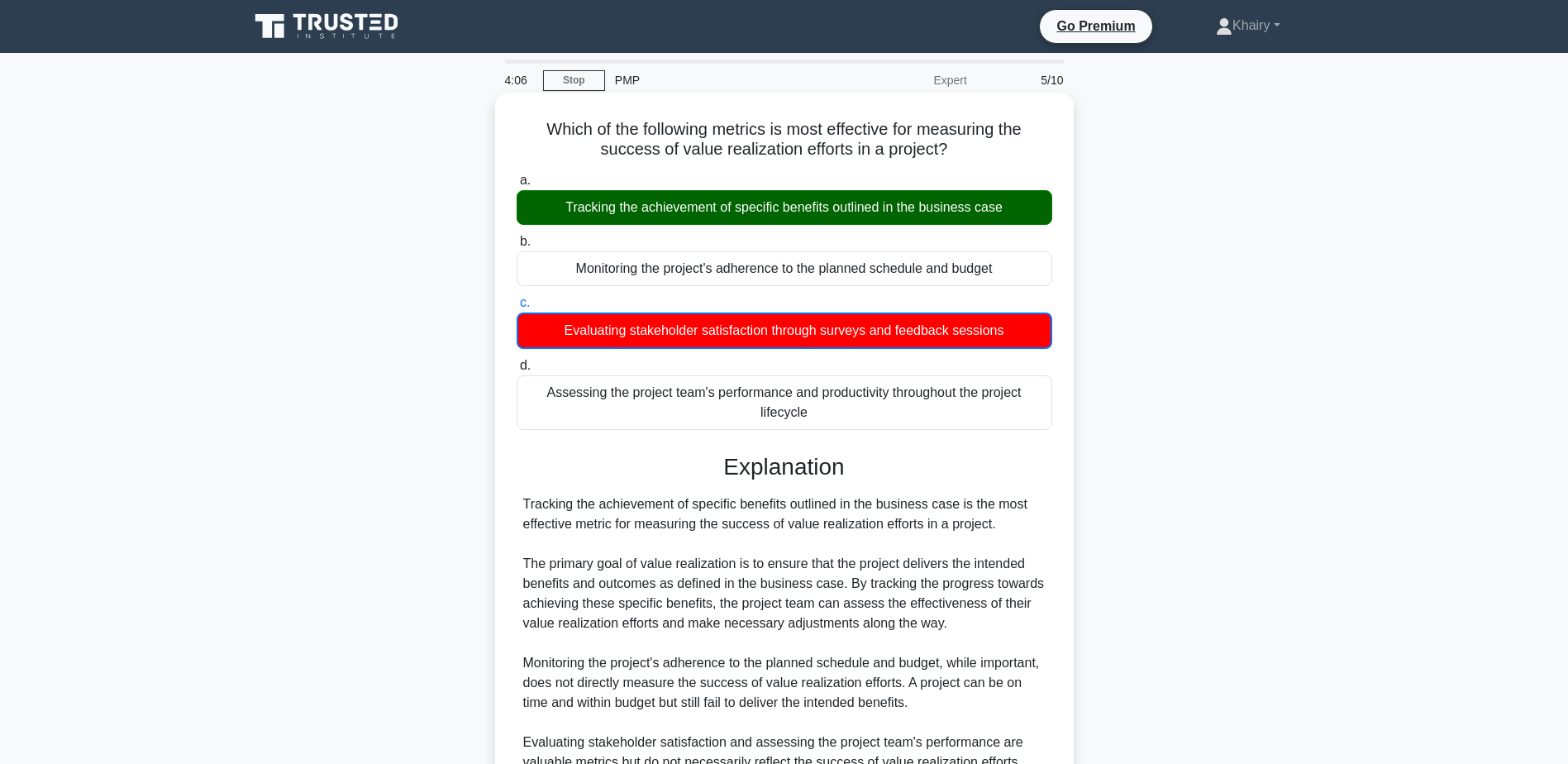
scroll to position [298, 0]
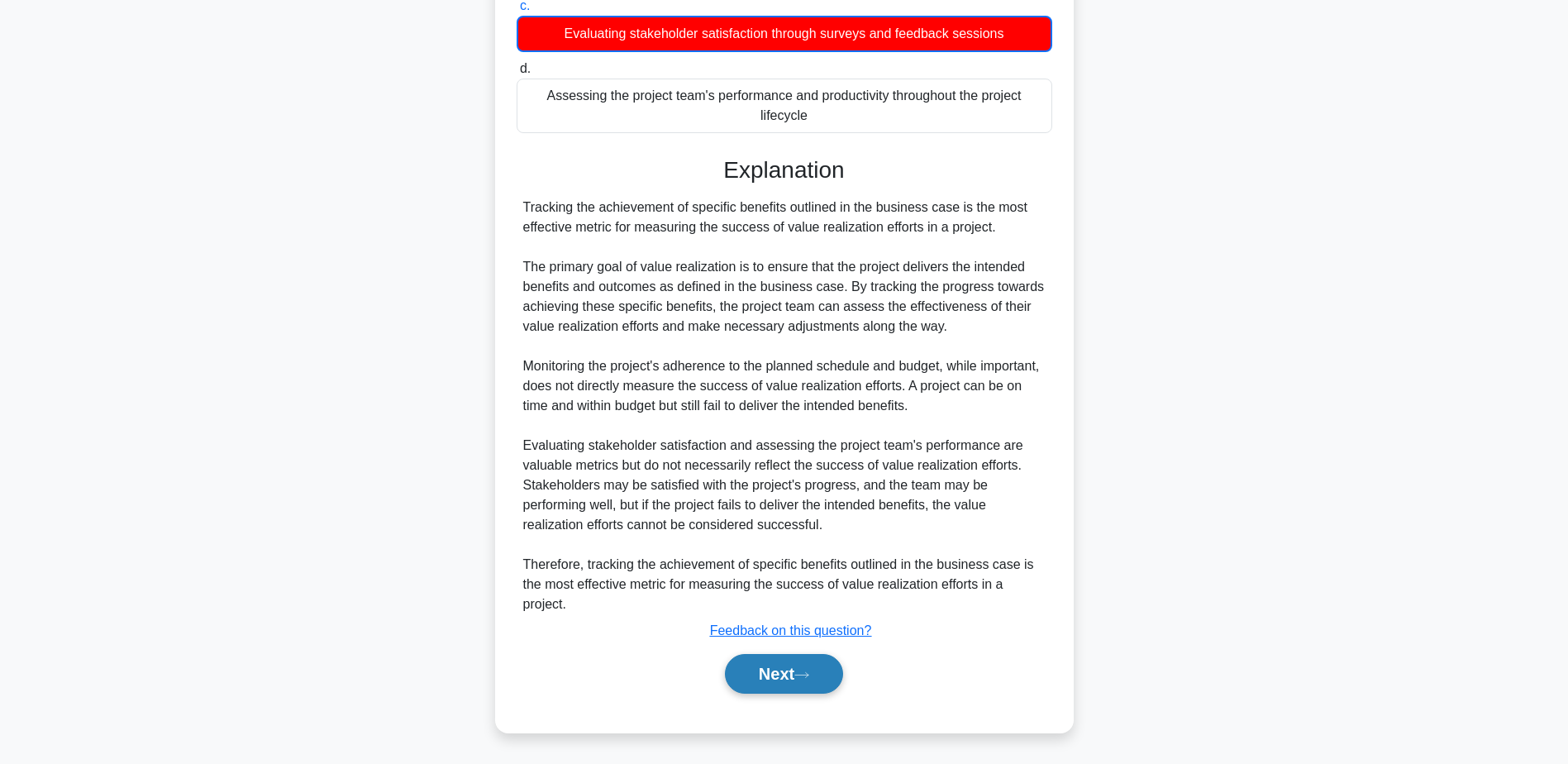
click at [774, 668] on button "Next" at bounding box center [784, 674] width 118 height 40
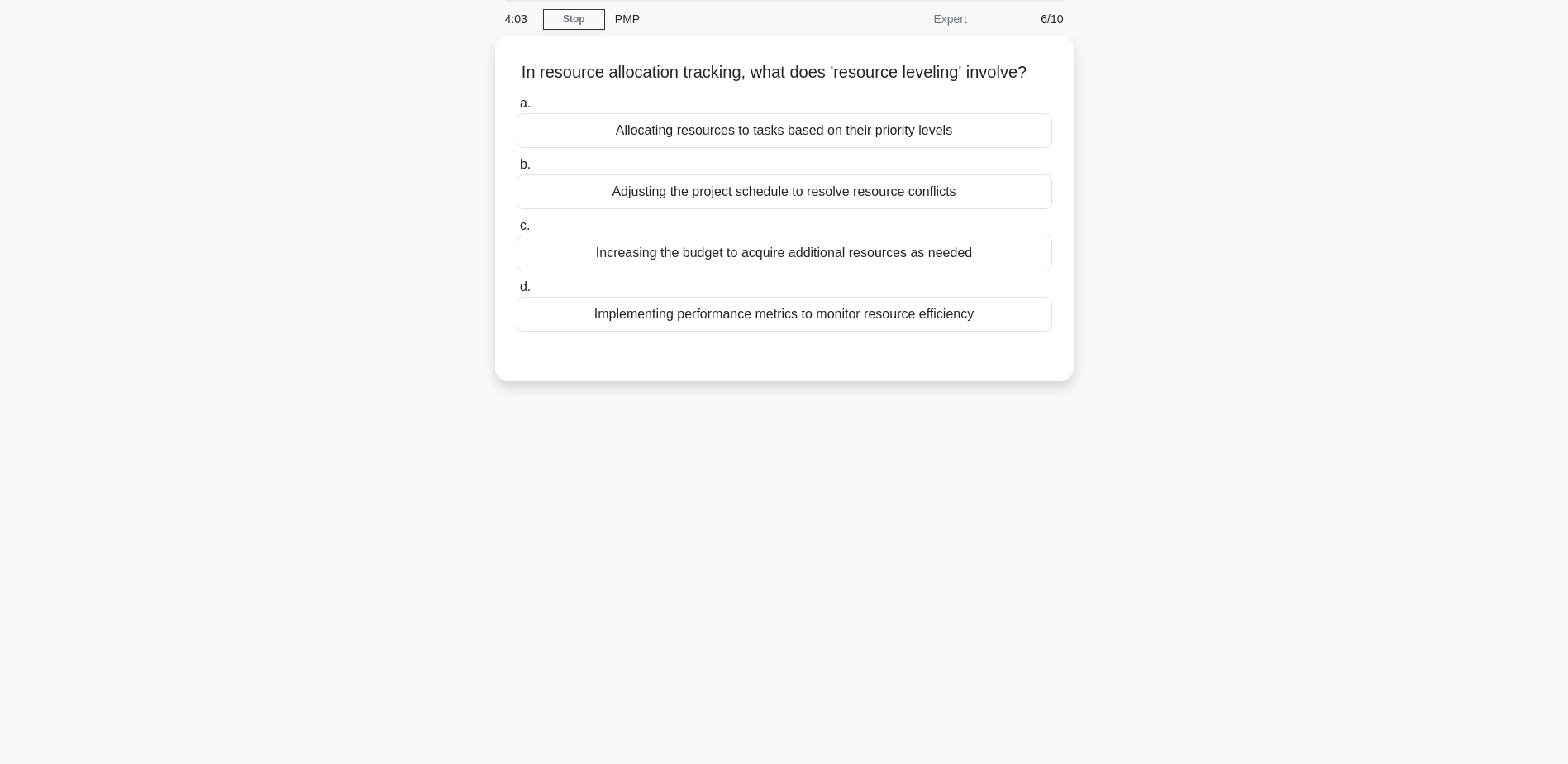
scroll to position [0, 0]
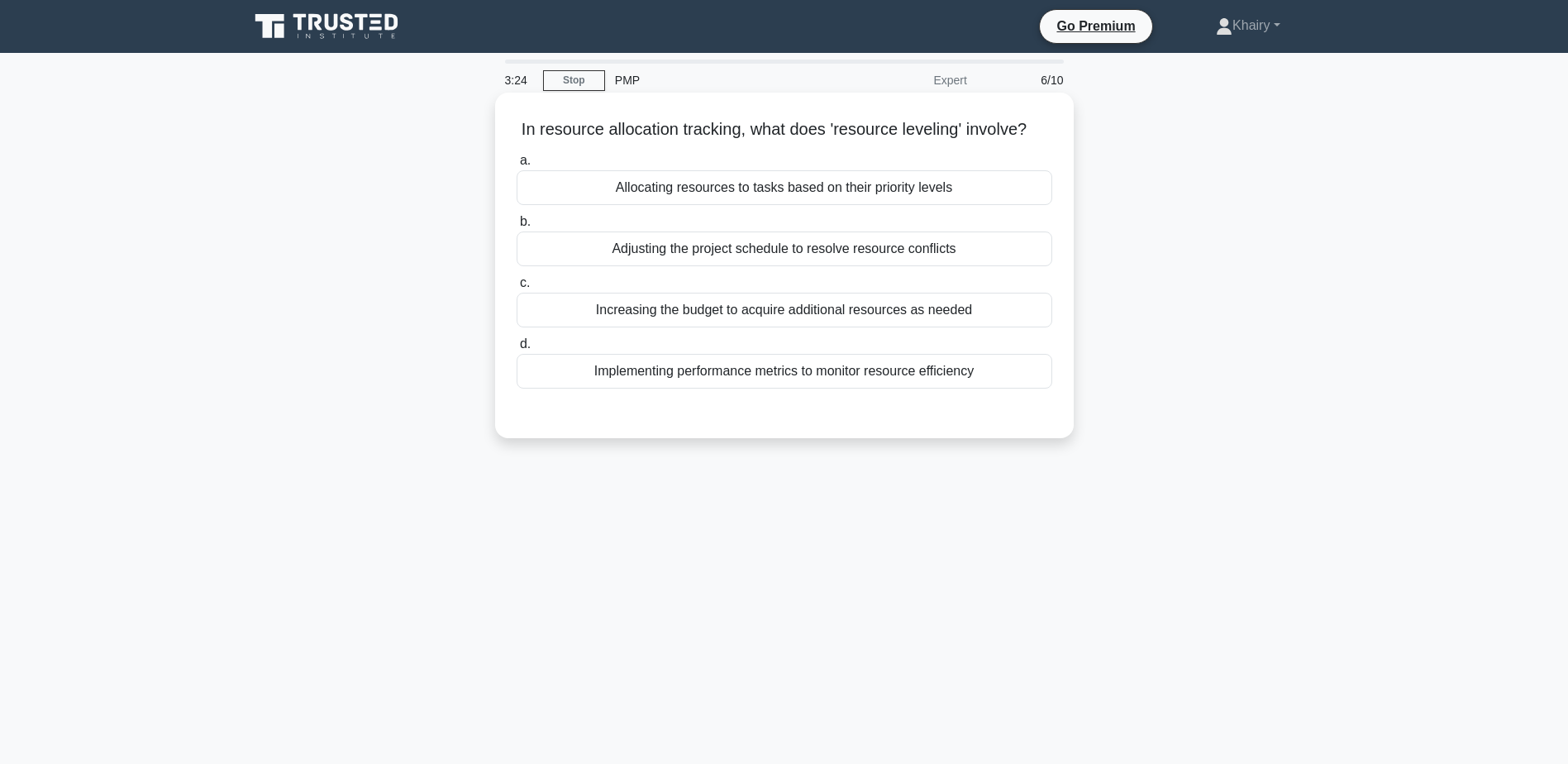
click at [775, 266] on div "Adjusting the project schedule to resolve resource conflicts" at bounding box center [784, 249] width 536 height 34
click at [517, 227] on input "b. Adjusting the project schedule to resolve resource conflicts" at bounding box center [517, 221] width 0 height 10
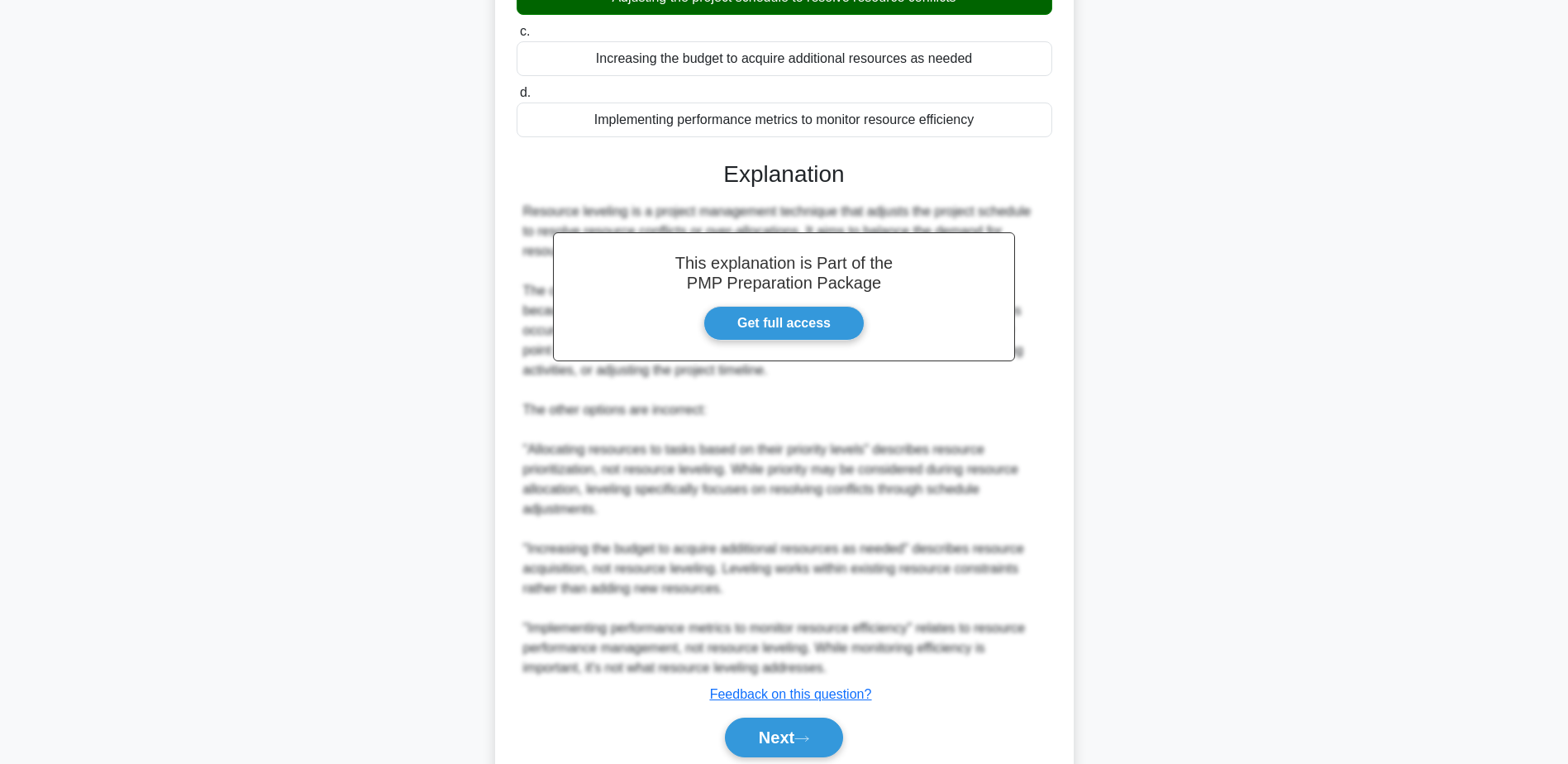
scroll to position [336, 0]
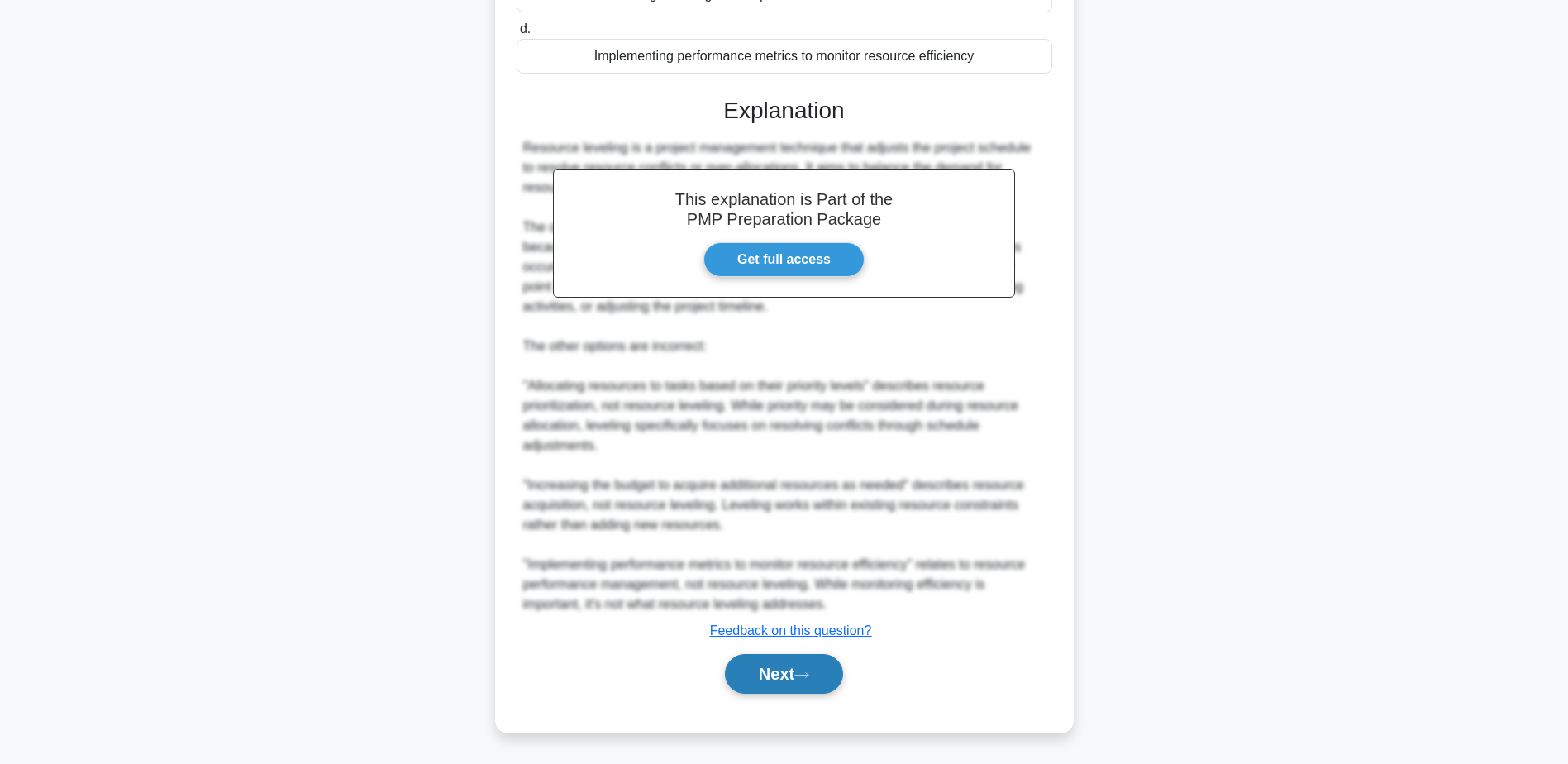
click at [790, 669] on button "Next" at bounding box center [784, 674] width 118 height 40
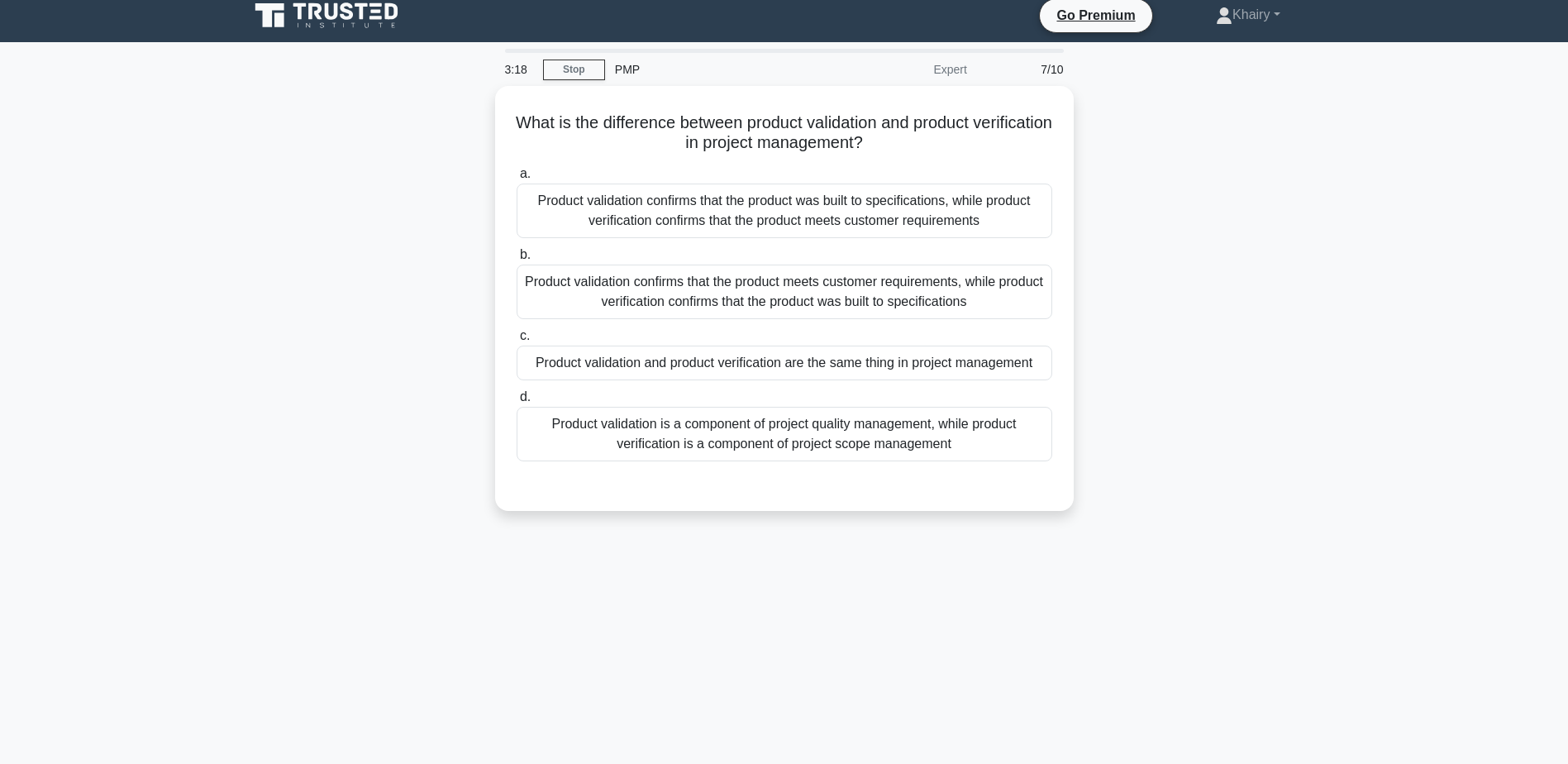
scroll to position [0, 0]
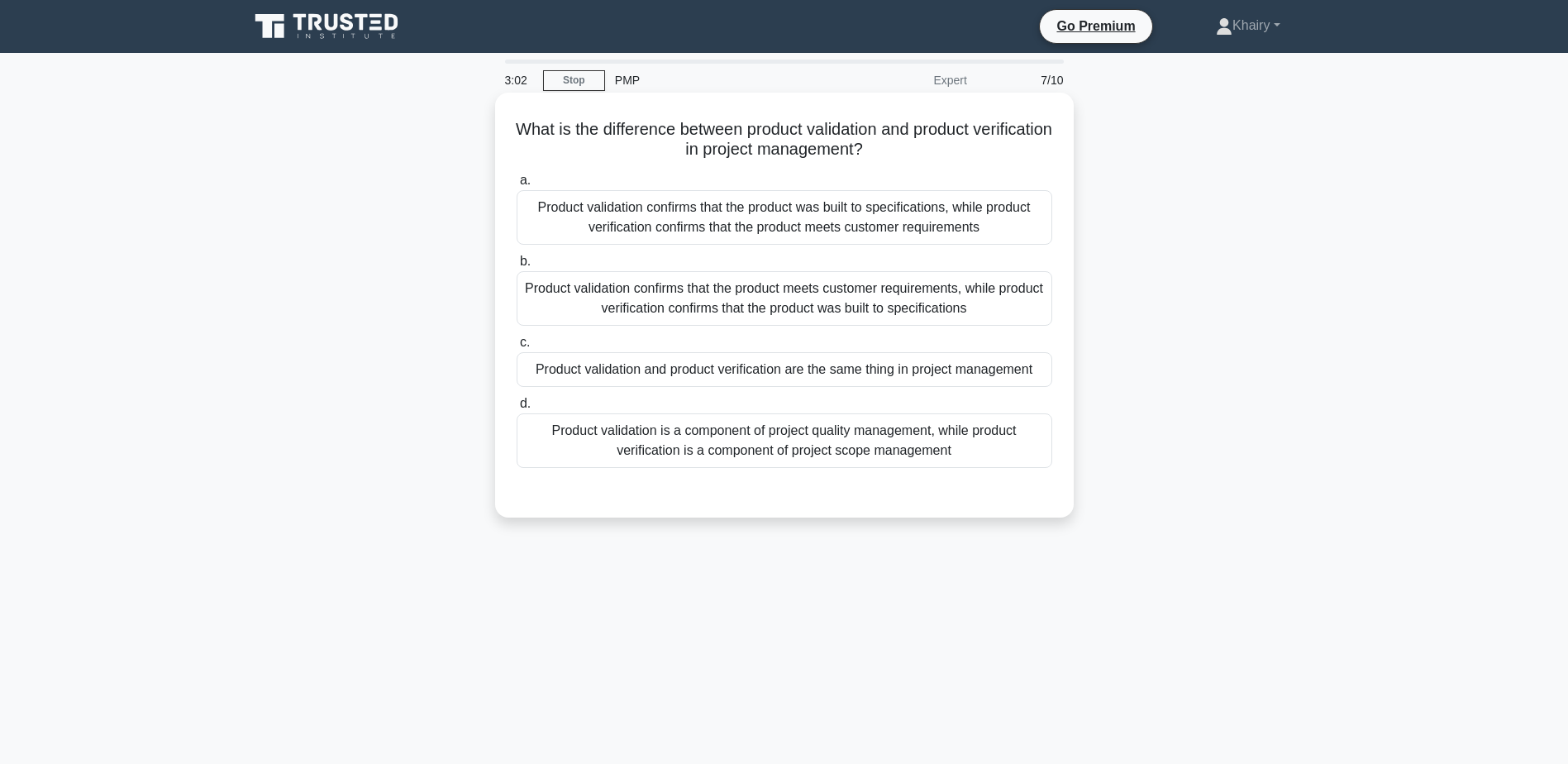
drag, startPoint x: 540, startPoint y: 124, endPoint x: 976, endPoint y: 158, distance: 437.3
click at [976, 158] on h5 "What is the difference between product validation and product verification in p…" at bounding box center [784, 140] width 539 height 41
copy h5 "What is the difference between product validation and product verification in p…"
click at [889, 308] on div "Product validation confirms that the product meets customer requirements, while…" at bounding box center [784, 298] width 536 height 54
click at [517, 267] on input "b. Product validation confirms that the product meets customer requirements, wh…" at bounding box center [517, 262] width 0 height 10
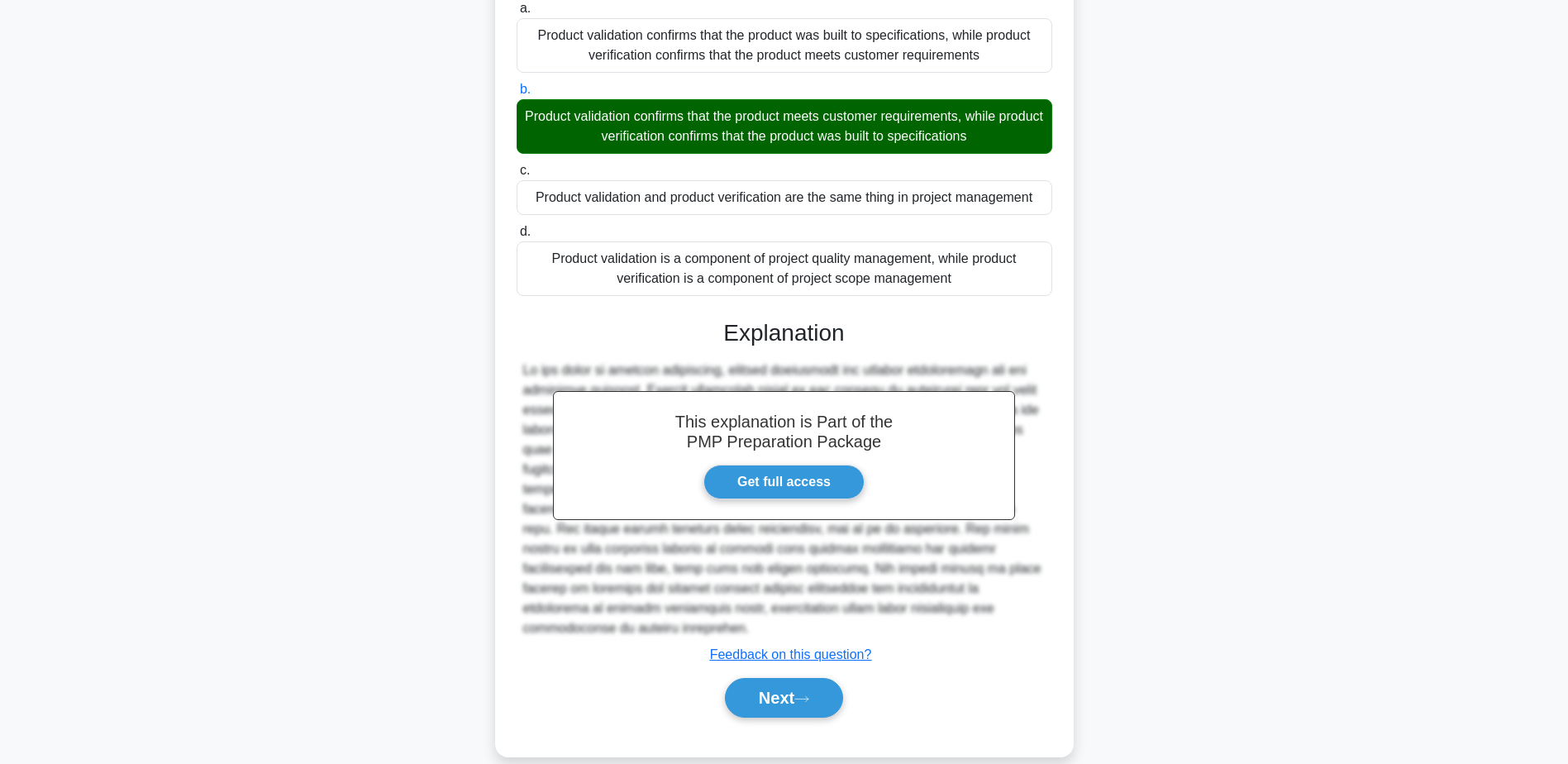
scroll to position [196, 0]
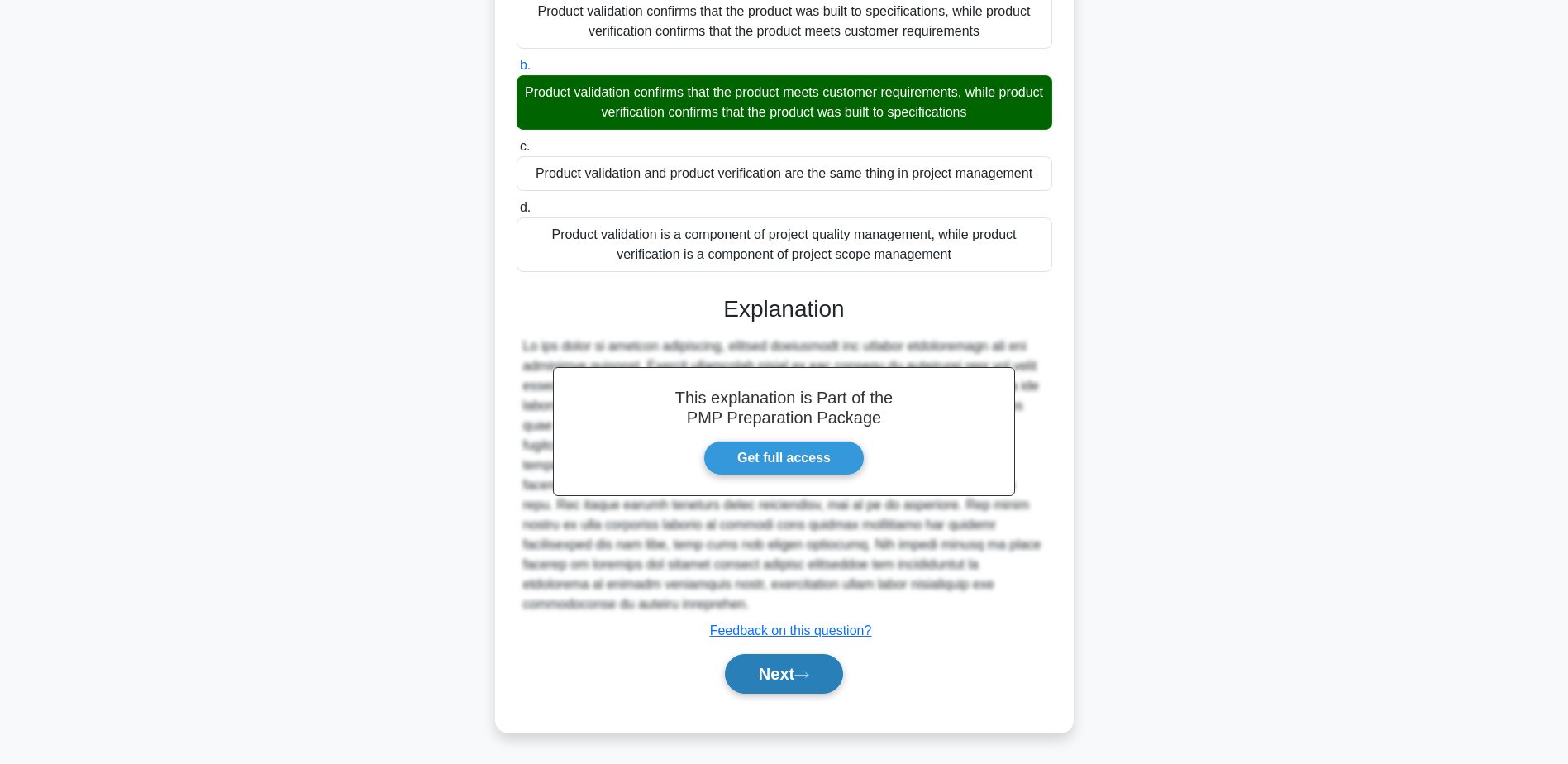
click at [765, 674] on button "Next" at bounding box center [784, 674] width 118 height 40
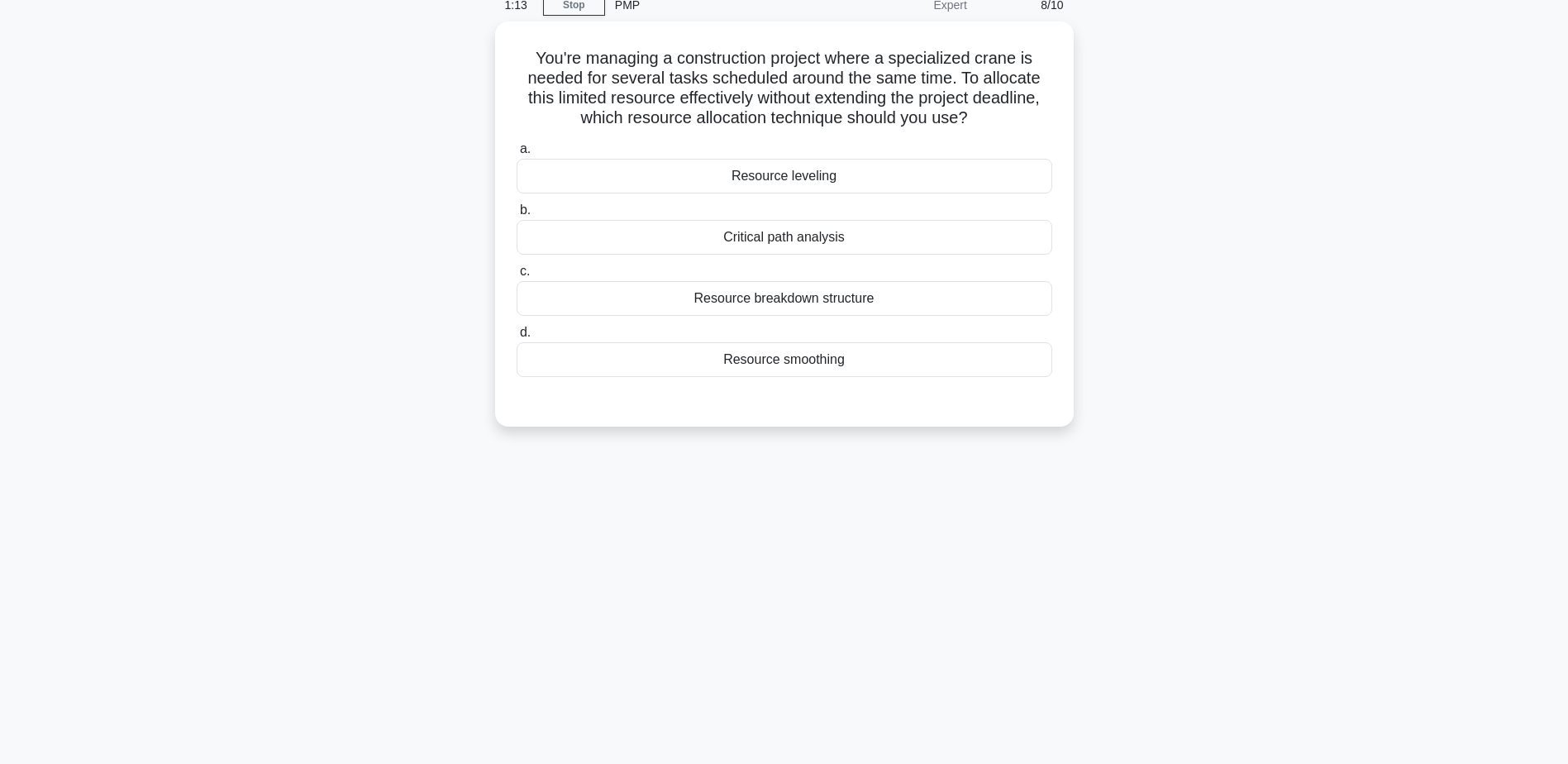
scroll to position [0, 0]
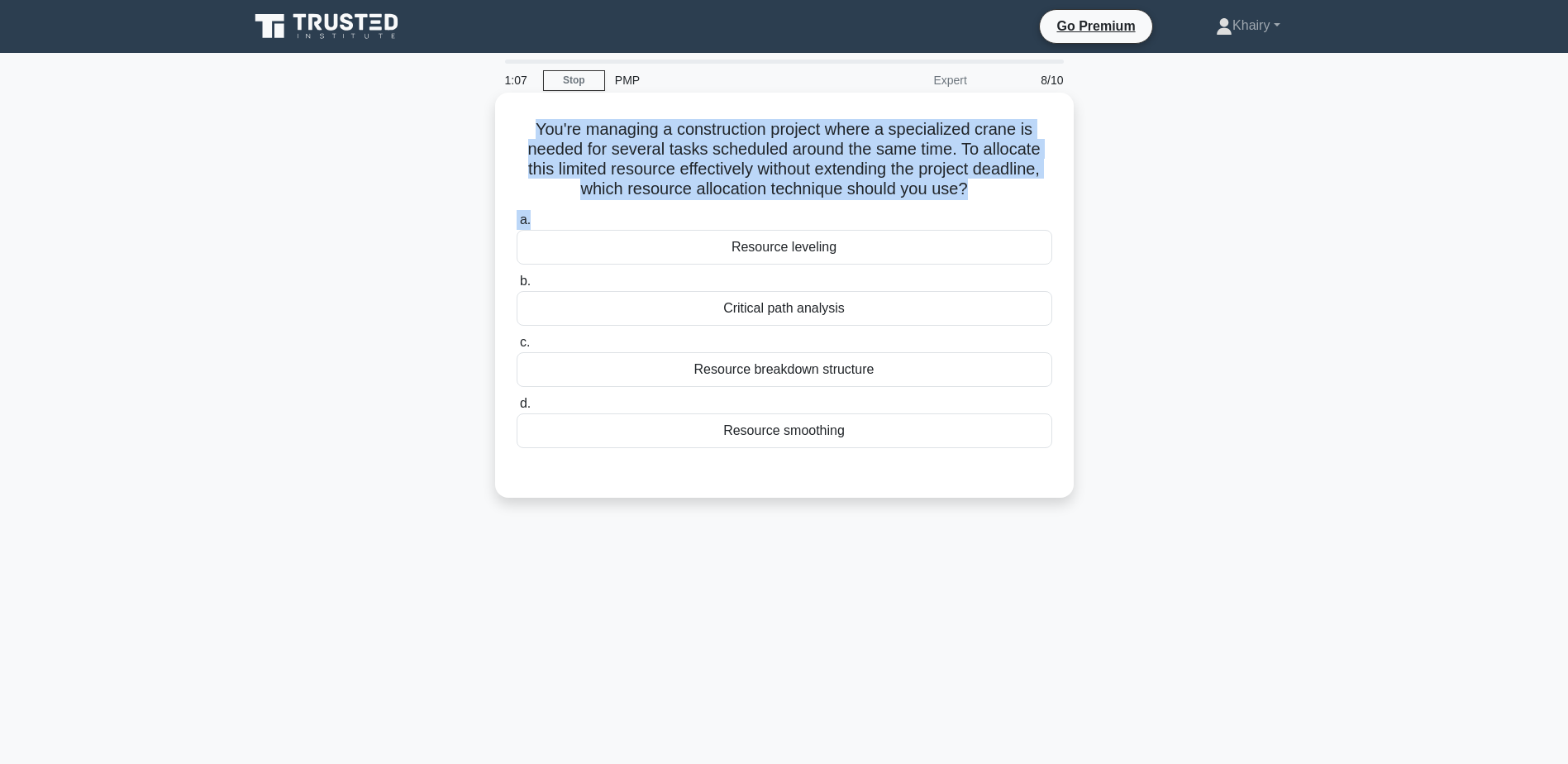
drag, startPoint x: 526, startPoint y: 119, endPoint x: 879, endPoint y: 213, distance: 365.3
click at [879, 213] on div "You're managing a construction project where a specialized crane is needed for …" at bounding box center [784, 295] width 566 height 392
copy div "You're managing a construction project where a specialized crane is needed for …"
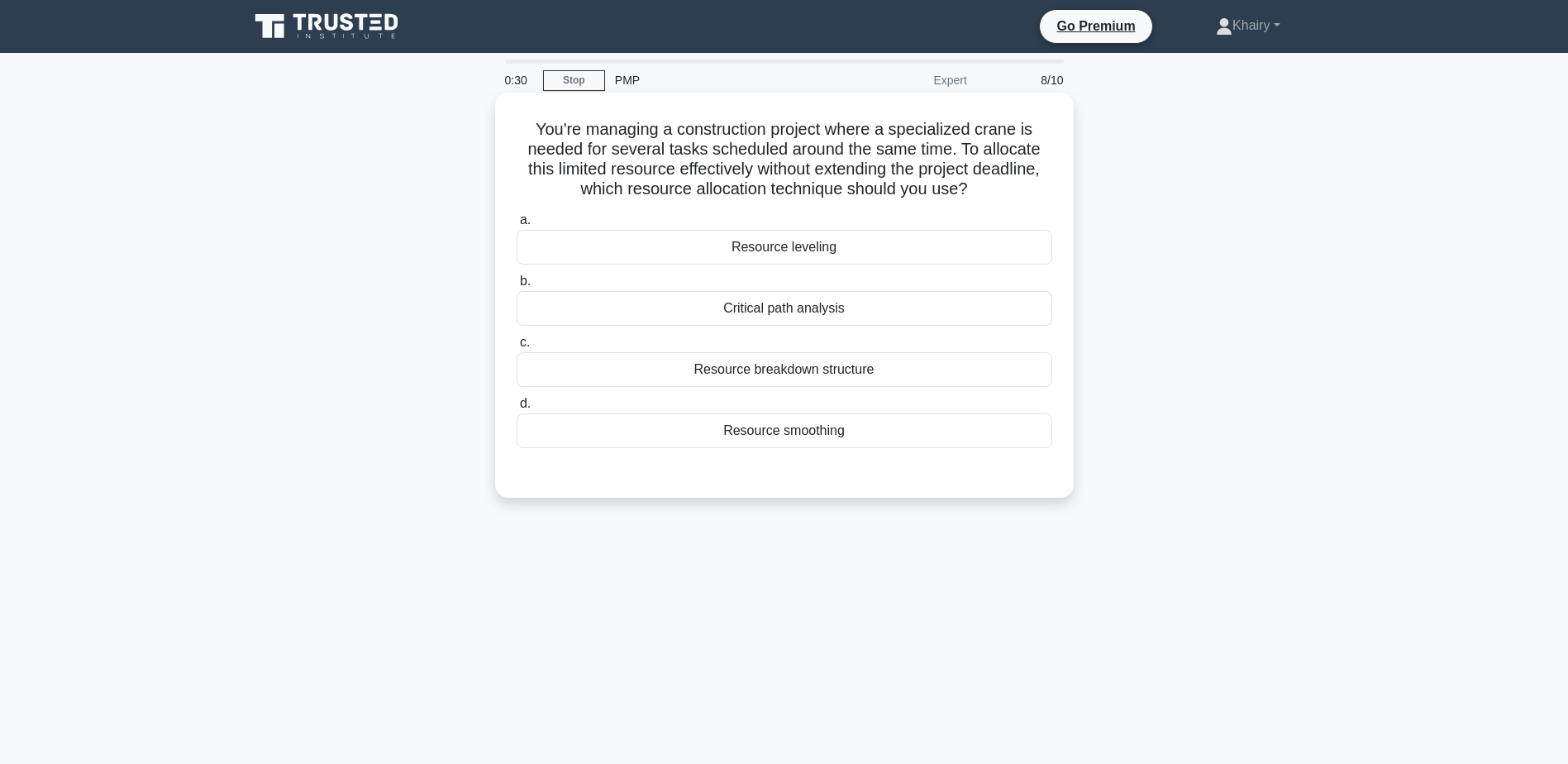
click at [770, 438] on div "Resource smoothing" at bounding box center [784, 431] width 536 height 34
click at [517, 409] on input "d. Resource smoothing" at bounding box center [517, 404] width 0 height 10
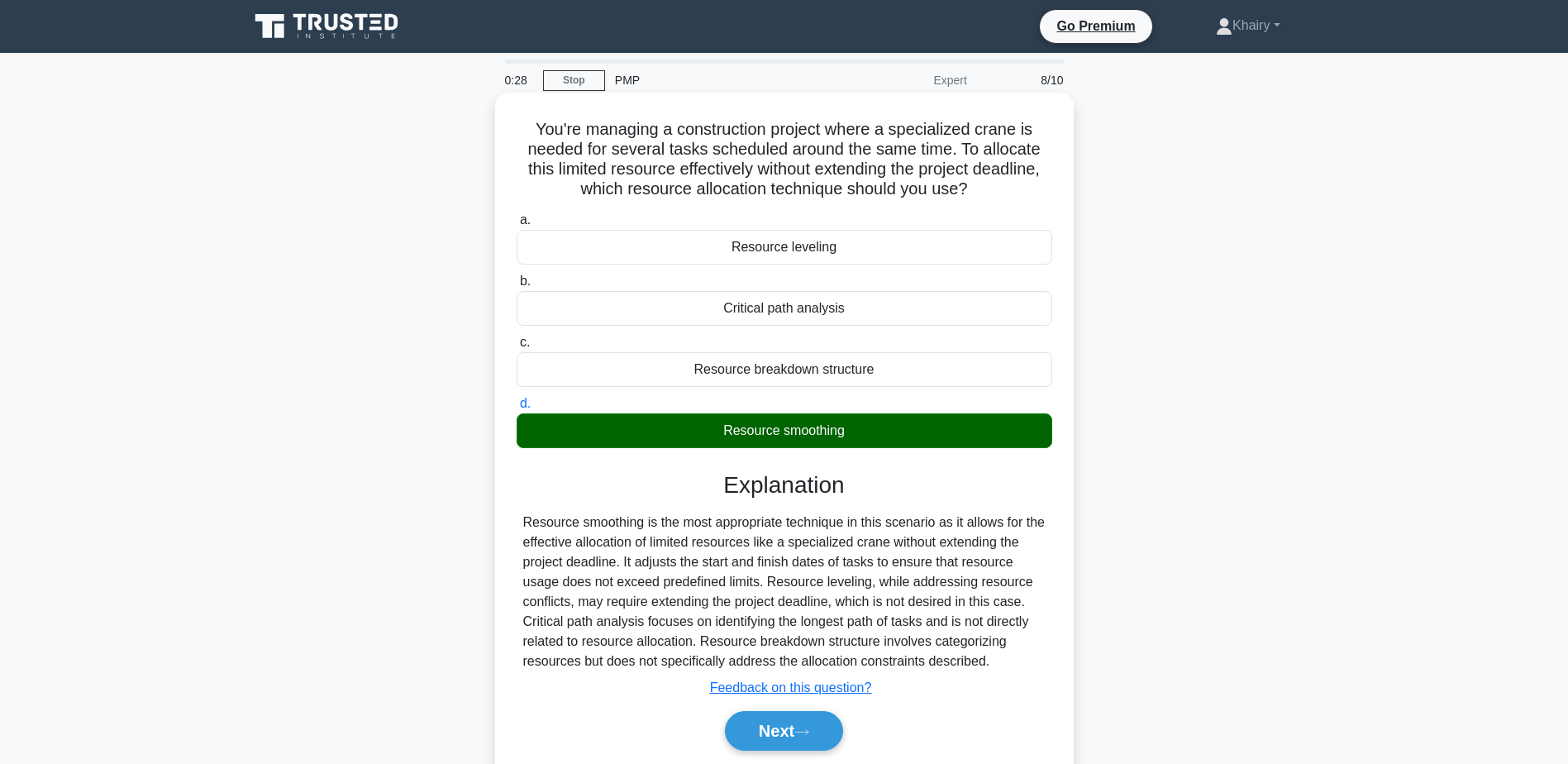
scroll to position [129, 0]
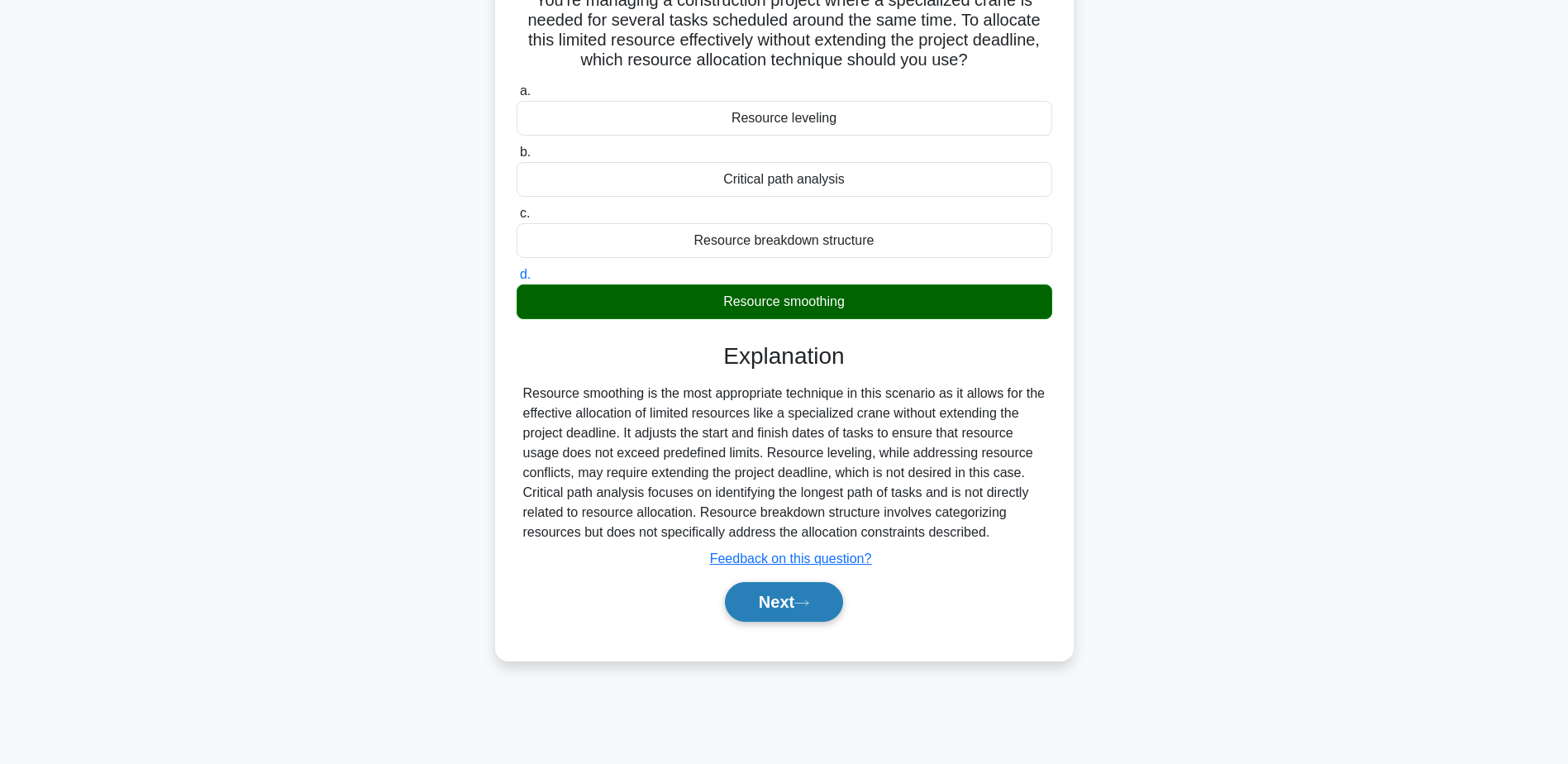
click at [781, 600] on button "Next" at bounding box center [784, 602] width 118 height 40
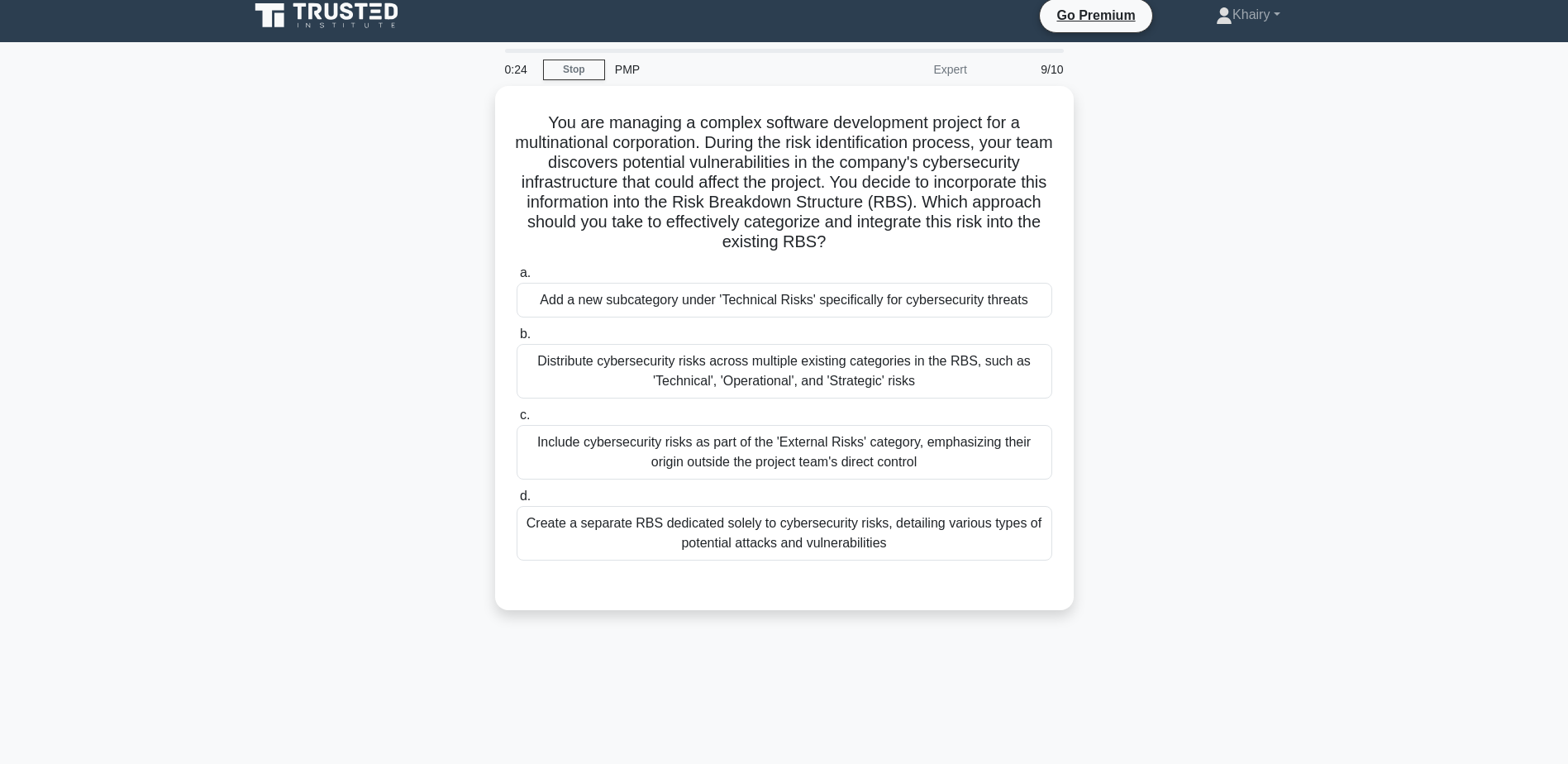
scroll to position [0, 0]
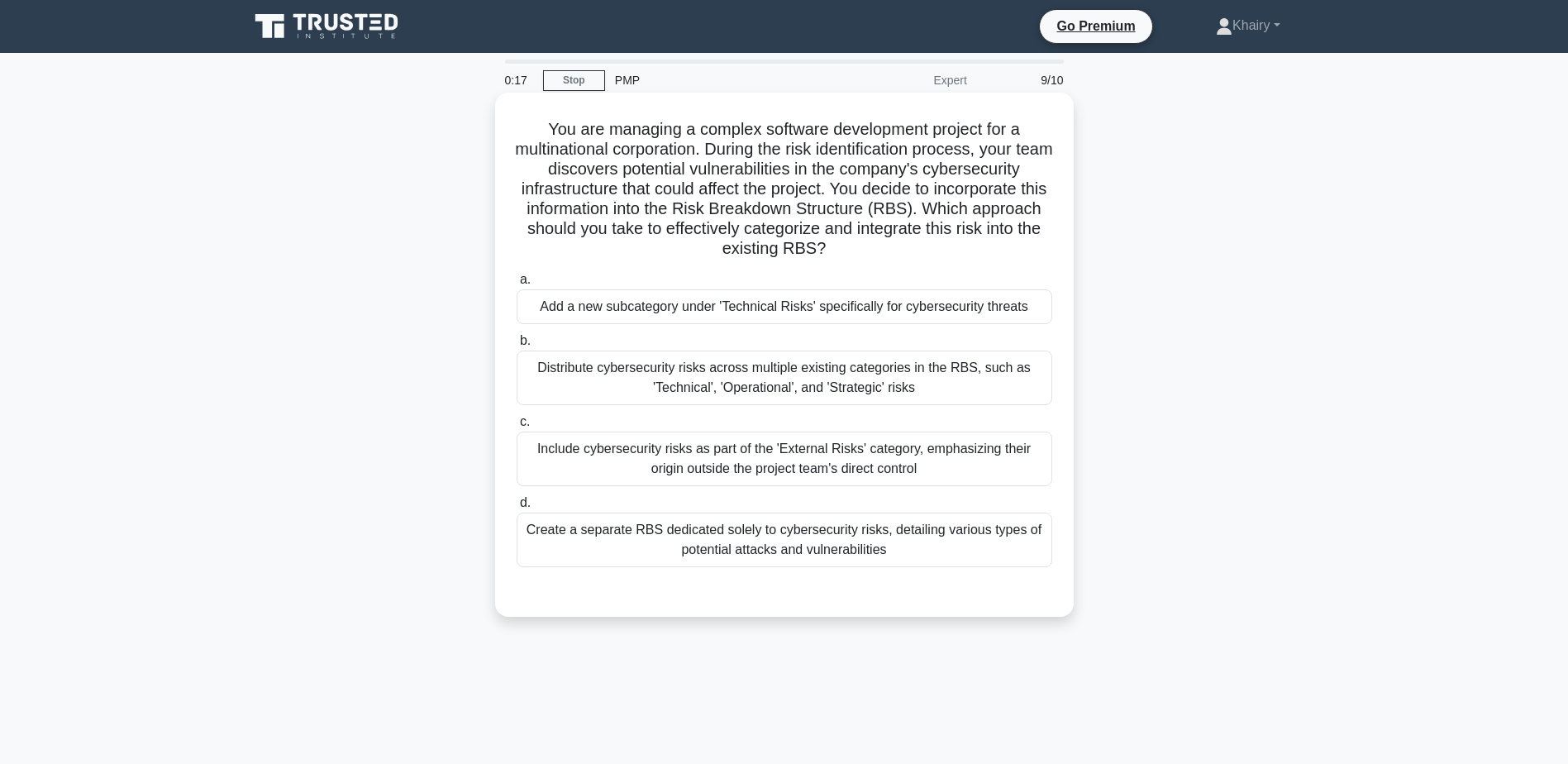
drag, startPoint x: 531, startPoint y: 121, endPoint x: 953, endPoint y: 246, distance: 440.1
click at [953, 246] on h5 "You are managing a complex software development project for a multinational cor…" at bounding box center [784, 189] width 539 height 140
copy h5 "You are managing a complex software development project for a multinational cor…"
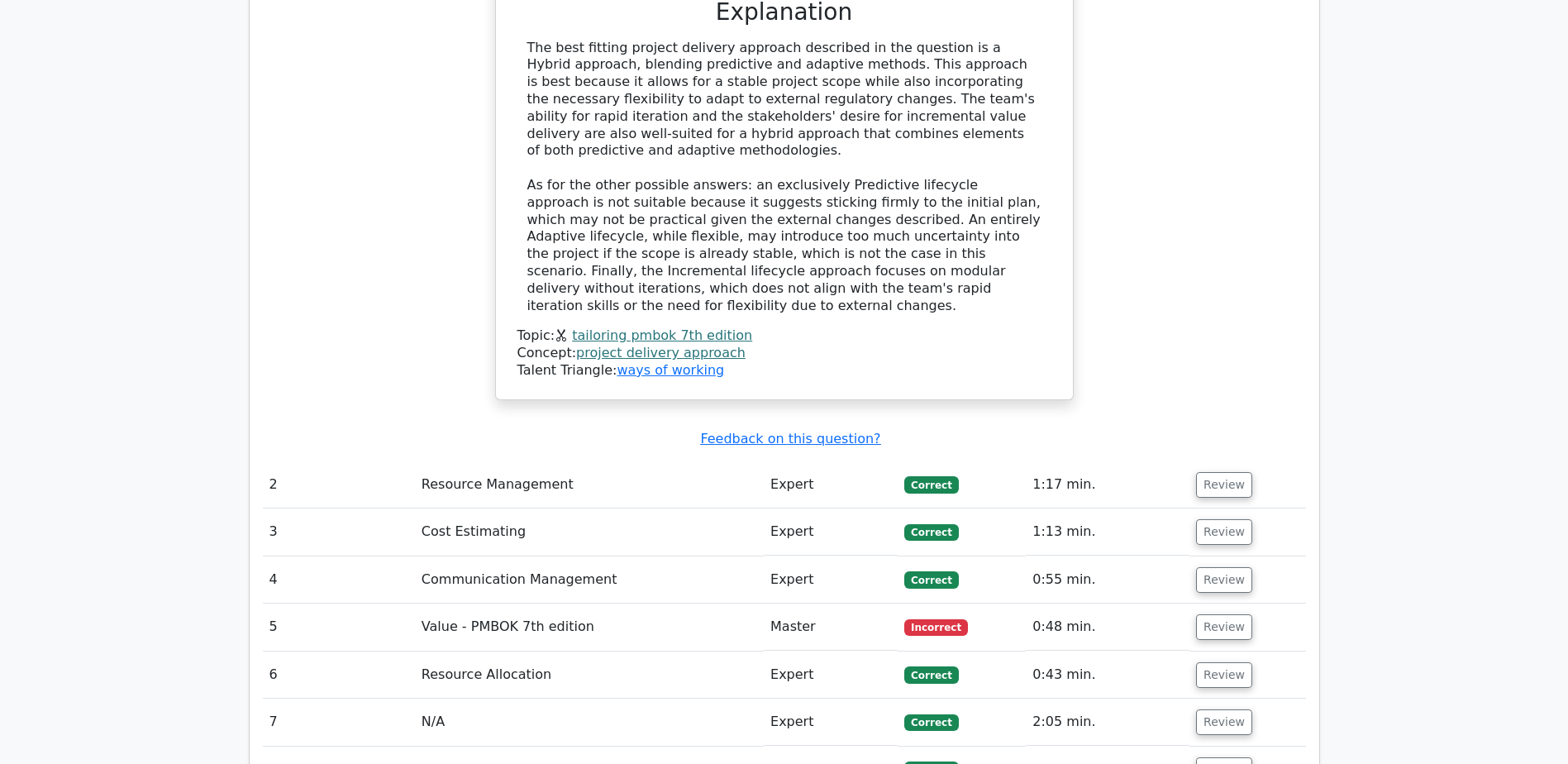
scroll to position [1902, 0]
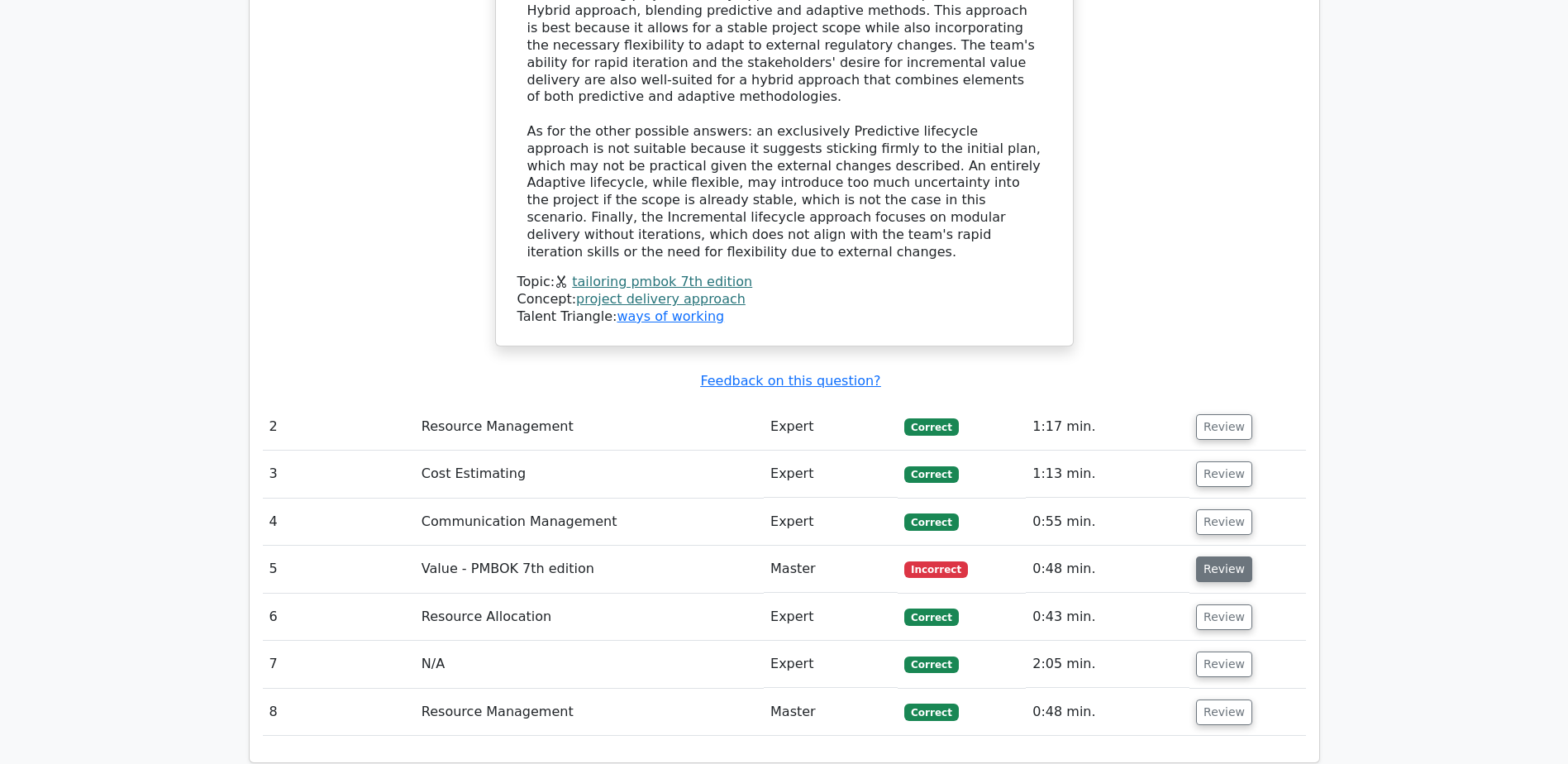
click at [1205, 556] on button "Review" at bounding box center [1224, 569] width 56 height 26
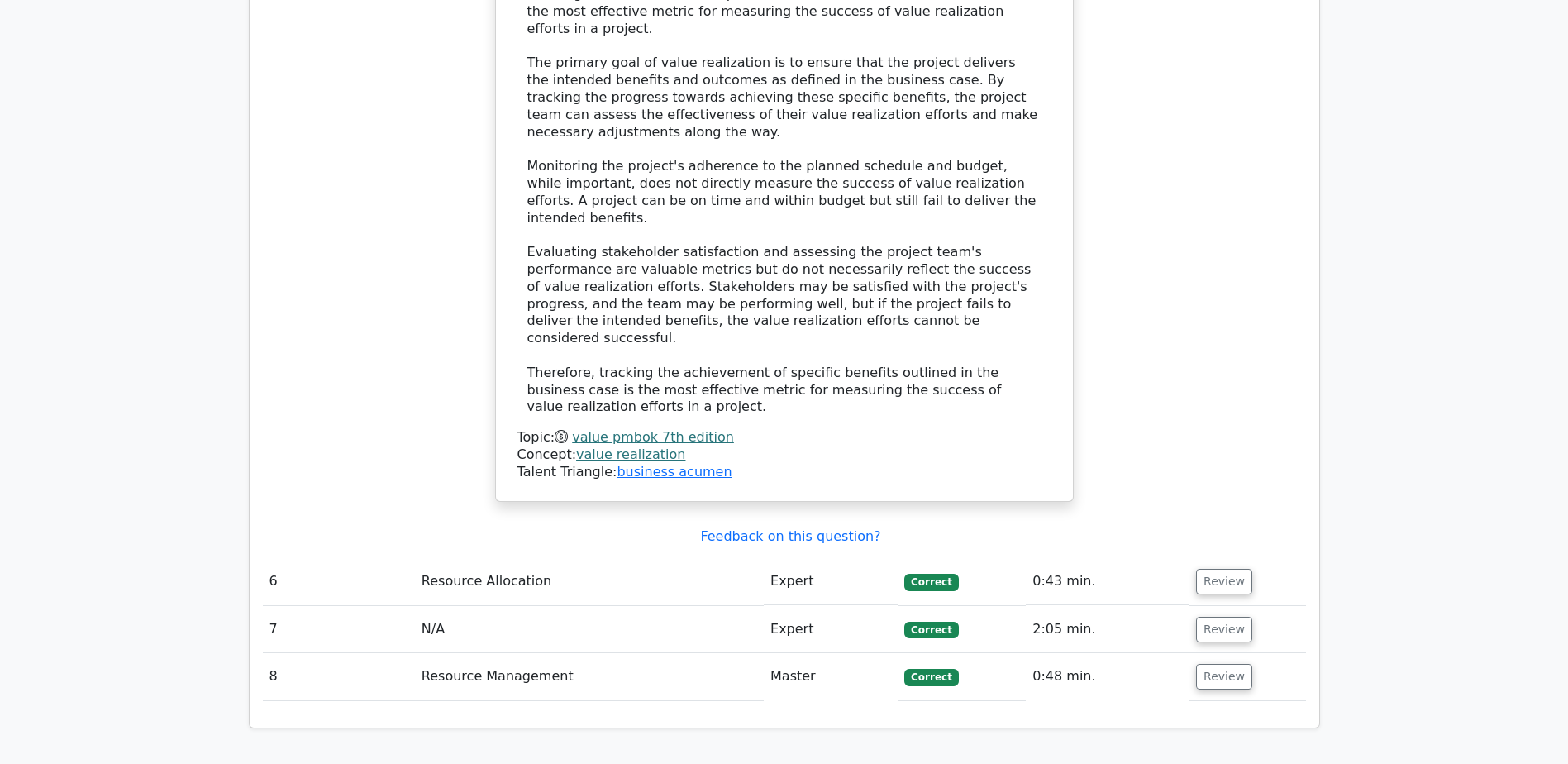
scroll to position [2894, 0]
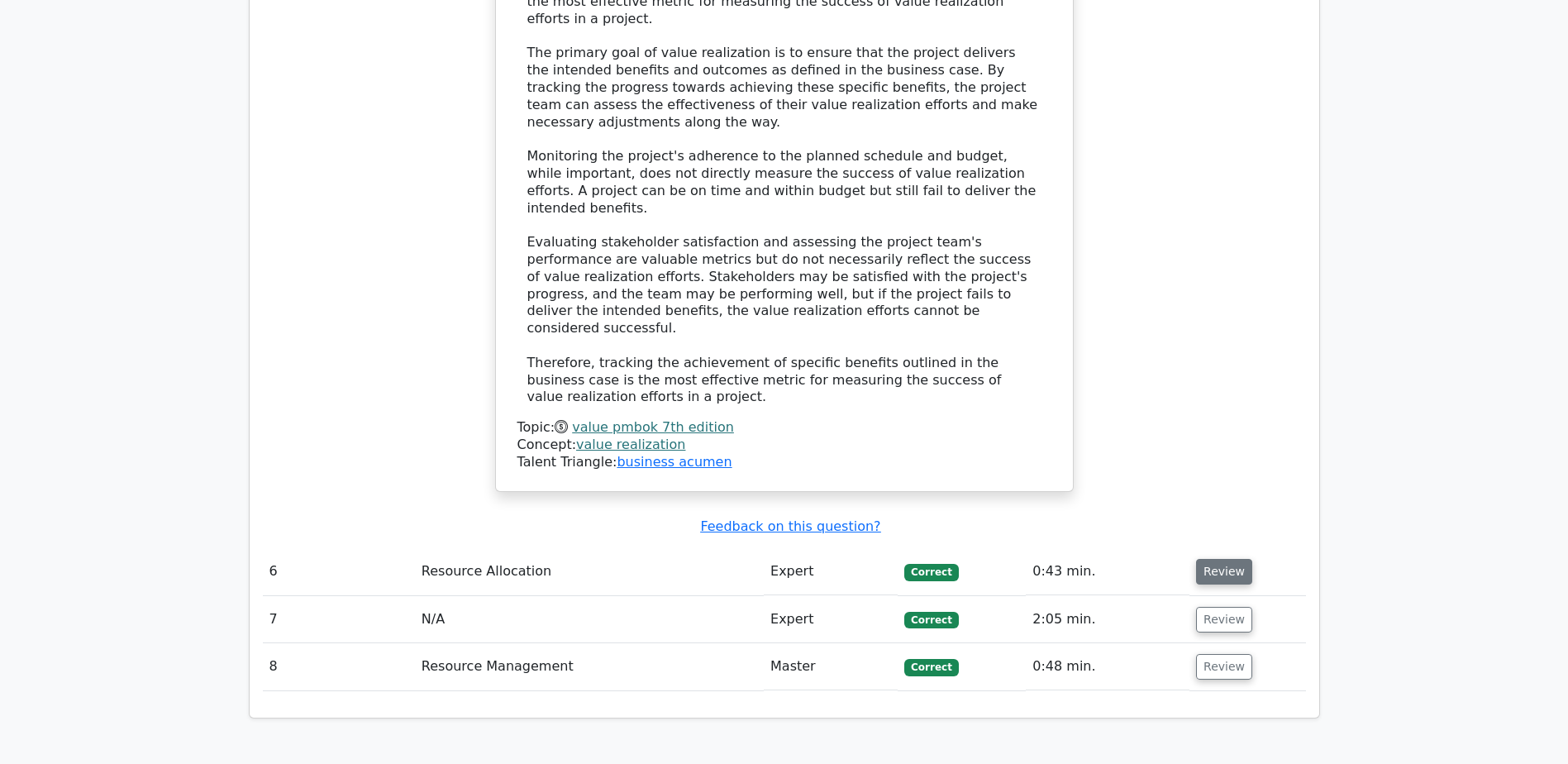
click at [1221, 559] on button "Review" at bounding box center [1224, 572] width 56 height 26
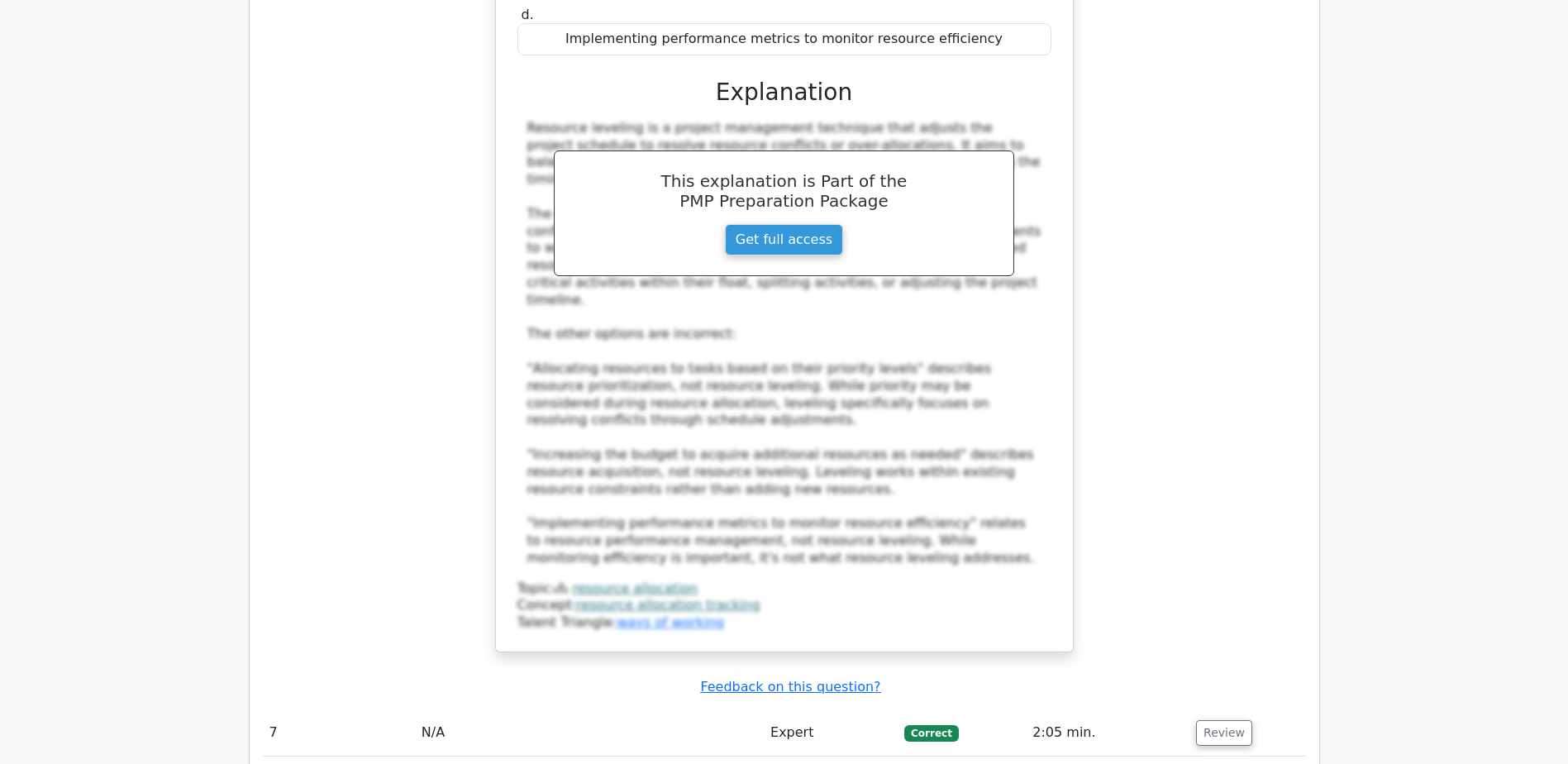
scroll to position [3886, 0]
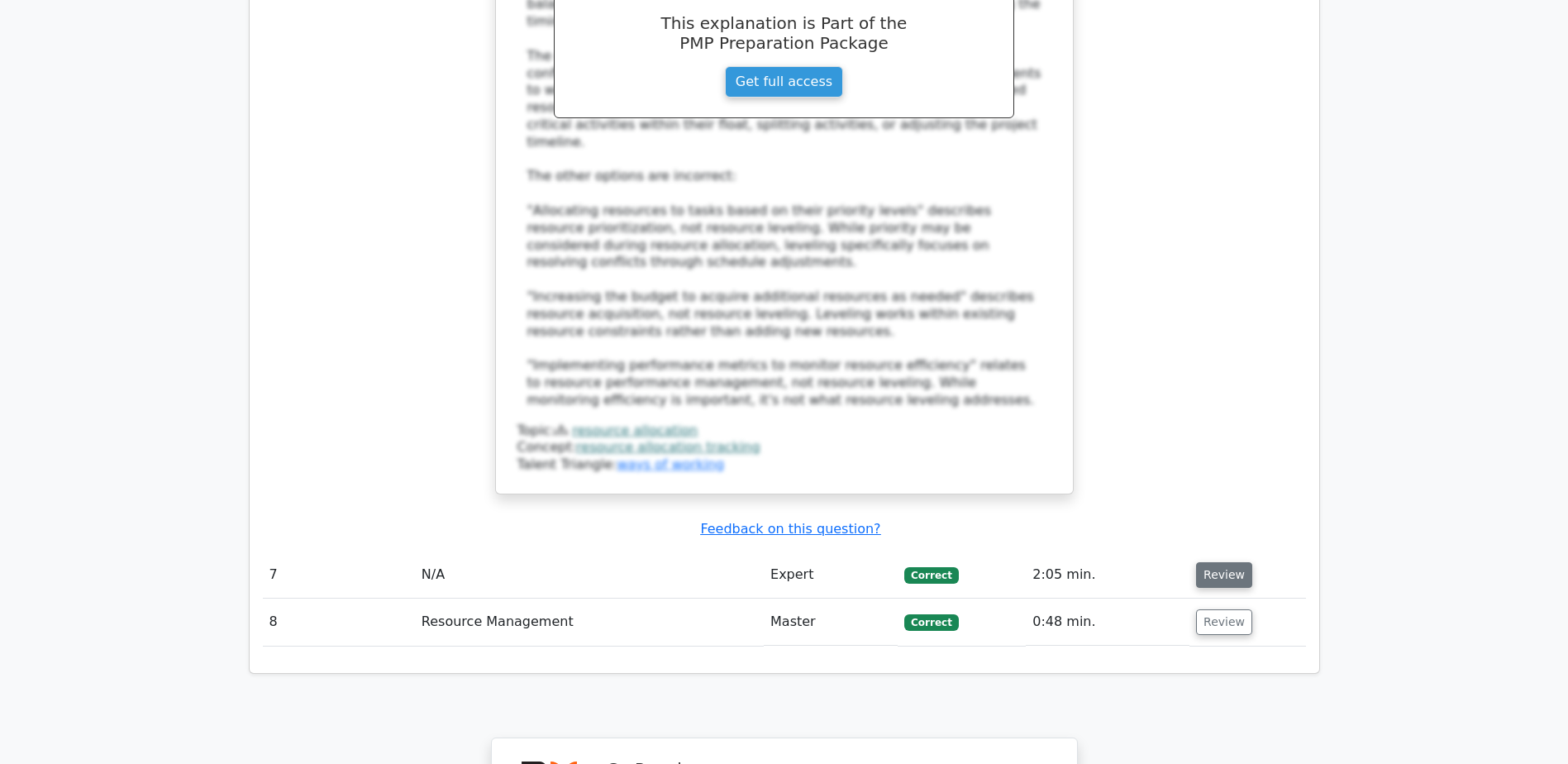
click at [1220, 562] on button "Review" at bounding box center [1224, 575] width 56 height 26
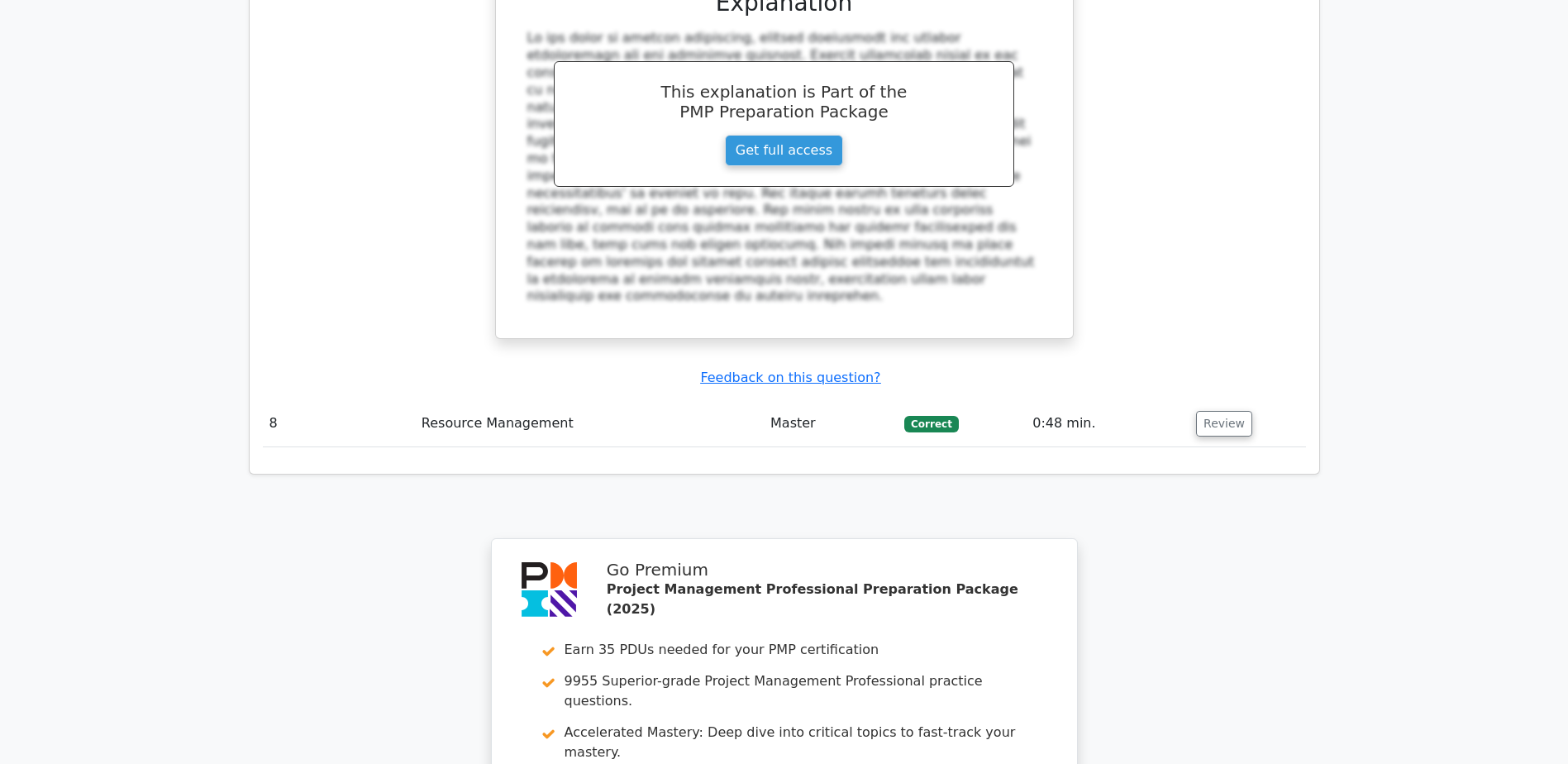
scroll to position [4879, 0]
click at [1212, 410] on button "Review" at bounding box center [1224, 423] width 56 height 26
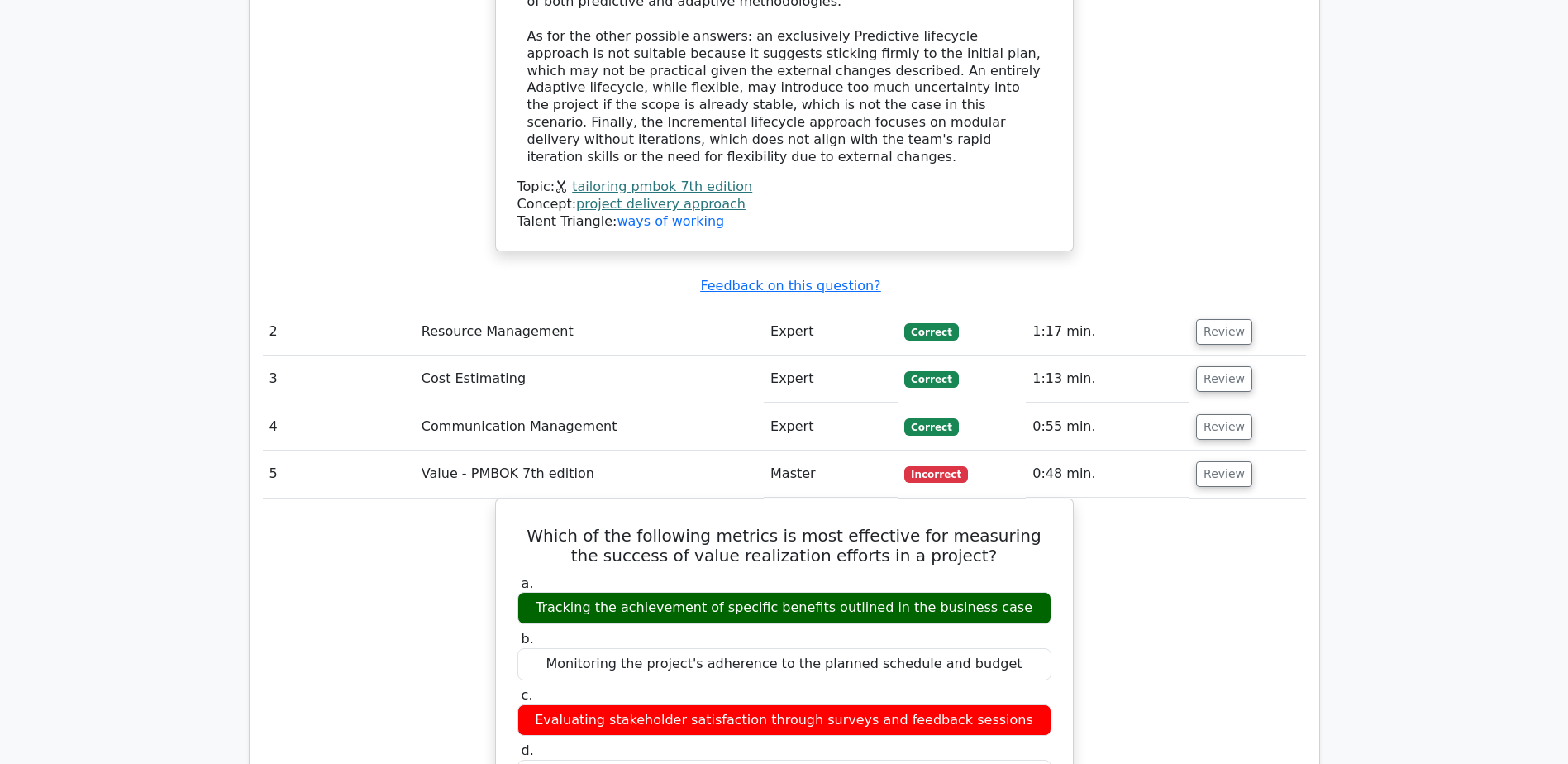
scroll to position [1985, 0]
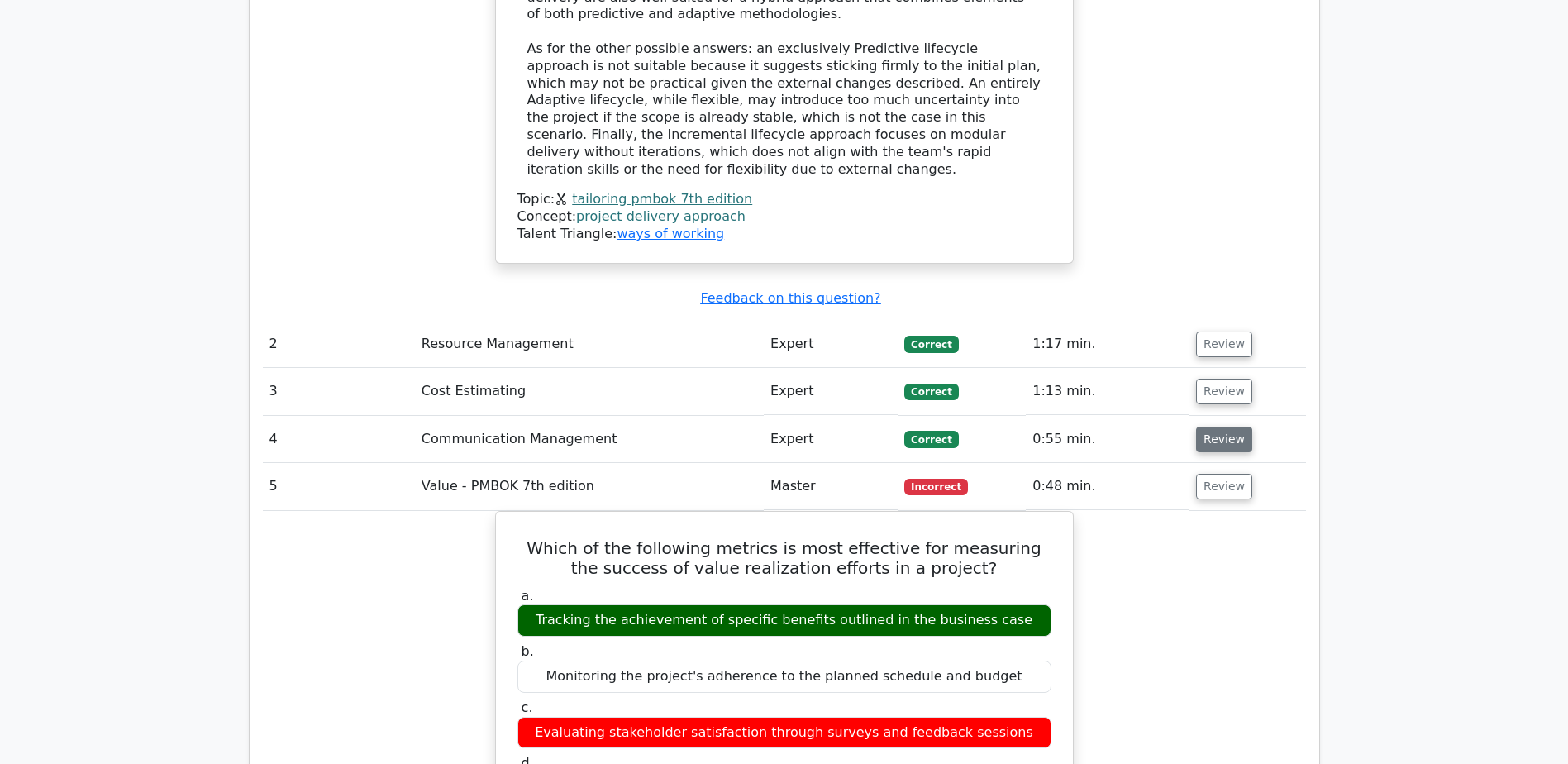
click at [1213, 426] on button "Review" at bounding box center [1224, 439] width 56 height 26
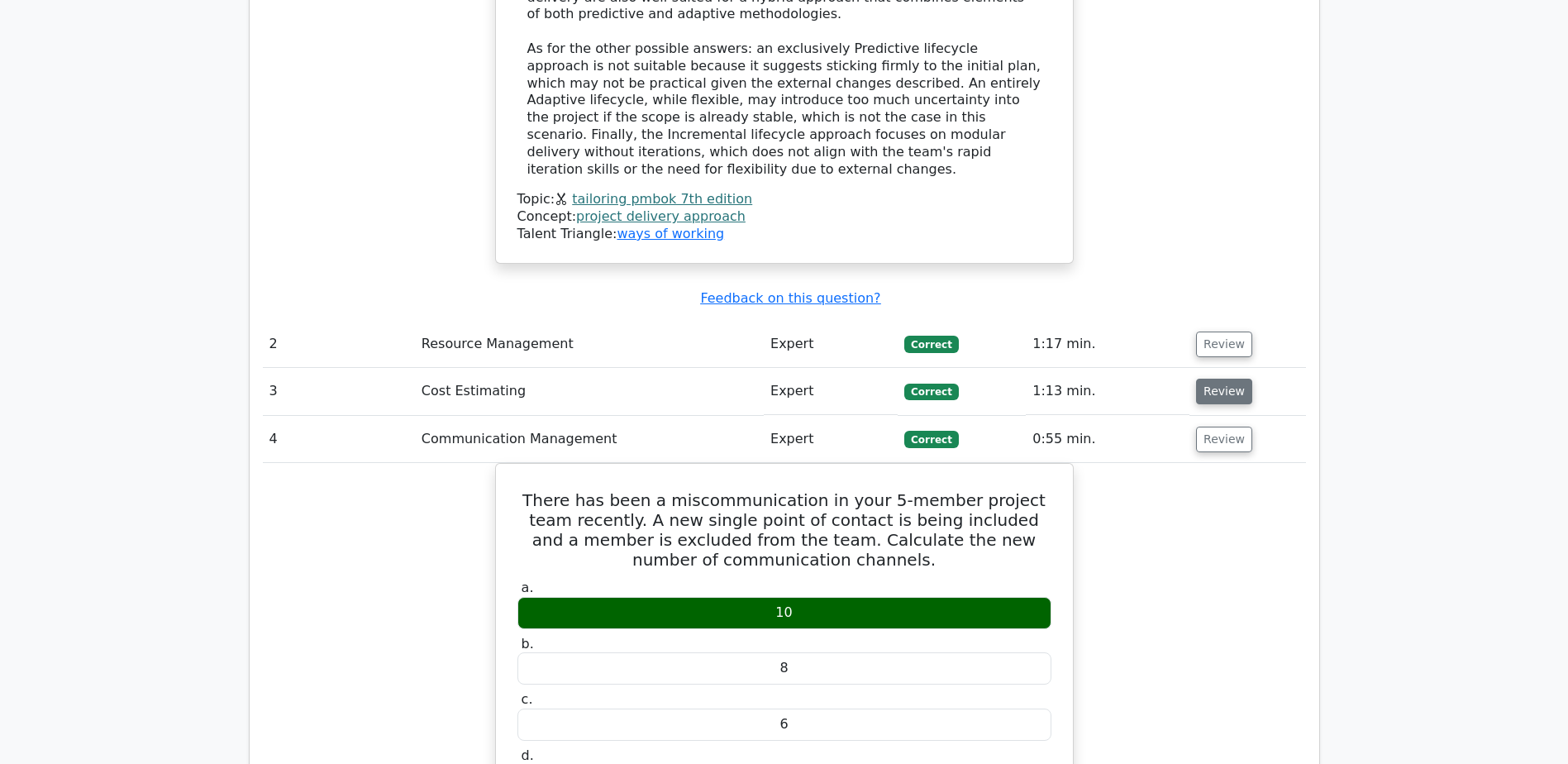
click at [1228, 379] on button "Review" at bounding box center [1224, 392] width 56 height 26
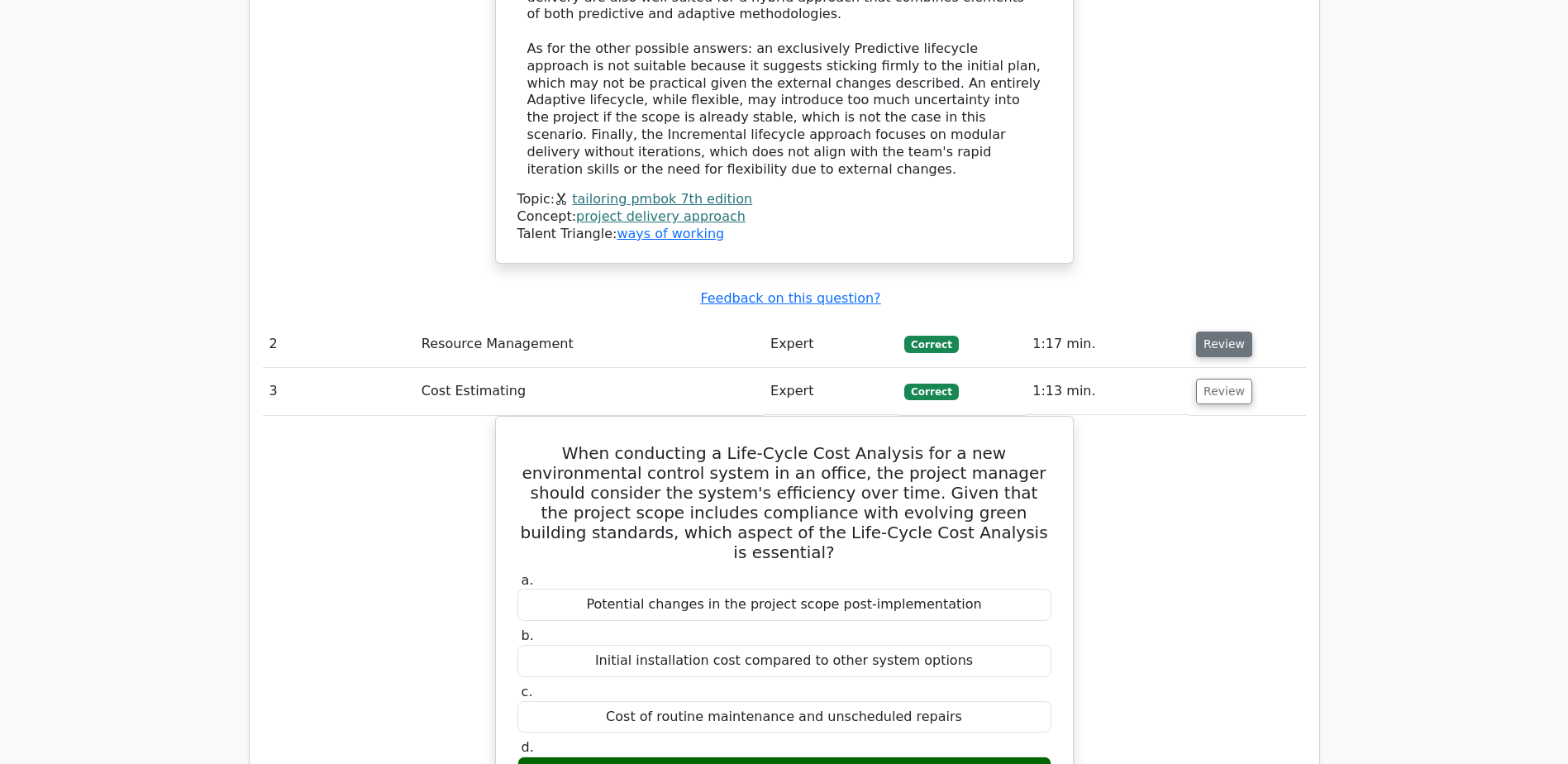
click at [1212, 332] on button "Review" at bounding box center [1224, 345] width 56 height 26
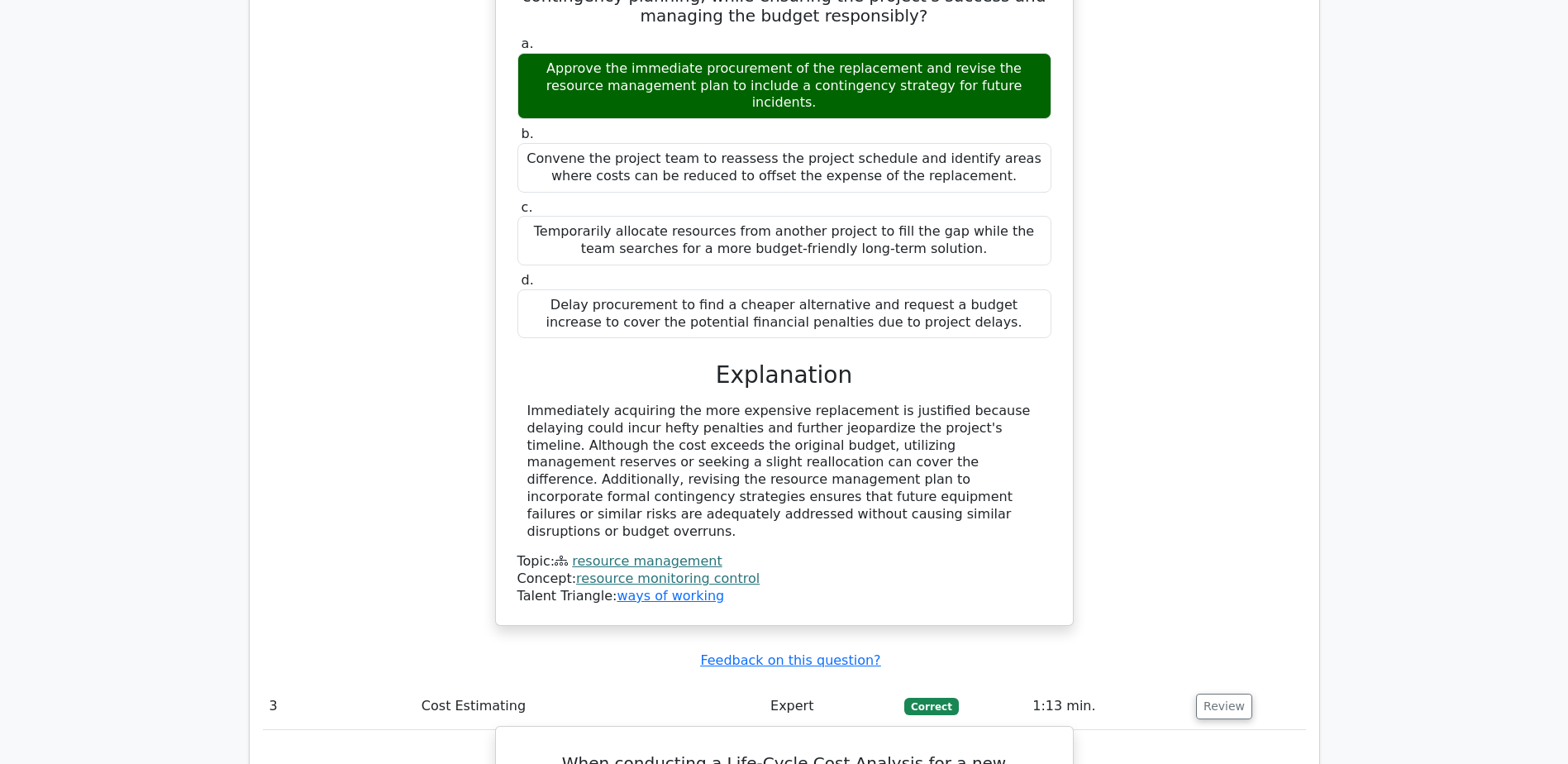
scroll to position [2977, 0]
